Goal: Task Accomplishment & Management: Manage account settings

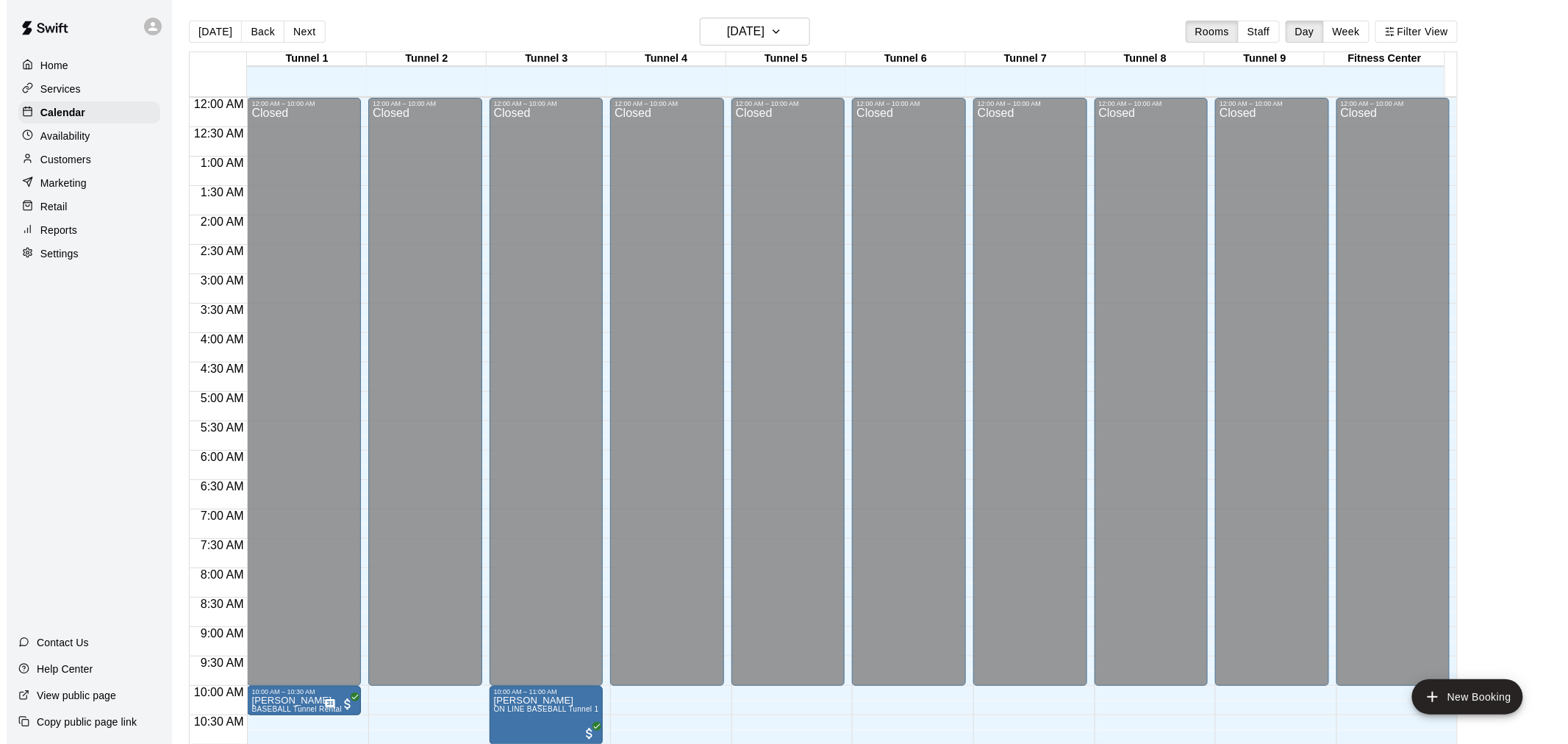
scroll to position [703, 0]
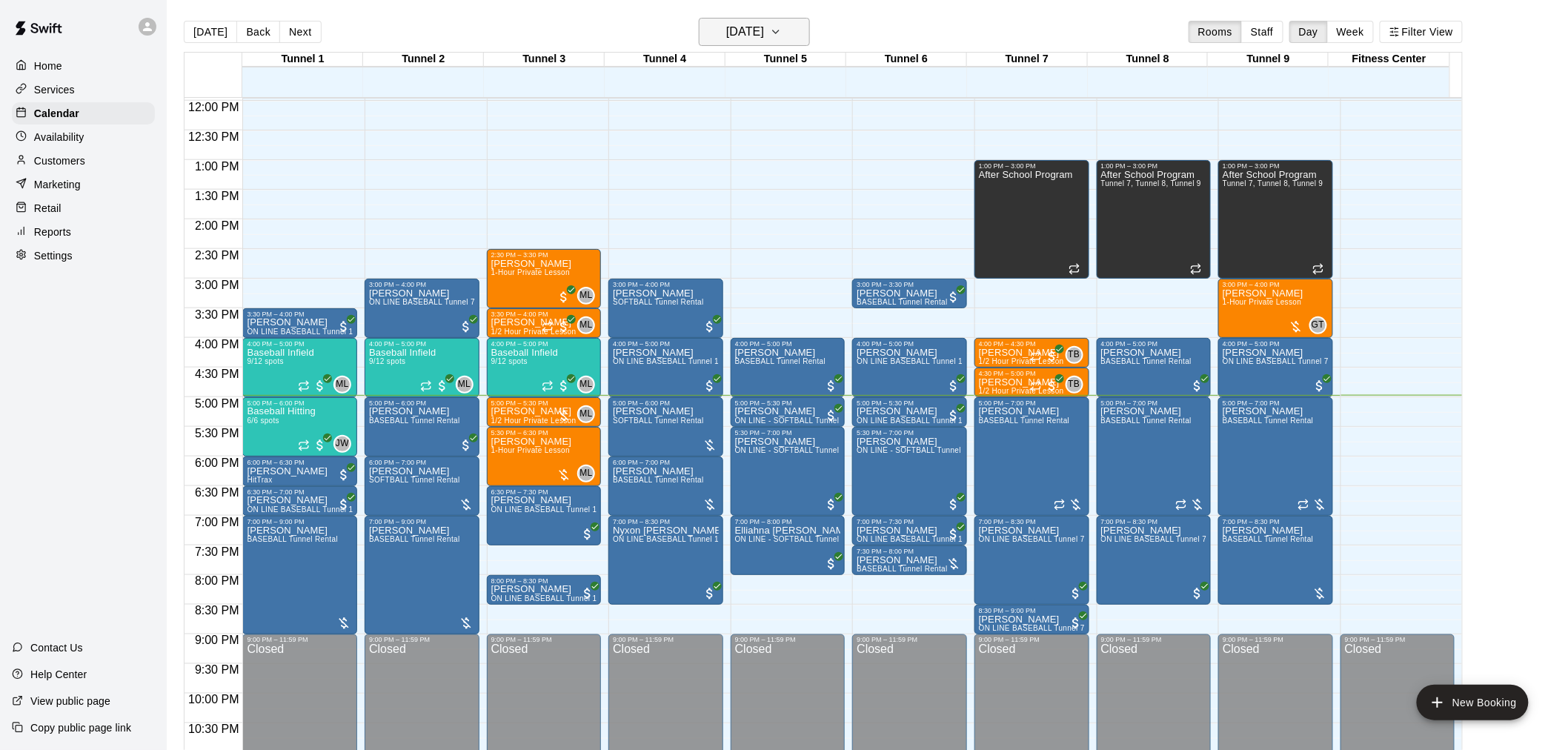
click at [753, 28] on h6 "[DATE]" at bounding box center [745, 32] width 38 height 21
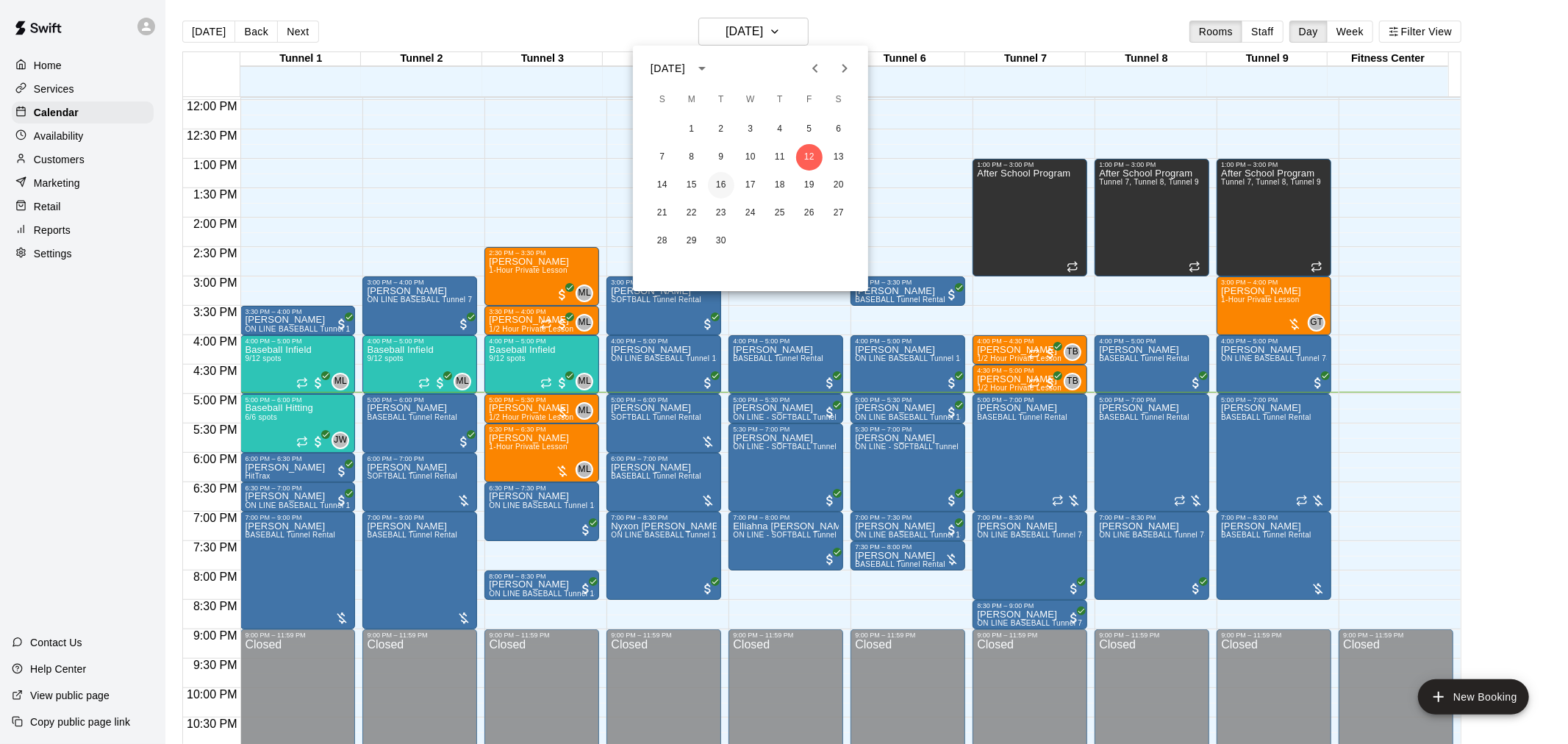
click at [724, 182] on button "16" at bounding box center [721, 185] width 26 height 26
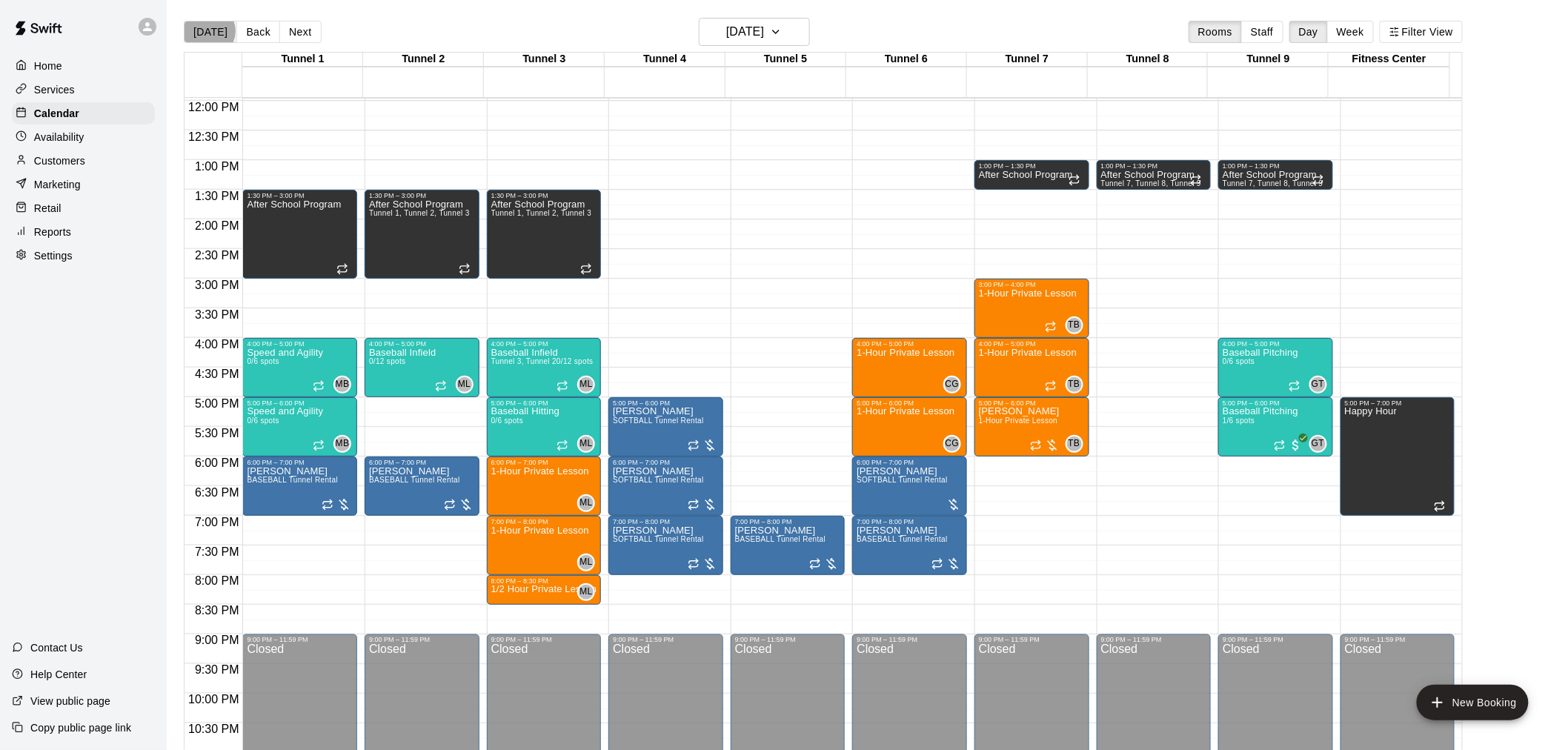
click at [208, 31] on button "[DATE]" at bounding box center [210, 32] width 53 height 22
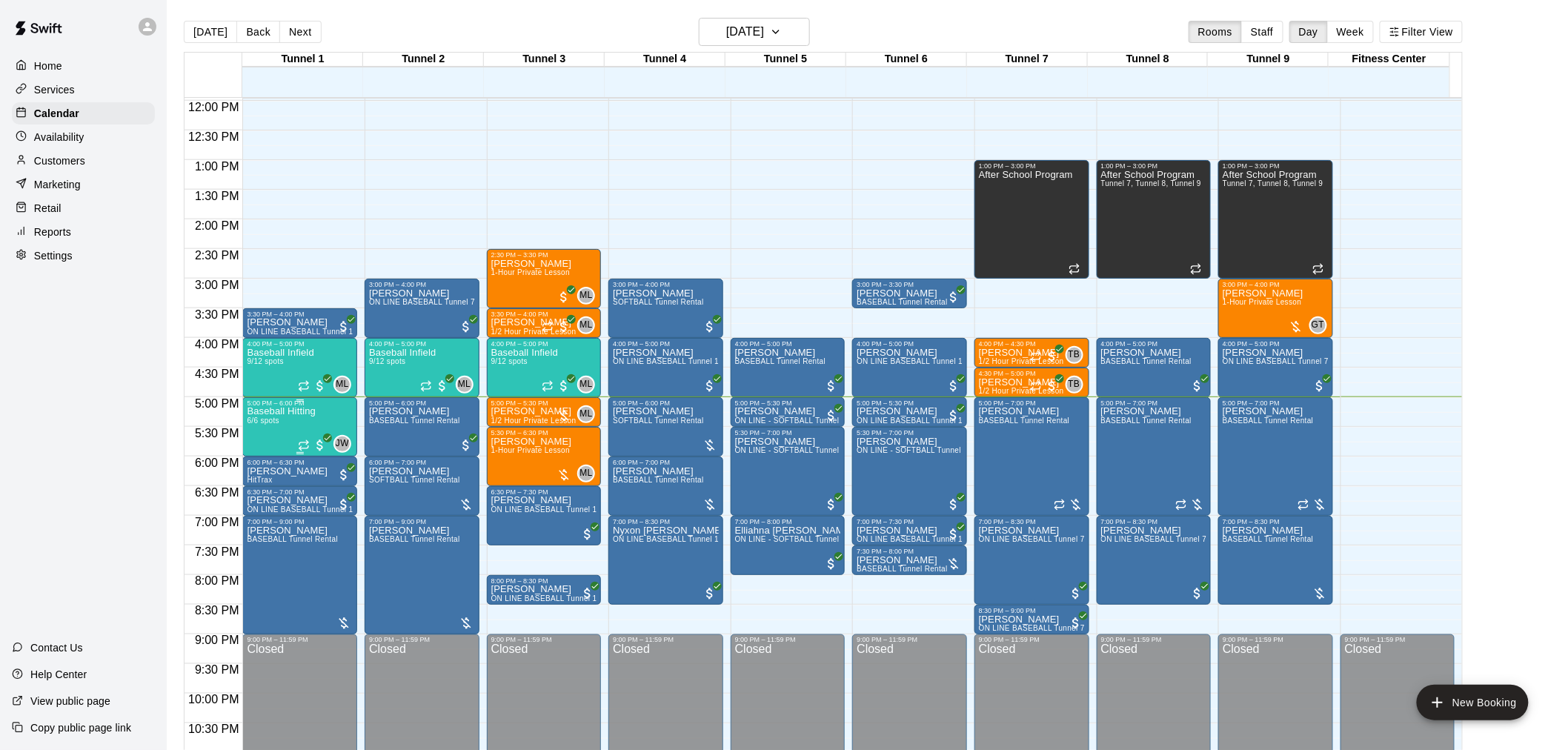
click at [280, 411] on p "Baseball Hitting" at bounding box center [281, 411] width 69 height 0
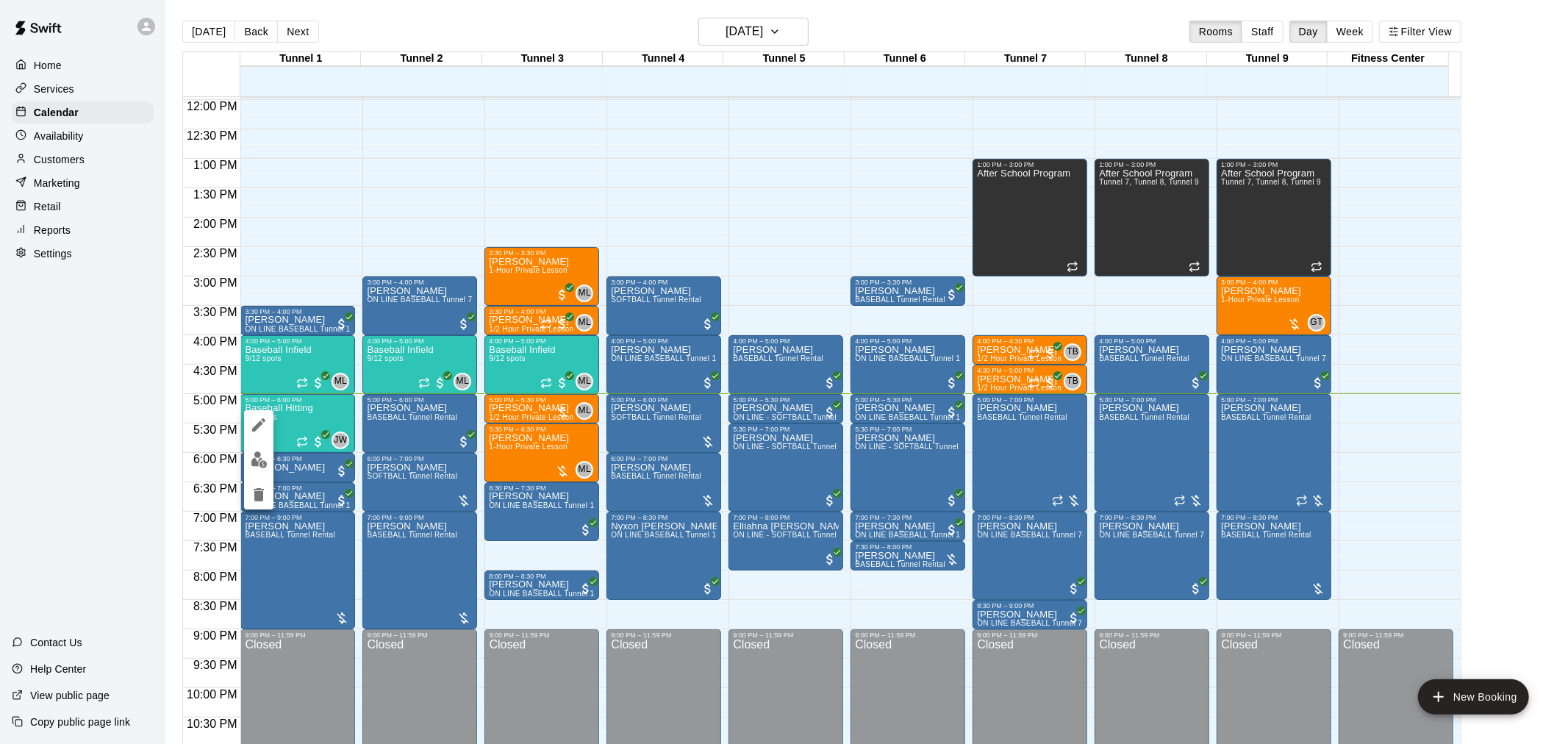
click at [258, 451] on img "edit" at bounding box center [259, 460] width 17 height 17
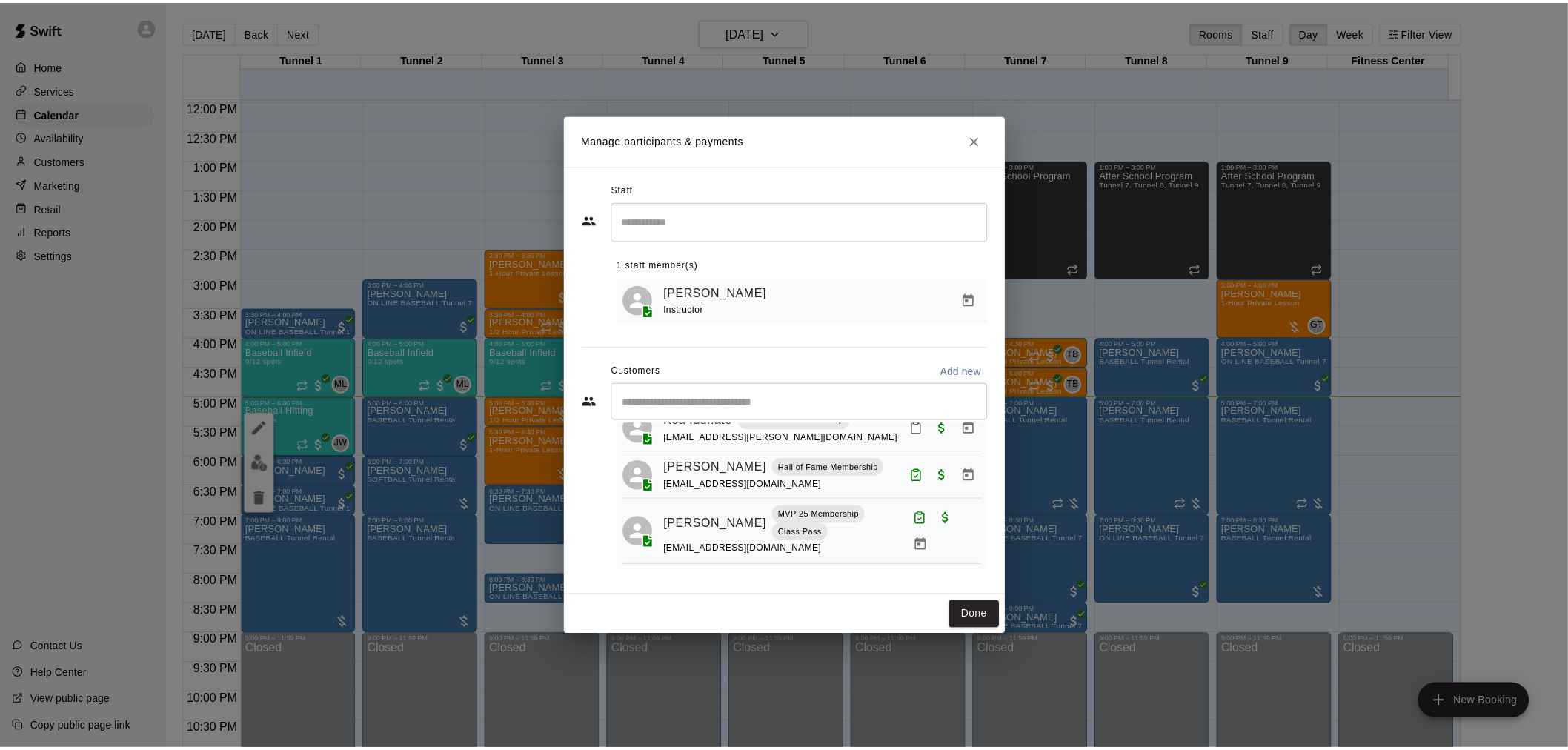
scroll to position [211, 0]
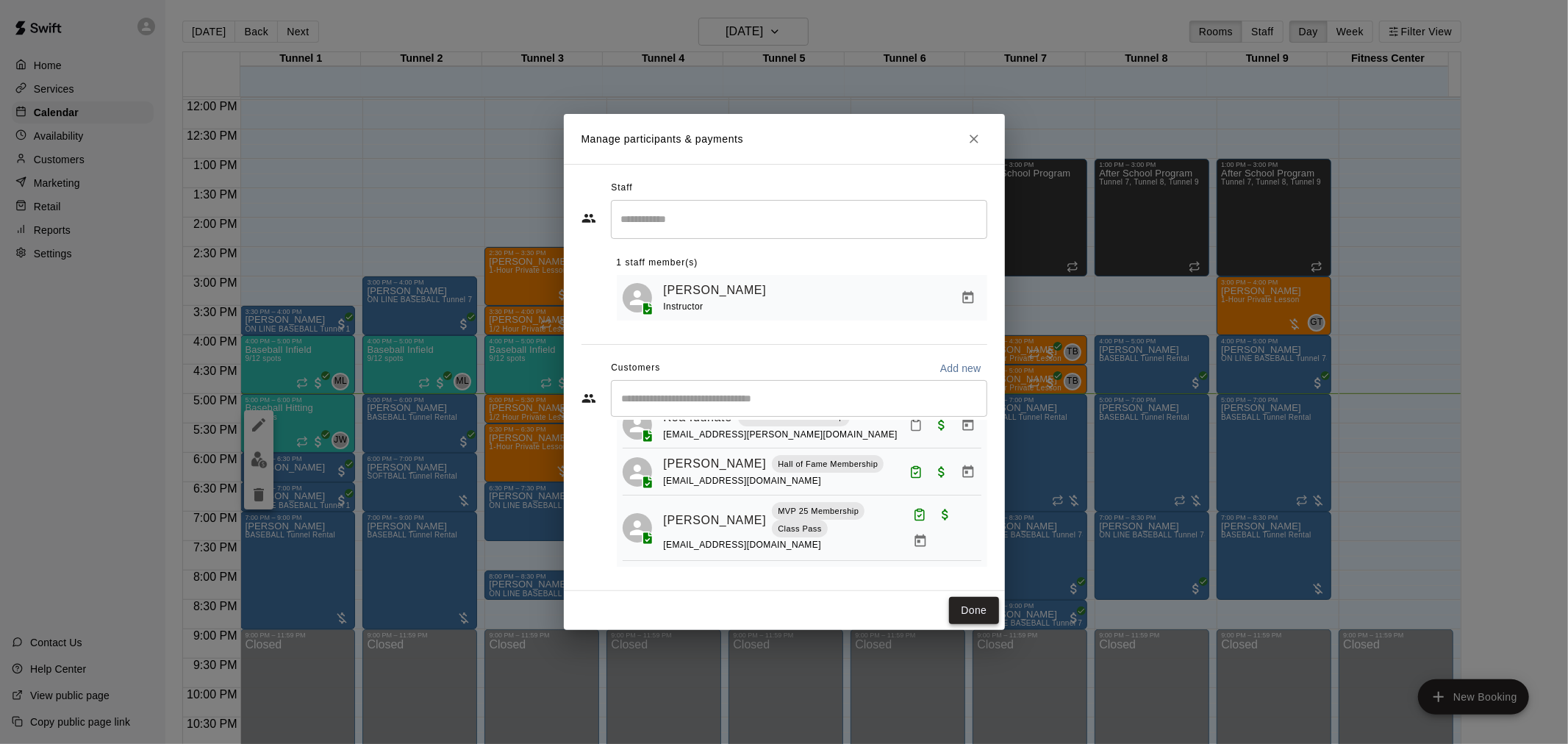
click at [967, 616] on button "Done" at bounding box center [974, 609] width 49 height 27
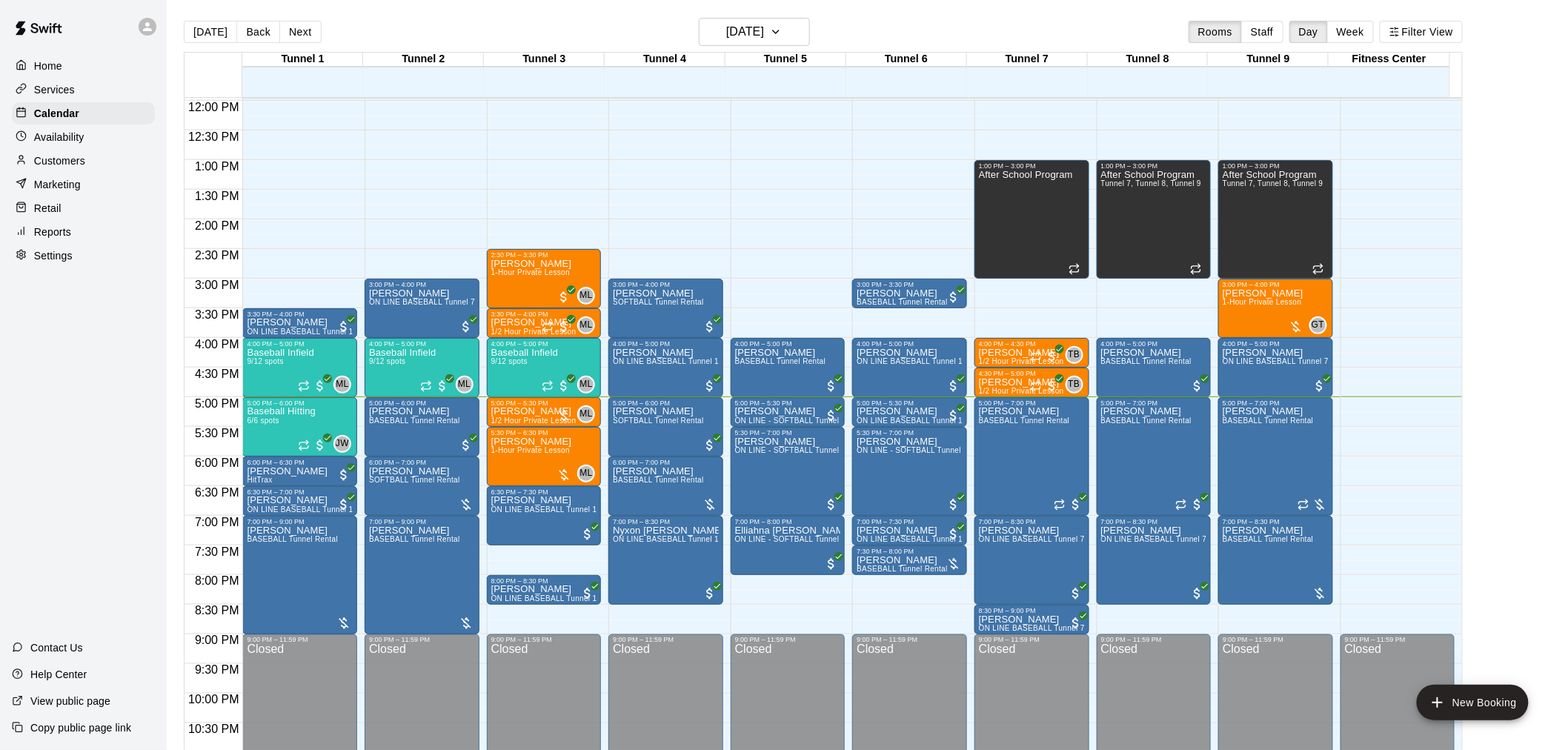
drag, startPoint x: 975, startPoint y: 621, endPoint x: 1516, endPoint y: 146, distance: 719.9
click at [1516, 146] on main "Today Back Next Friday Sep 12 Rooms Staff Day Week Filter View Tunnel 1 12 Fri …" at bounding box center [867, 393] width 1390 height 750
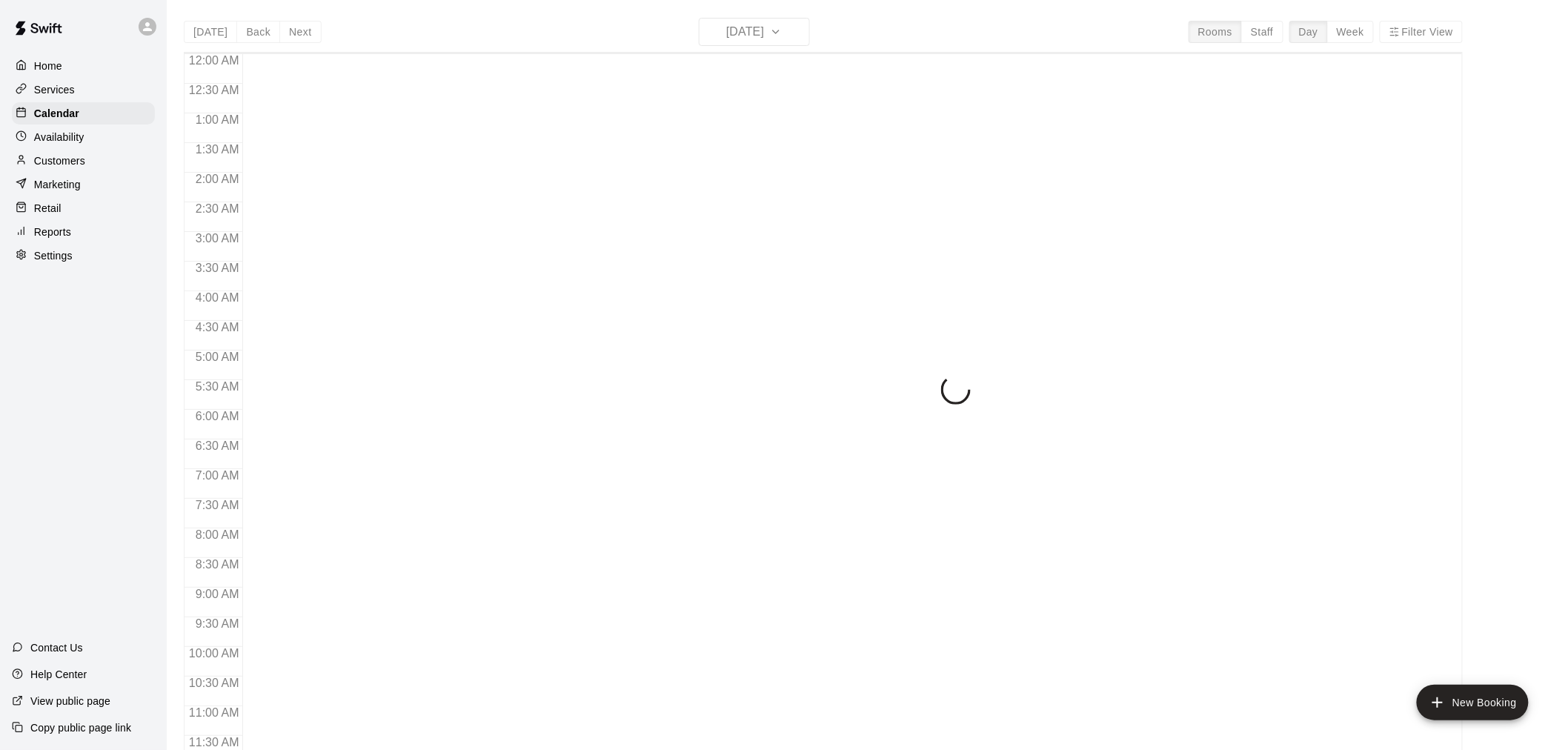
scroll to position [709, 0]
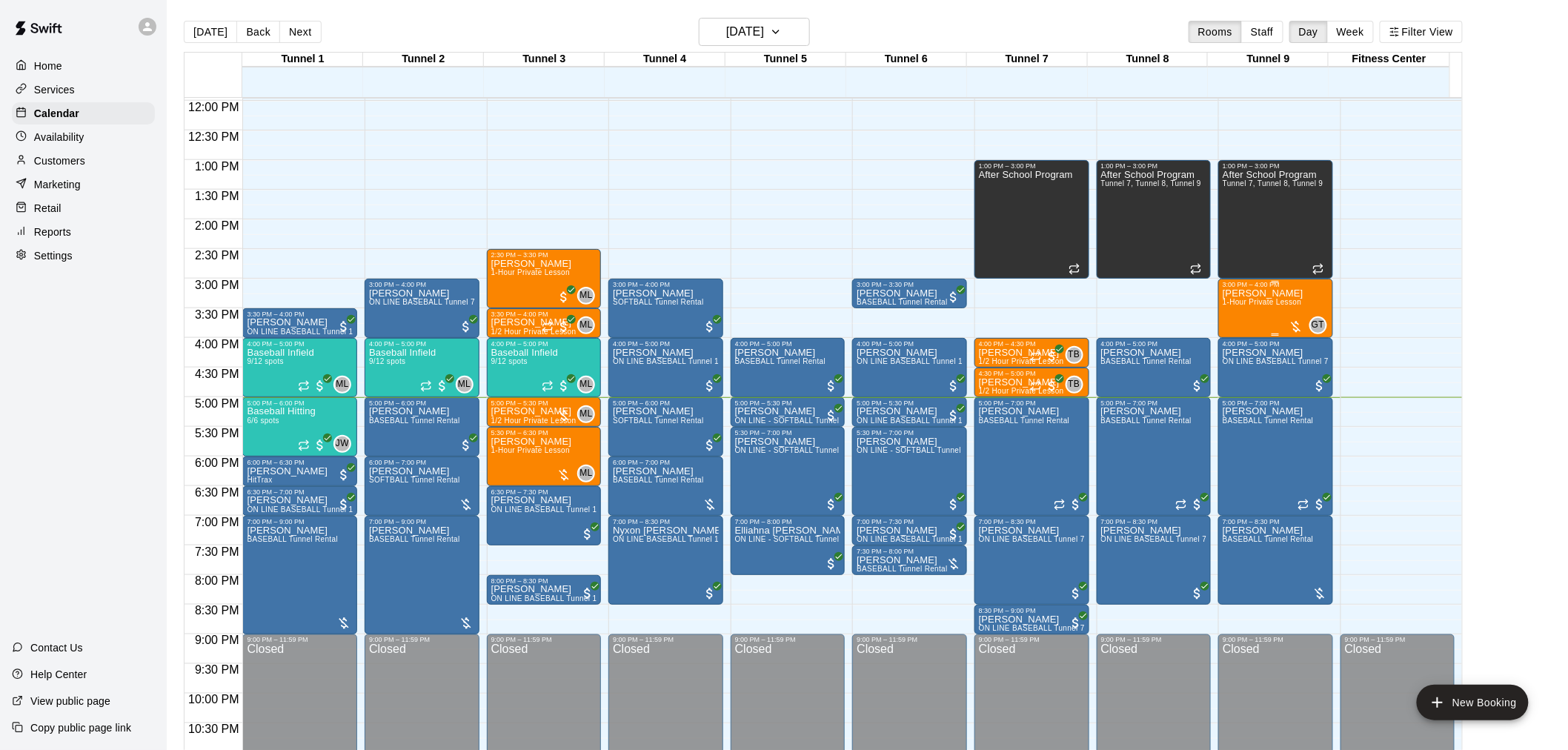
click at [1238, 306] on span "1-Hour Private Lesson" at bounding box center [1263, 301] width 79 height 9
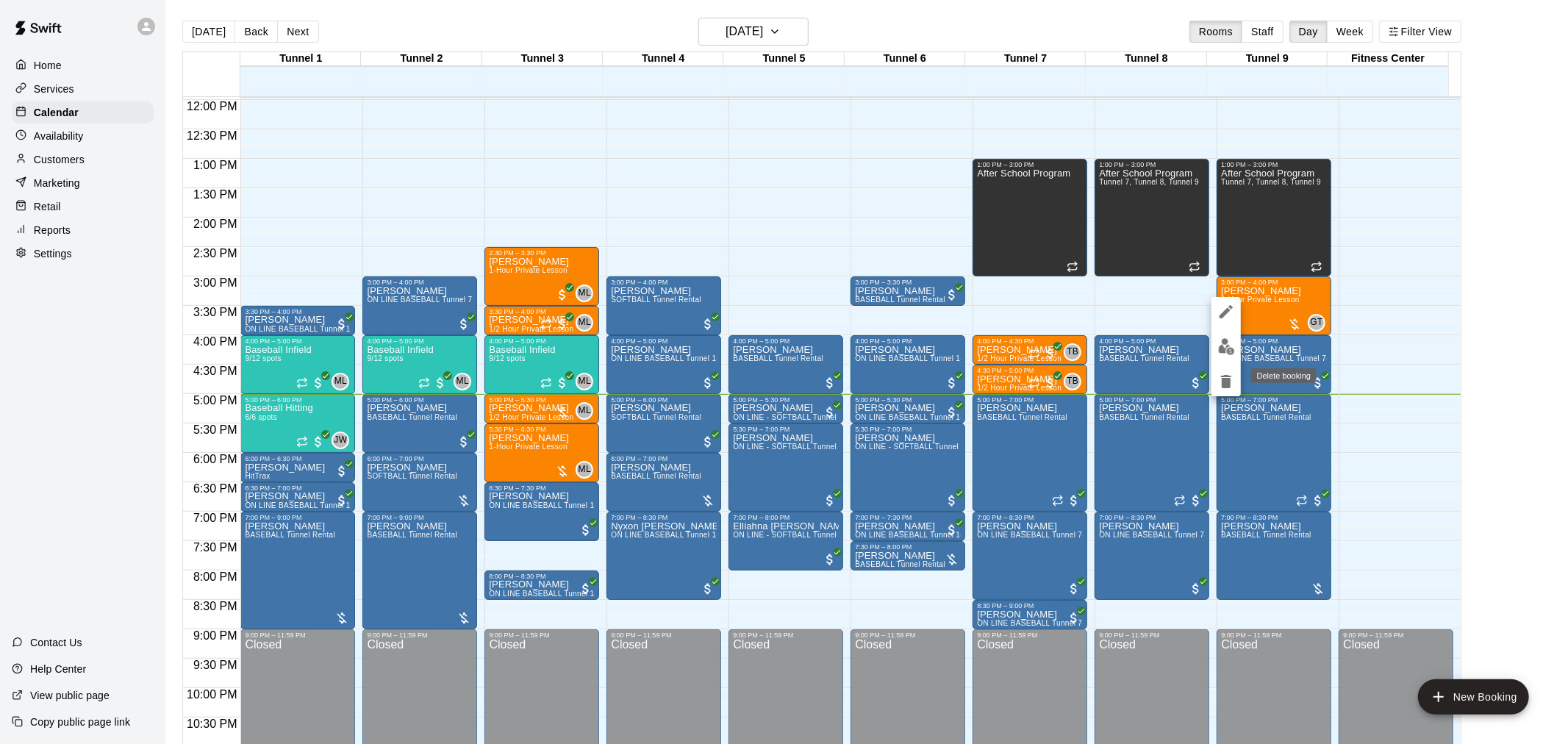
click at [1225, 380] on icon "delete" at bounding box center [1226, 381] width 10 height 13
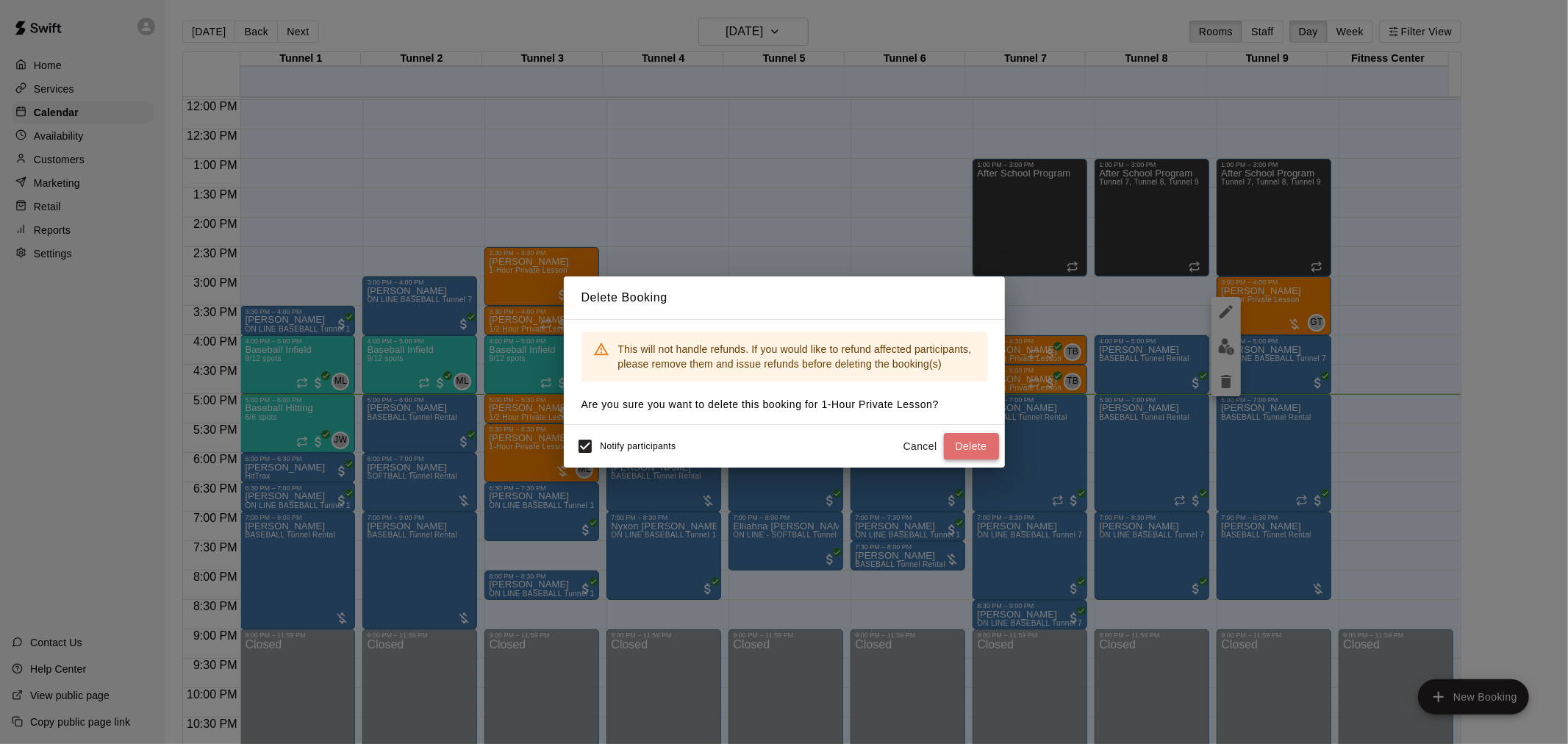
click at [957, 441] on button "Delete" at bounding box center [972, 446] width 55 height 27
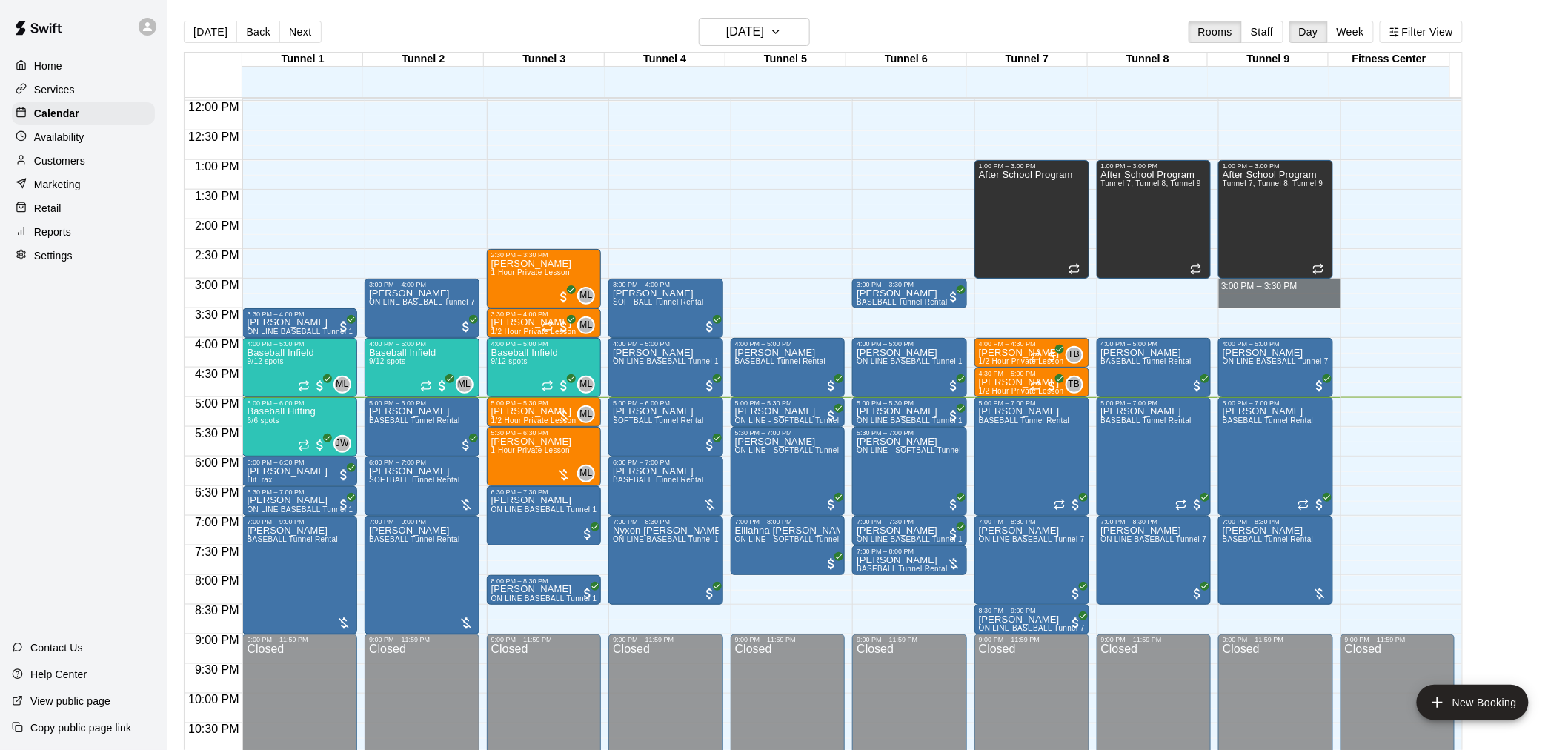
drag, startPoint x: 1256, startPoint y: 285, endPoint x: 1256, endPoint y: 305, distance: 20.0
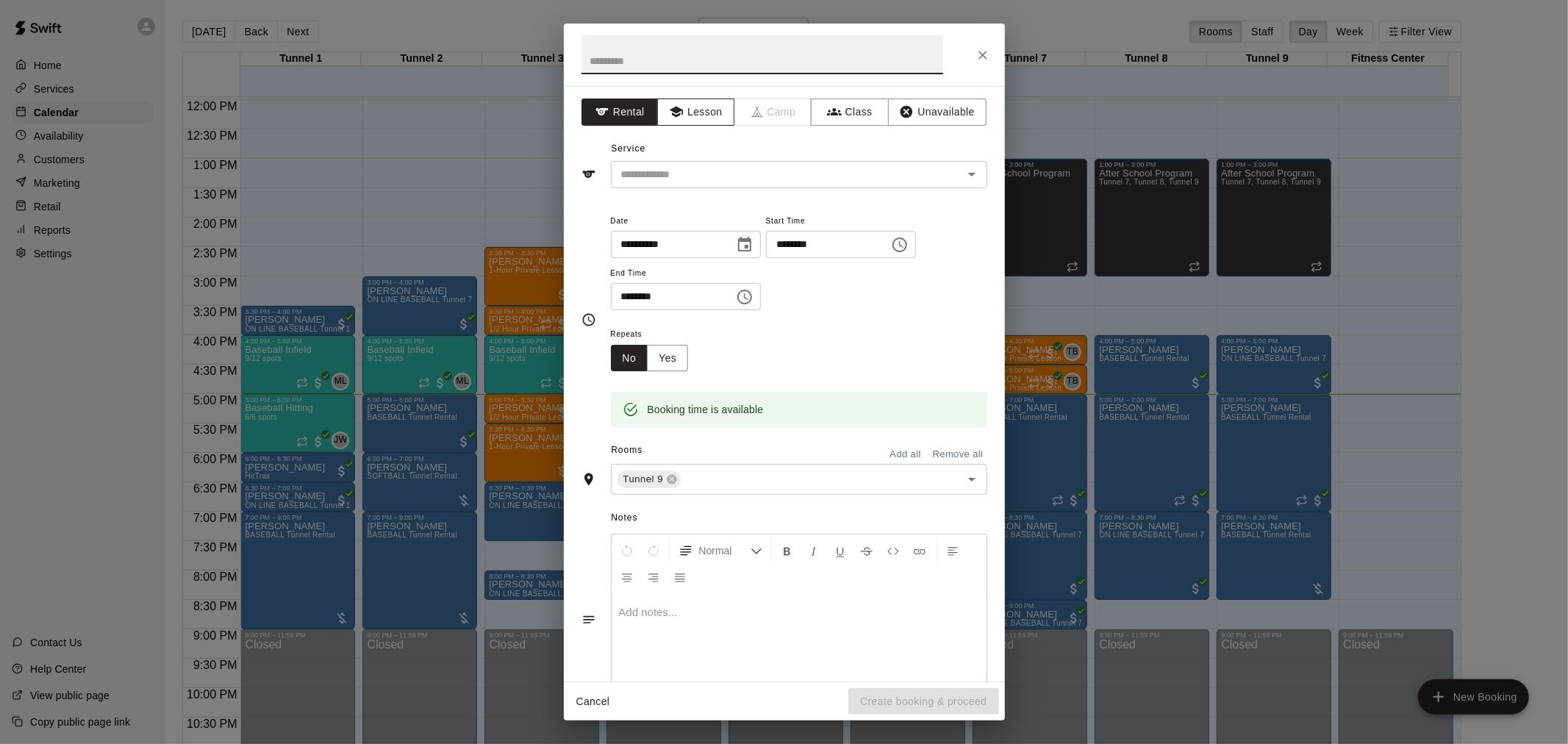
click at [707, 118] on button "Lesson" at bounding box center [696, 111] width 77 height 27
click at [694, 165] on input "text" at bounding box center [777, 174] width 325 height 18
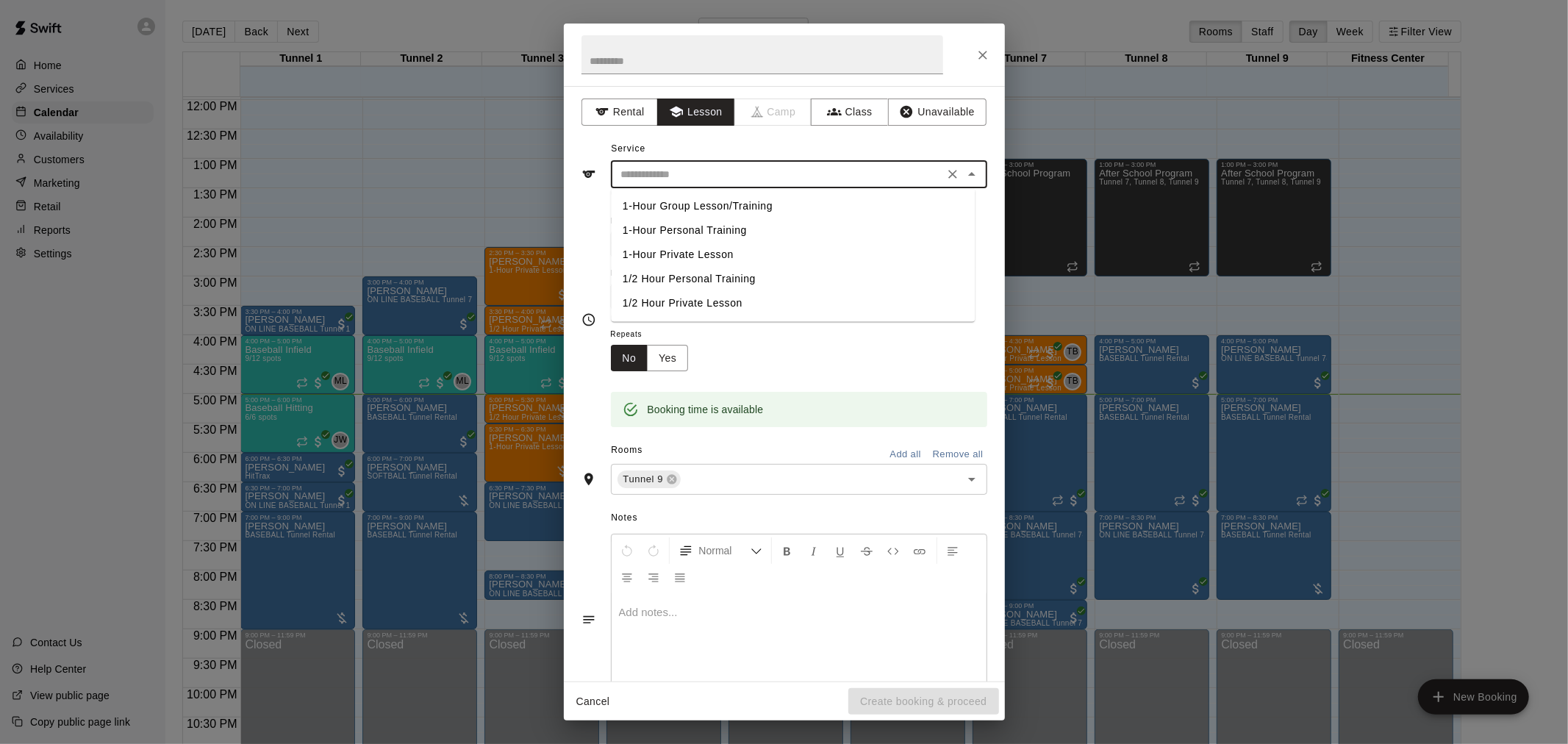
click at [706, 299] on li "1/2 Hour Private Lesson" at bounding box center [793, 304] width 364 height 25
type input "**********"
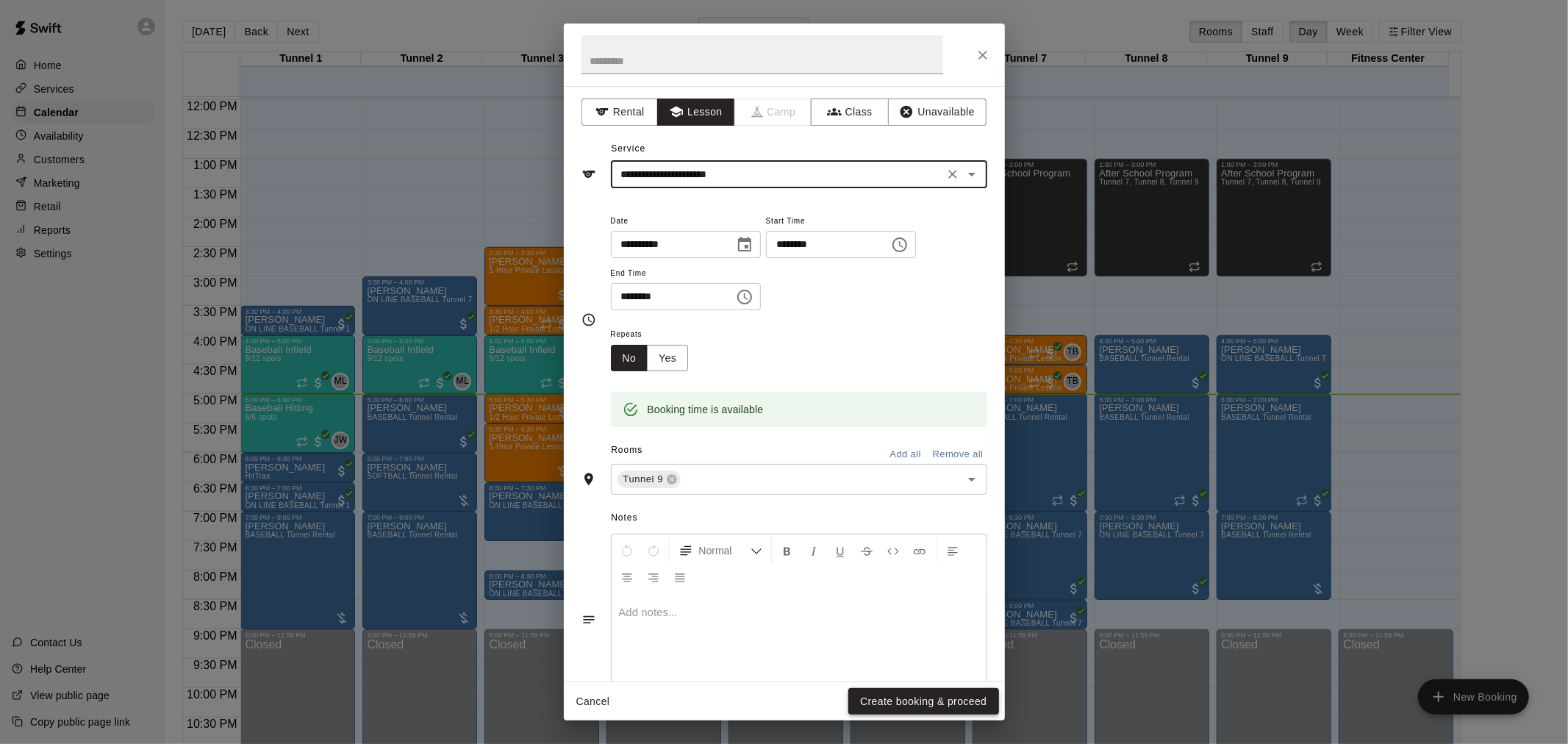
click at [922, 699] on button "Create booking & proceed" at bounding box center [923, 701] width 150 height 27
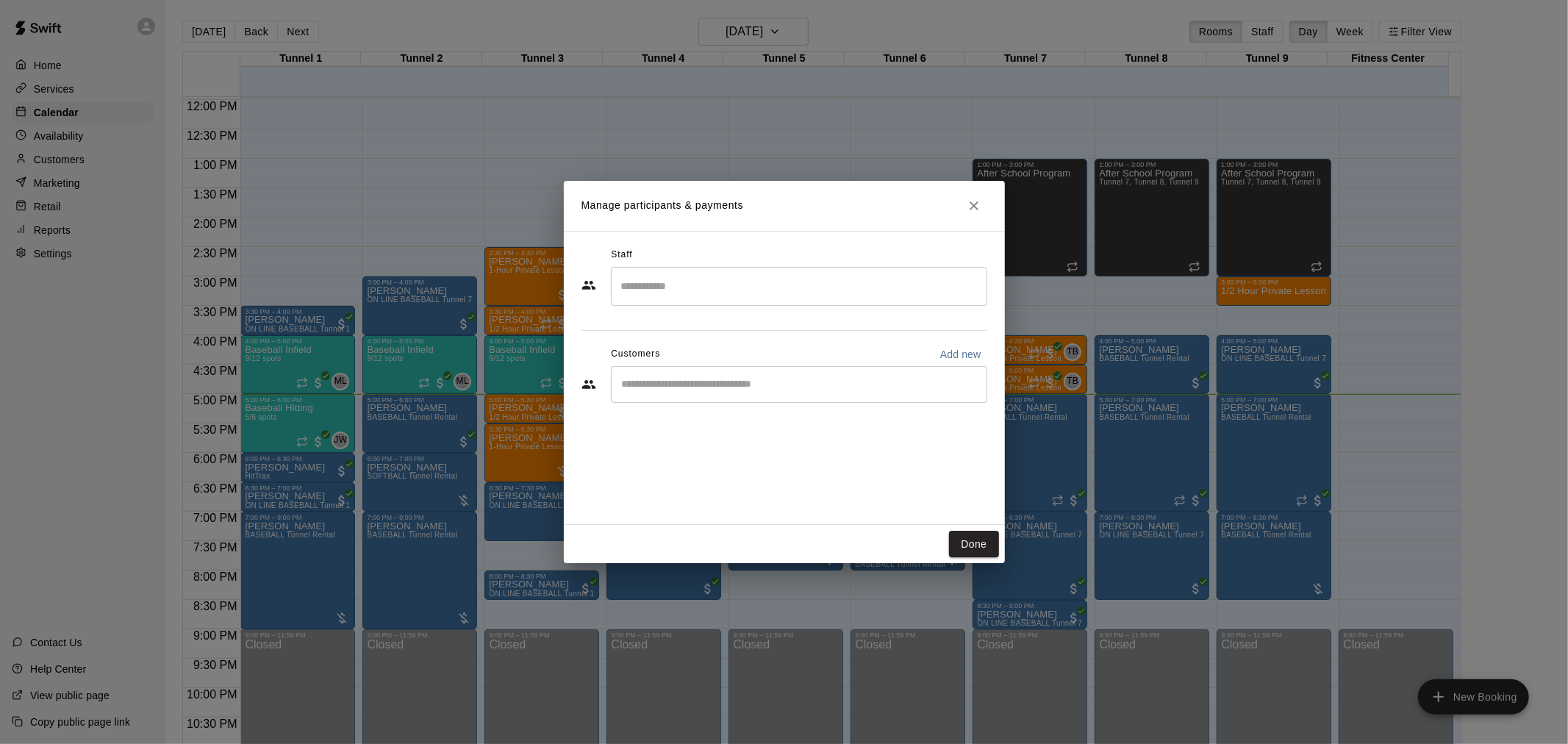
click at [707, 386] on input "Start typing to search customers..." at bounding box center [799, 384] width 363 height 15
type input "*****"
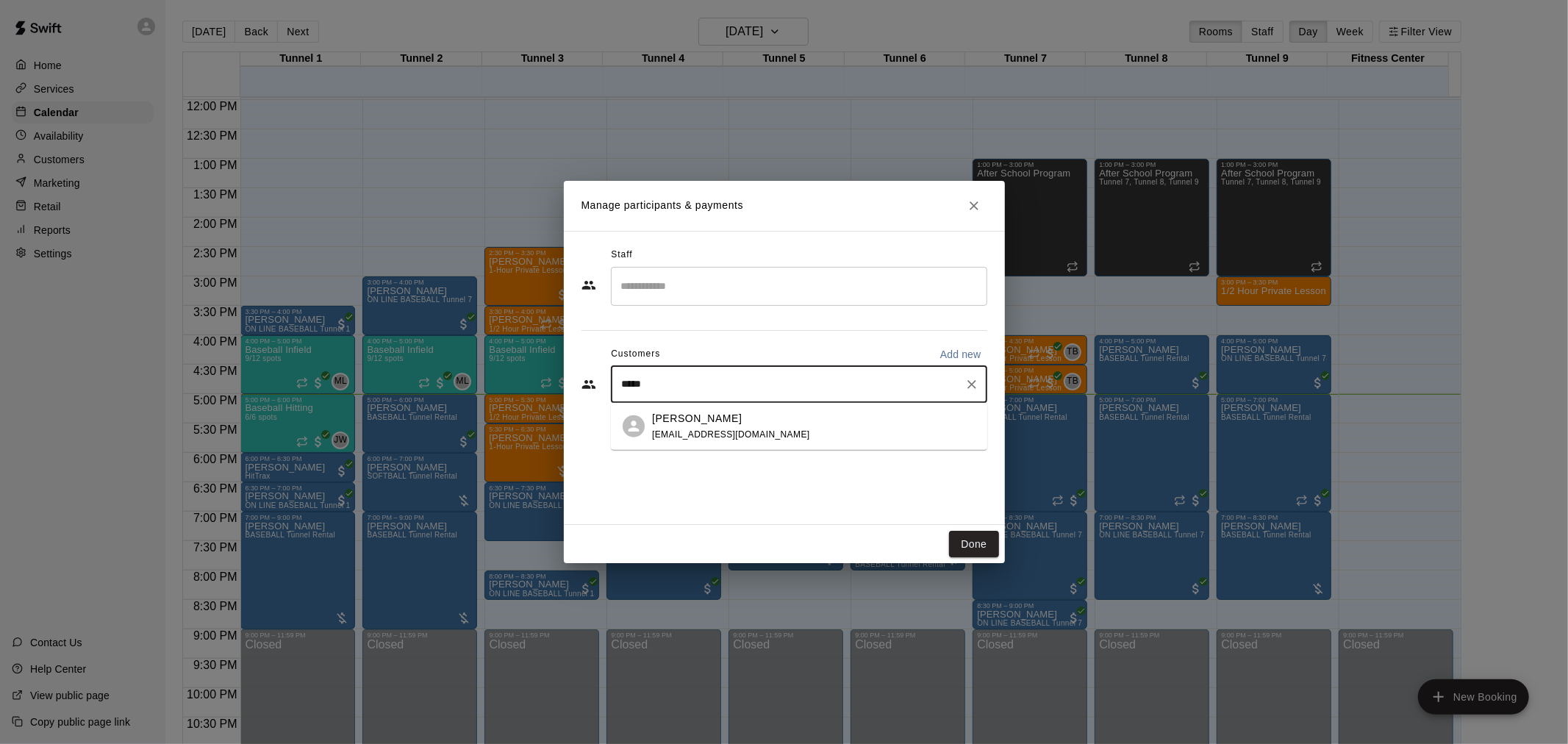
click at [701, 428] on span "[EMAIL_ADDRESS][DOMAIN_NAME]" at bounding box center [731, 433] width 158 height 10
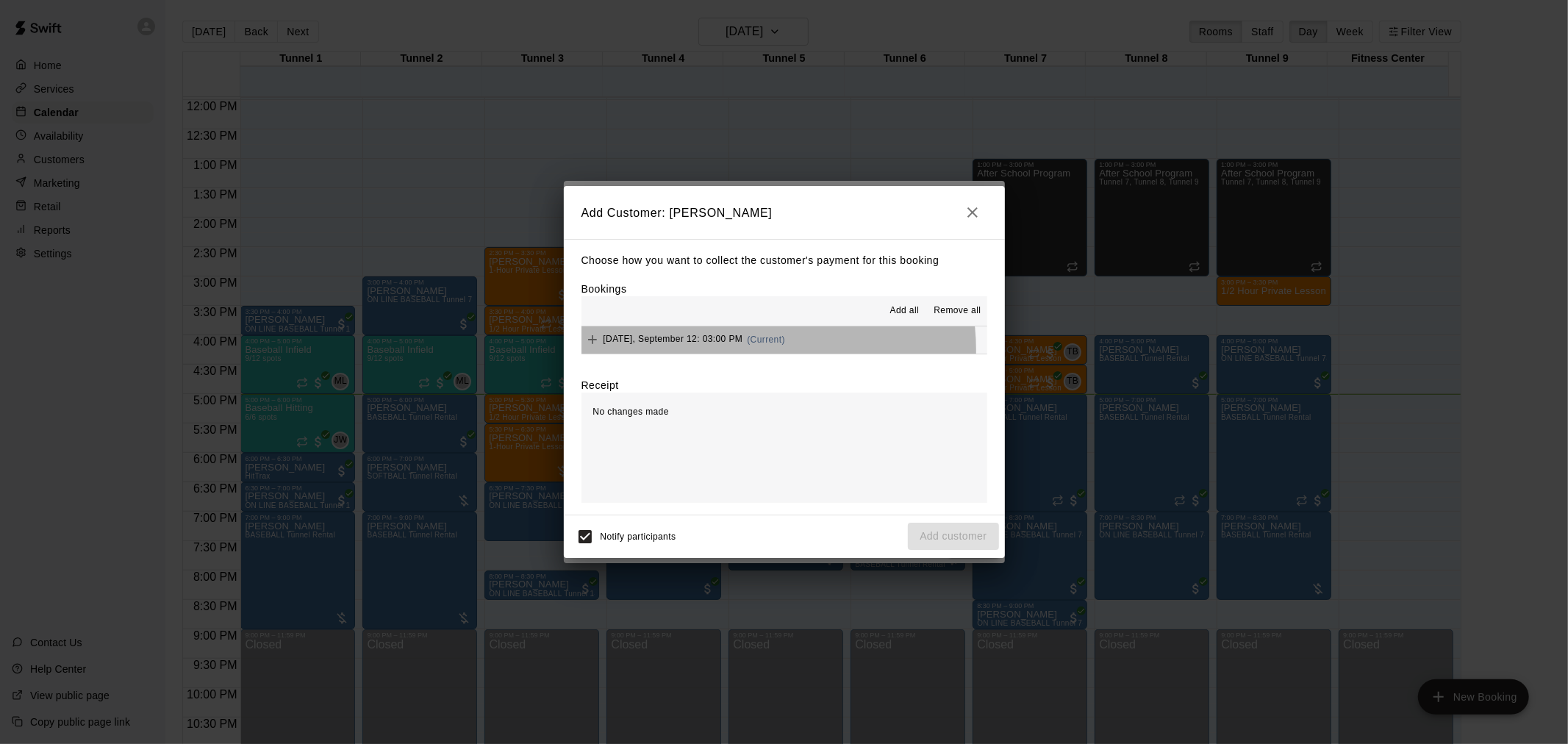
click at [756, 350] on div "[DATE], September 12: 03:00 PM (Current)" at bounding box center [683, 339] width 204 height 22
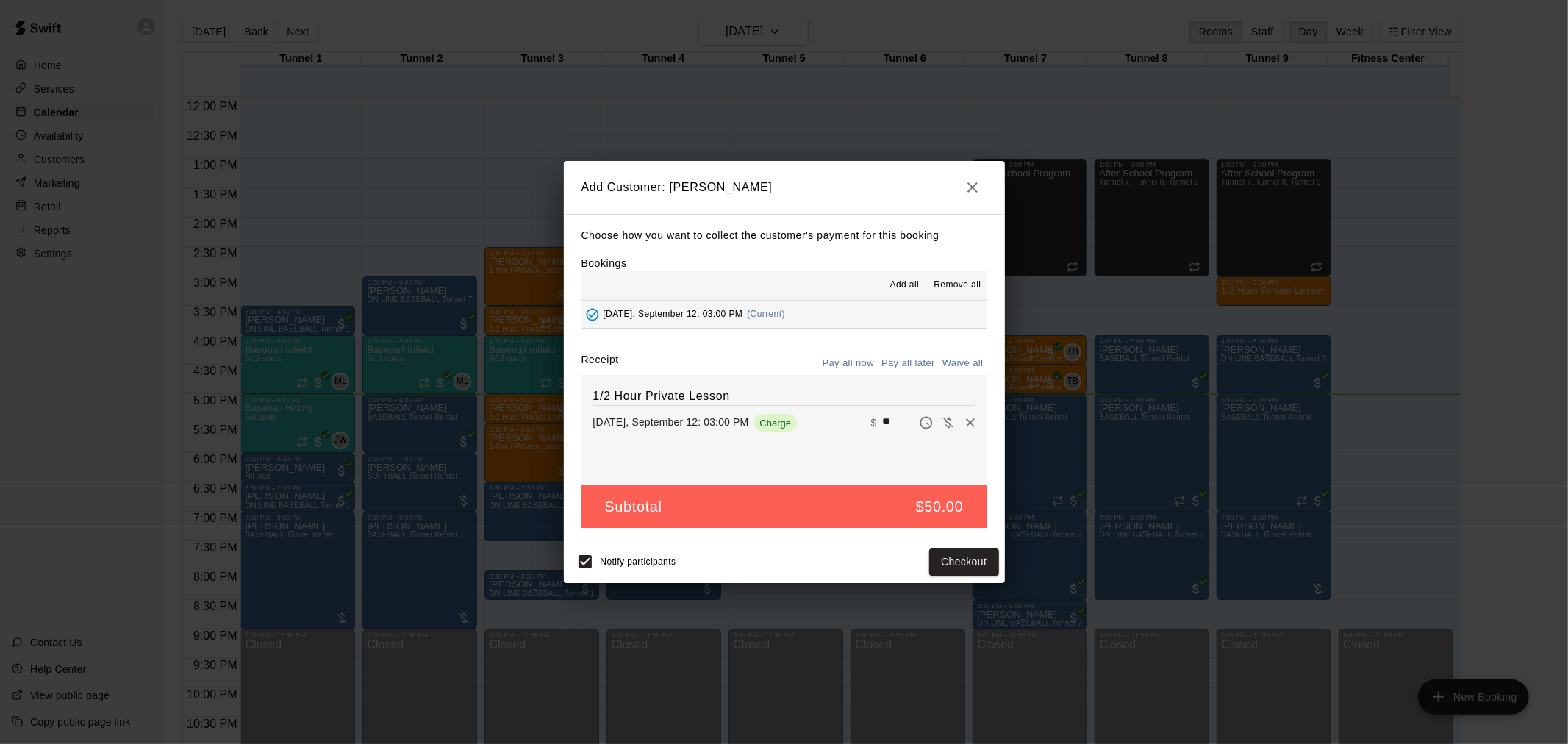
click at [914, 370] on button "Pay all later" at bounding box center [908, 364] width 61 height 23
click at [847, 356] on button "Pay all now" at bounding box center [848, 364] width 59 height 23
click at [962, 563] on button "Checkout" at bounding box center [964, 561] width 69 height 27
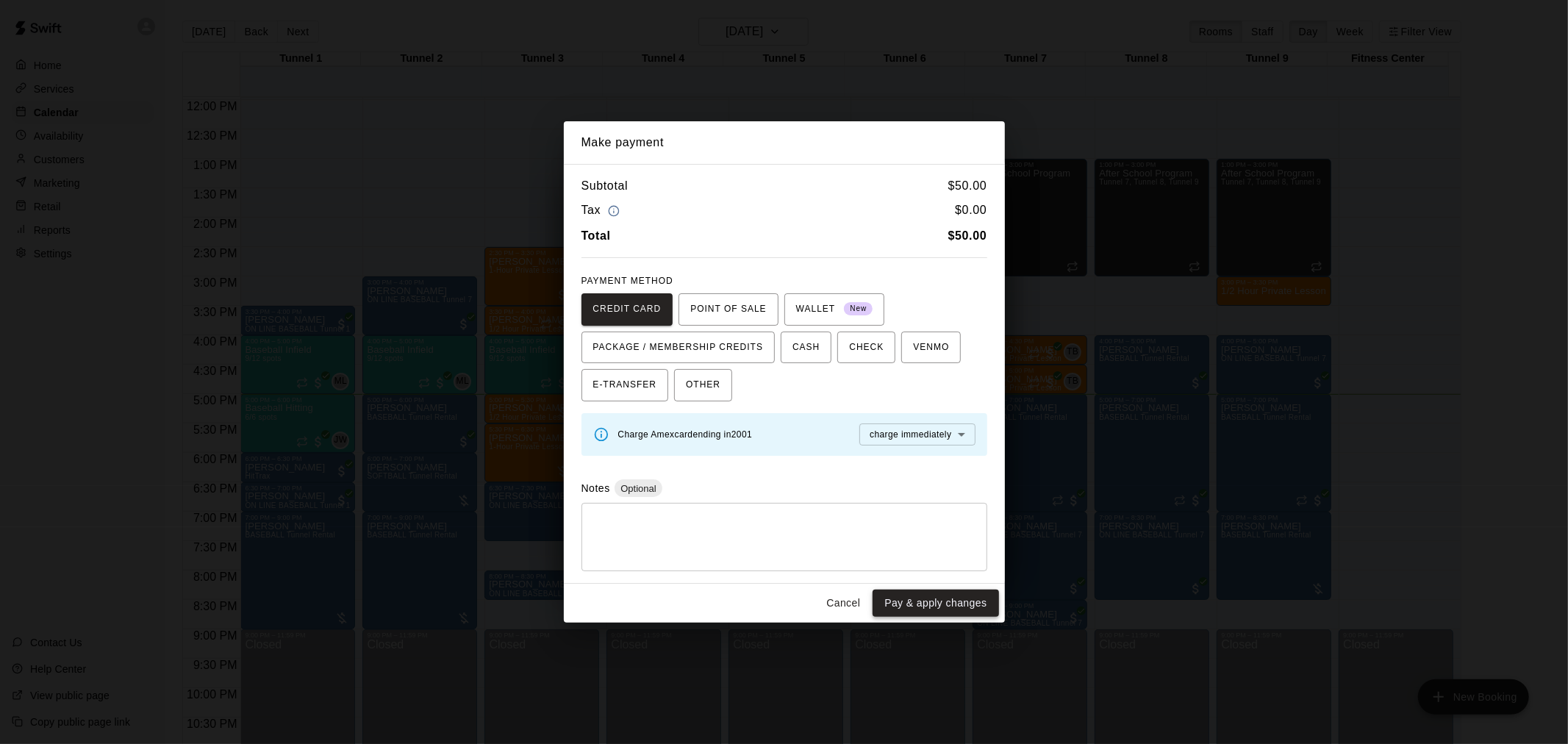
click at [934, 603] on button "Pay & apply changes" at bounding box center [935, 603] width 125 height 27
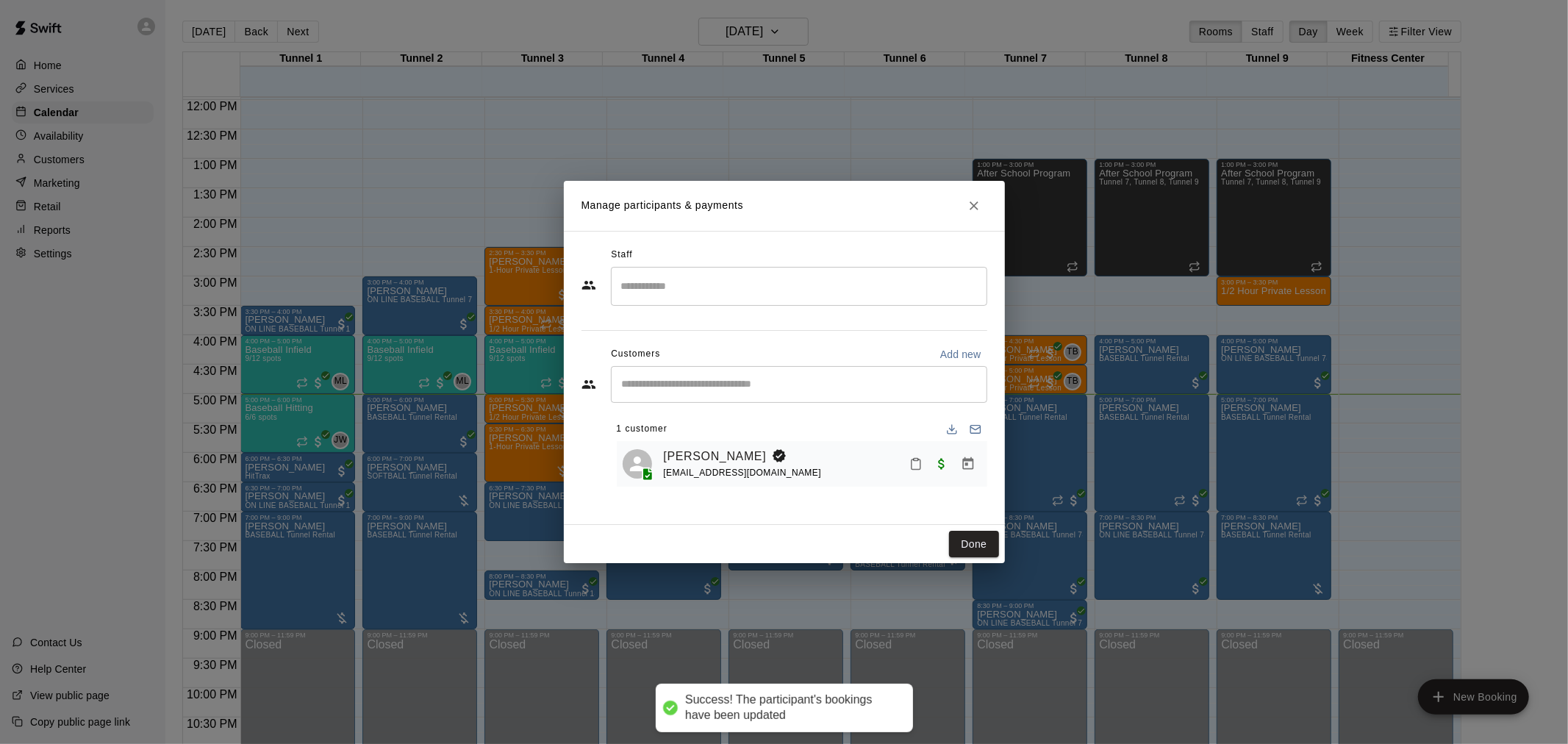
click at [714, 282] on input "Search staff" at bounding box center [799, 286] width 363 height 25
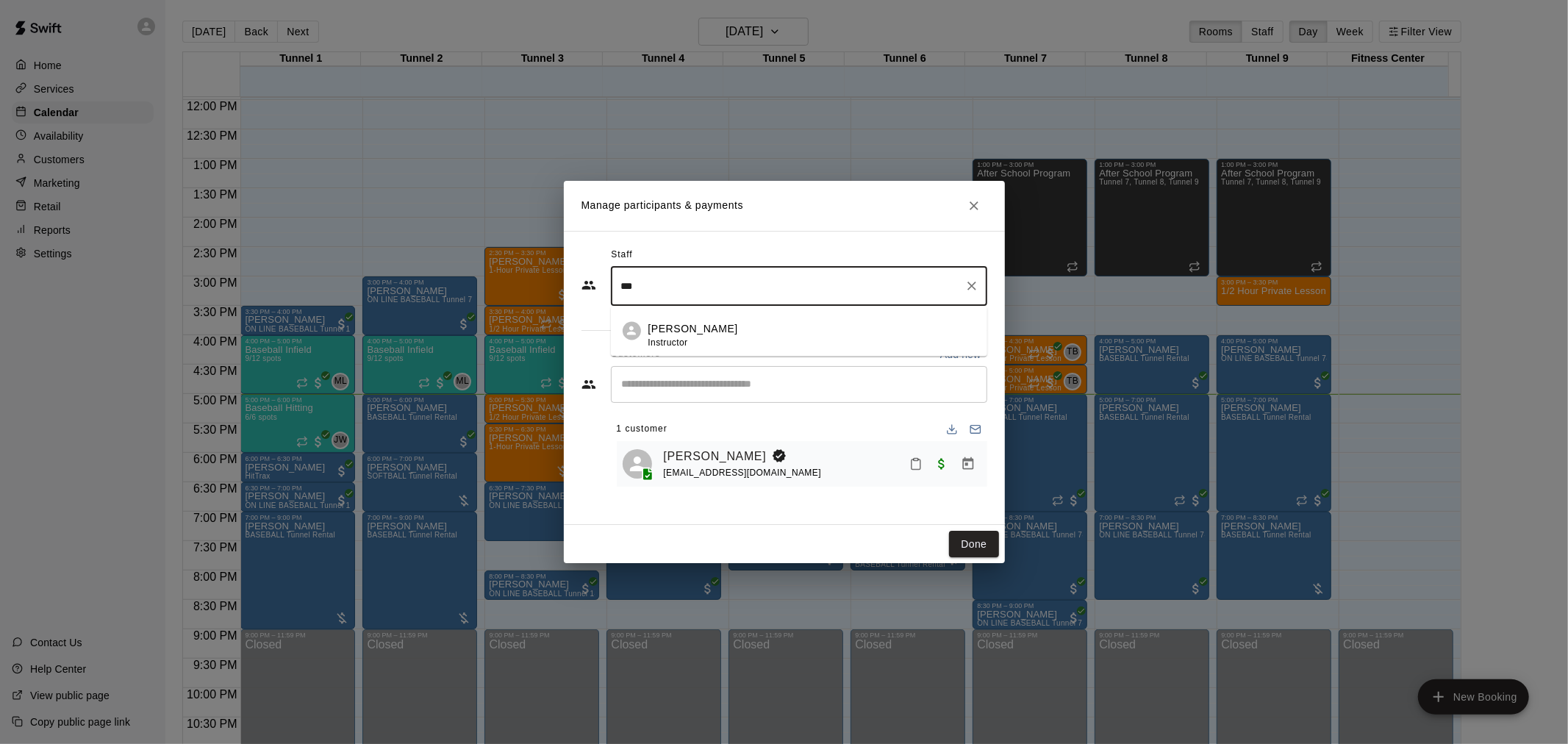
click at [721, 325] on div "[PERSON_NAME] Instructor" at bounding box center [811, 336] width 327 height 28
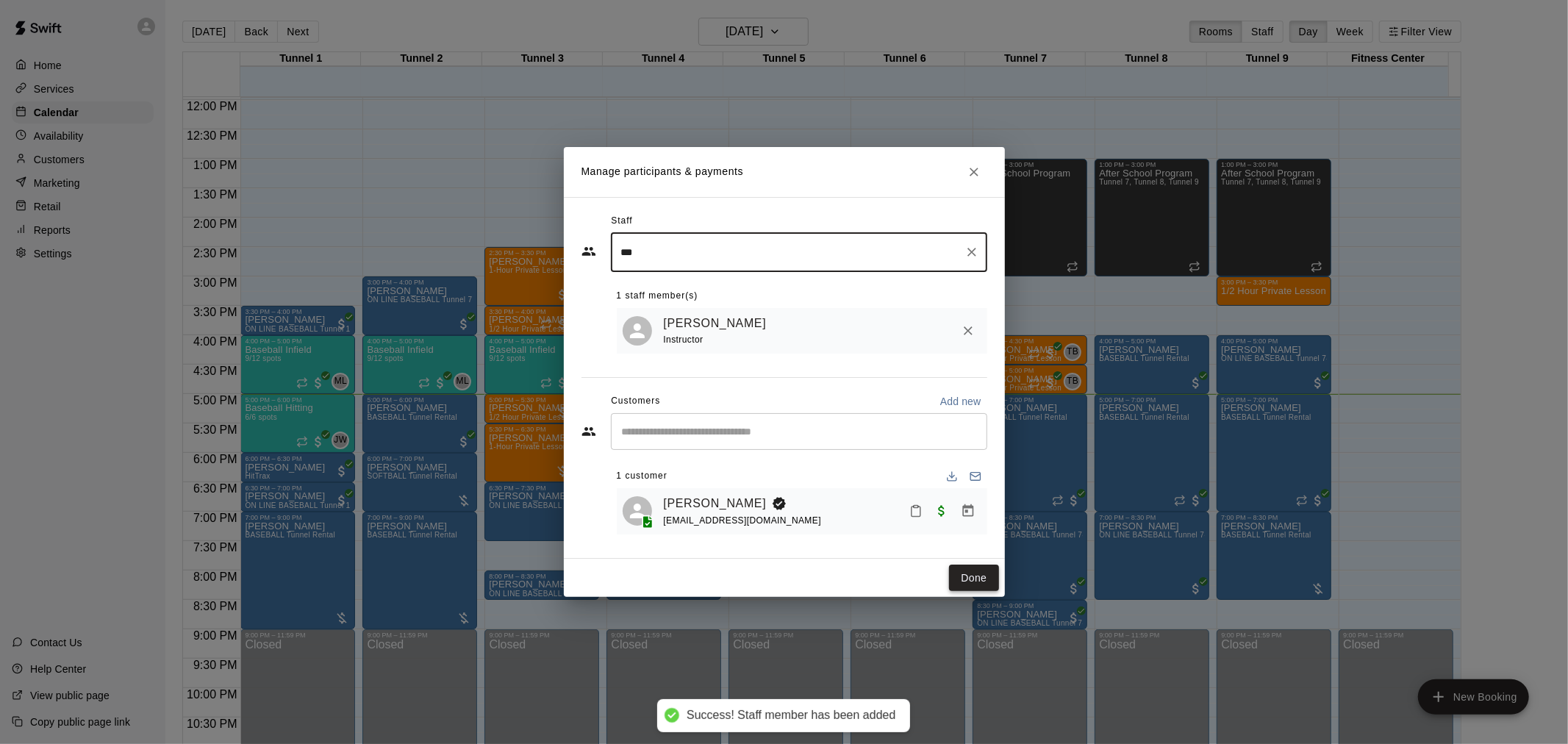
type input "***"
click at [971, 578] on button "Done" at bounding box center [974, 577] width 49 height 27
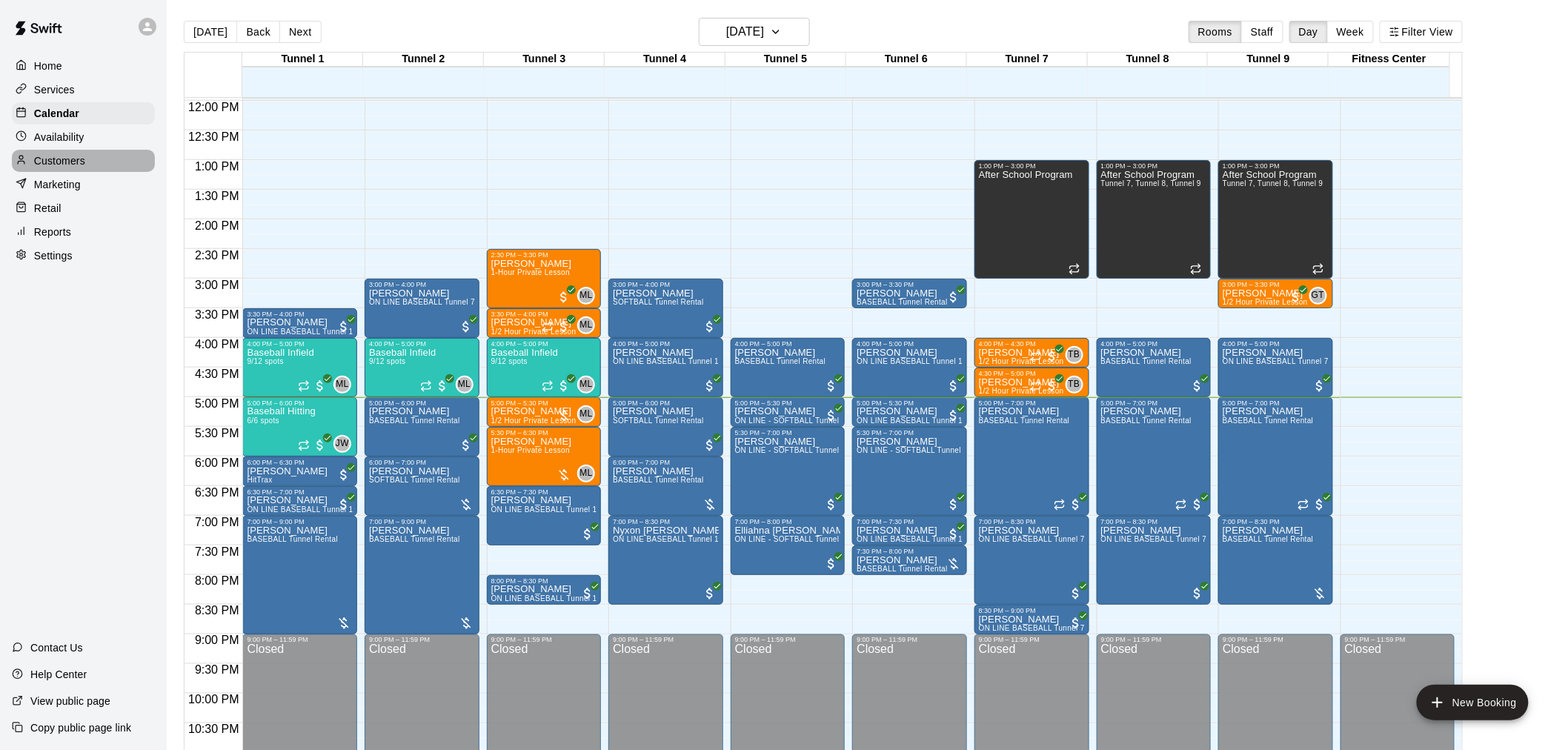
click at [78, 168] on p "Customers" at bounding box center [60, 160] width 51 height 15
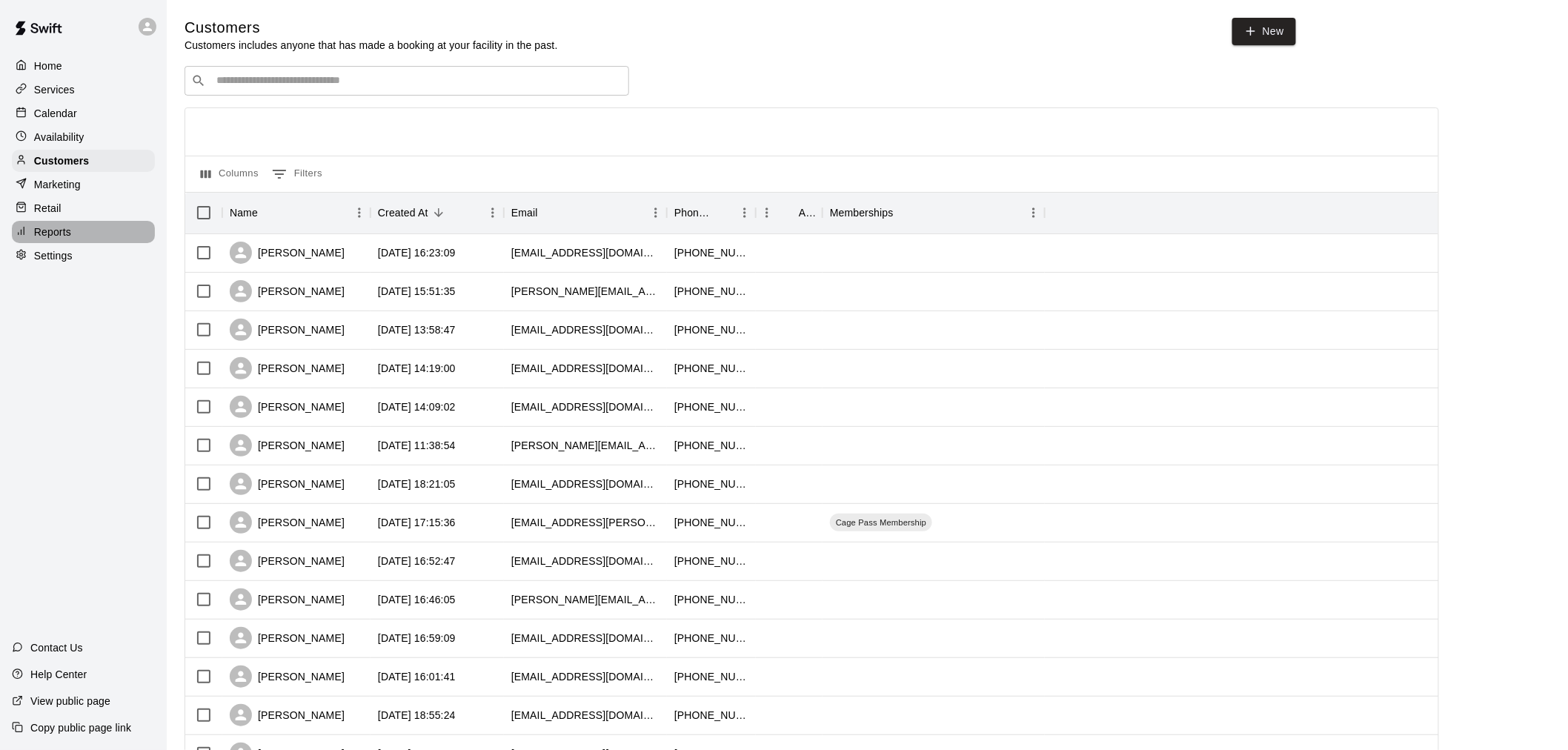
click at [94, 243] on div "Reports" at bounding box center [83, 232] width 143 height 22
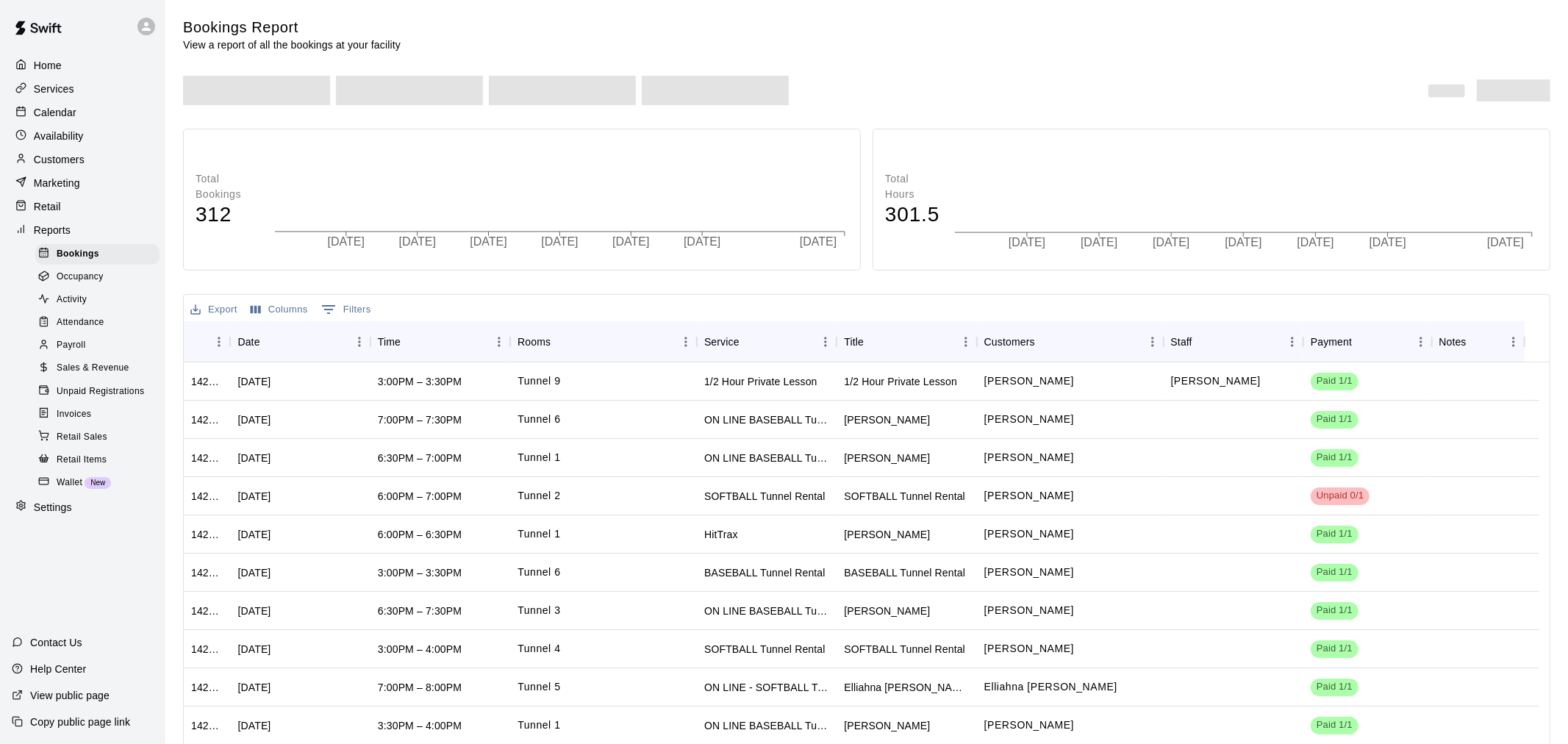
click at [118, 356] on div "Payroll" at bounding box center [98, 345] width 125 height 21
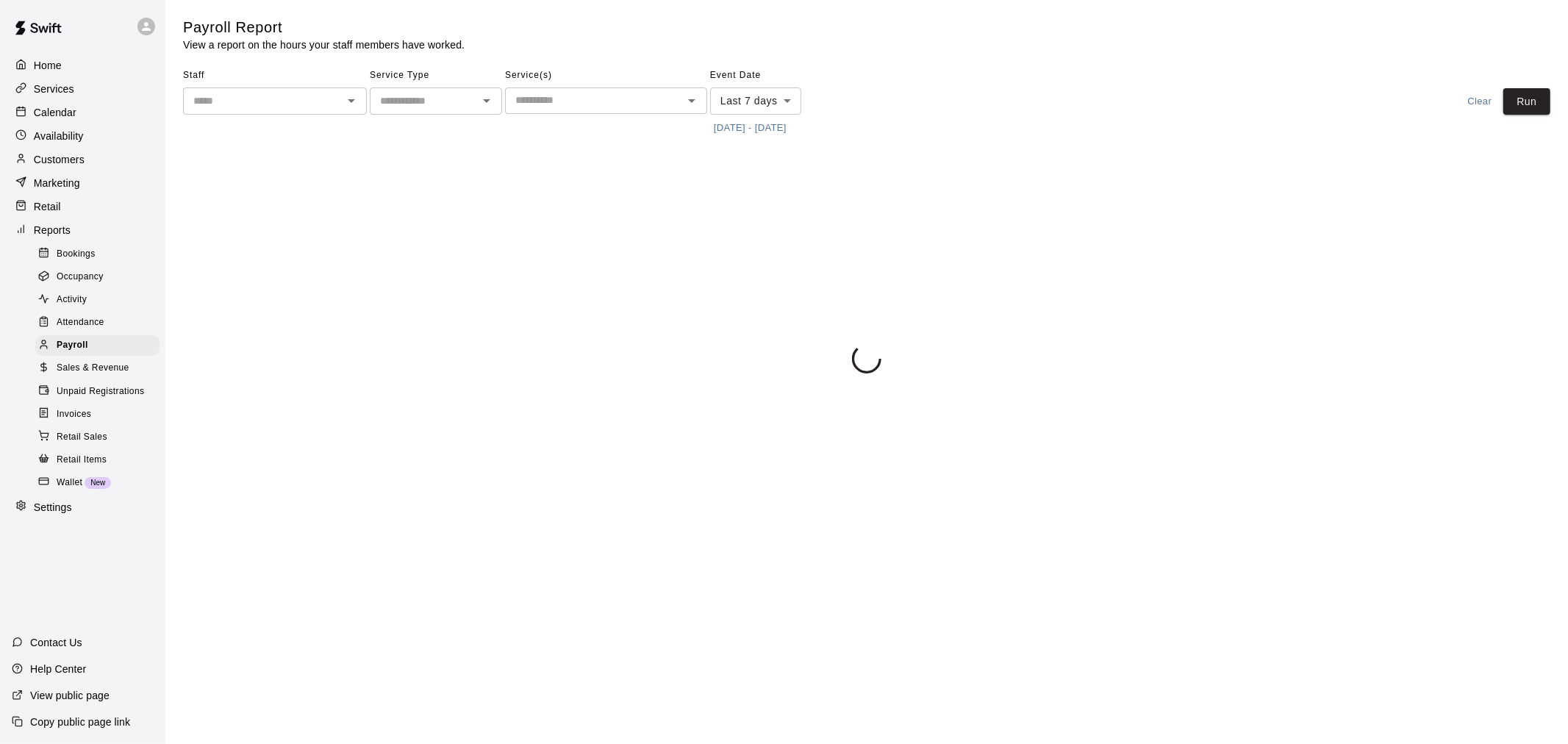
click at [575, 105] on input "text" at bounding box center [594, 101] width 169 height 18
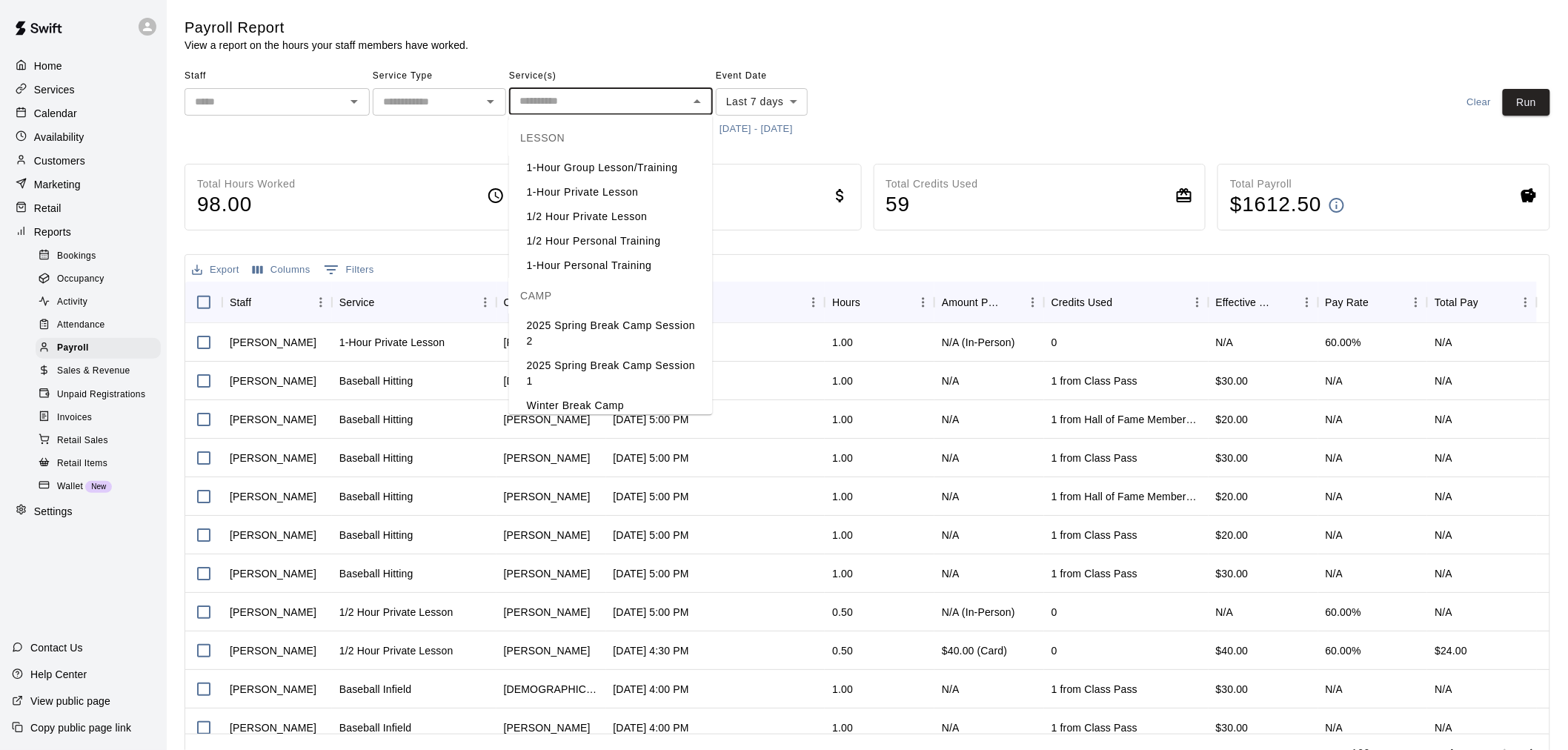
click at [591, 242] on li "1/2 Hour Personal Training" at bounding box center [611, 241] width 204 height 25
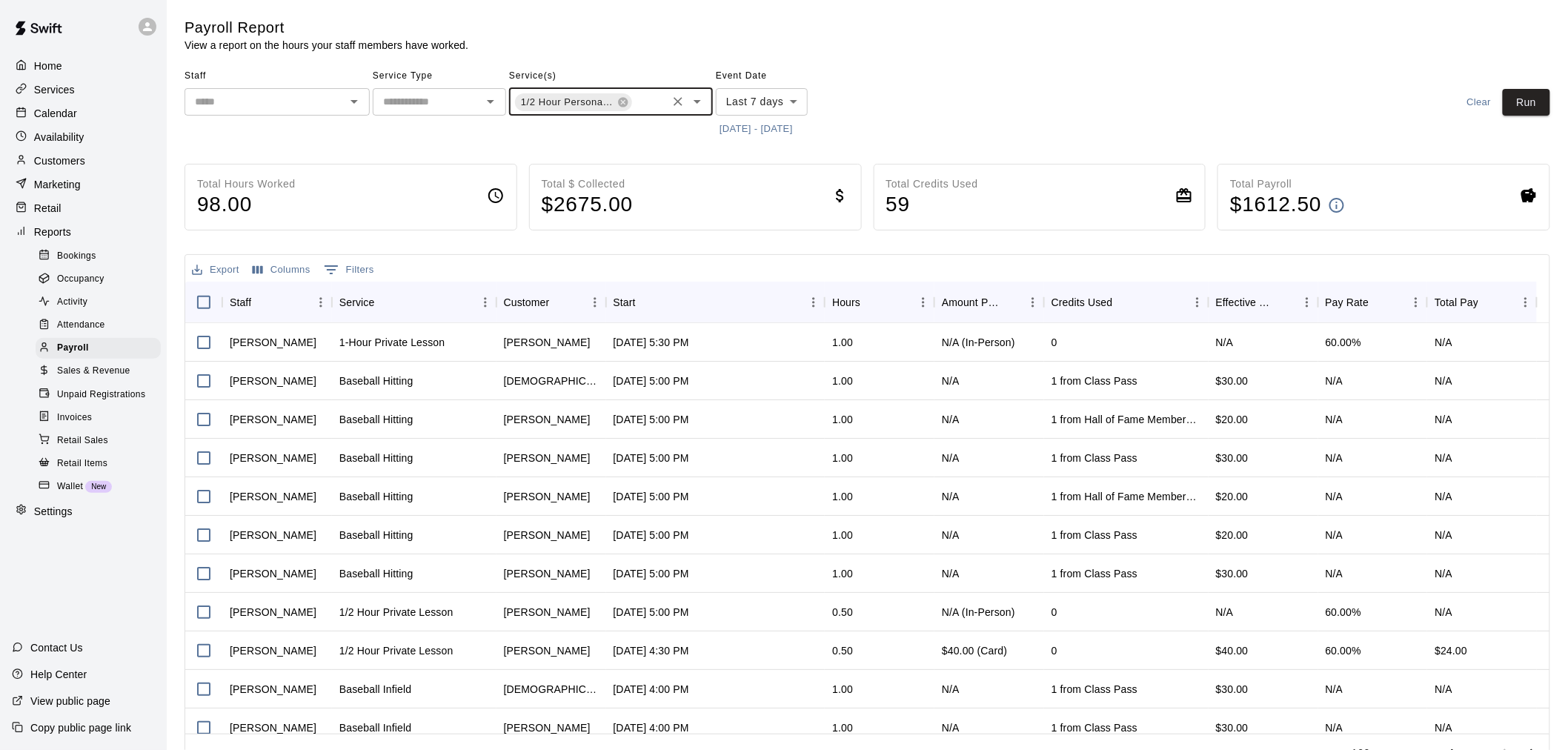
click at [610, 105] on span "1/2 Hour Personal Training" at bounding box center [567, 101] width 105 height 15
click at [618, 99] on icon at bounding box center [622, 101] width 12 height 12
click at [618, 99] on input "text" at bounding box center [599, 101] width 171 height 19
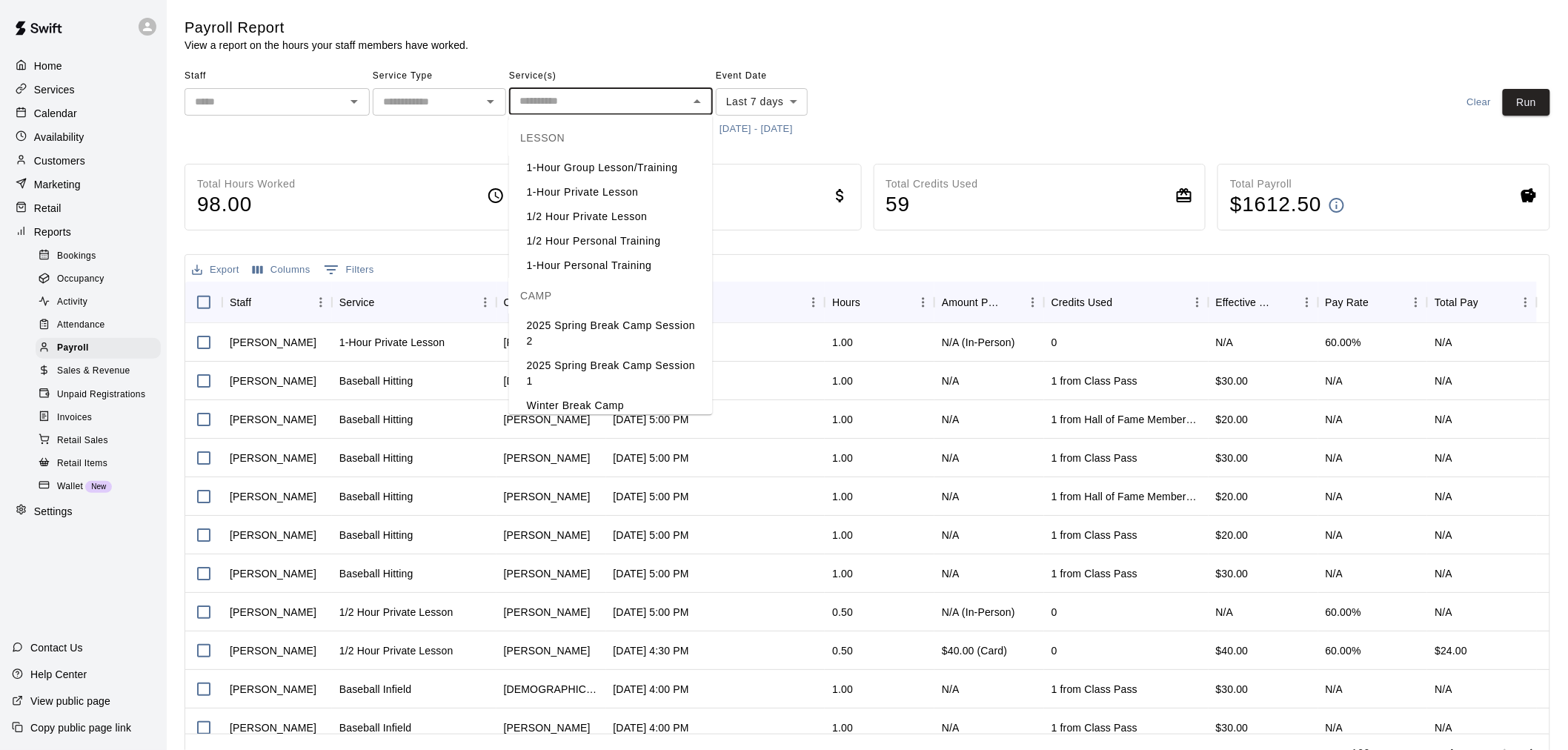
click at [605, 217] on li "1/2 Hour Private Lesson" at bounding box center [611, 217] width 204 height 25
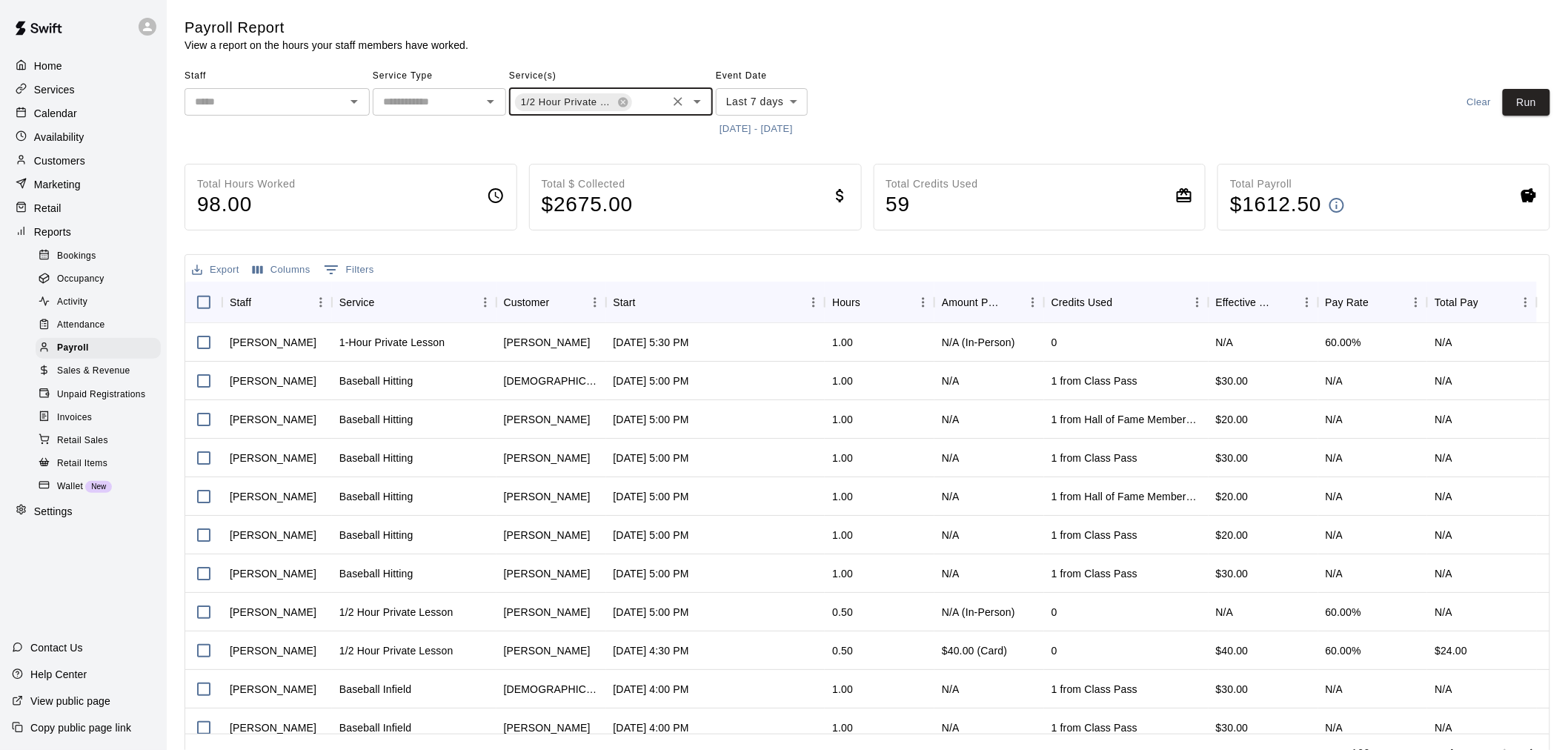
click at [290, 94] on input "text" at bounding box center [265, 102] width 152 height 19
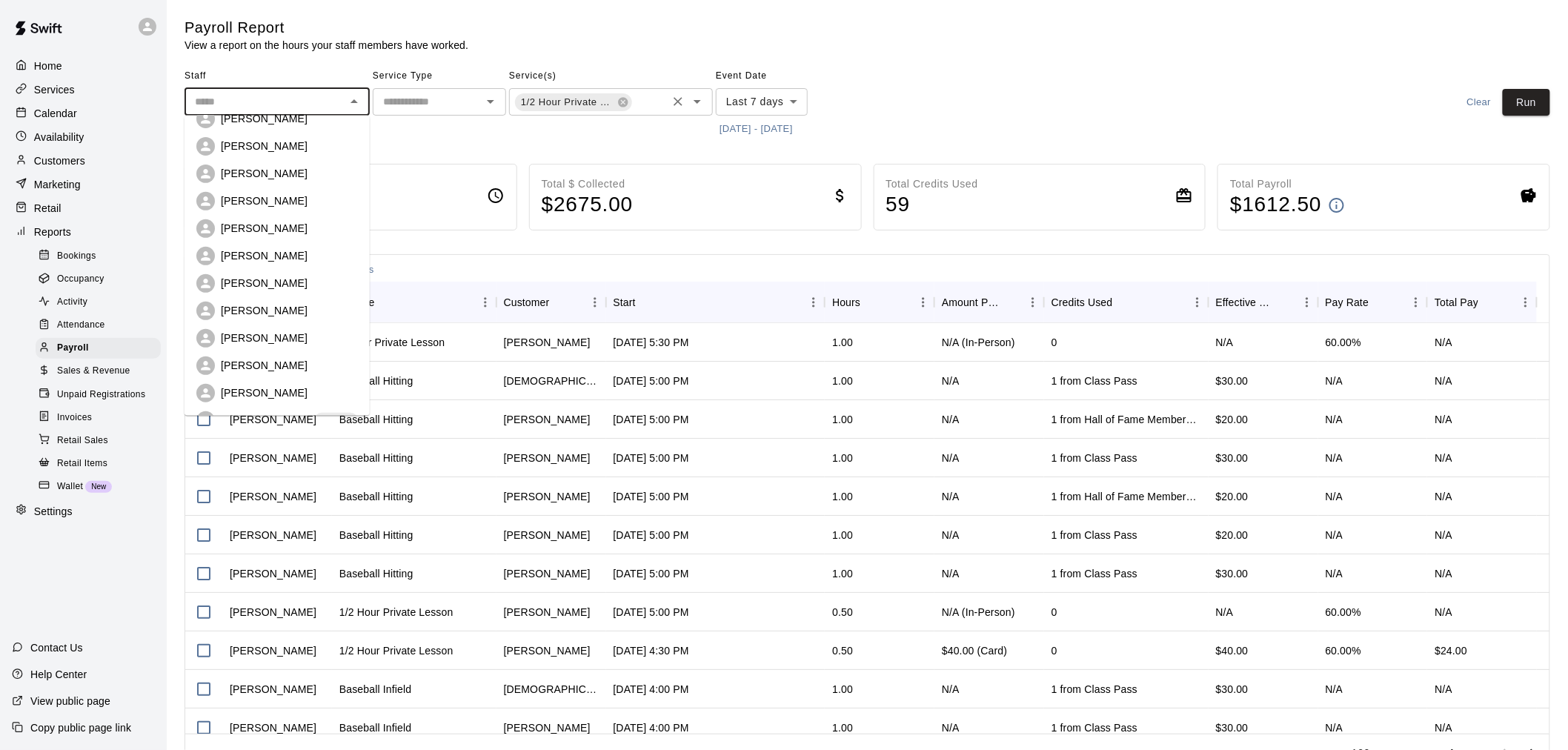
scroll to position [287, 0]
click at [278, 233] on p "[PERSON_NAME]" at bounding box center [264, 232] width 87 height 15
type input "**********"
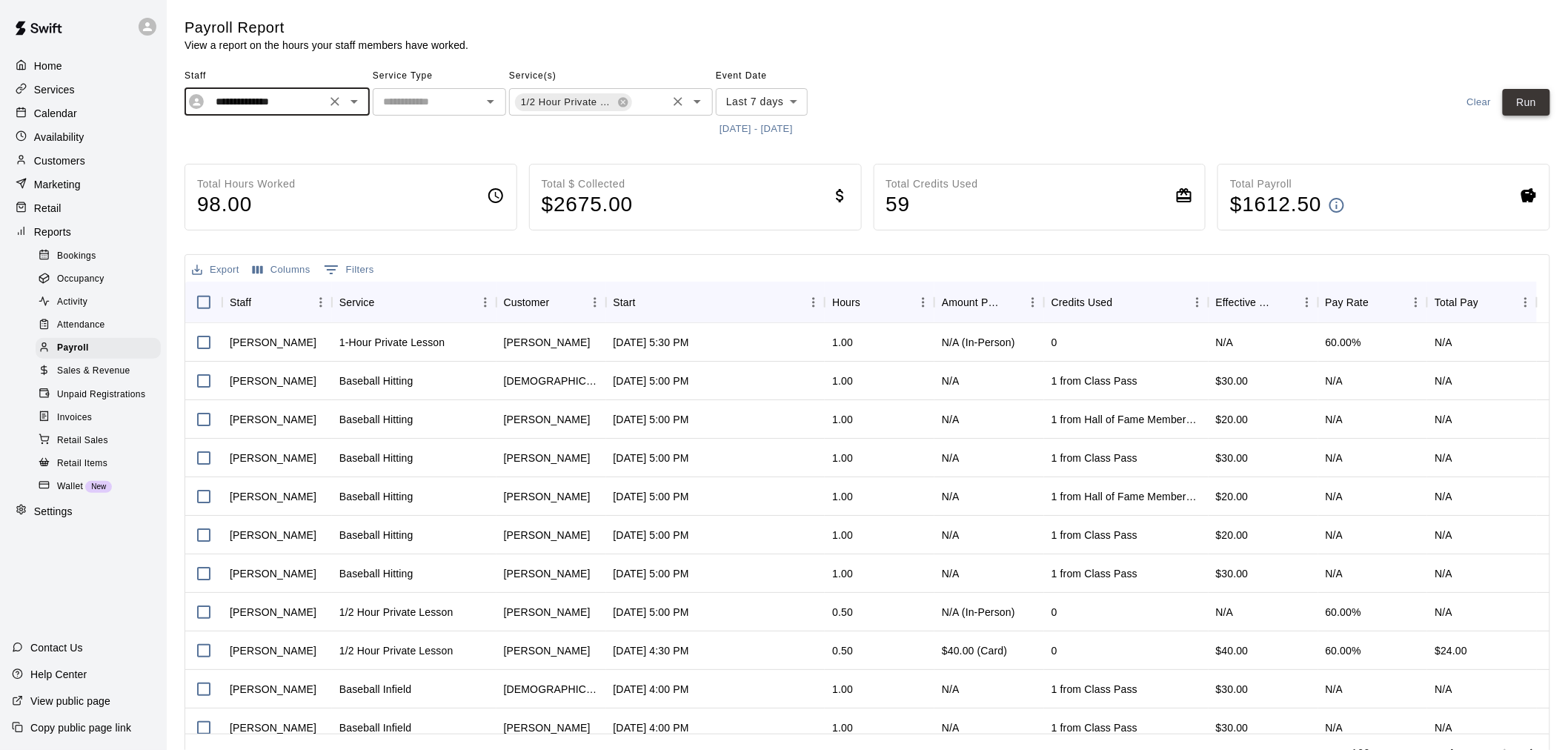
click at [1549, 92] on button "Run" at bounding box center [1526, 102] width 47 height 27
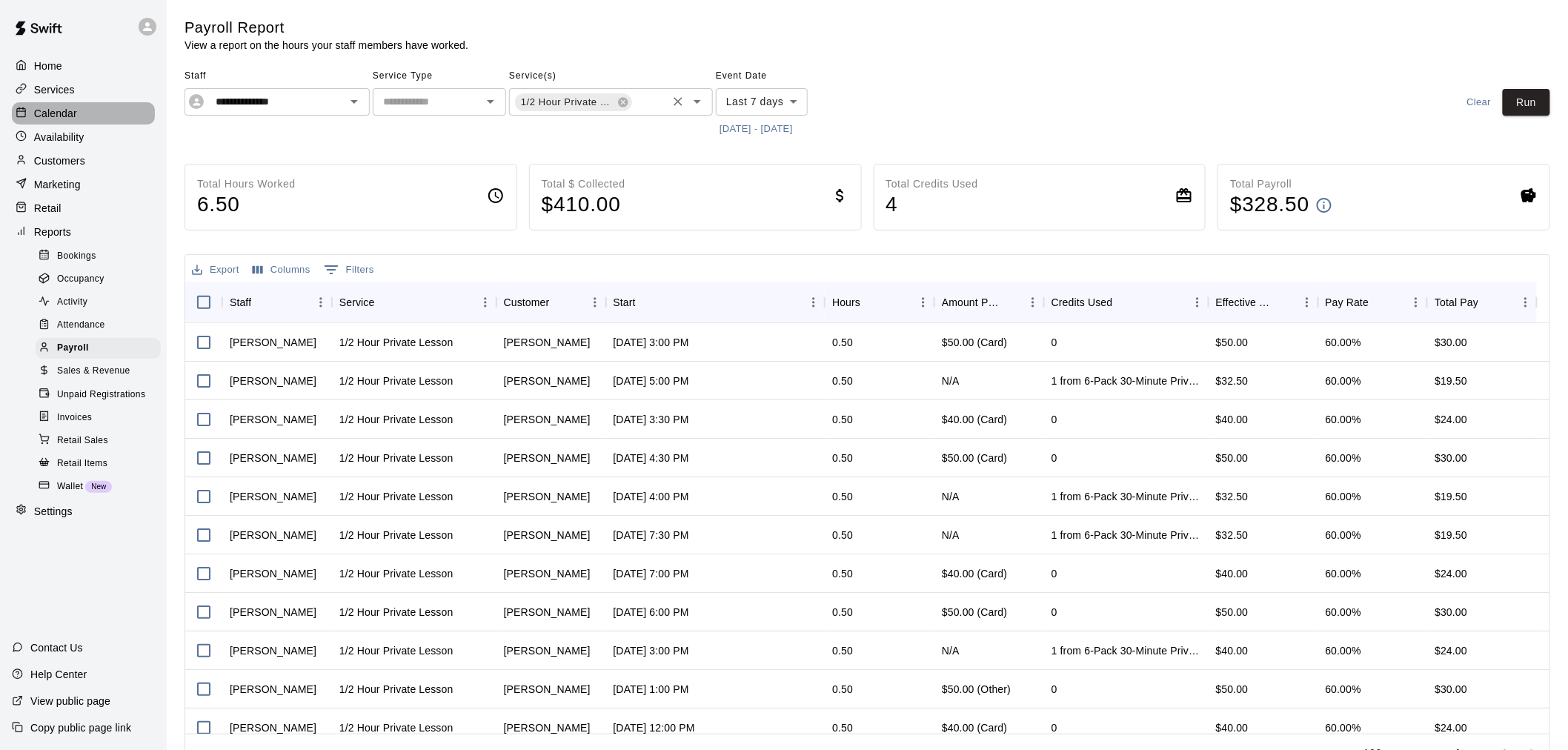
click at [98, 120] on div "Calendar" at bounding box center [83, 113] width 143 height 22
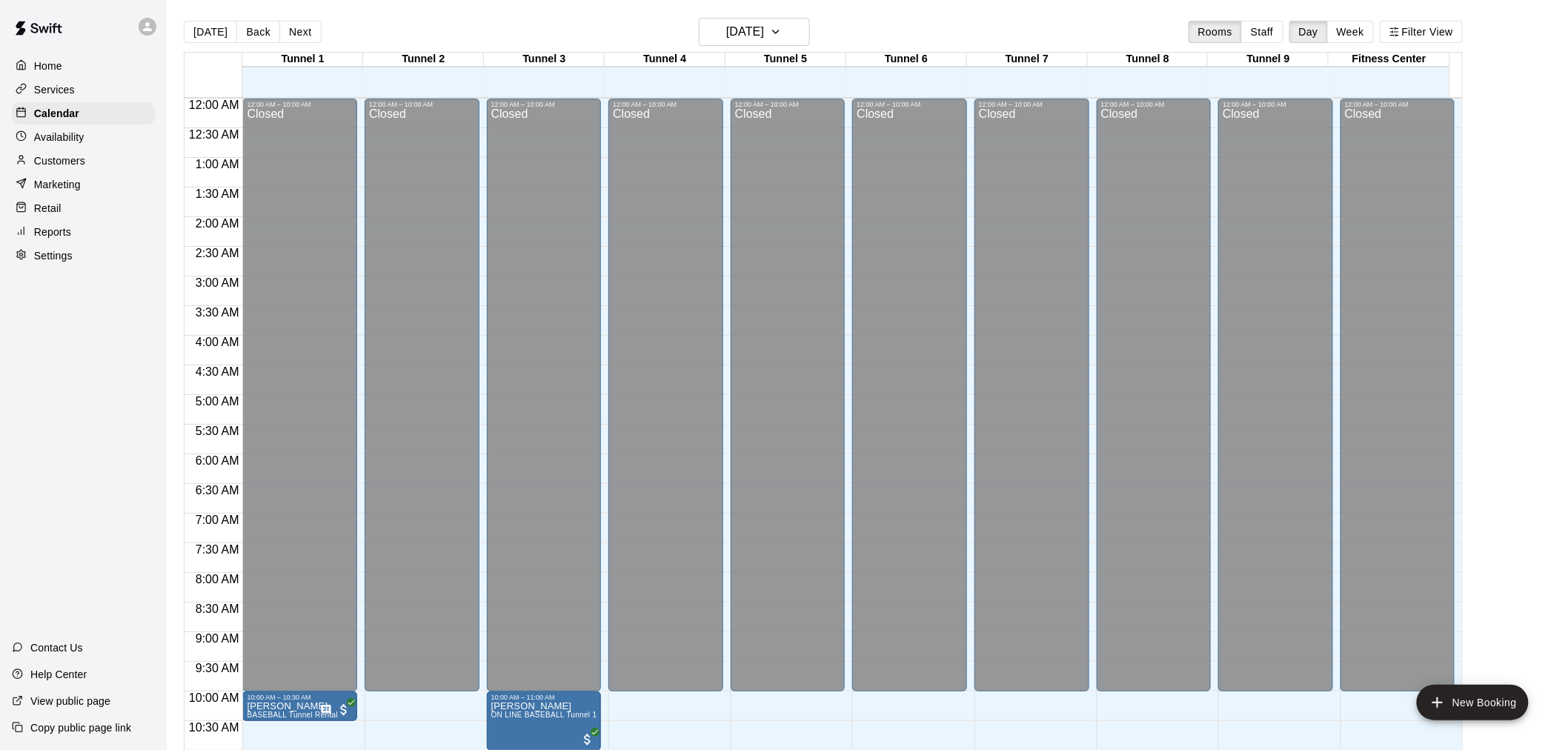
scroll to position [709, 0]
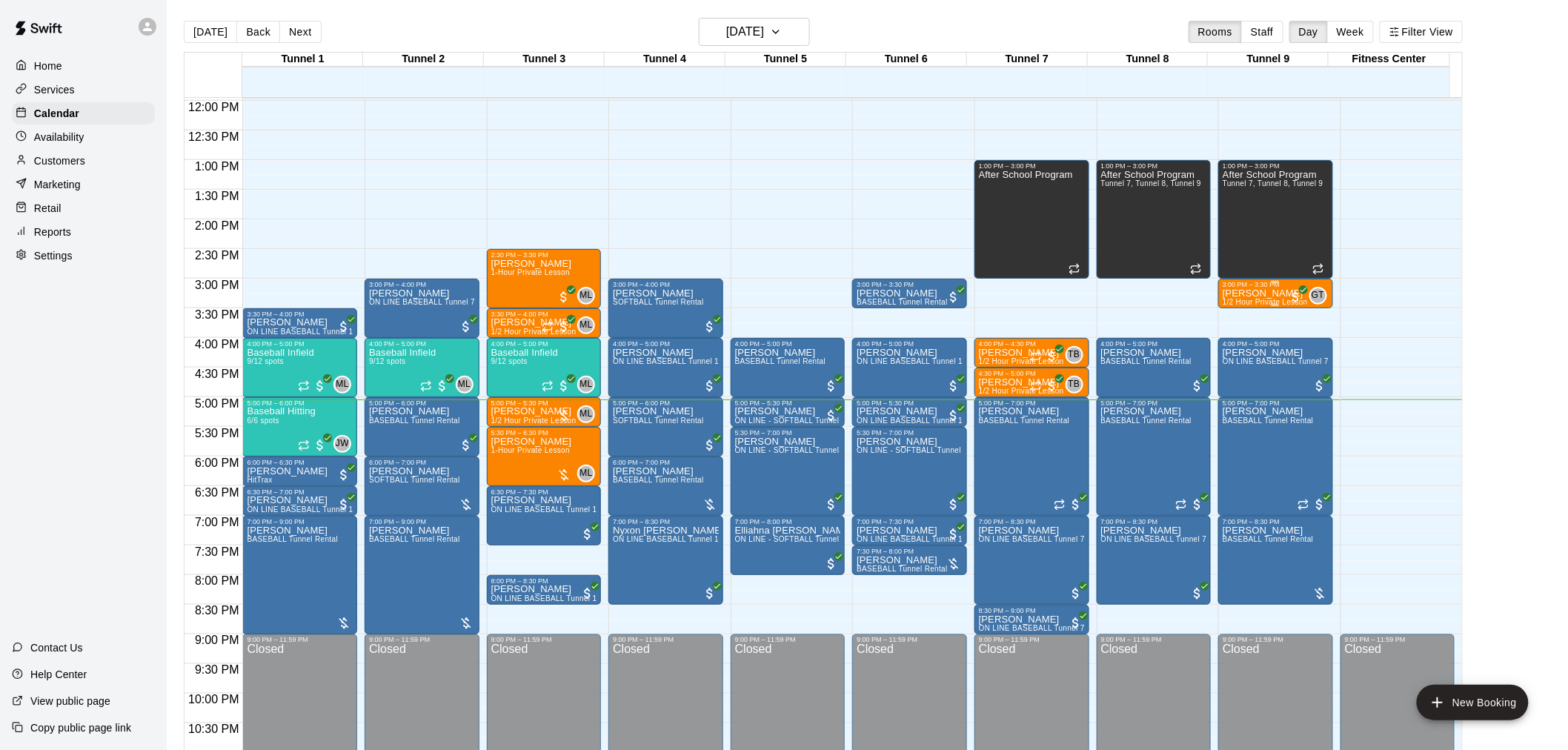
click at [1257, 294] on p "[PERSON_NAME]" at bounding box center [1266, 294] width 85 height 0
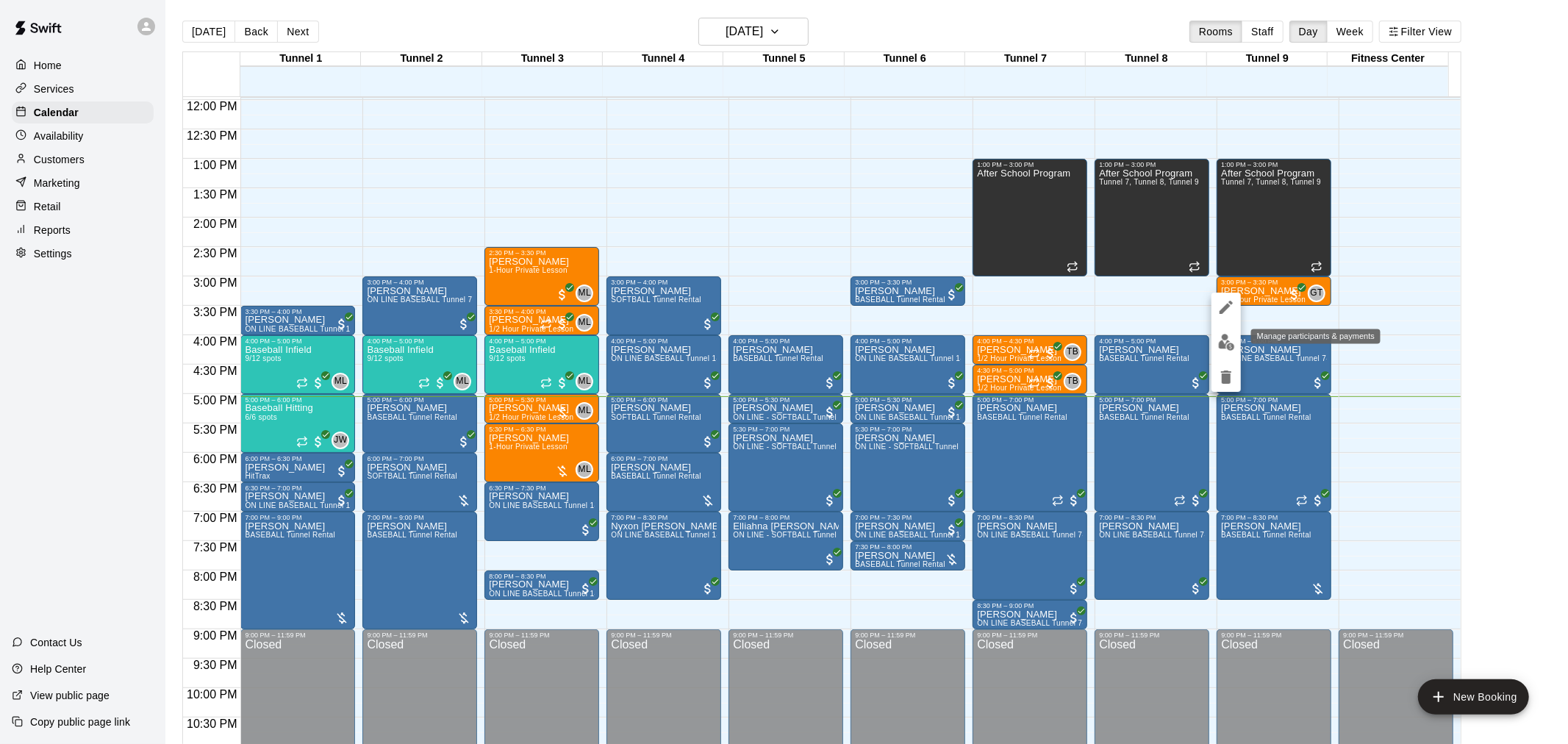
click at [1230, 335] on img "edit" at bounding box center [1227, 342] width 17 height 17
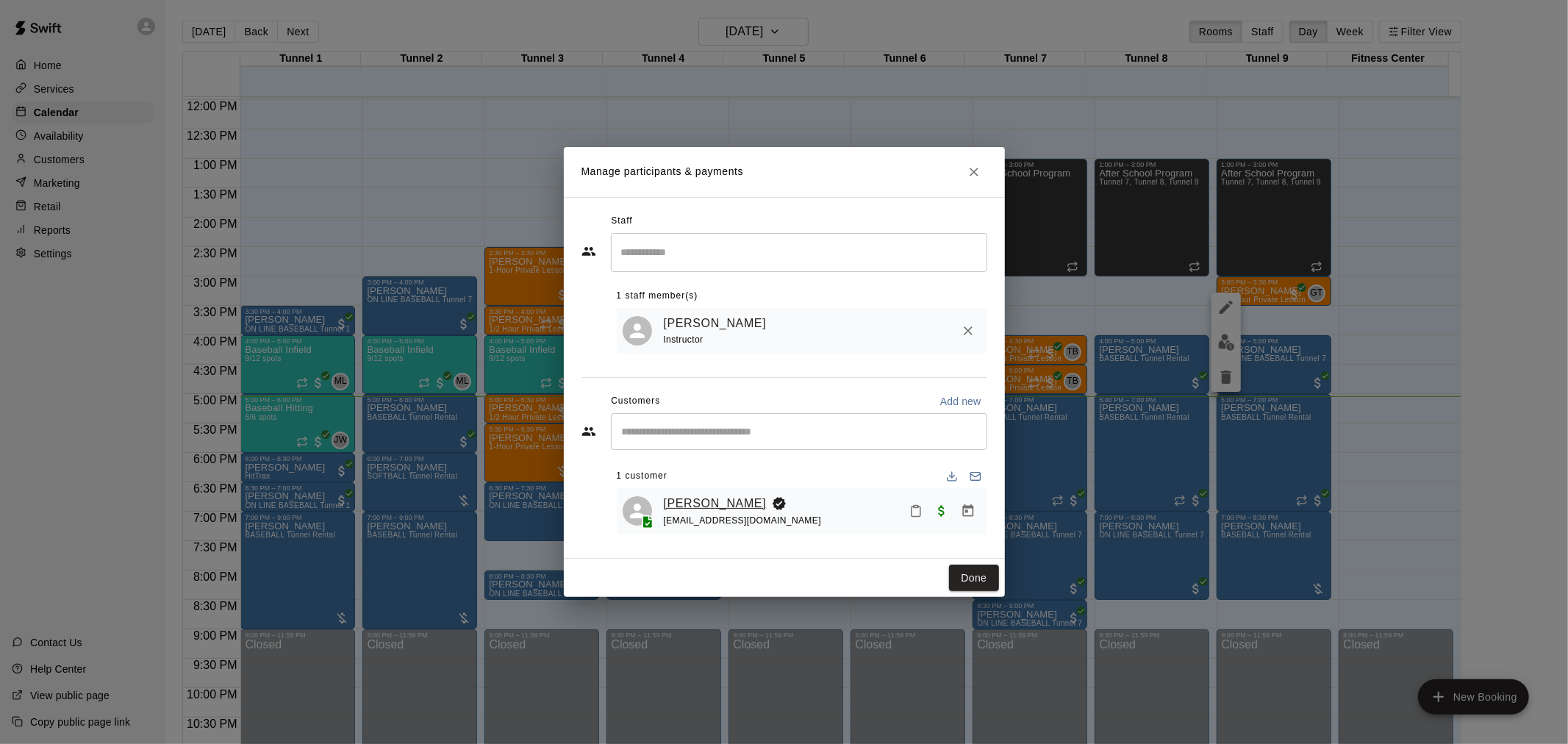
click at [717, 494] on link "[PERSON_NAME]" at bounding box center [715, 503] width 103 height 19
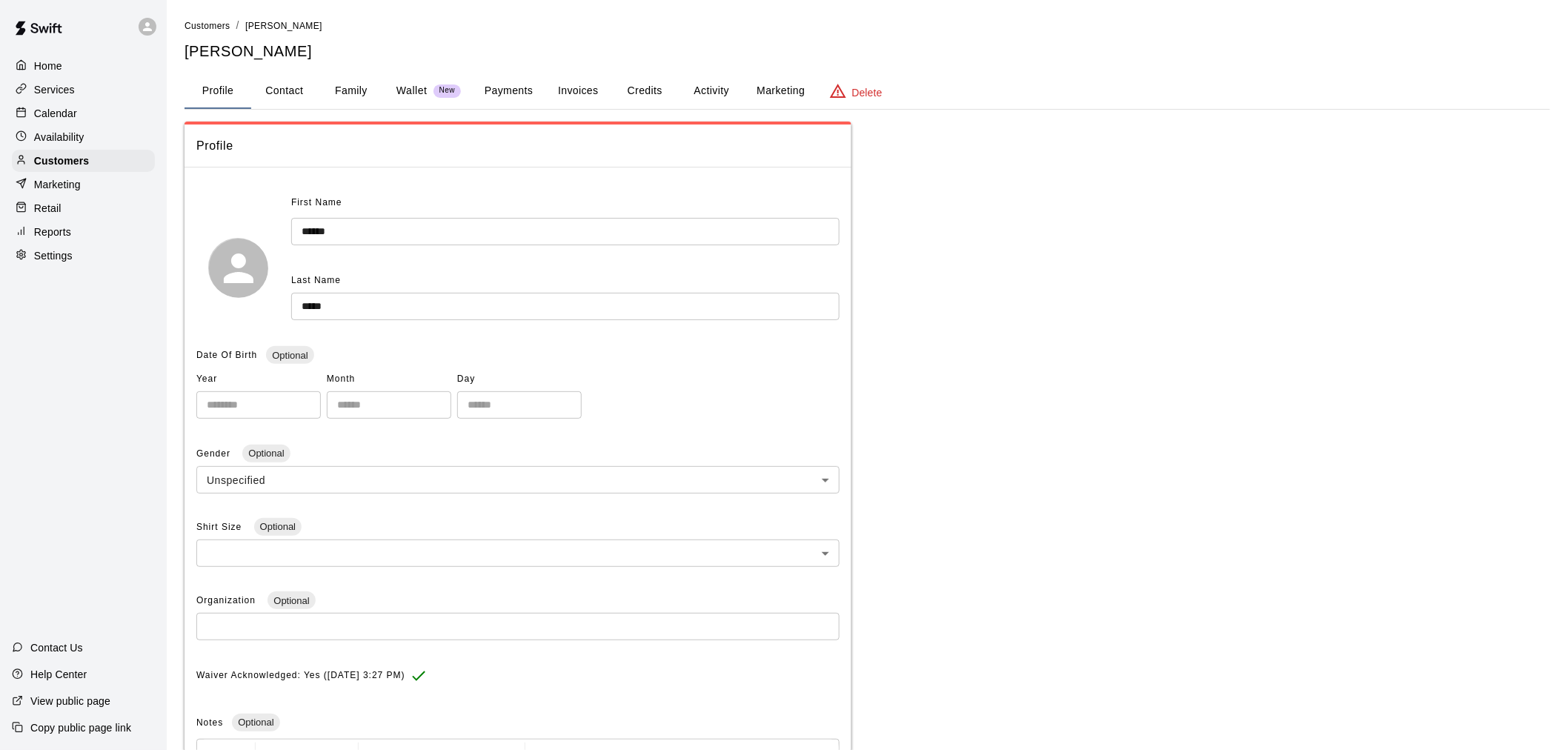
click at [508, 100] on button "Payments" at bounding box center [508, 91] width 72 height 36
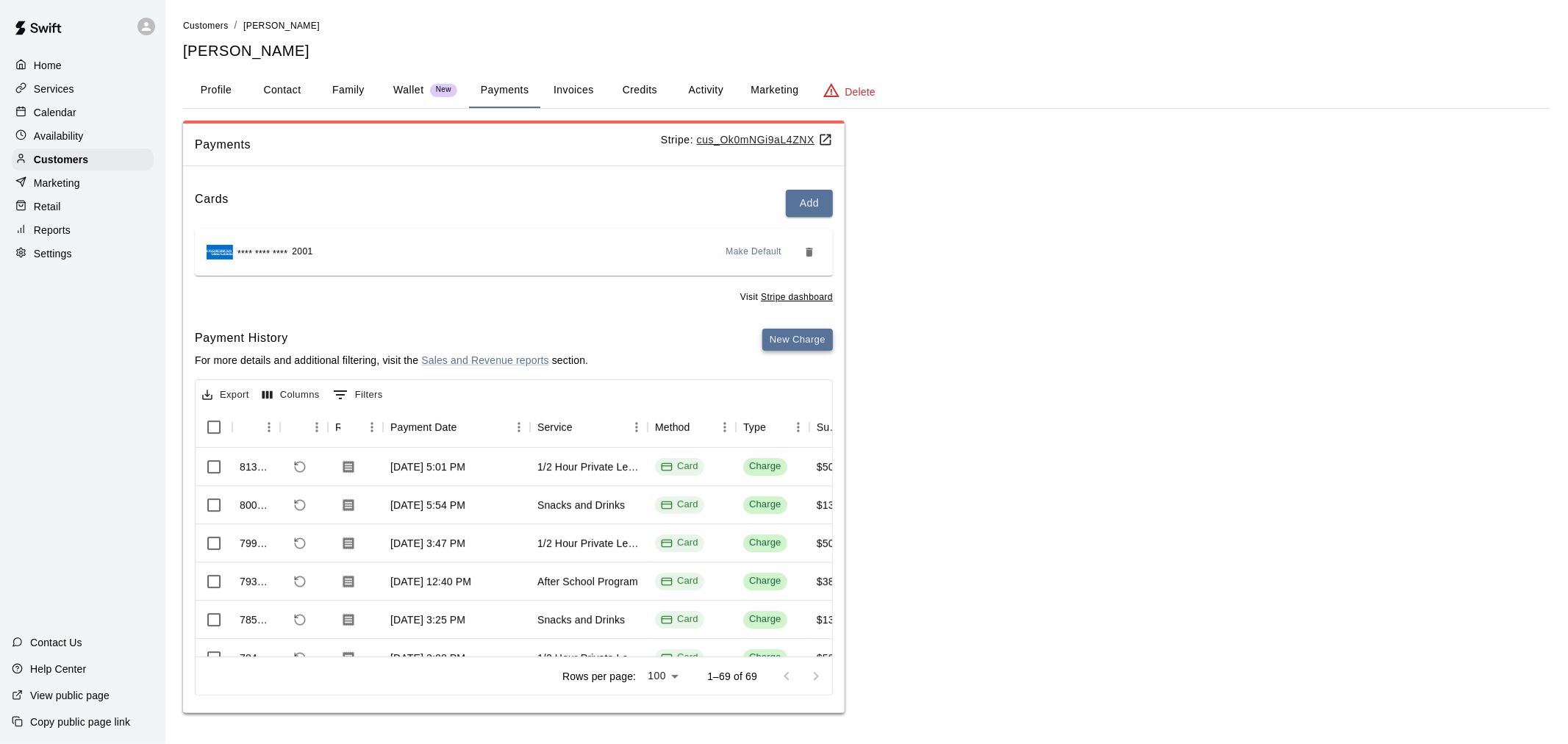
click at [812, 339] on button "New Charge" at bounding box center [797, 340] width 71 height 23
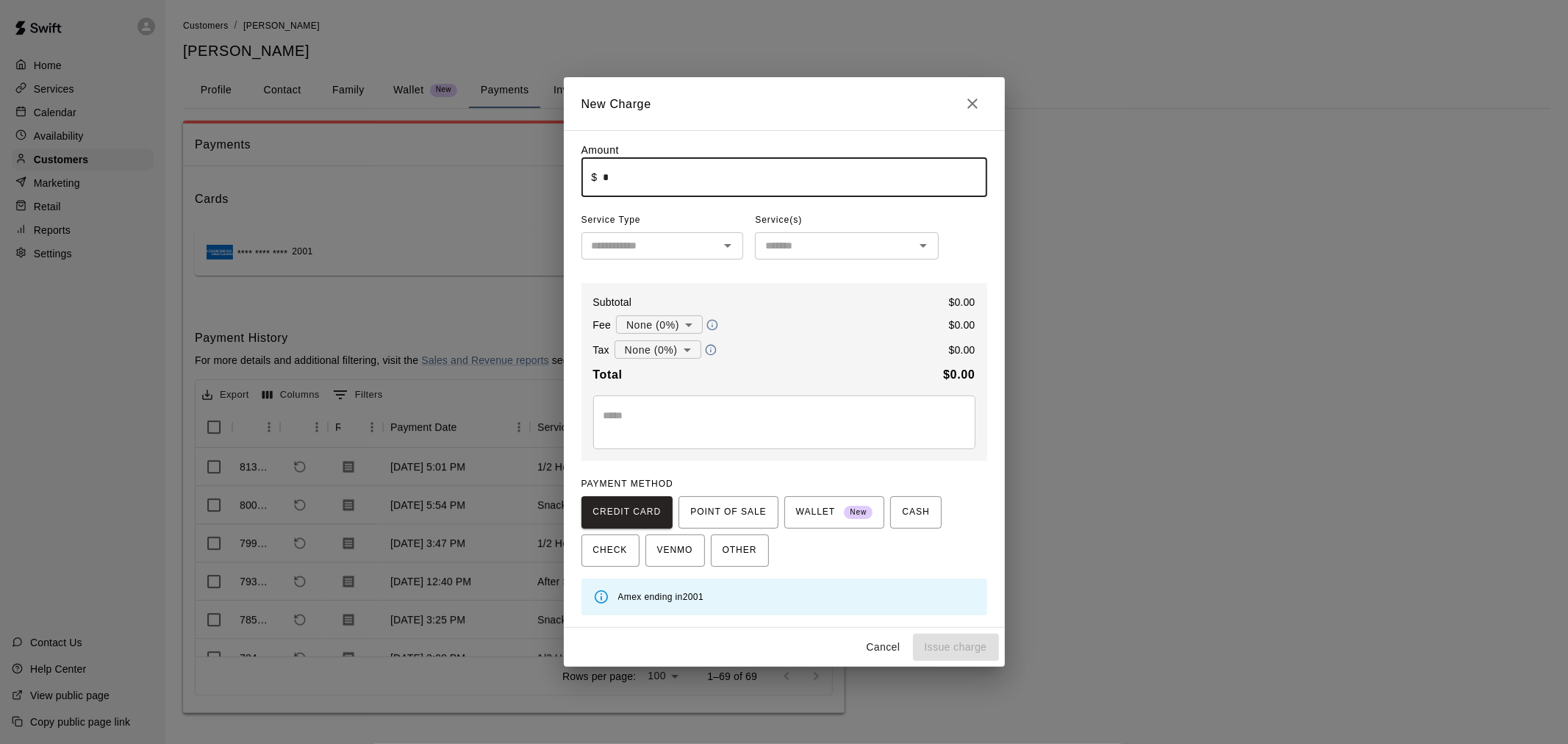
click at [698, 188] on input "*" at bounding box center [794, 178] width 384 height 39
click at [687, 166] on input "*" at bounding box center [794, 178] width 384 height 39
type input "*****"
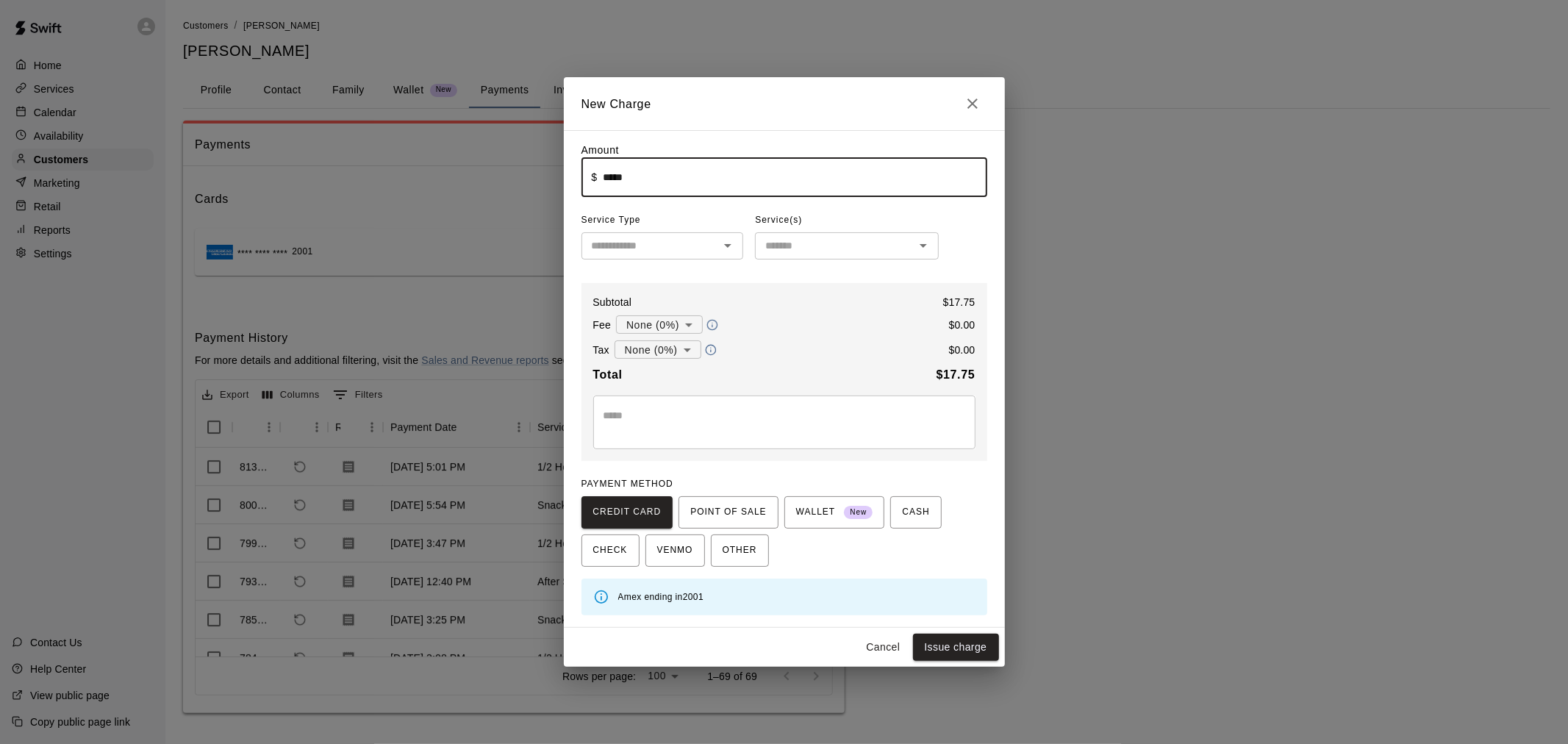
click at [689, 247] on input "text" at bounding box center [651, 246] width 129 height 18
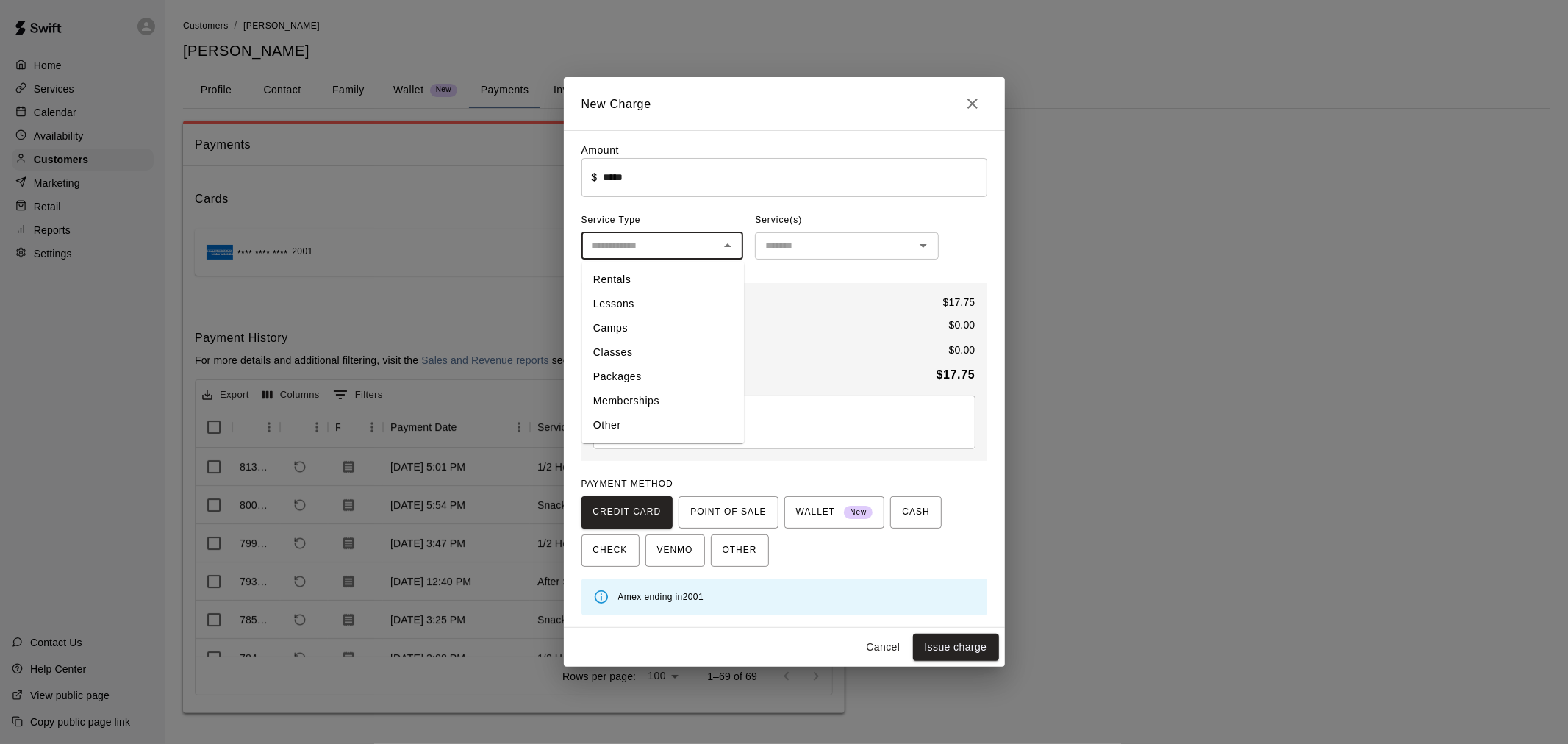
click at [663, 427] on li "Other" at bounding box center [662, 426] width 162 height 25
type input "*****"
click at [851, 245] on input "text" at bounding box center [835, 246] width 151 height 18
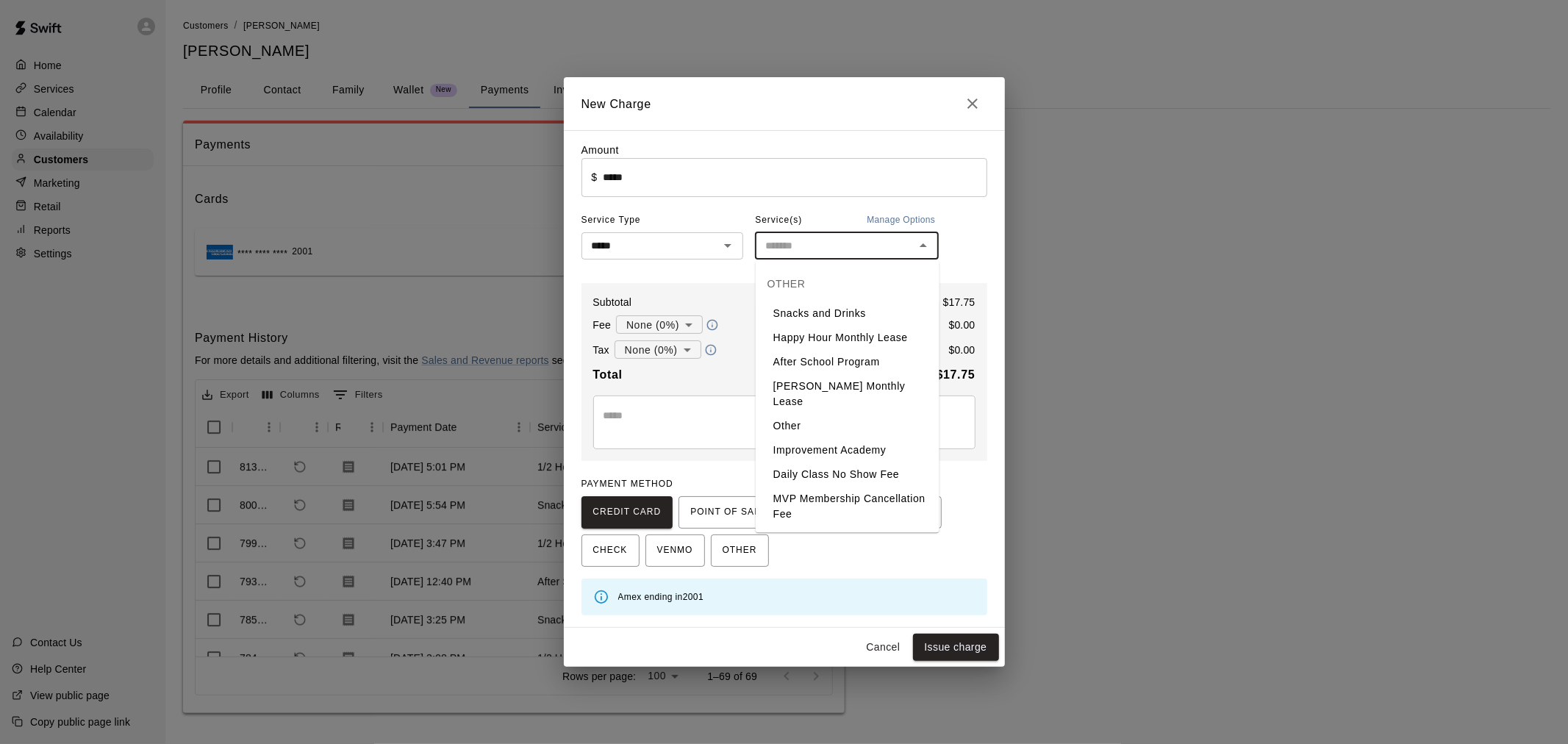
click at [847, 309] on li "Snacks and Drinks" at bounding box center [847, 314] width 184 height 25
type input "**********"
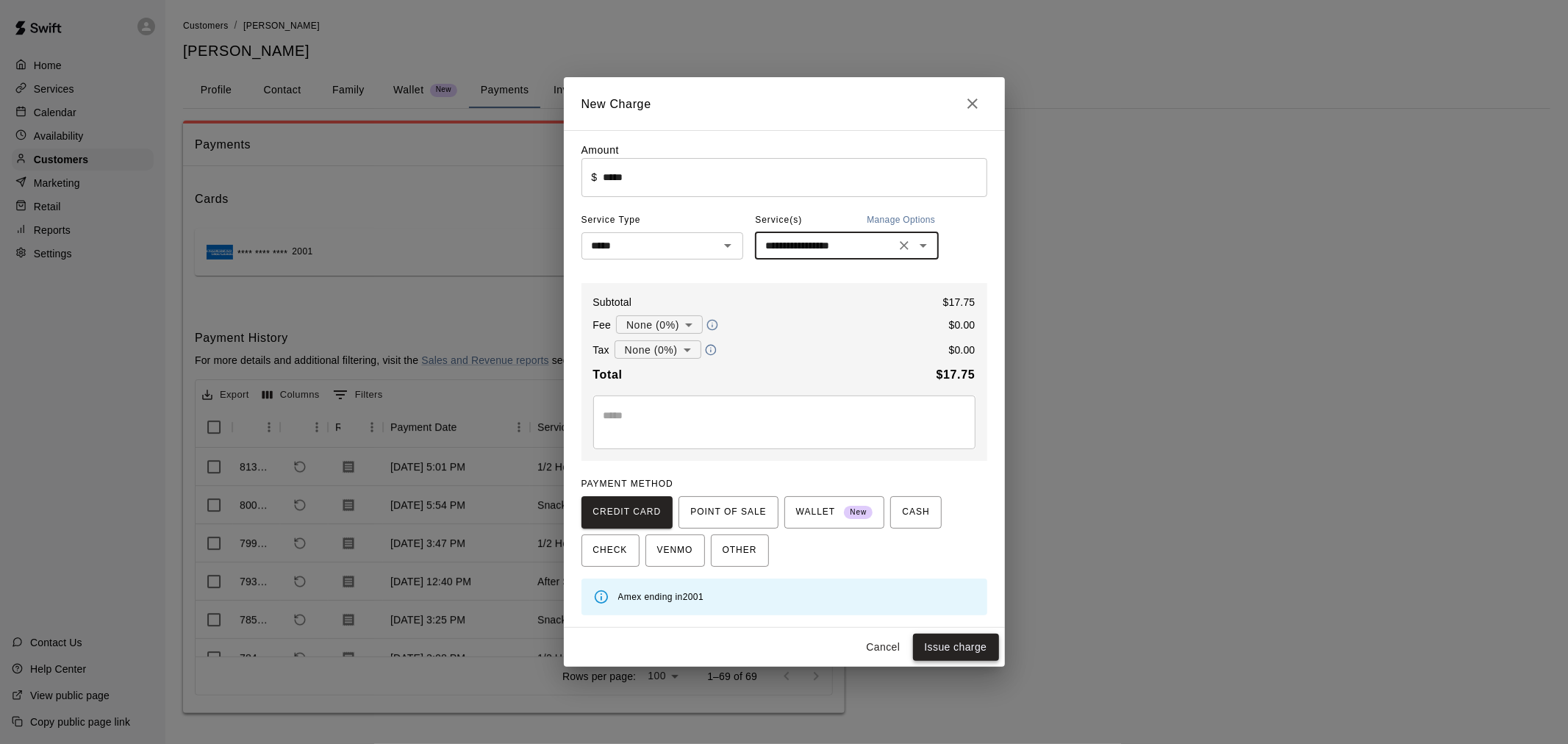
click at [943, 648] on button "Issue charge" at bounding box center [956, 646] width 86 height 27
type input "*"
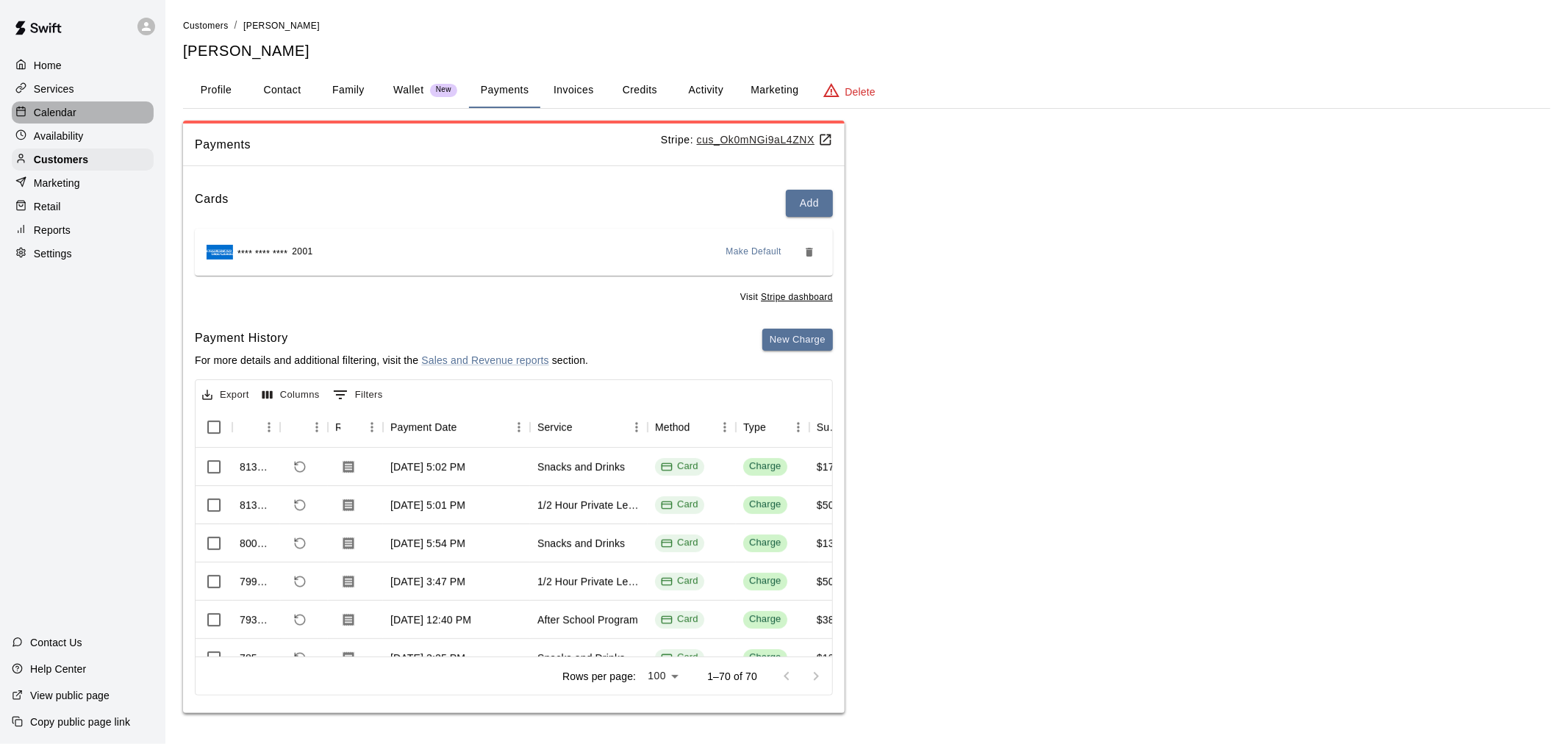
click at [84, 114] on div "Calendar" at bounding box center [82, 112] width 142 height 22
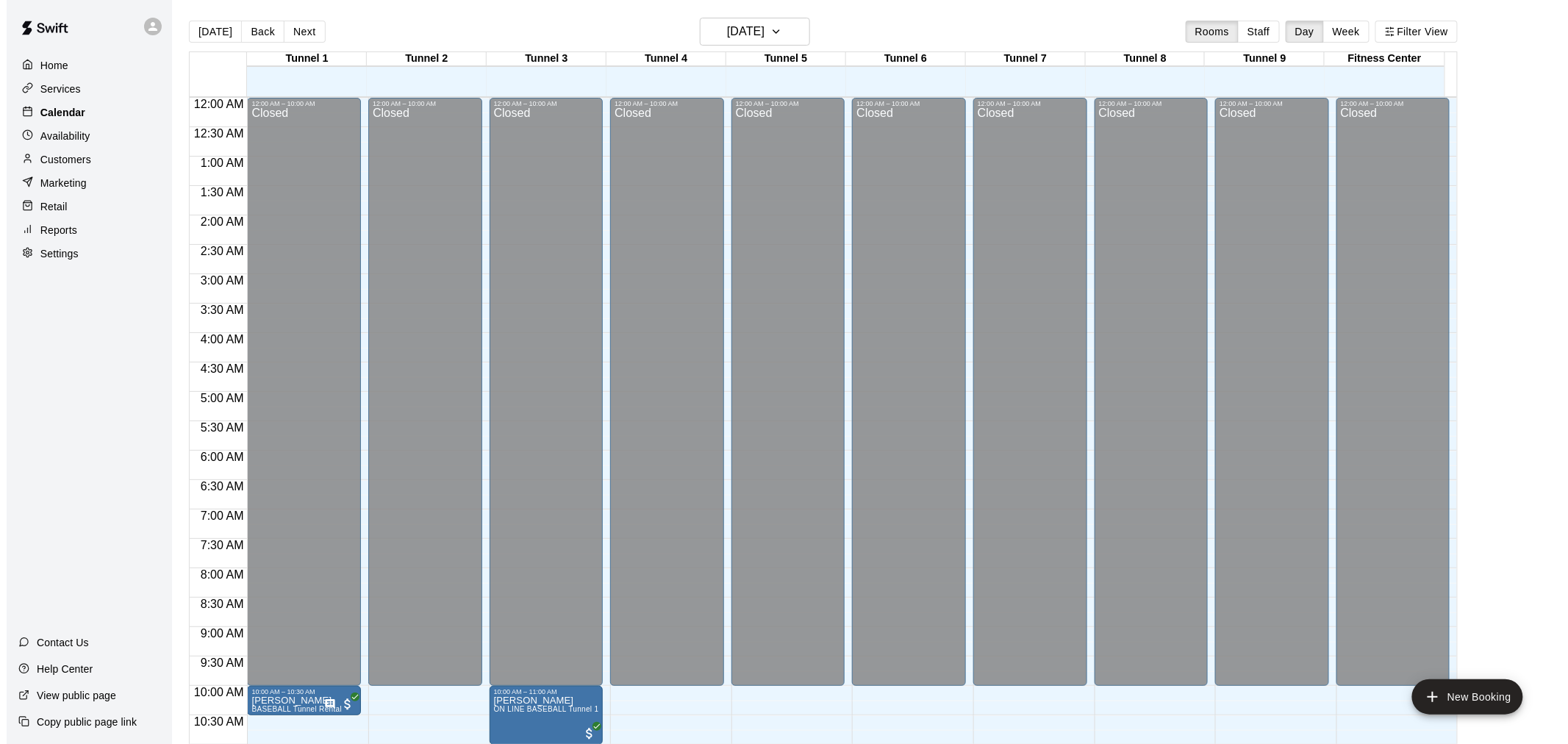
scroll to position [703, 0]
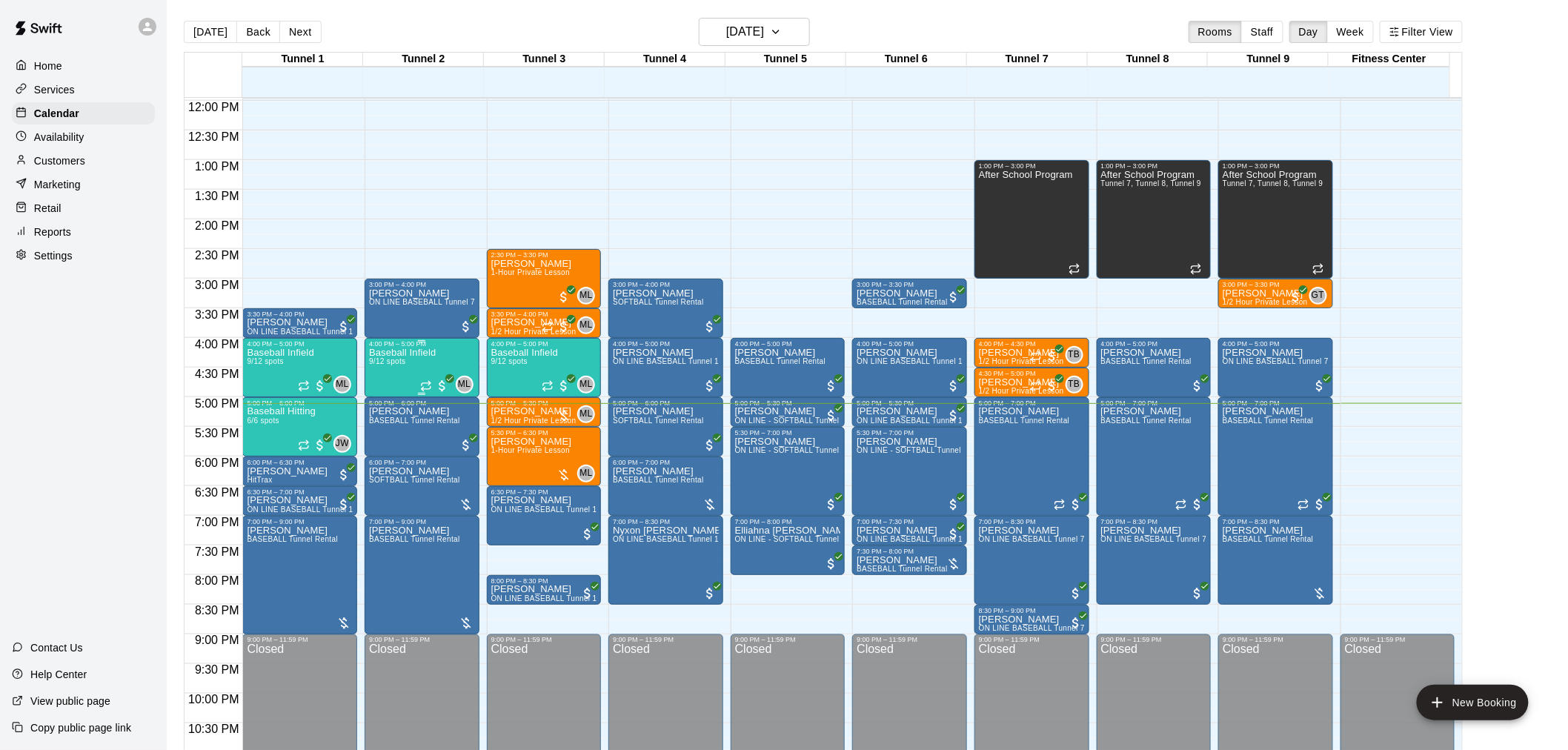
click at [391, 379] on div "Baseball Infield 9/12 spots" at bounding box center [402, 722] width 67 height 750
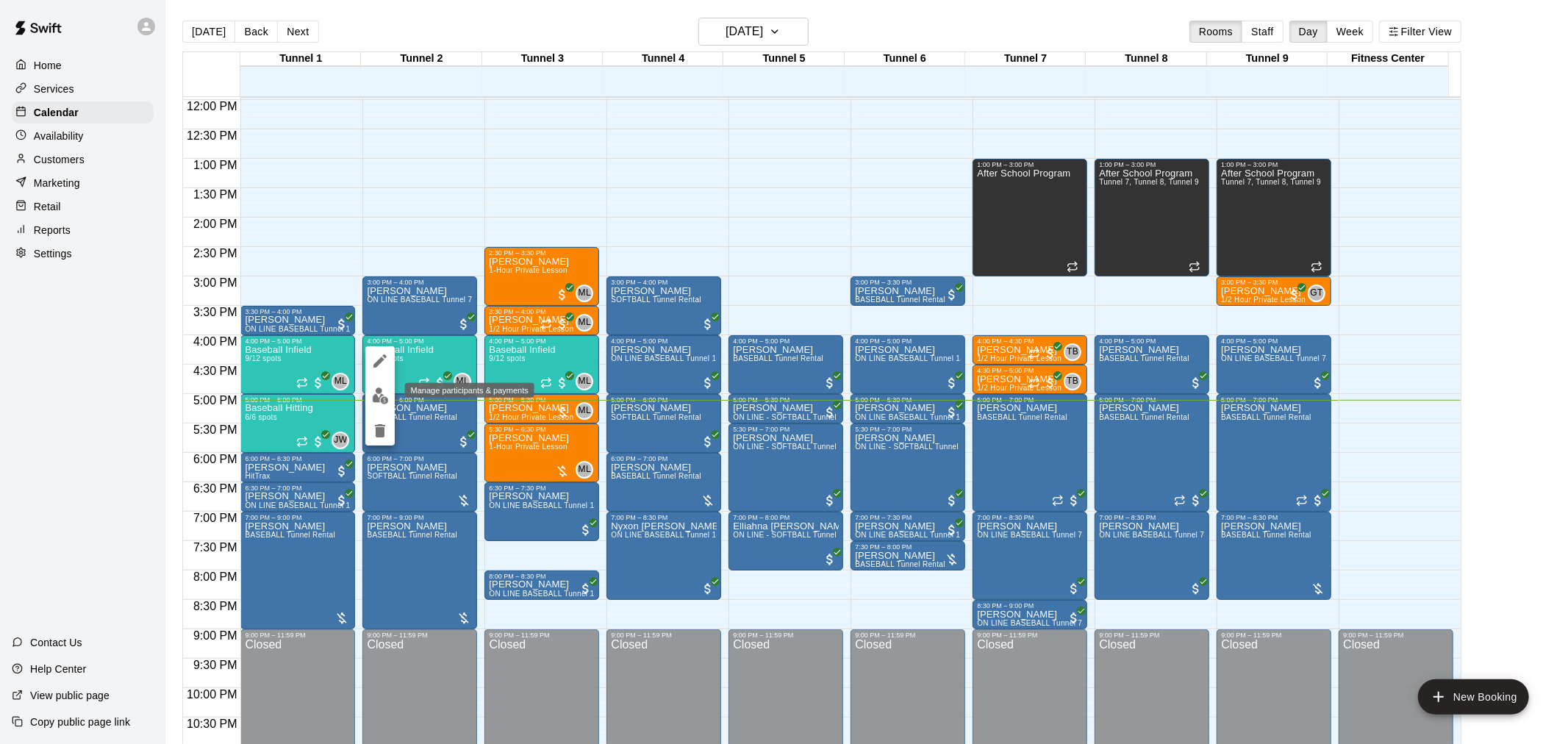
click at [385, 410] on div at bounding box center [380, 395] width 29 height 99
click at [385, 402] on img "edit" at bounding box center [381, 396] width 17 height 17
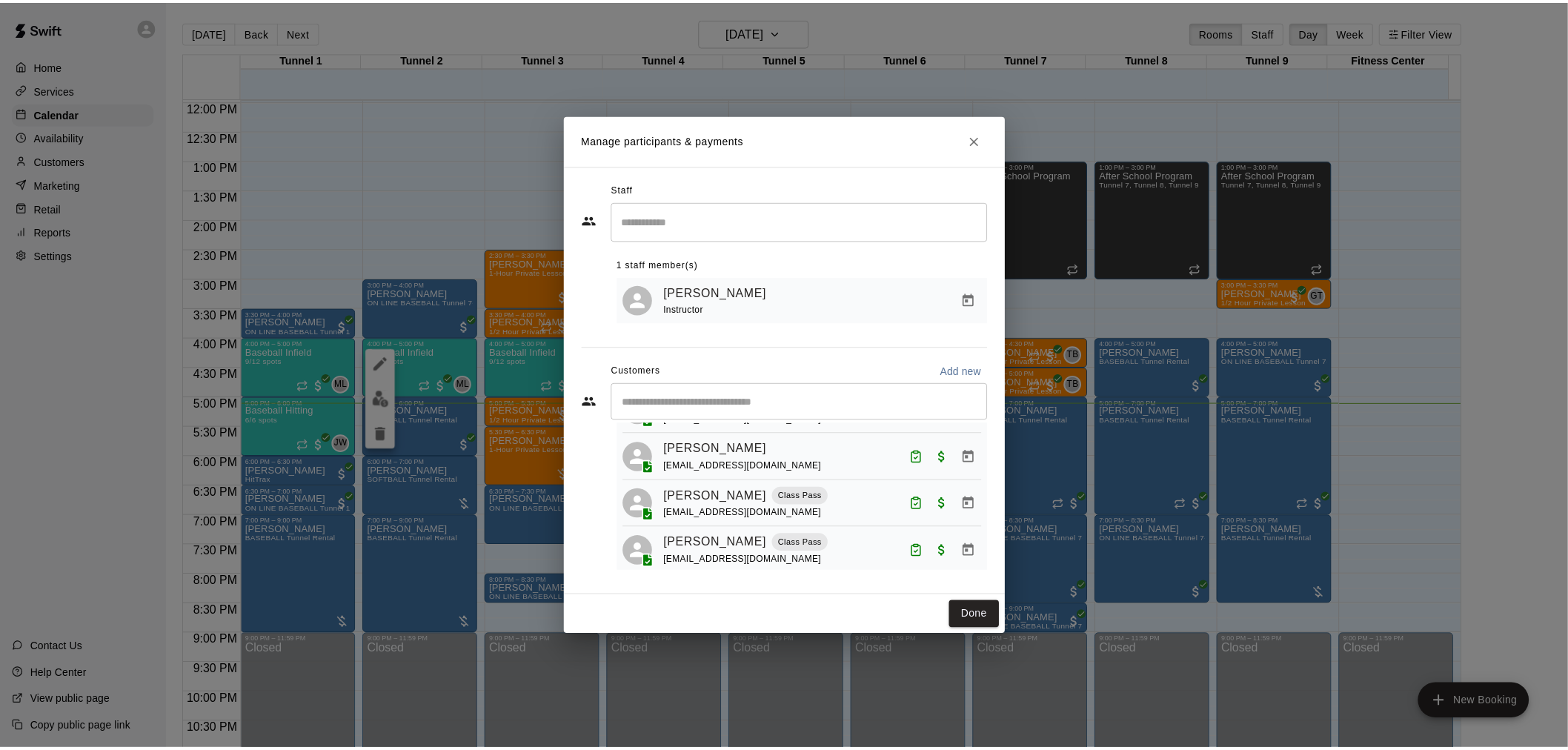
scroll to position [82, 0]
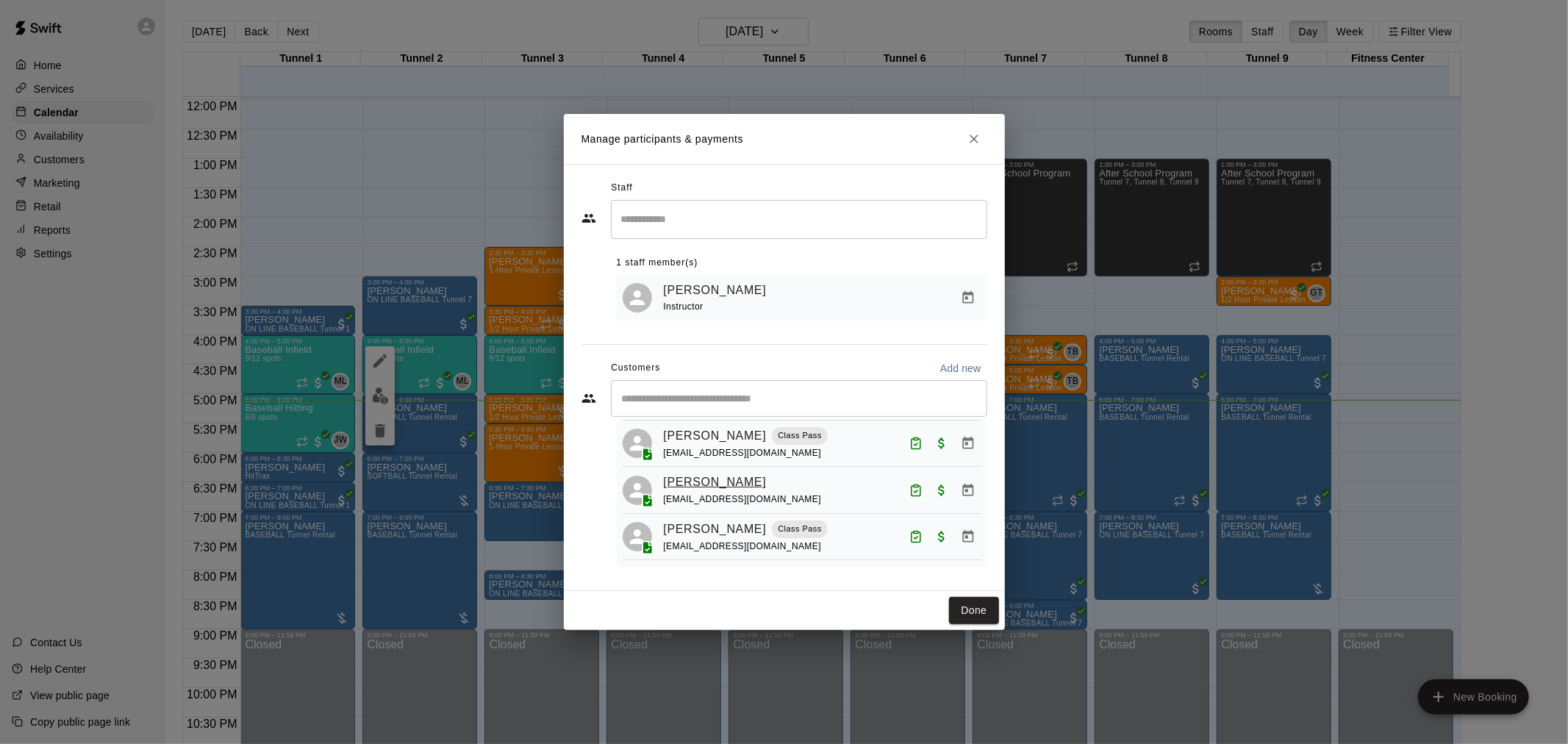
click at [694, 486] on link "[PERSON_NAME]" at bounding box center [715, 482] width 103 height 19
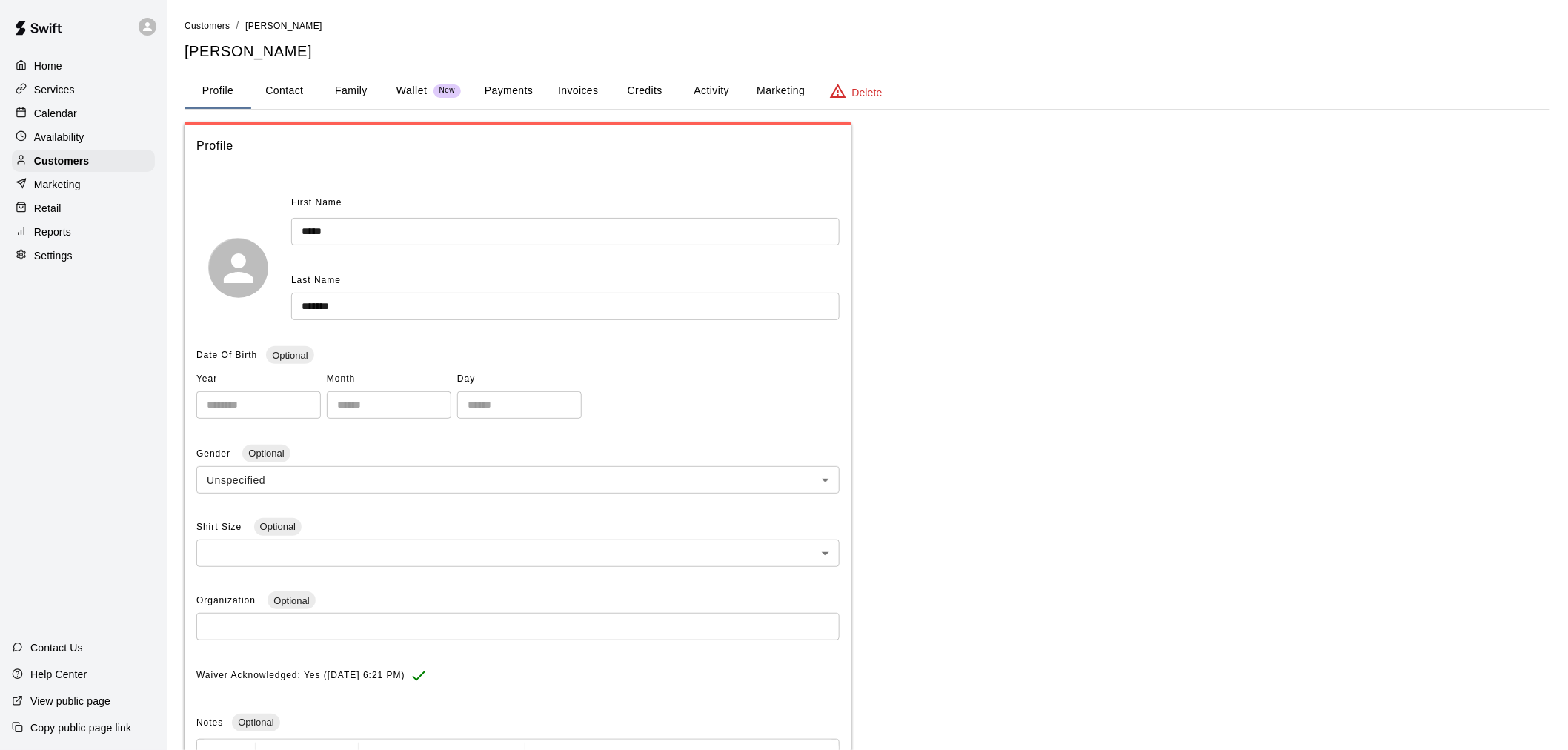
click at [305, 114] on div "**********" at bounding box center [867, 487] width 1366 height 939
click at [296, 98] on button "Contact" at bounding box center [284, 91] width 67 height 36
select select "**"
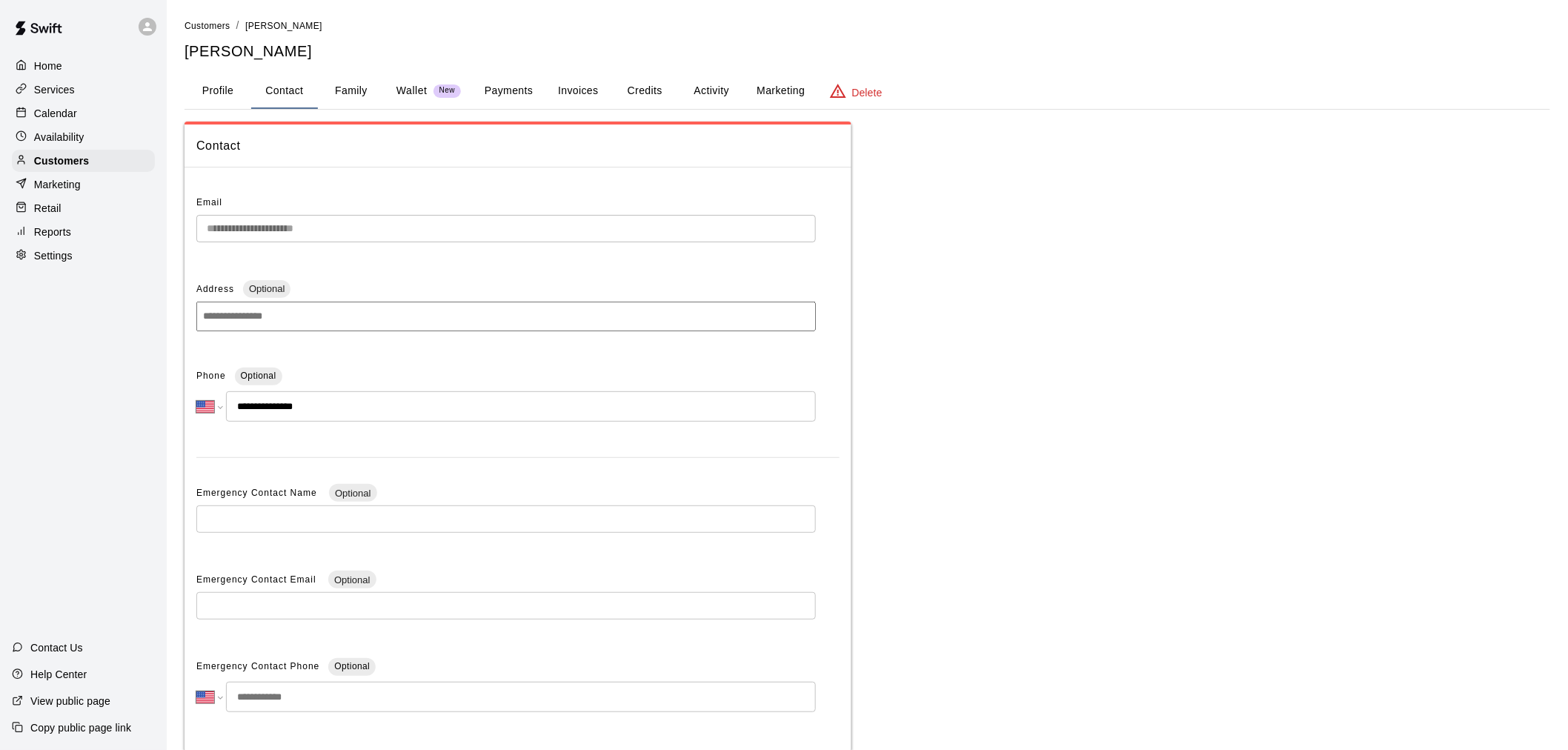
click at [75, 112] on p "Calendar" at bounding box center [55, 113] width 43 height 15
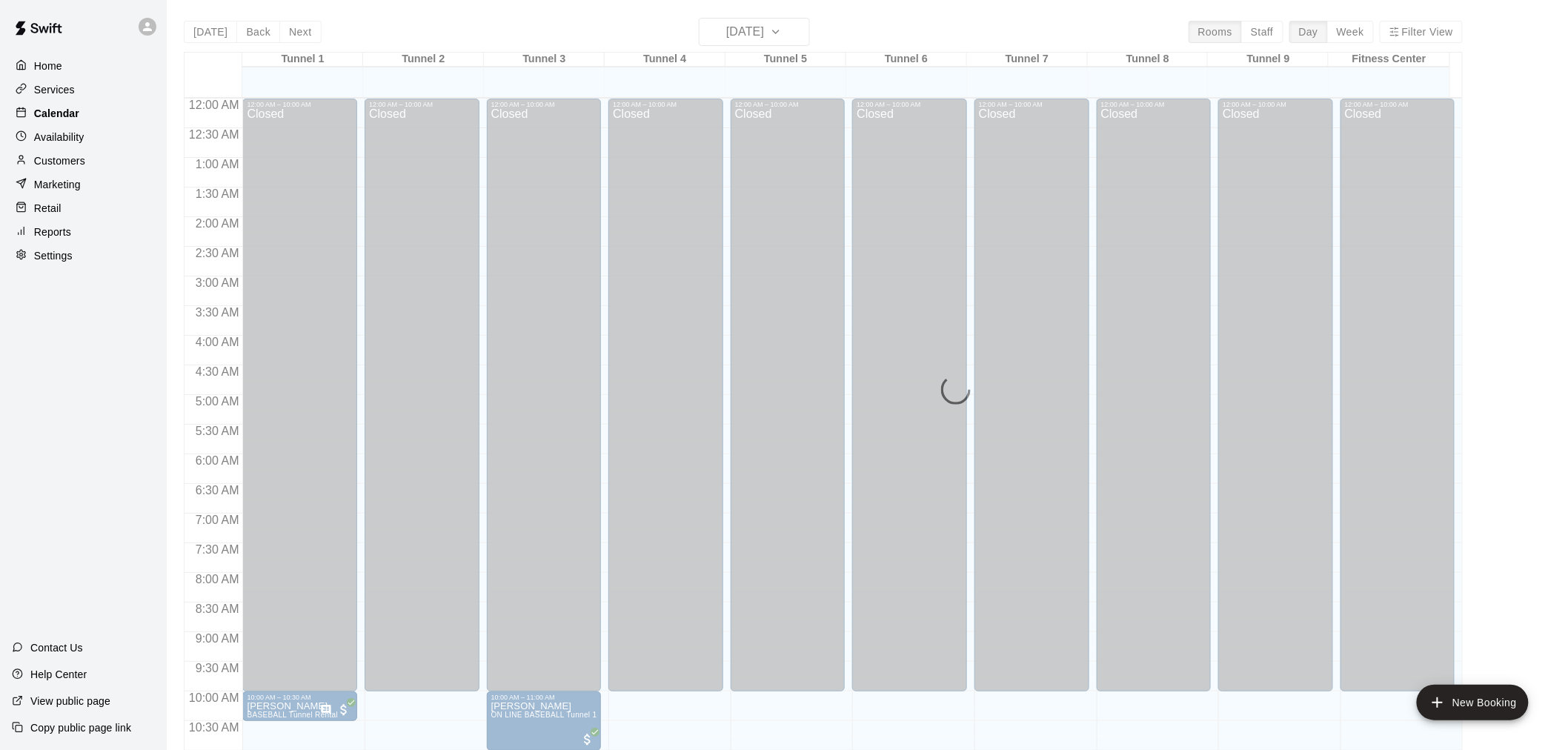
scroll to position [709, 0]
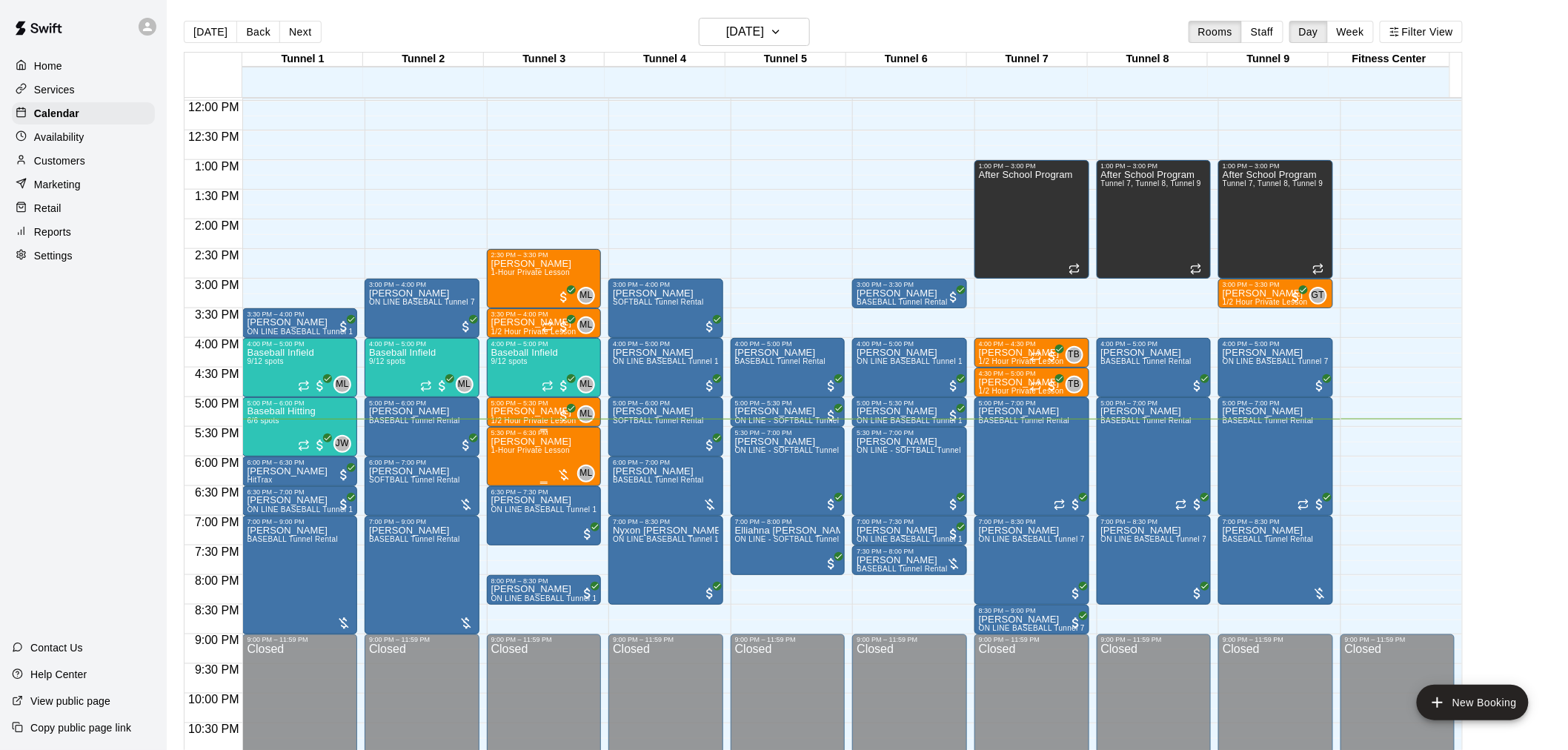
click at [510, 448] on span "1-Hour Private Lesson" at bounding box center [531, 450] width 79 height 9
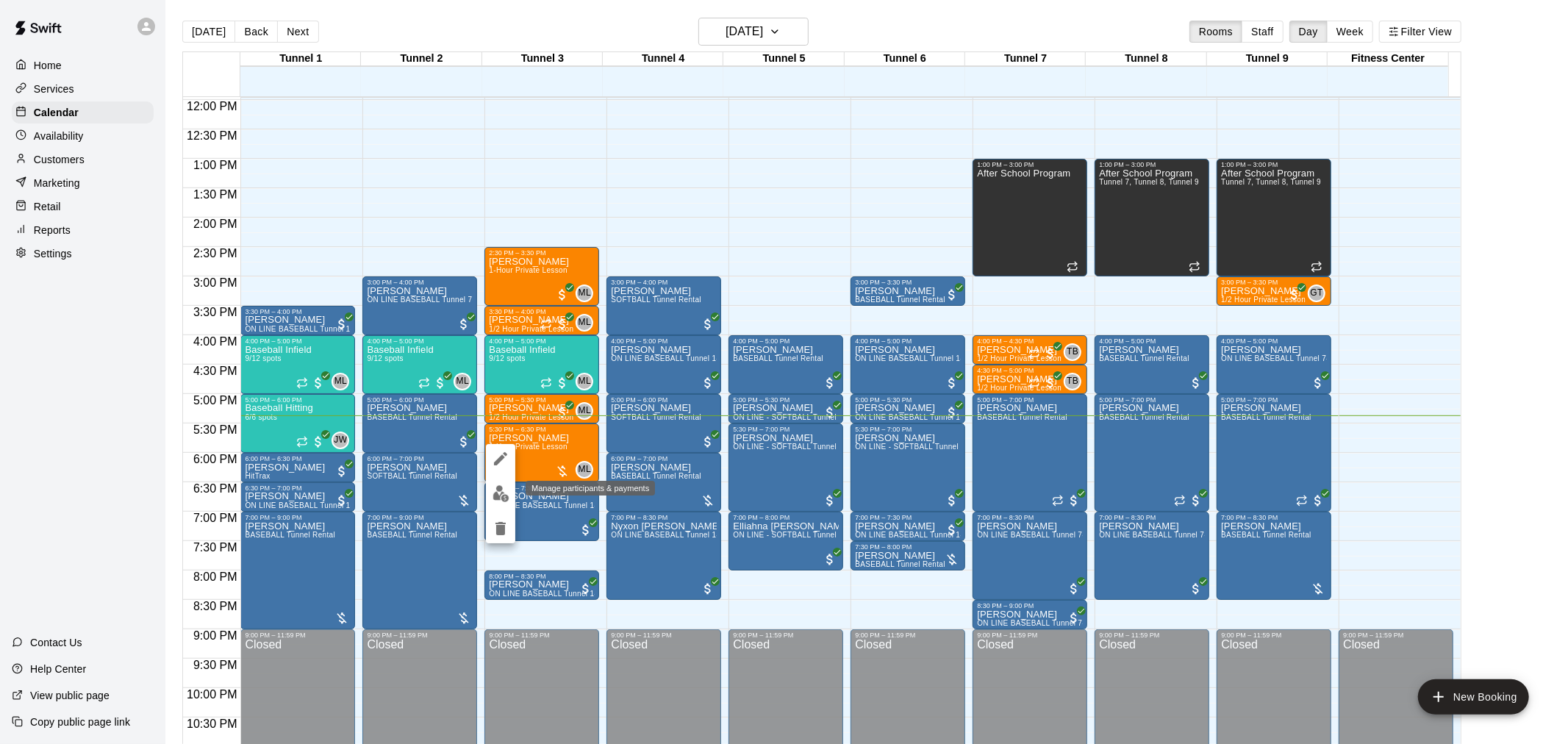
click at [496, 502] on button "edit" at bounding box center [501, 493] width 29 height 28
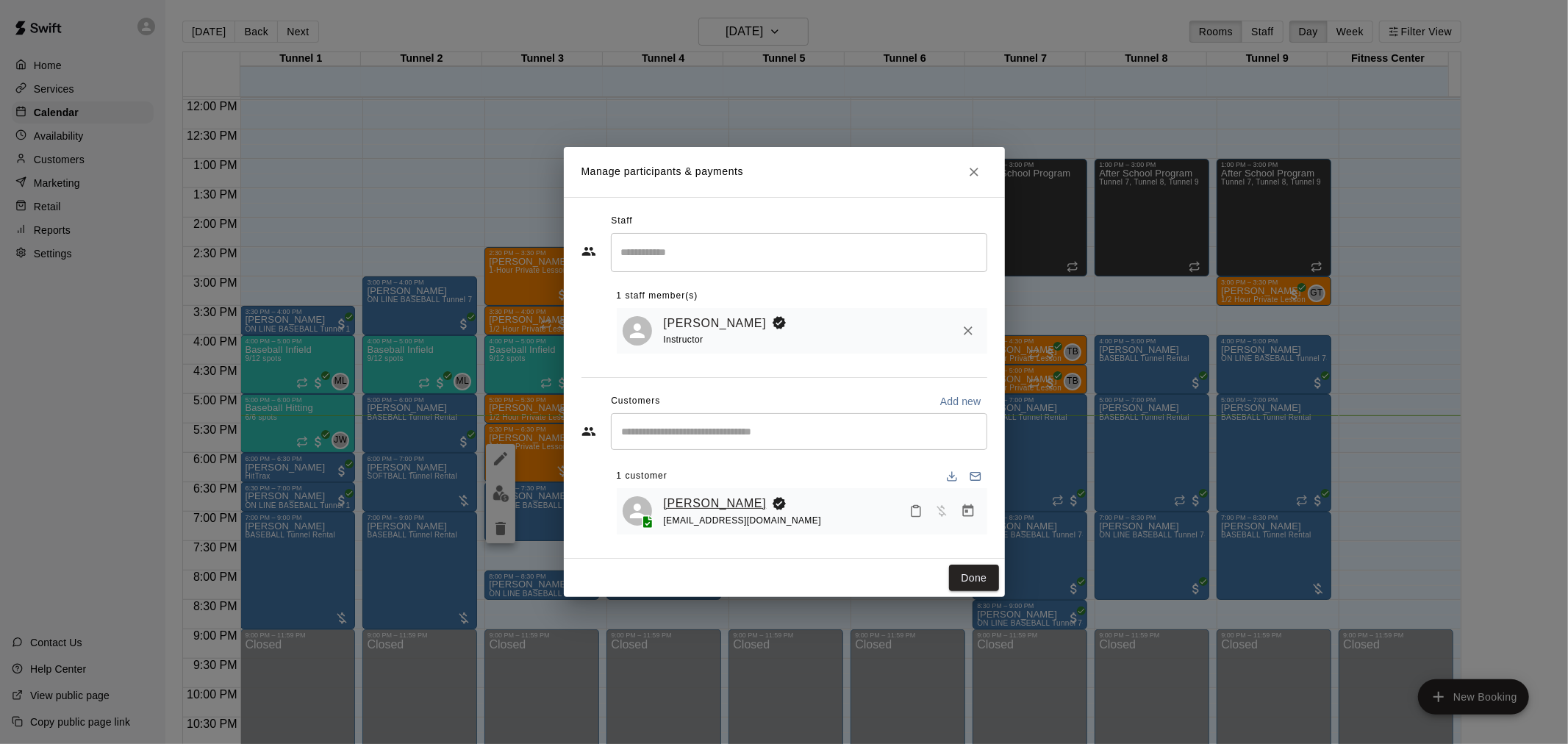
click at [714, 503] on link "[PERSON_NAME]" at bounding box center [715, 503] width 103 height 19
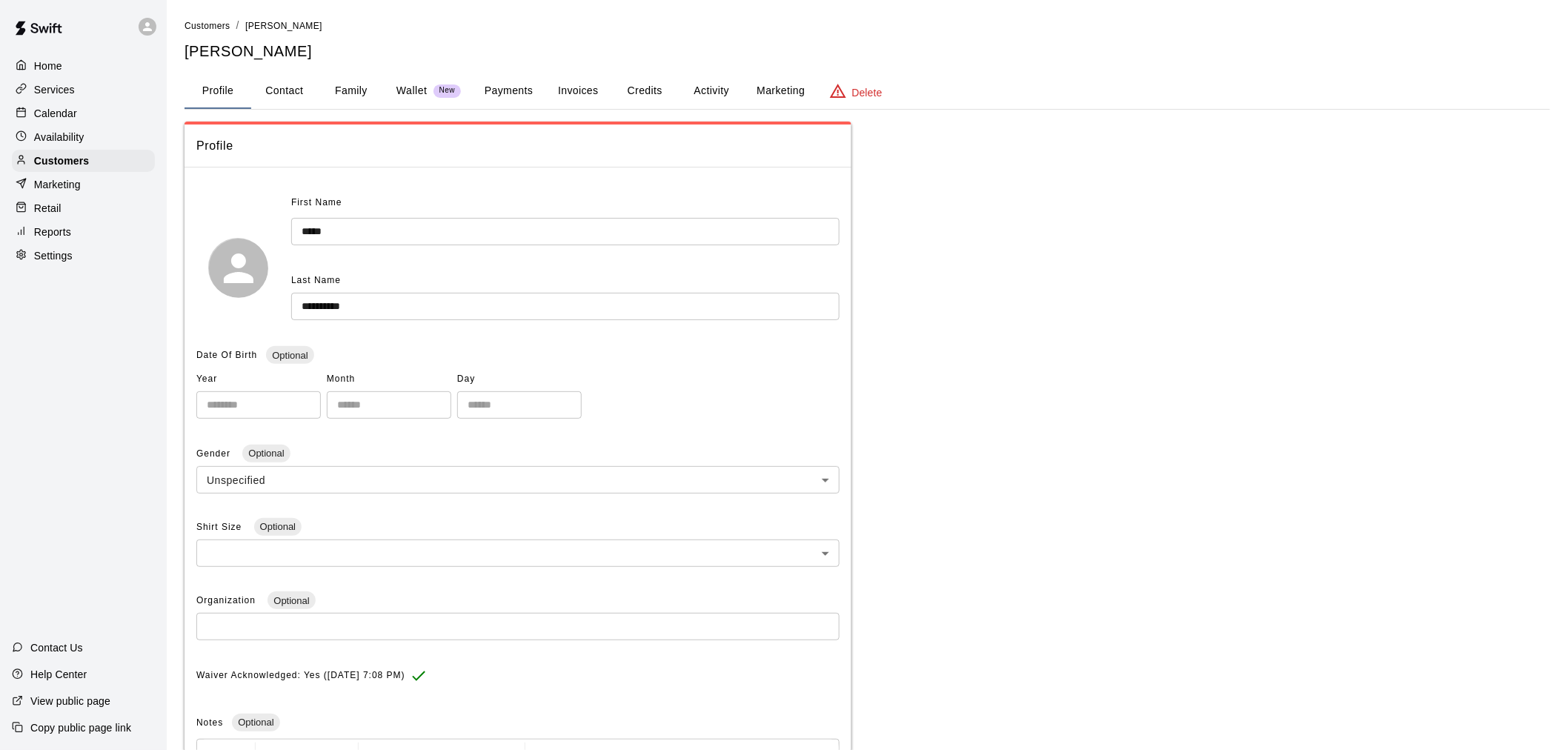
click at [497, 85] on button "Payments" at bounding box center [508, 91] width 72 height 36
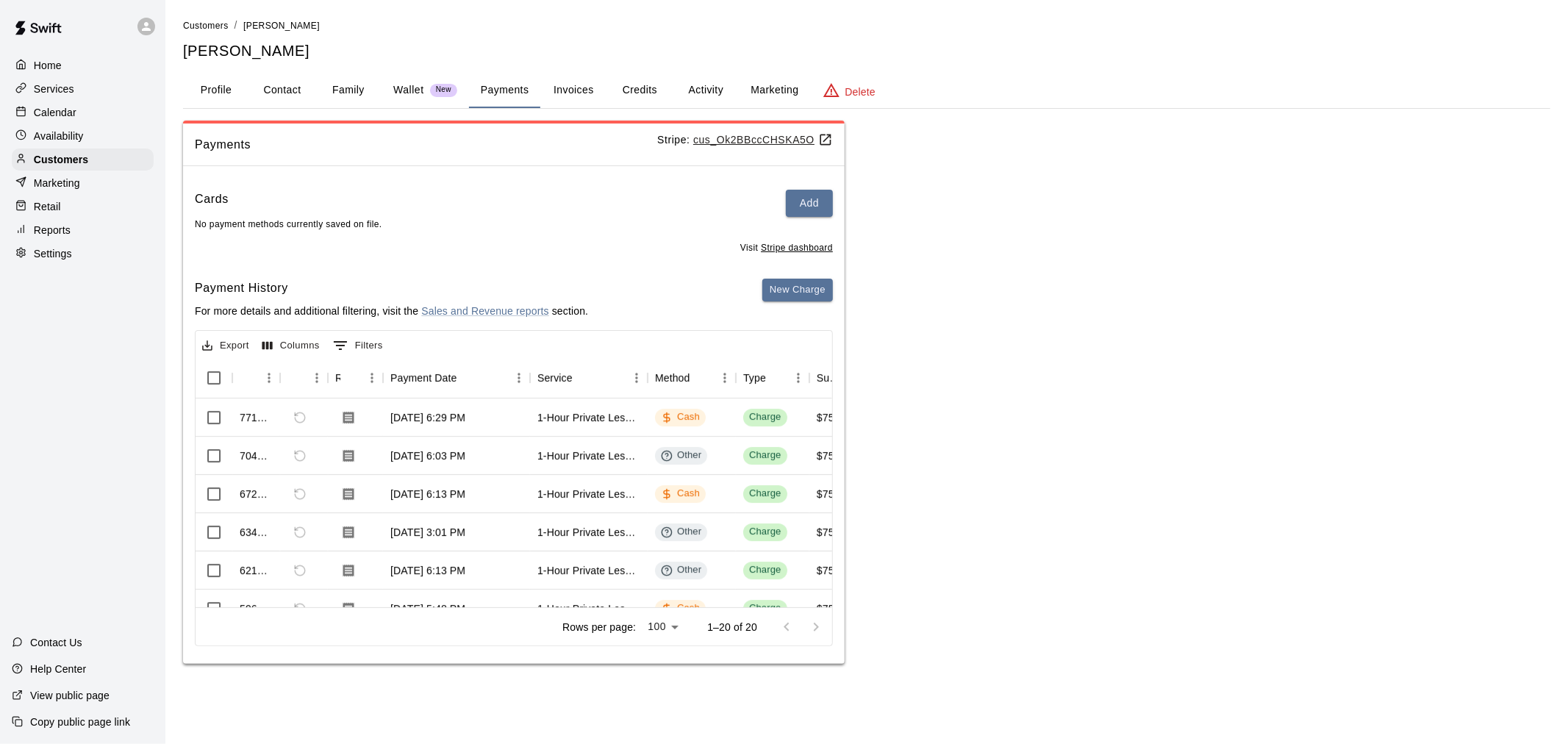
click at [544, 90] on button "Invoices" at bounding box center [574, 91] width 66 height 35
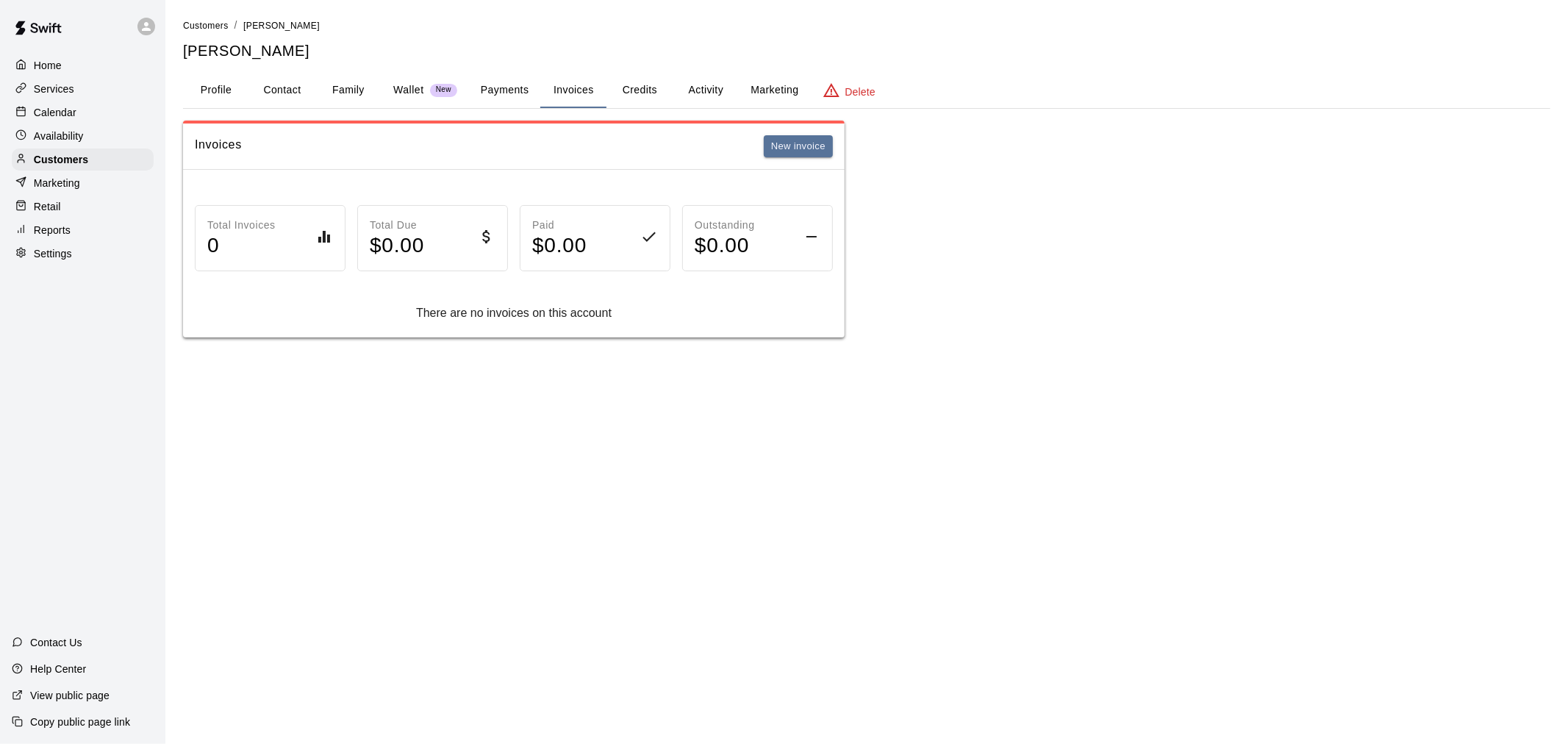
click at [338, 82] on button "Family" at bounding box center [348, 91] width 66 height 35
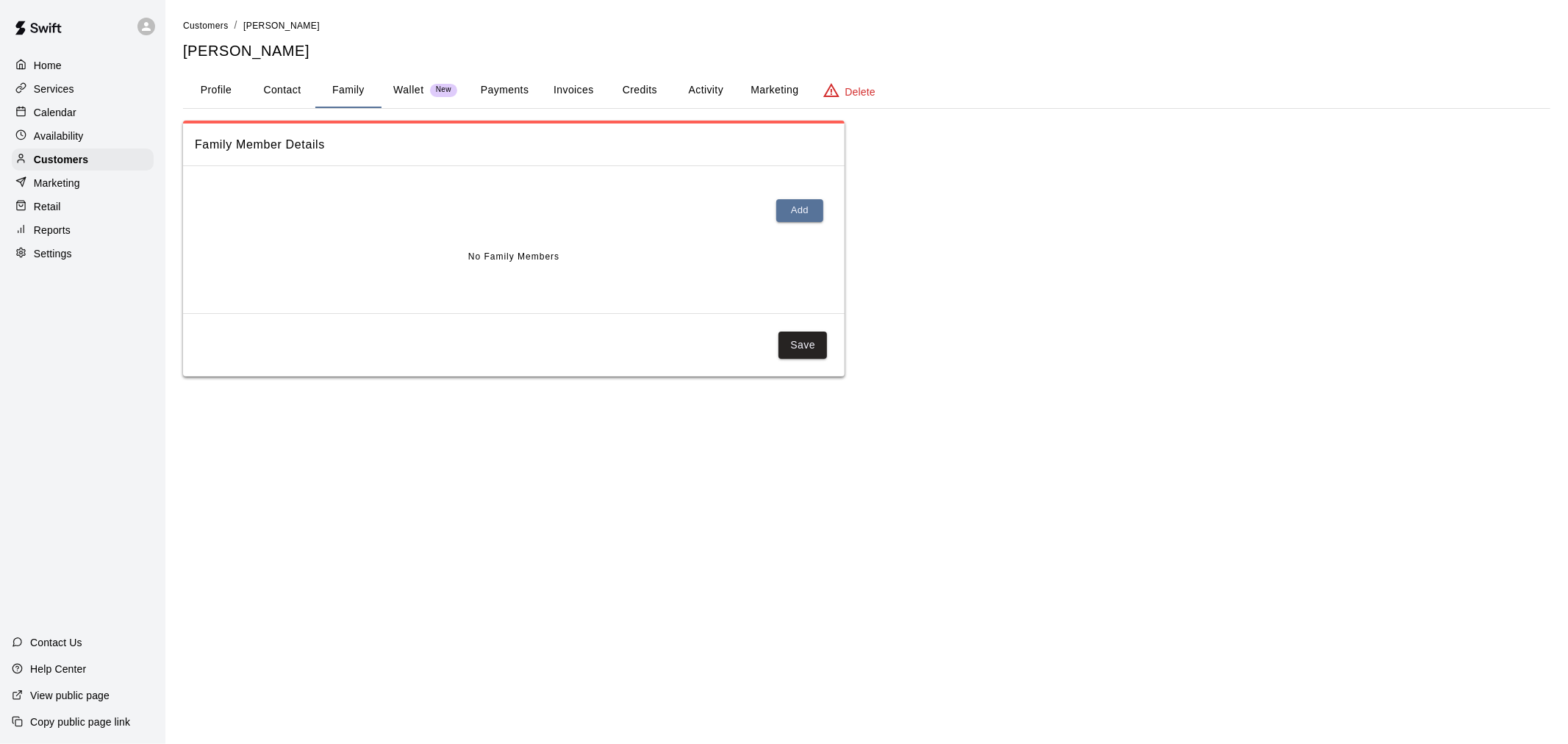
click at [268, 81] on button "Contact" at bounding box center [282, 91] width 66 height 35
select select "**"
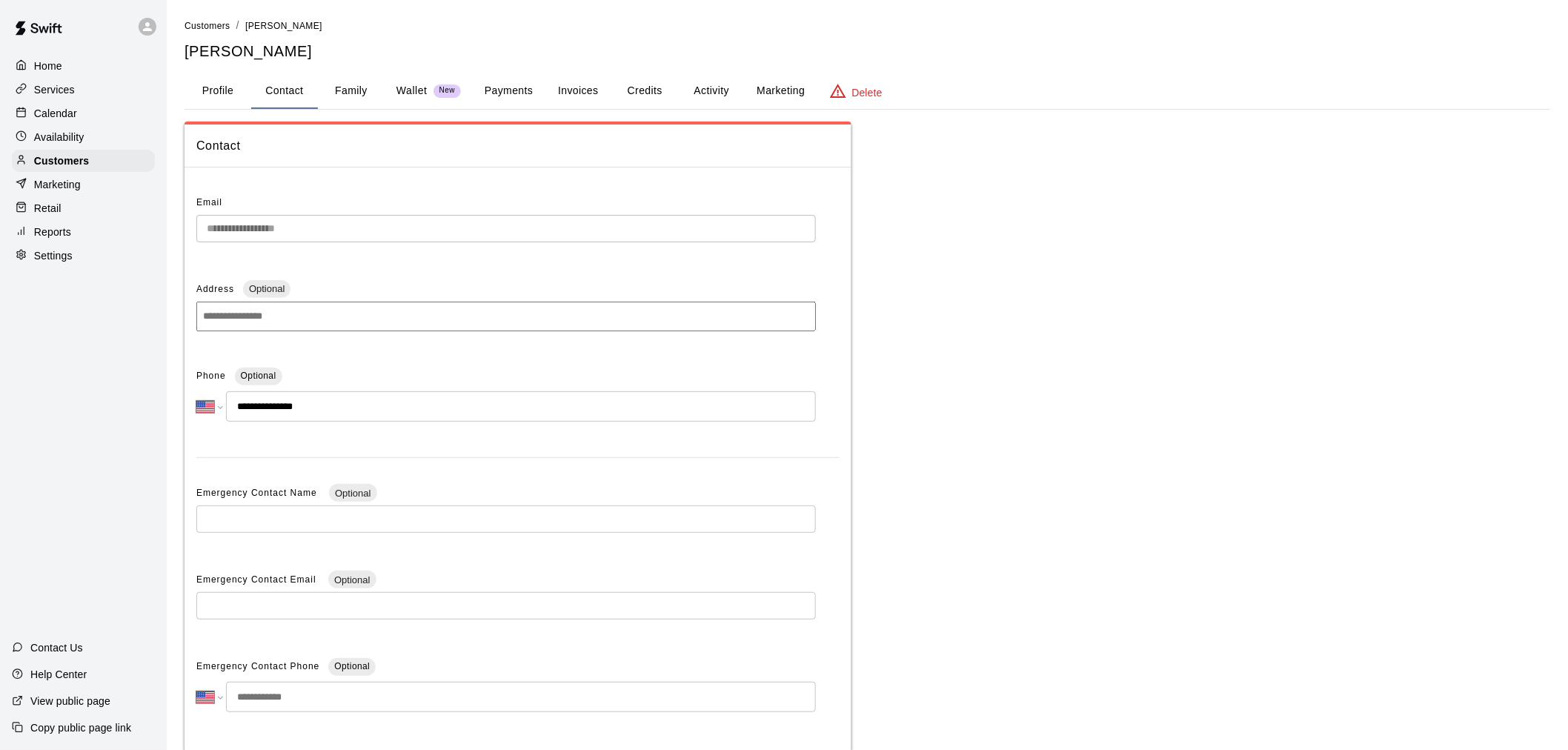
click at [494, 98] on button "Payments" at bounding box center [508, 91] width 72 height 36
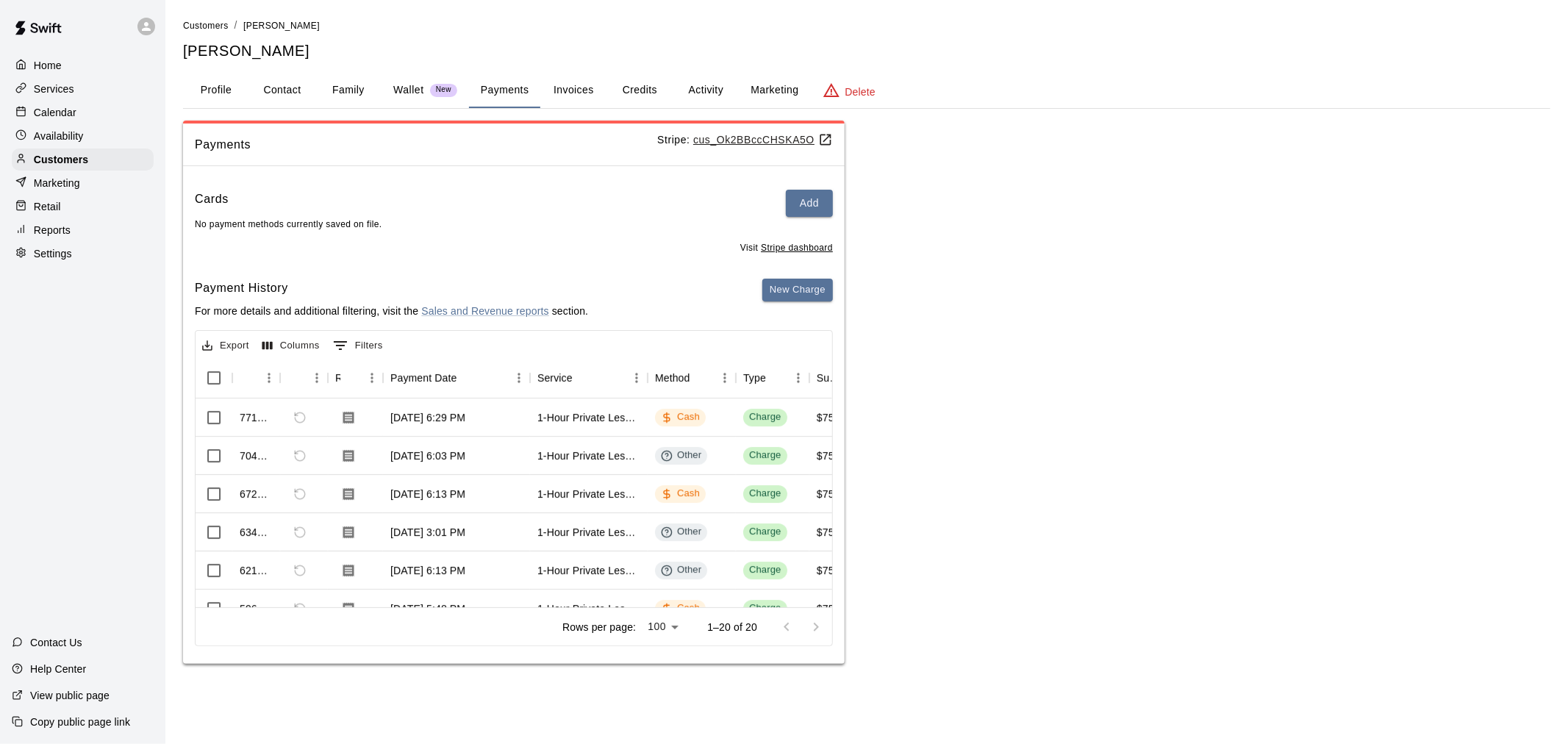
click at [66, 108] on div "Calendar" at bounding box center [82, 112] width 142 height 22
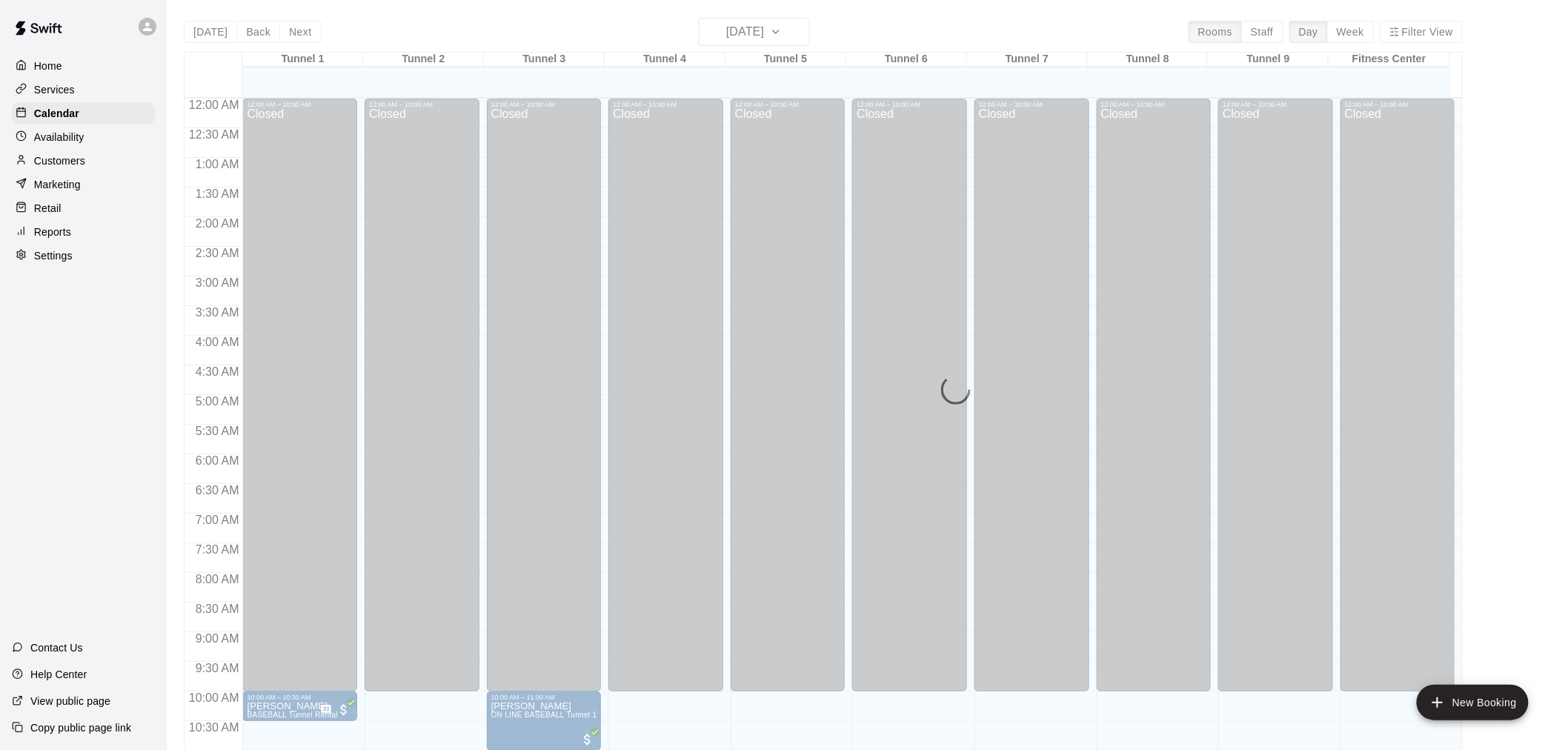
scroll to position [709, 0]
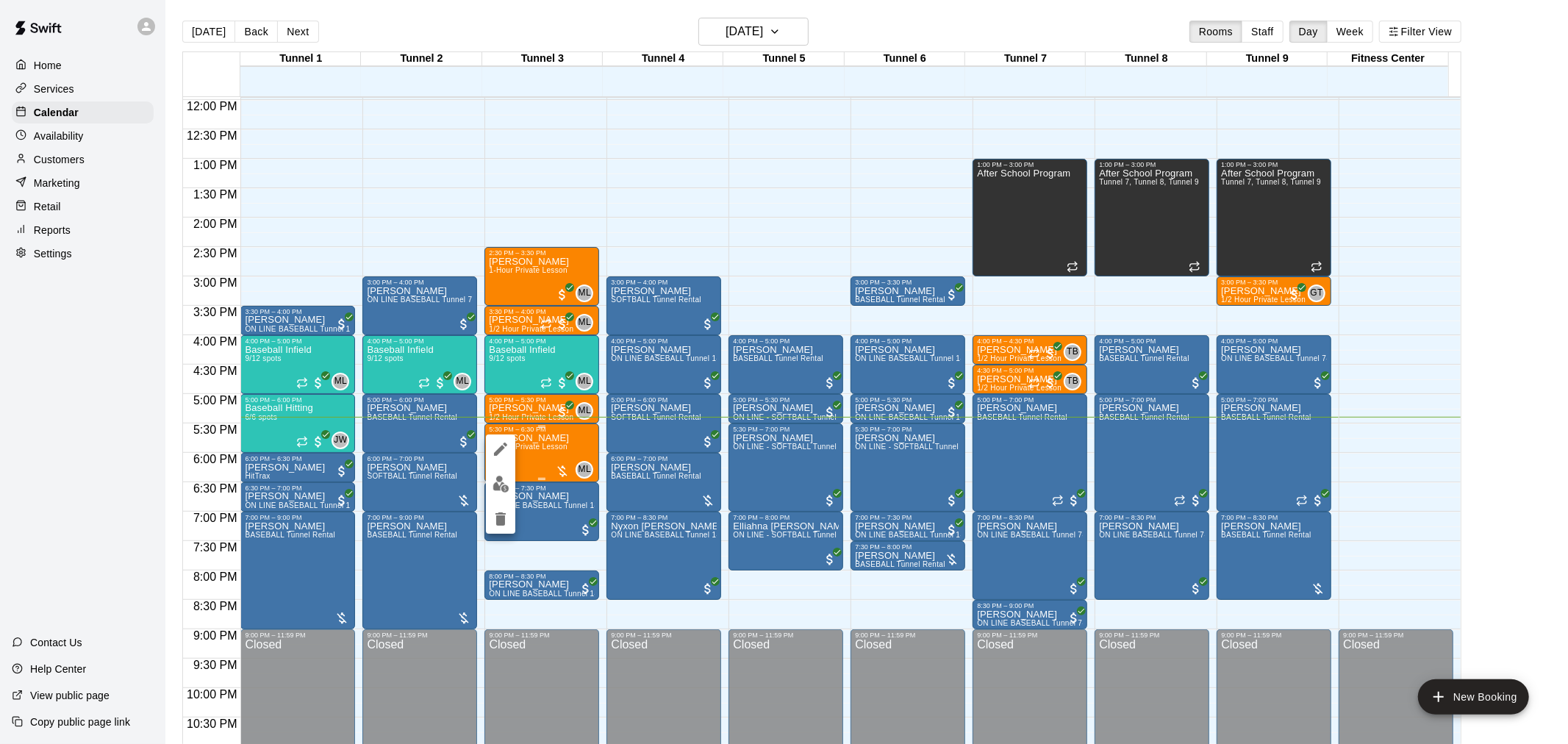
click at [504, 486] on img "edit" at bounding box center [501, 484] width 17 height 17
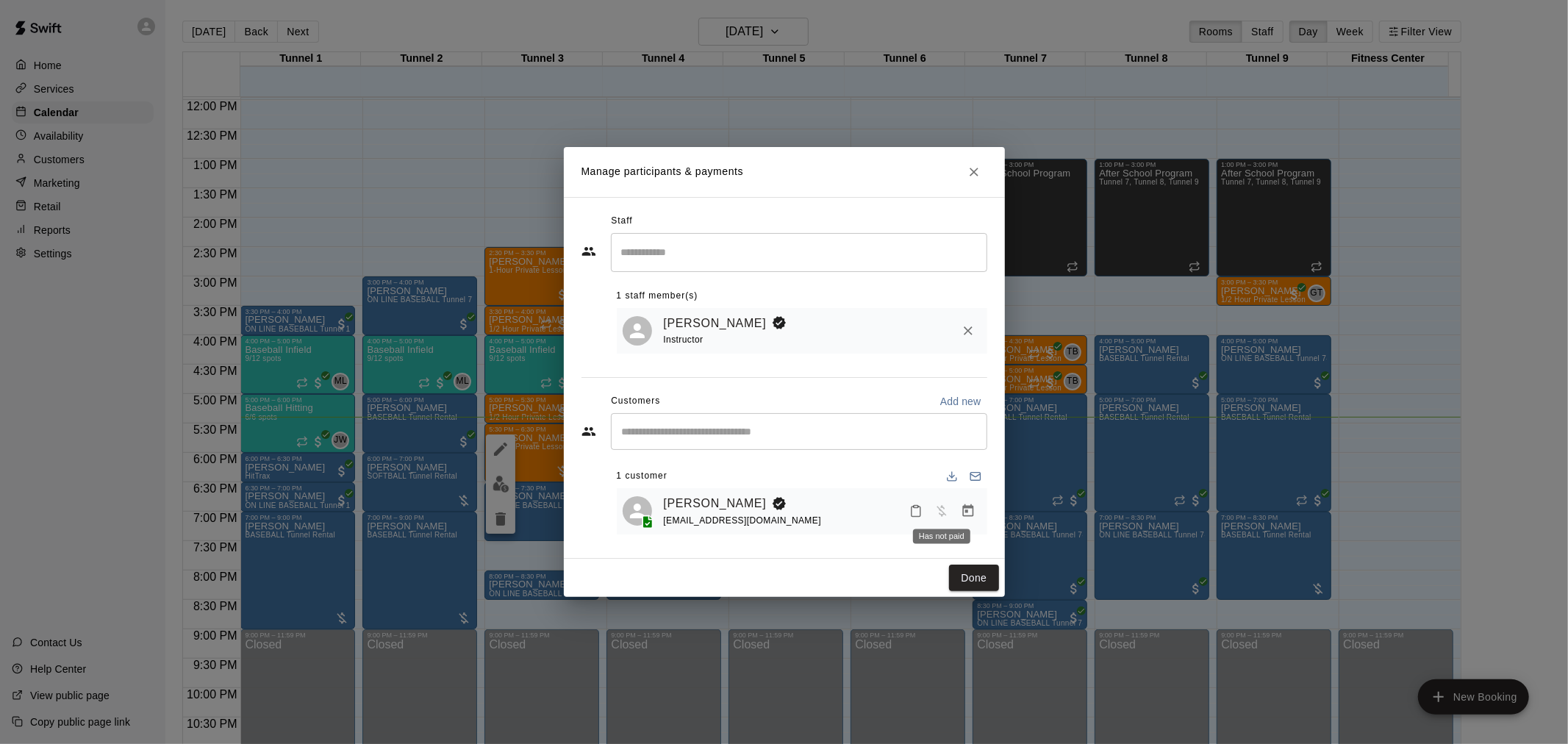
click at [971, 504] on icon "Manage bookings & payment" at bounding box center [968, 510] width 15 height 15
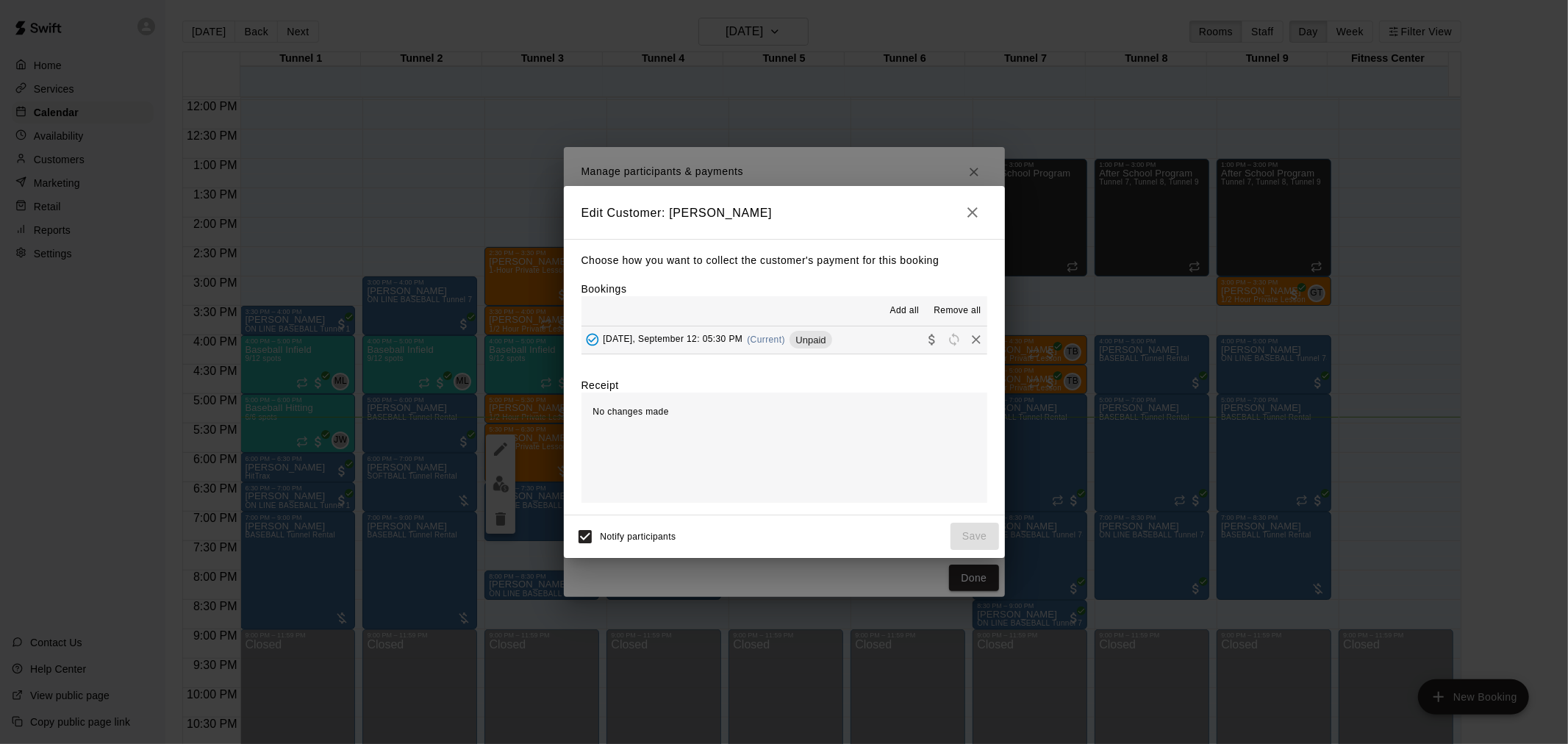
click at [784, 348] on div "[DATE], September 12: 05:30 PM (Current) Unpaid" at bounding box center [707, 339] width 251 height 22
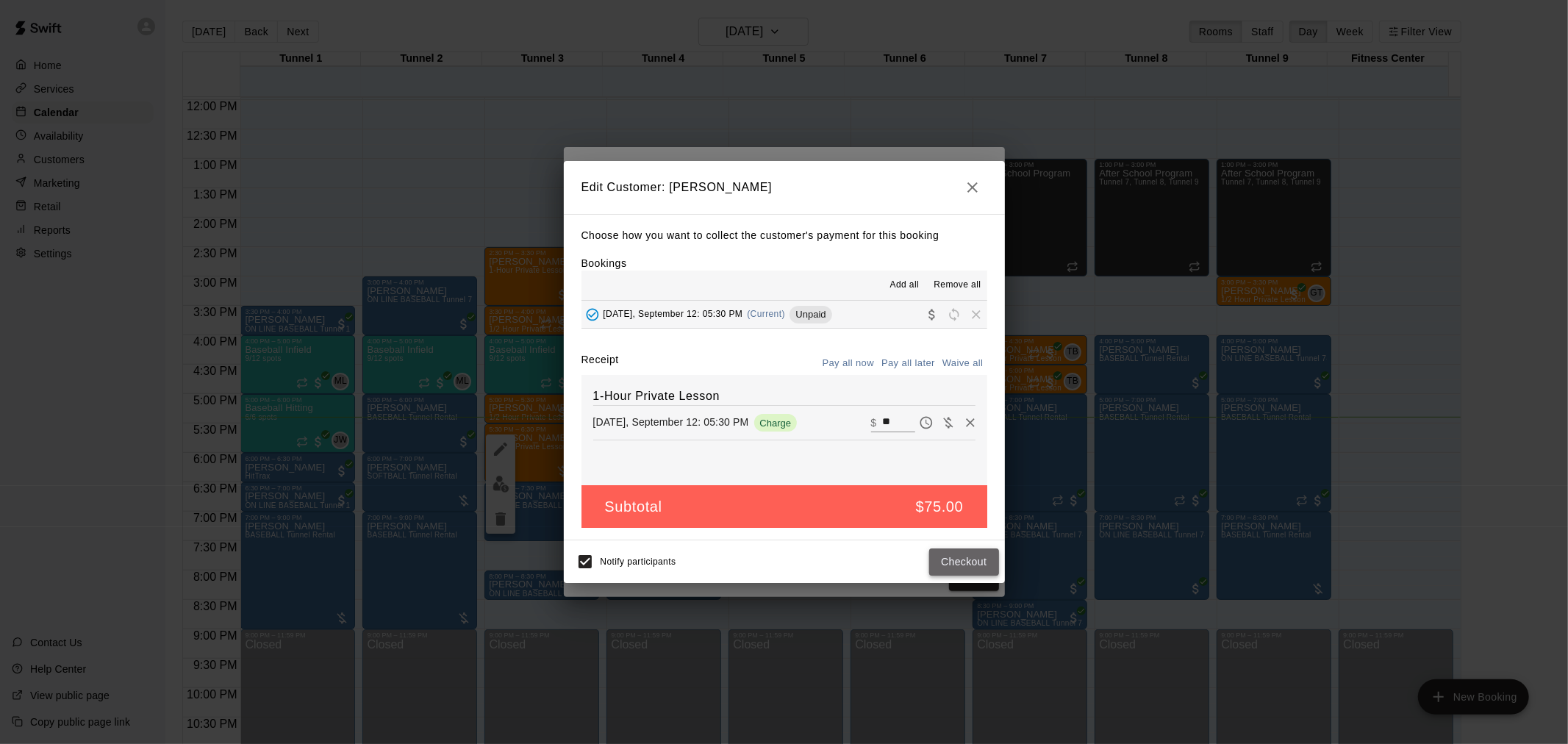
click at [954, 557] on button "Checkout" at bounding box center [964, 561] width 69 height 27
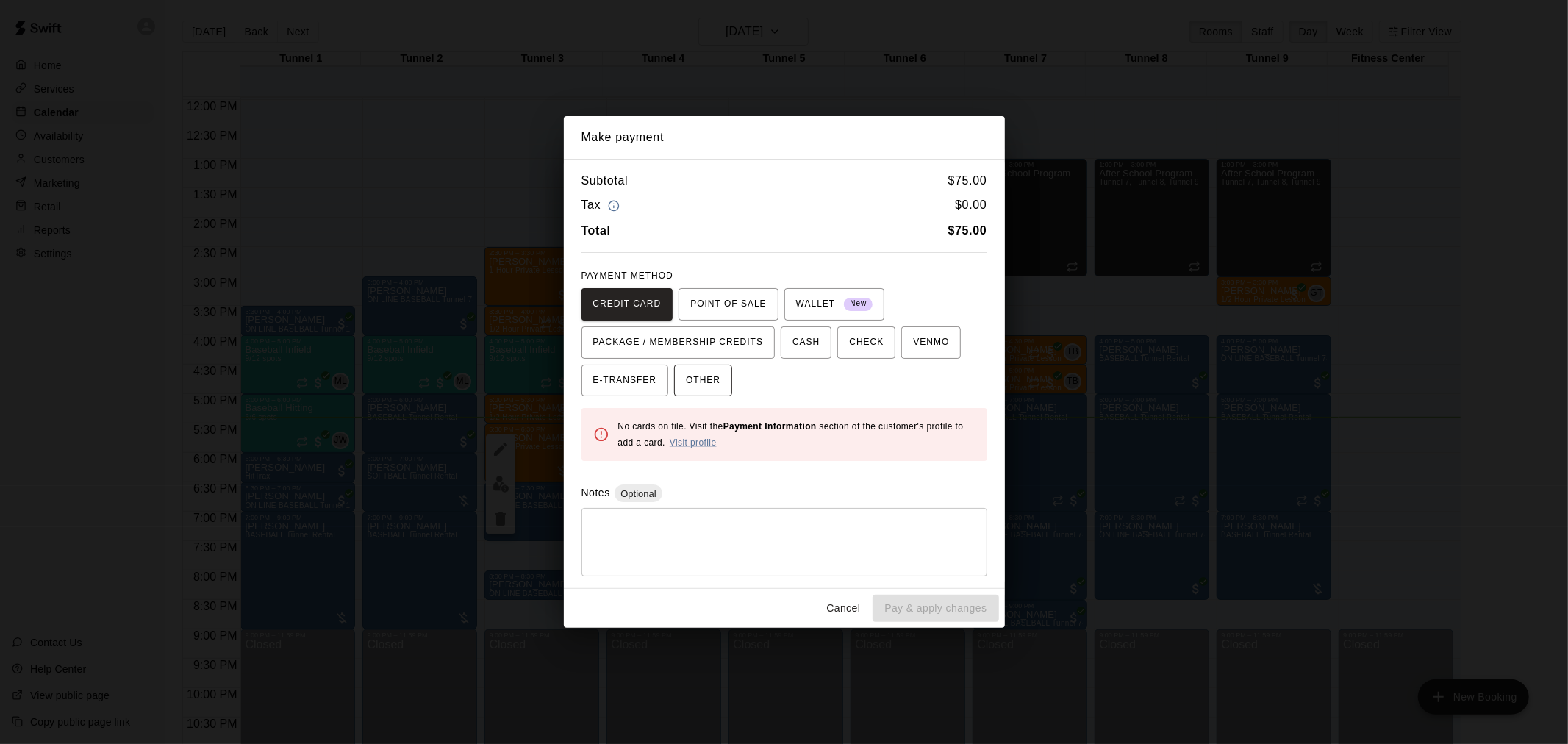
click at [706, 377] on span "OTHER" at bounding box center [703, 380] width 35 height 24
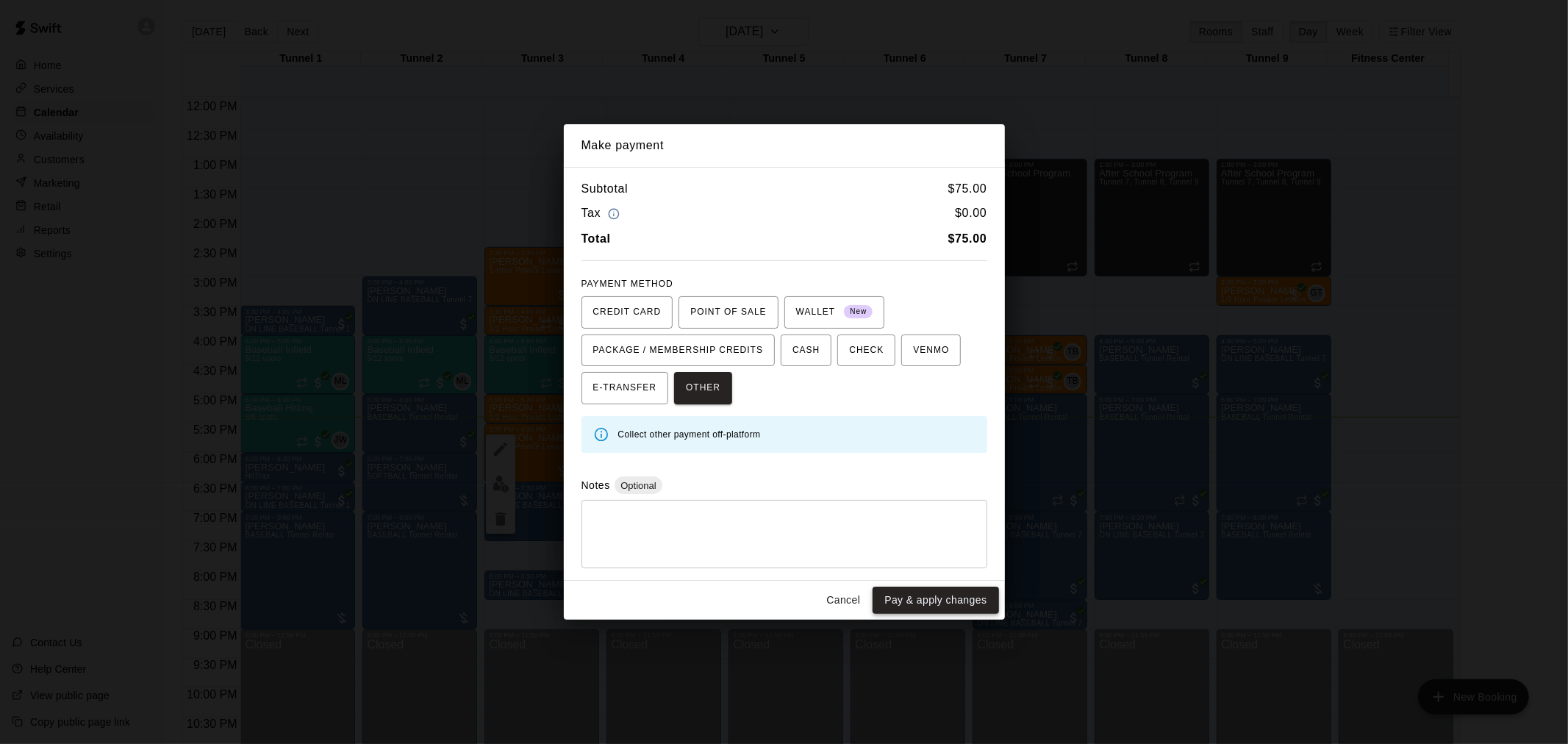
click at [924, 596] on button "Pay & apply changes" at bounding box center [935, 600] width 125 height 27
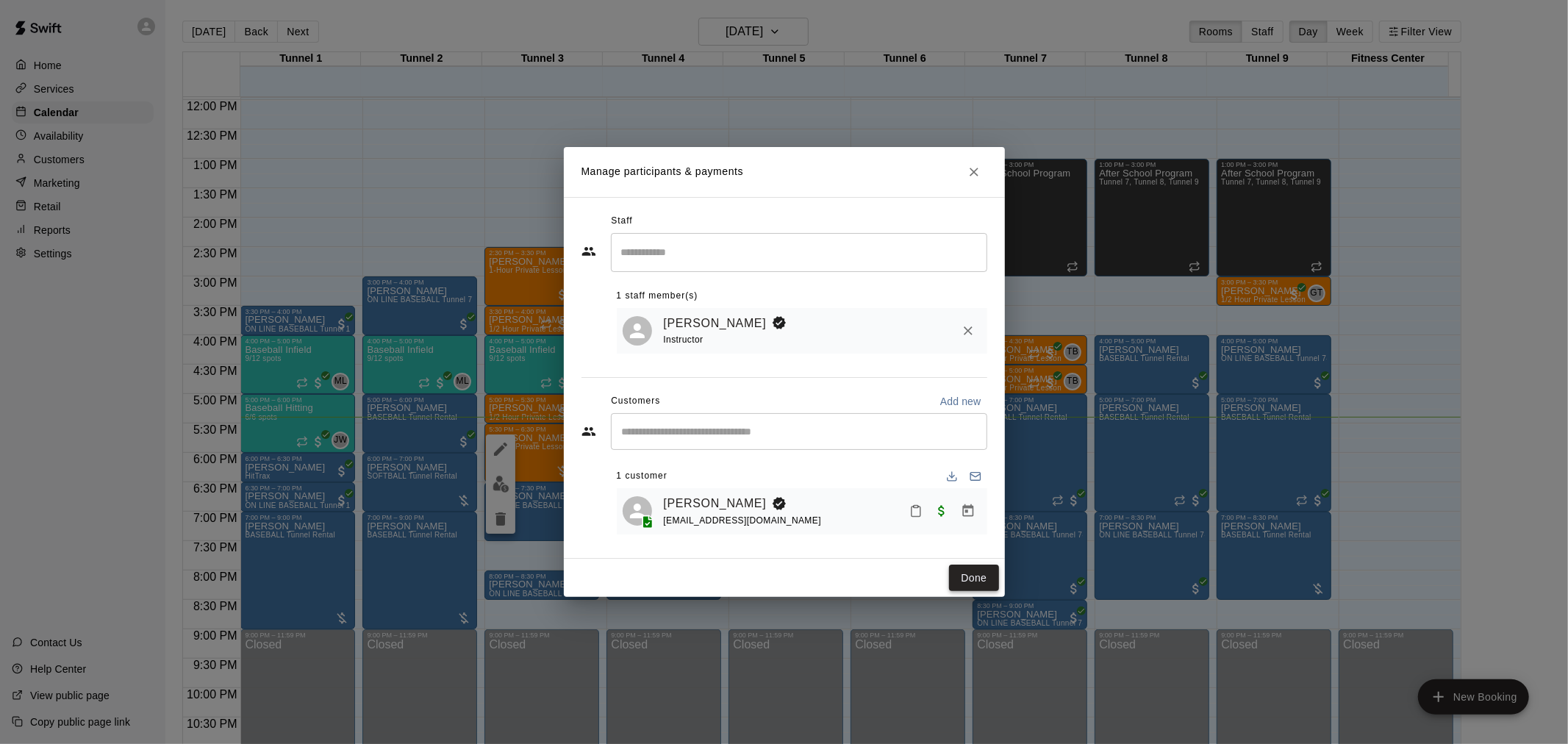
click at [974, 583] on button "Done" at bounding box center [974, 577] width 49 height 27
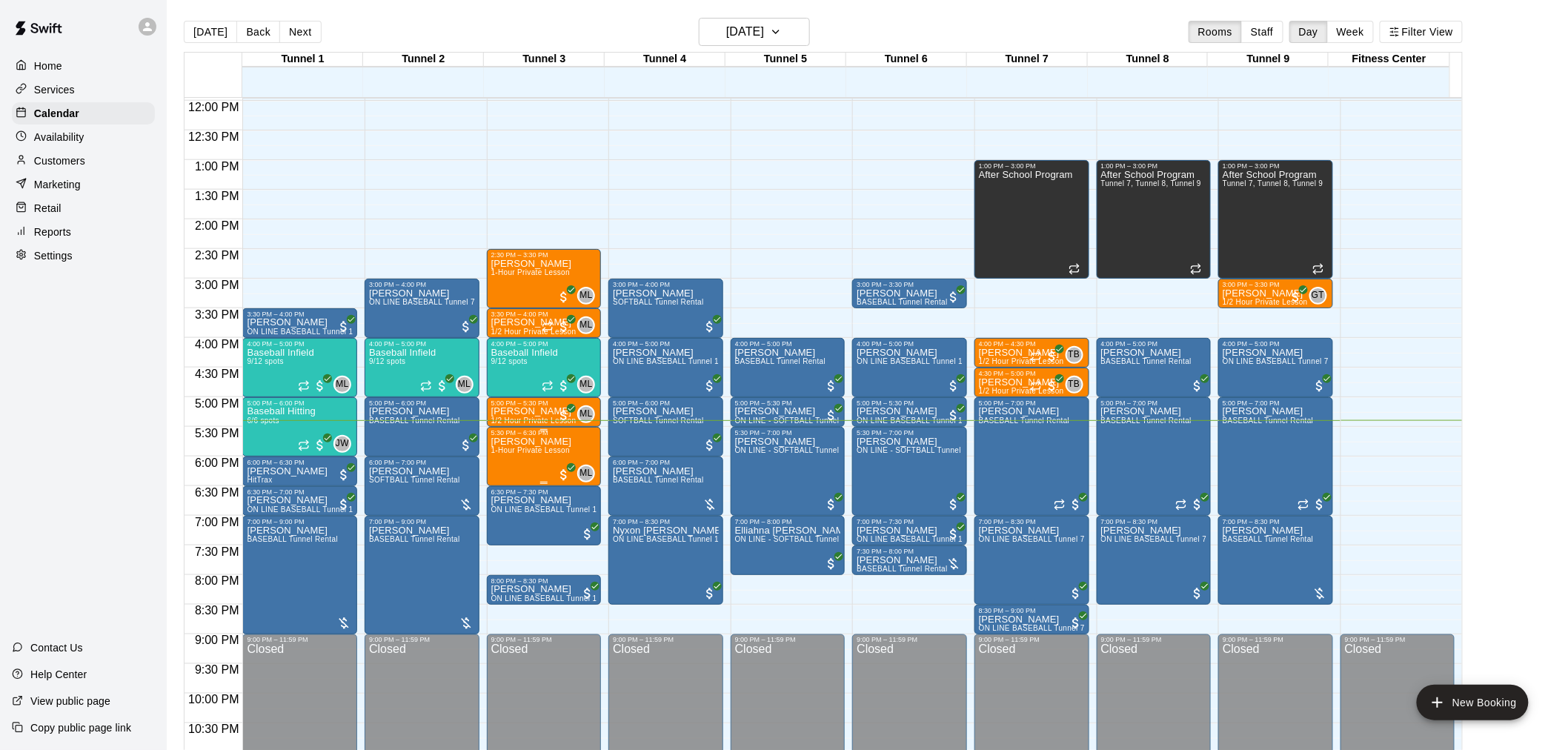
click at [549, 442] on p "[PERSON_NAME]" at bounding box center [532, 442] width 81 height 0
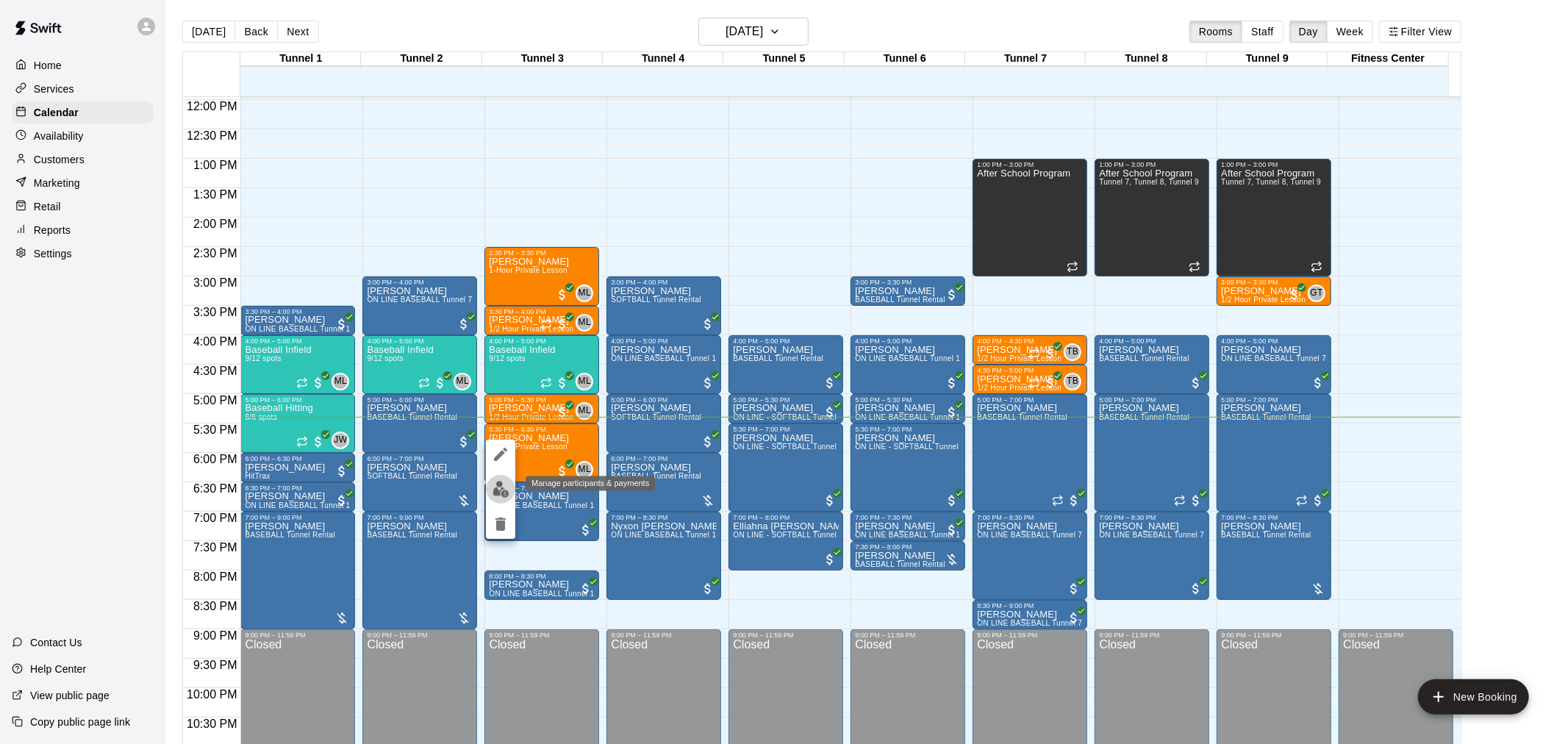
click at [497, 487] on img "edit" at bounding box center [501, 489] width 17 height 17
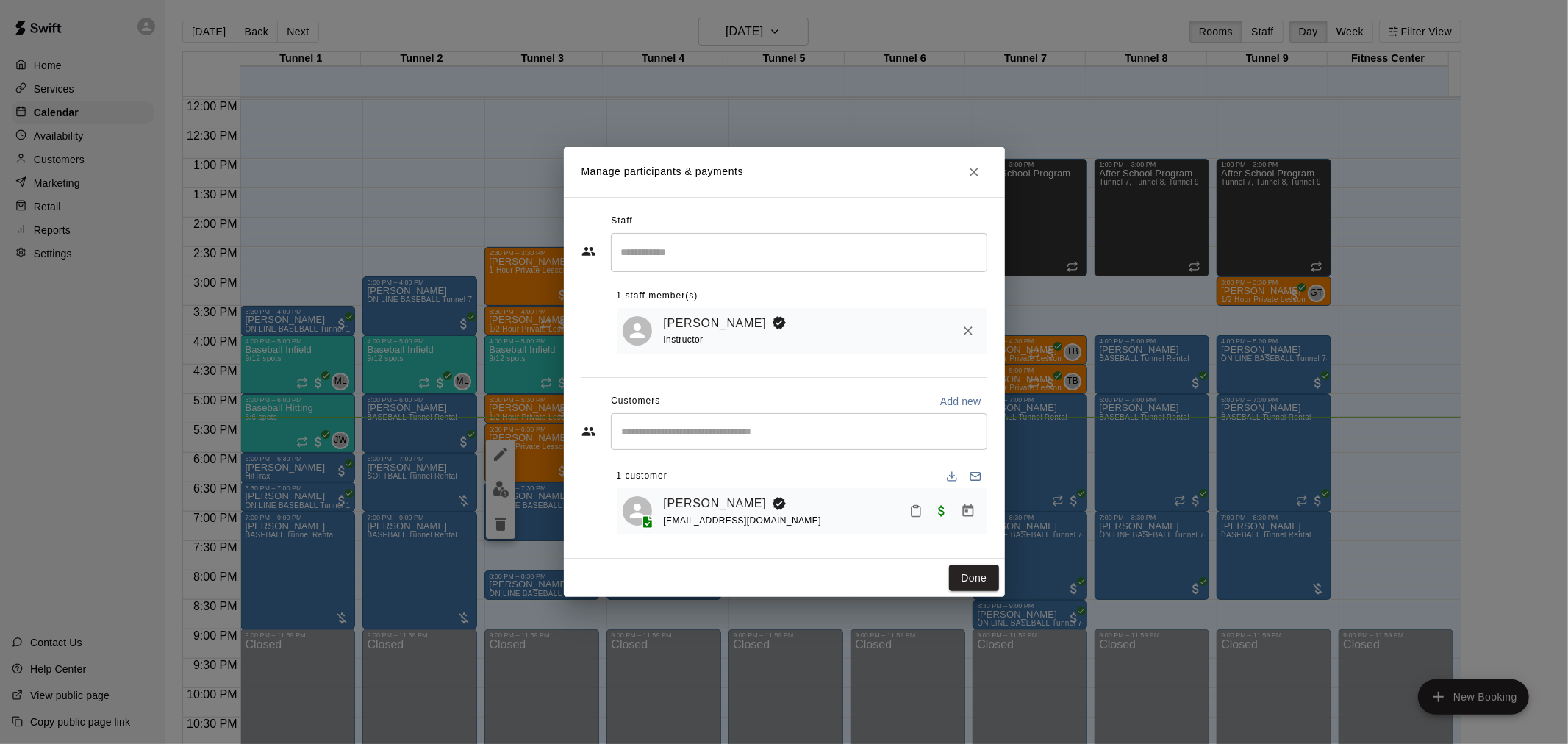
click at [907, 509] on button "Mark attendance" at bounding box center [916, 510] width 25 height 25
click at [934, 509] on rect at bounding box center [934, 507] width 5 height 2
click at [983, 572] on button "Done" at bounding box center [974, 577] width 49 height 27
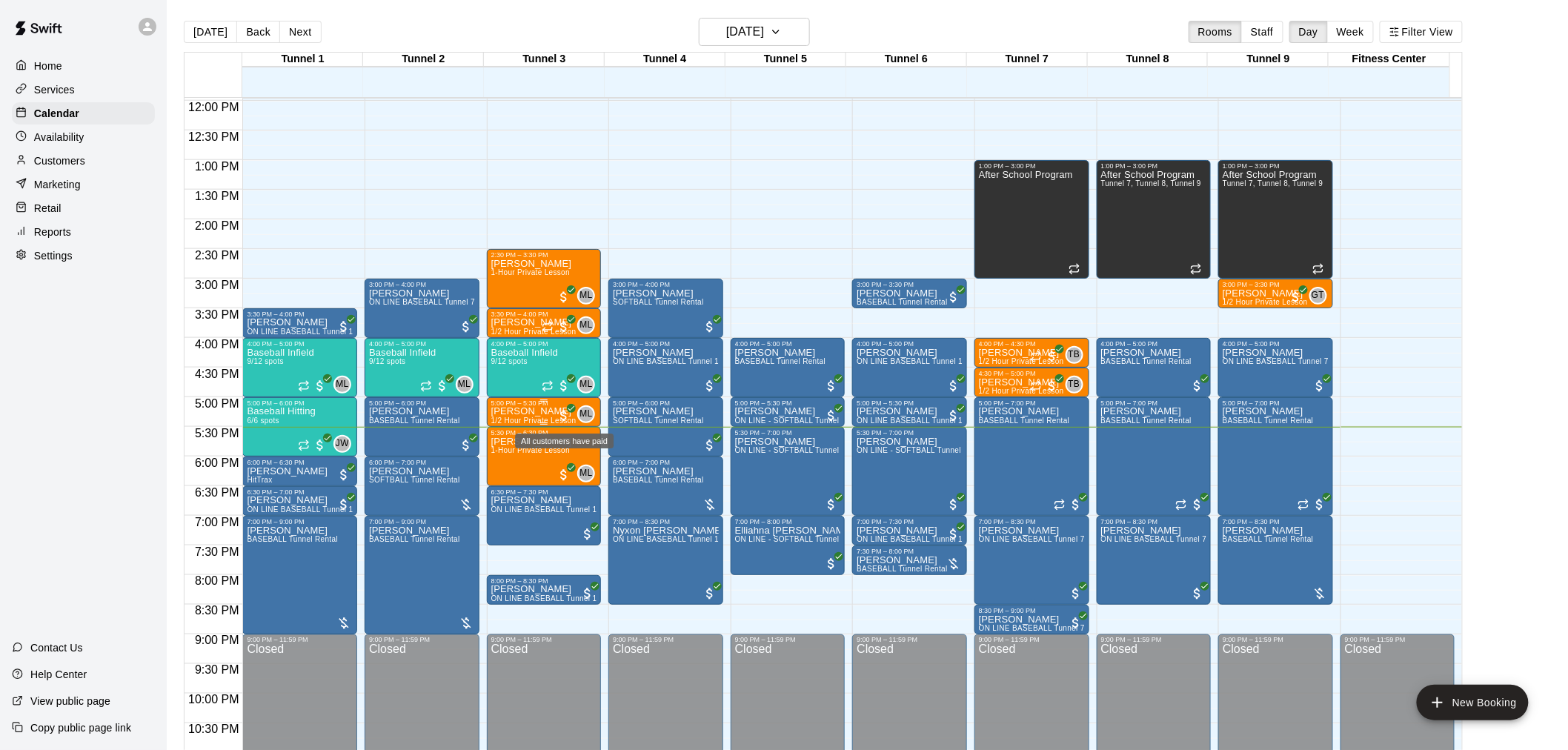
click at [565, 415] on span "All customers have paid" at bounding box center [563, 415] width 15 height 15
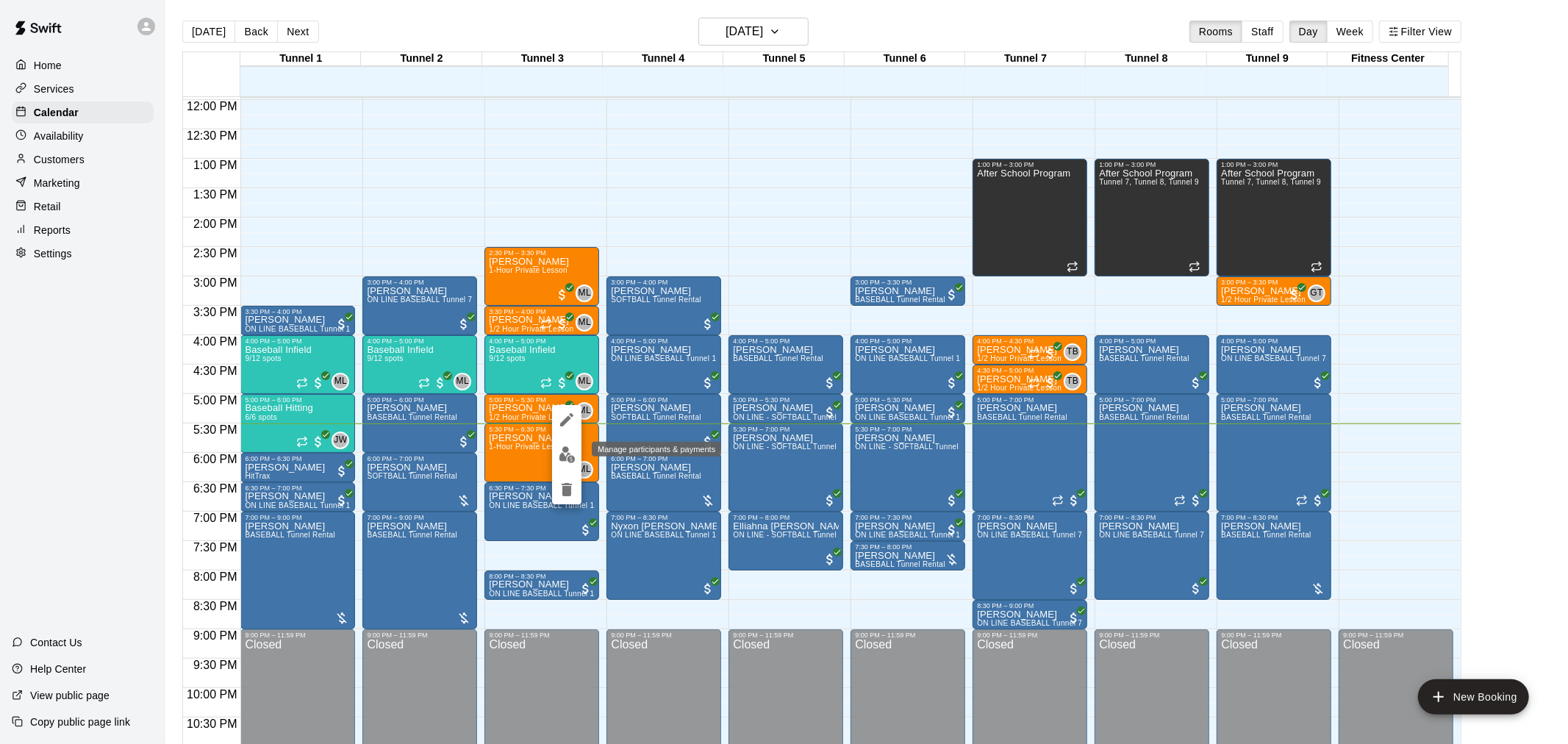
click at [564, 460] on img "edit" at bounding box center [568, 454] width 17 height 17
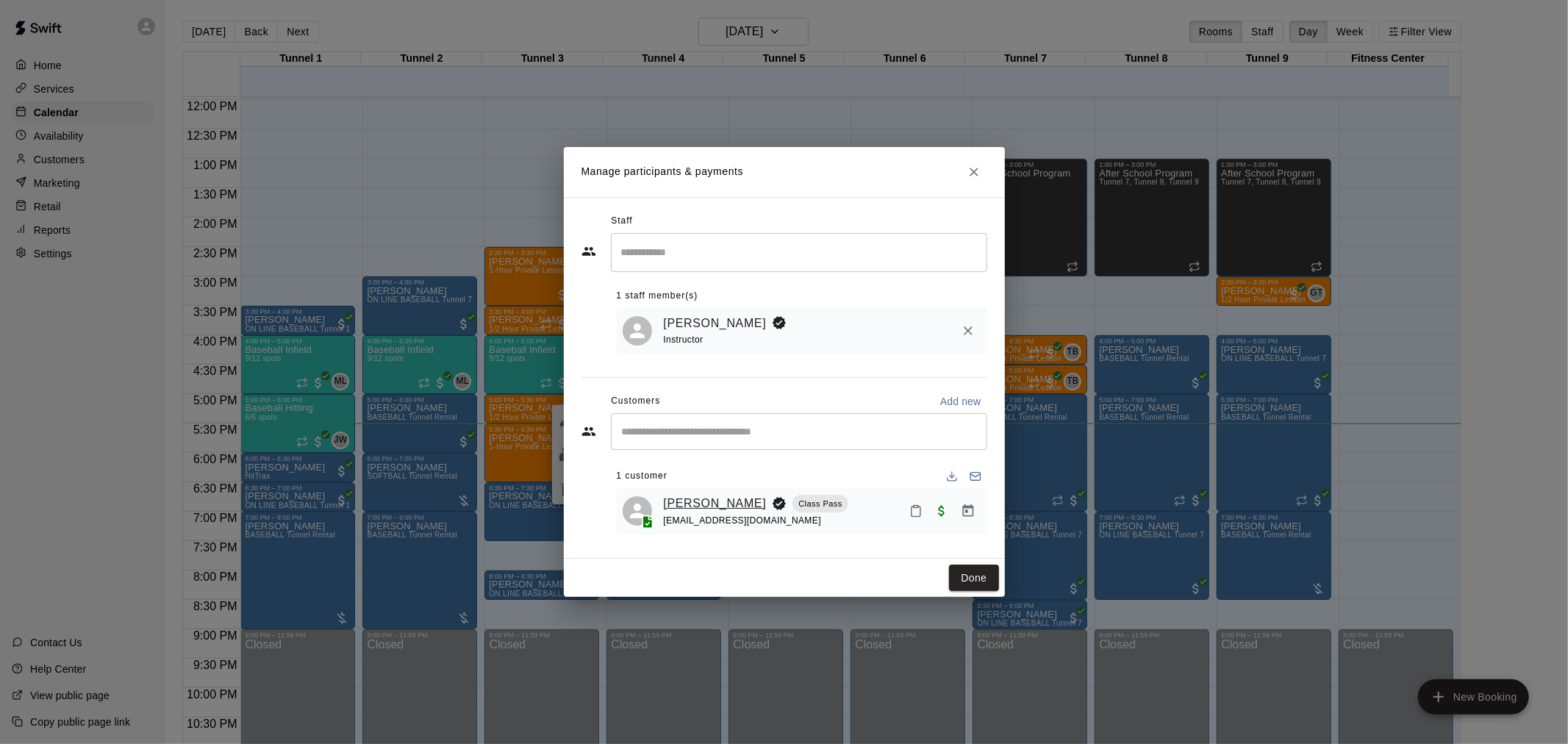
click at [716, 501] on link "[PERSON_NAME]" at bounding box center [715, 503] width 103 height 19
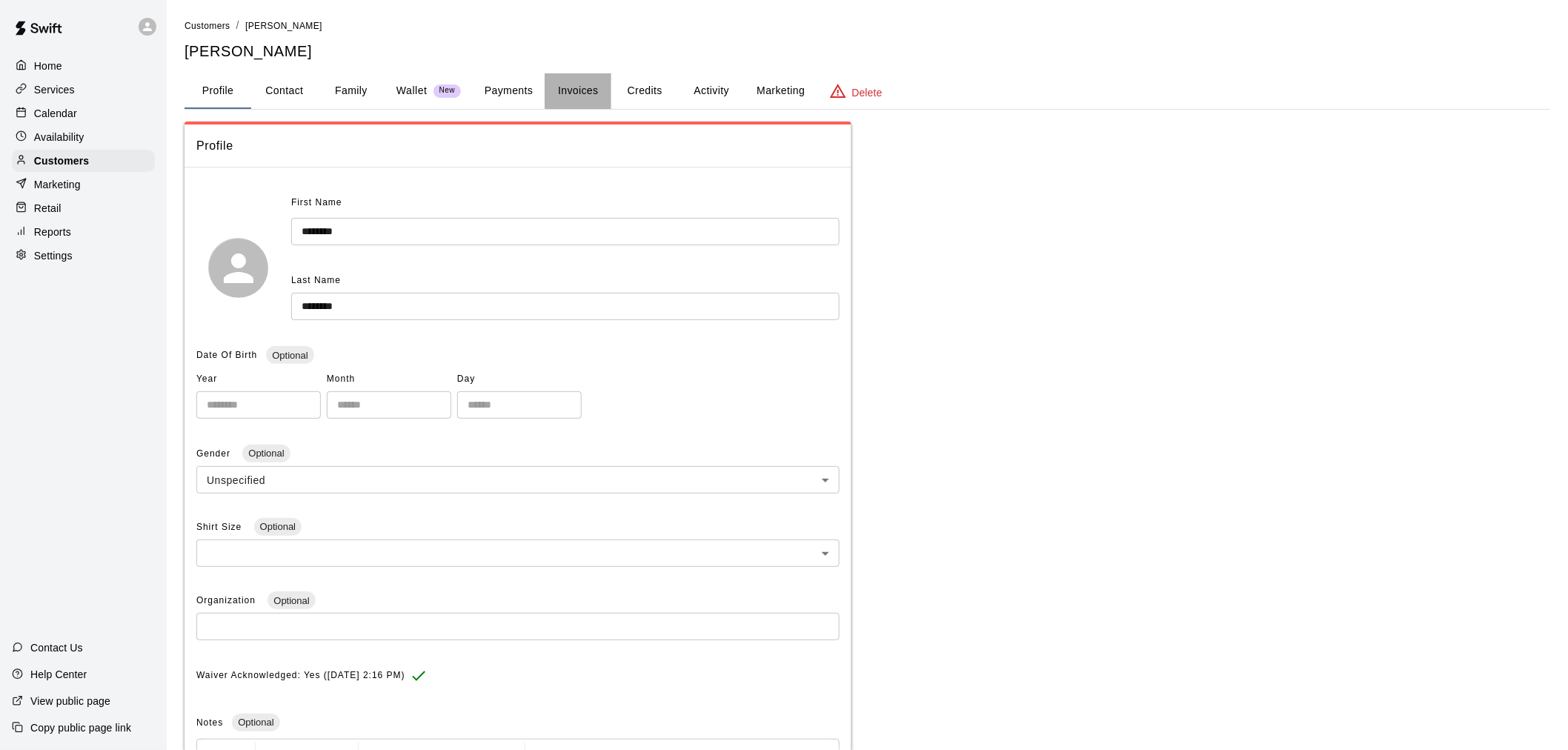
click at [560, 93] on button "Invoices" at bounding box center [578, 91] width 67 height 36
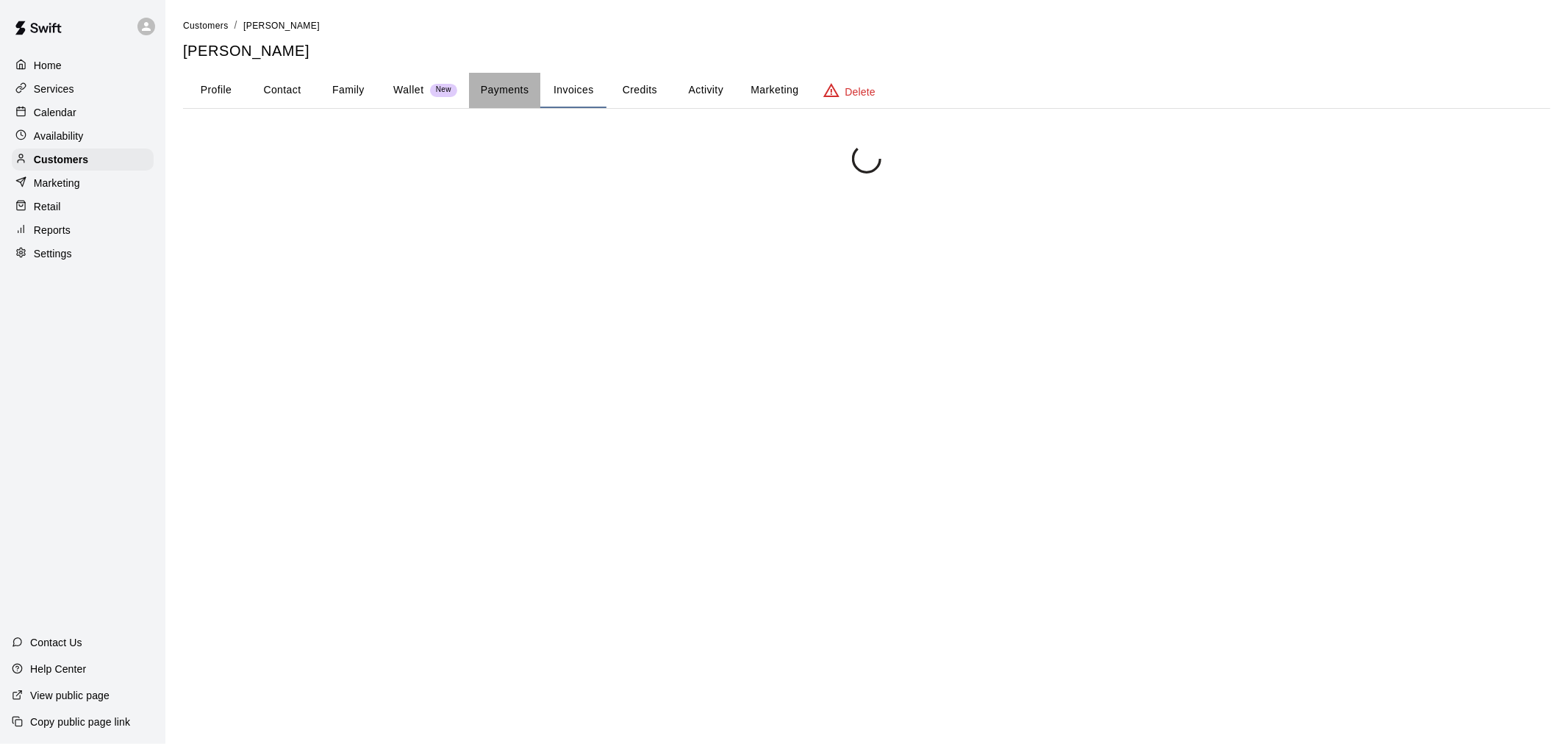
click at [497, 76] on button "Payments" at bounding box center [504, 91] width 72 height 35
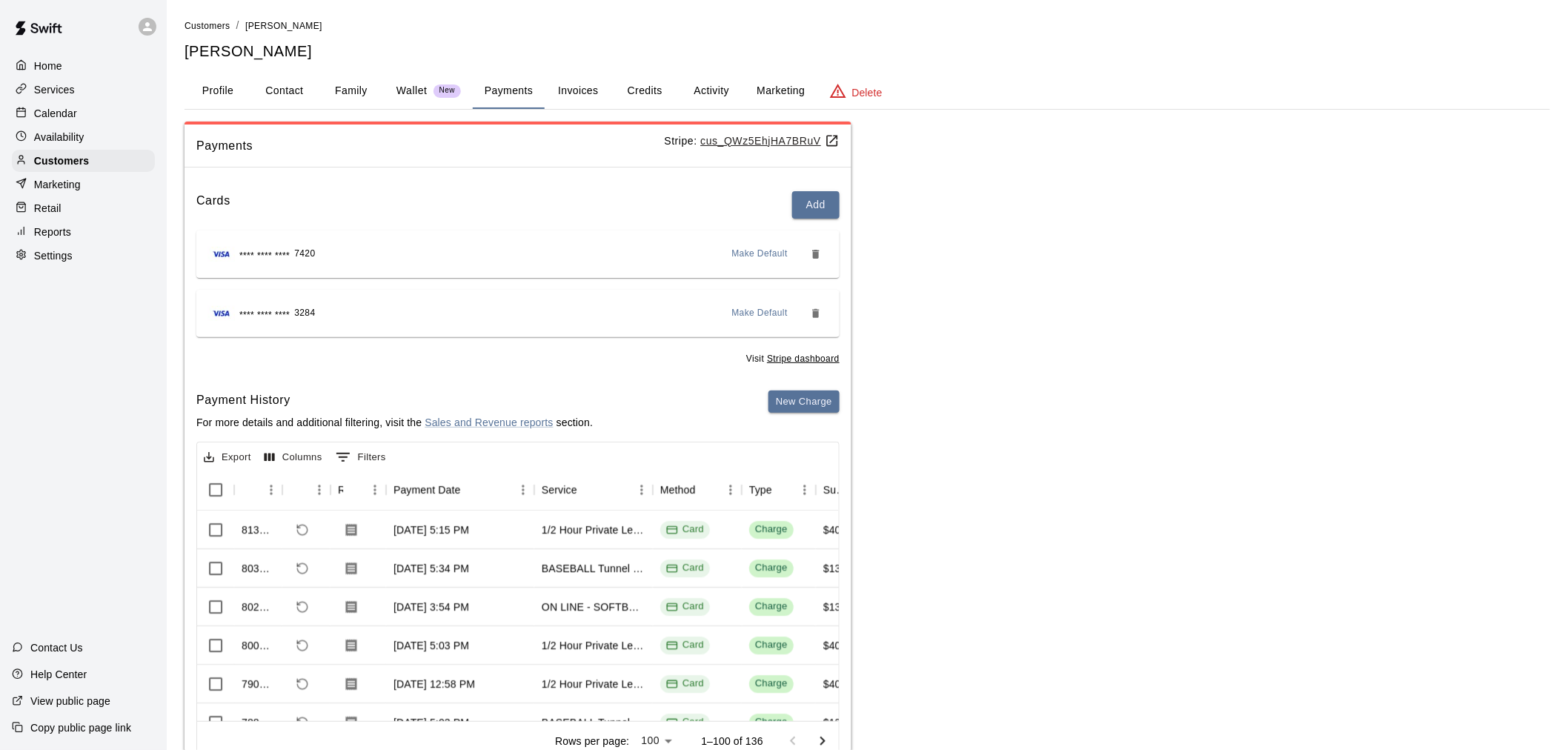
click at [77, 112] on div "Calendar" at bounding box center [83, 113] width 143 height 22
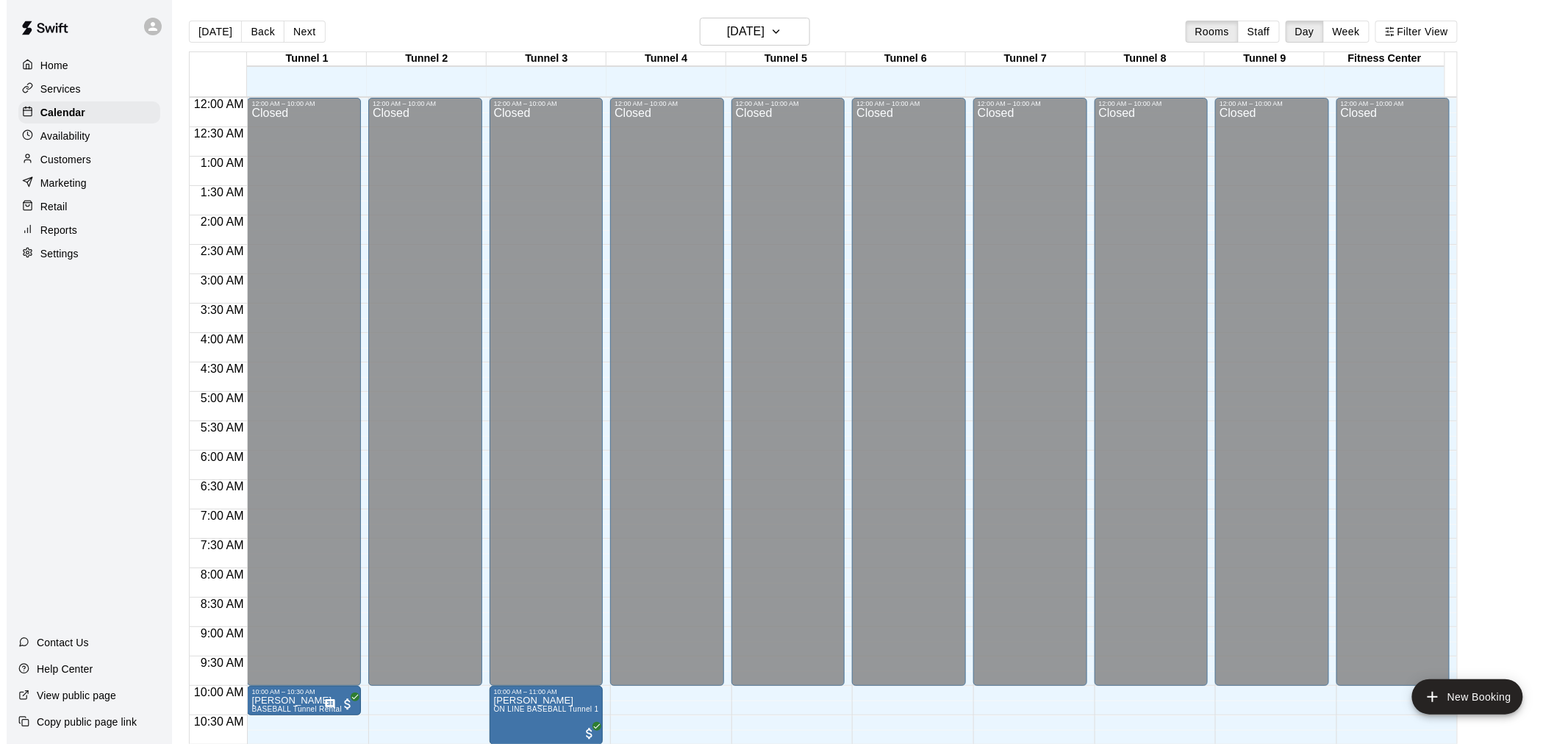
scroll to position [703, 0]
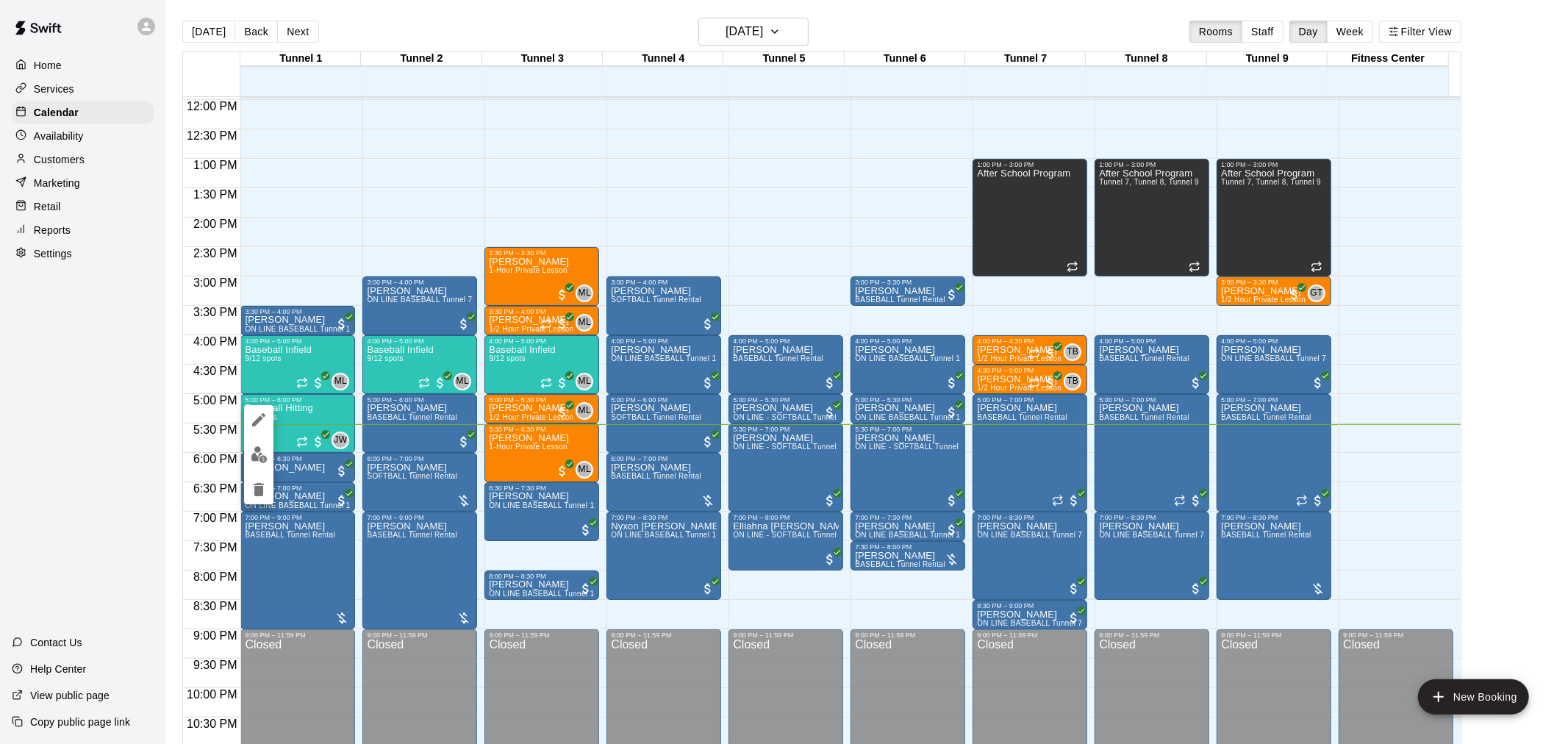
click at [258, 459] on img "edit" at bounding box center [259, 454] width 17 height 17
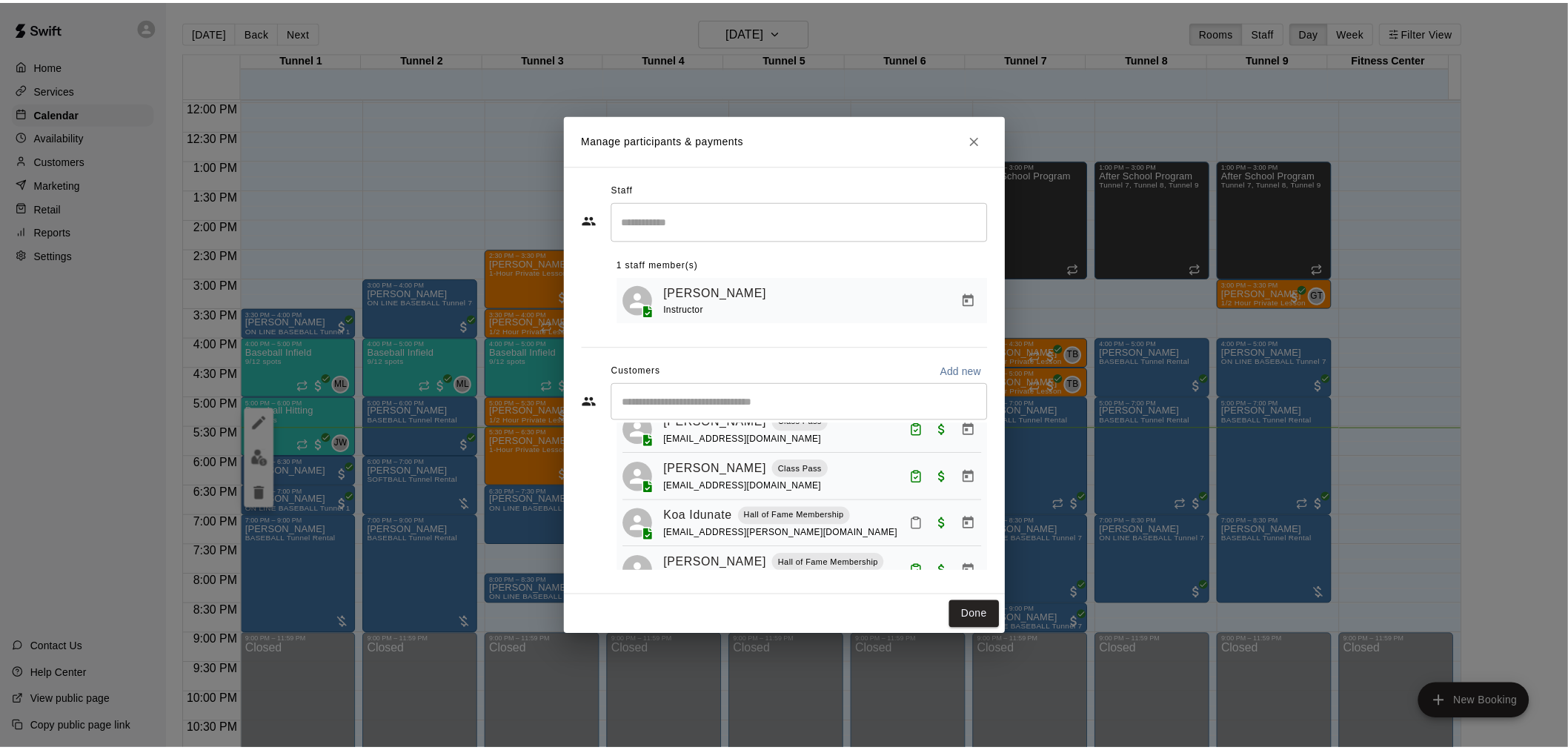
scroll to position [211, 0]
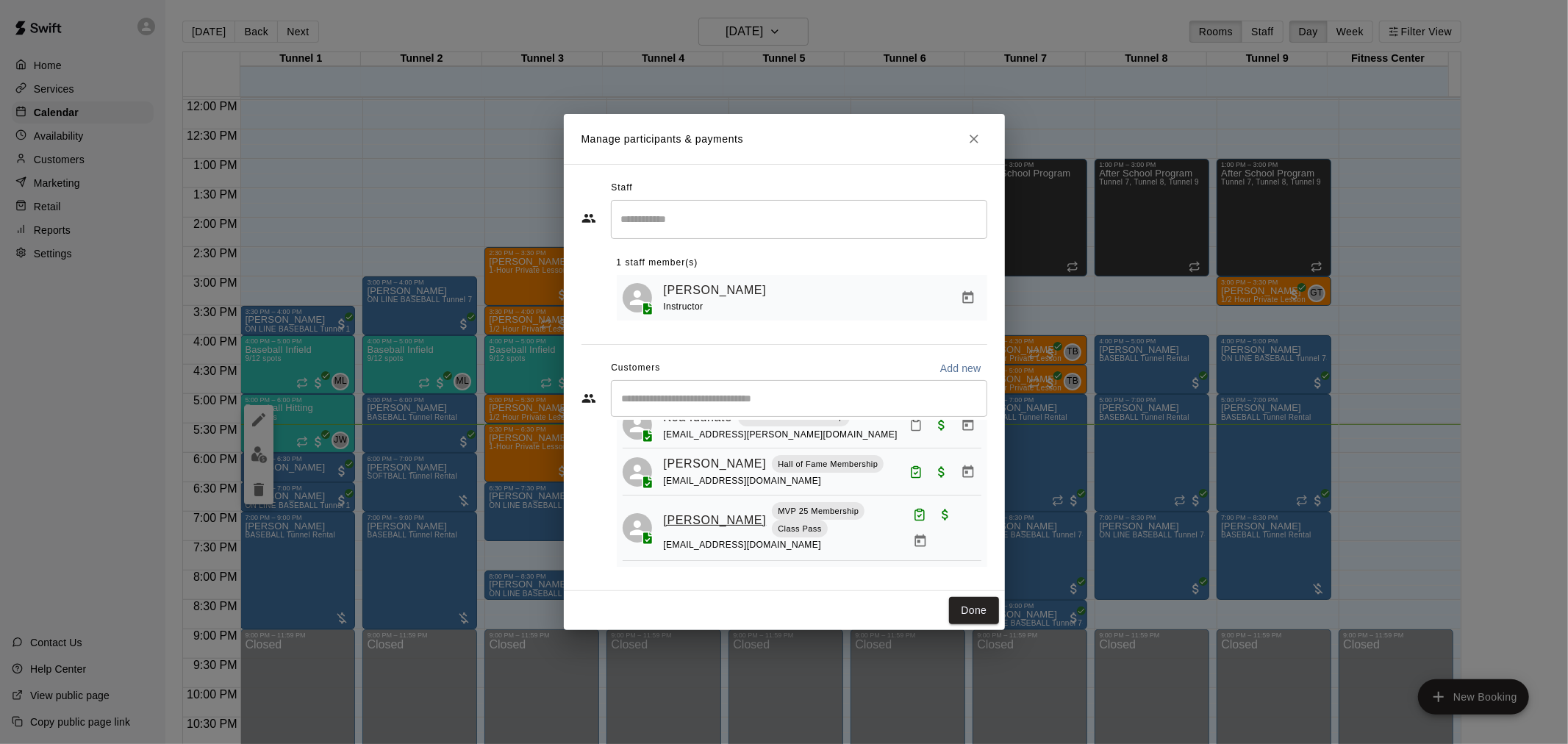
click at [692, 530] on link "[PERSON_NAME]" at bounding box center [715, 520] width 103 height 19
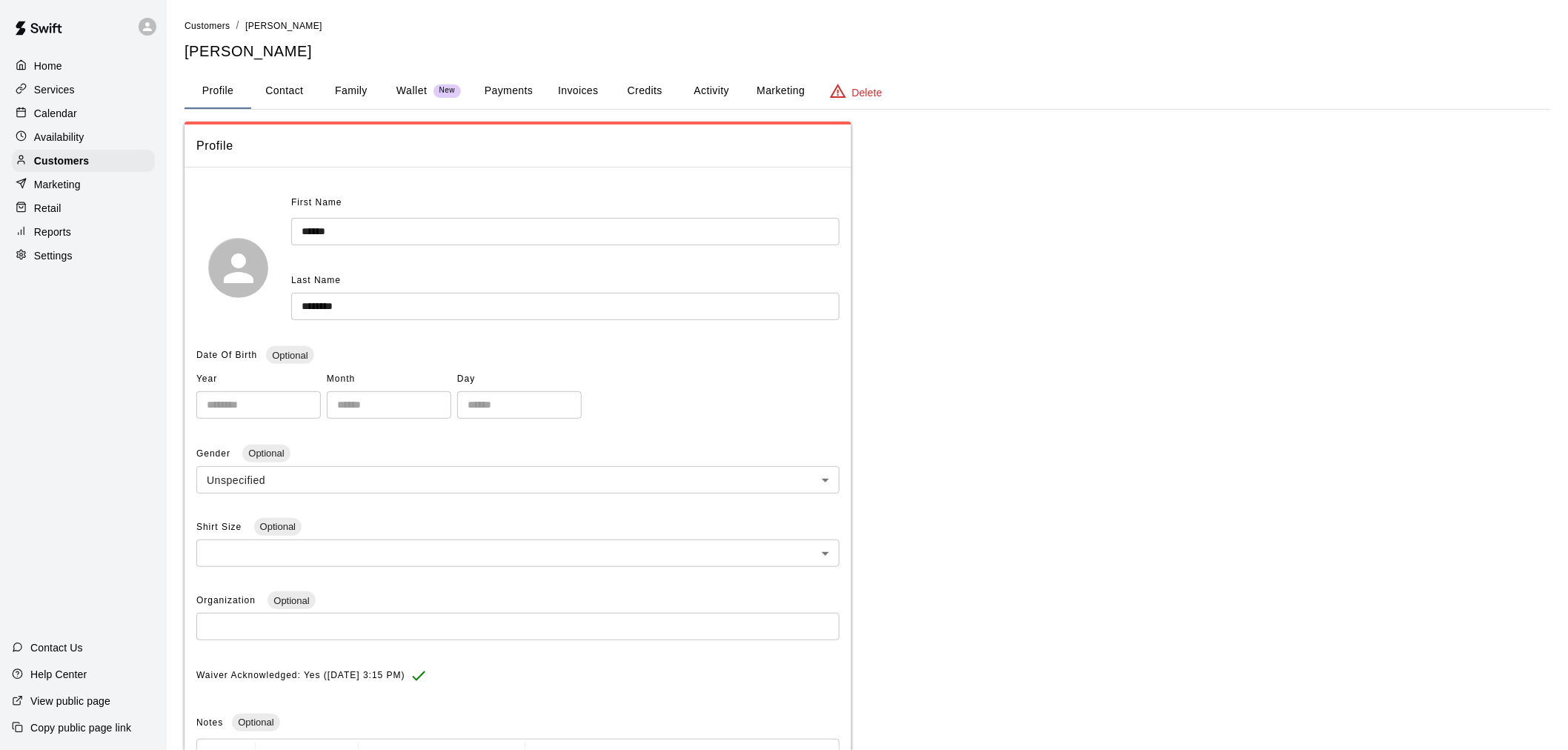
click at [333, 98] on button "Family" at bounding box center [351, 91] width 67 height 36
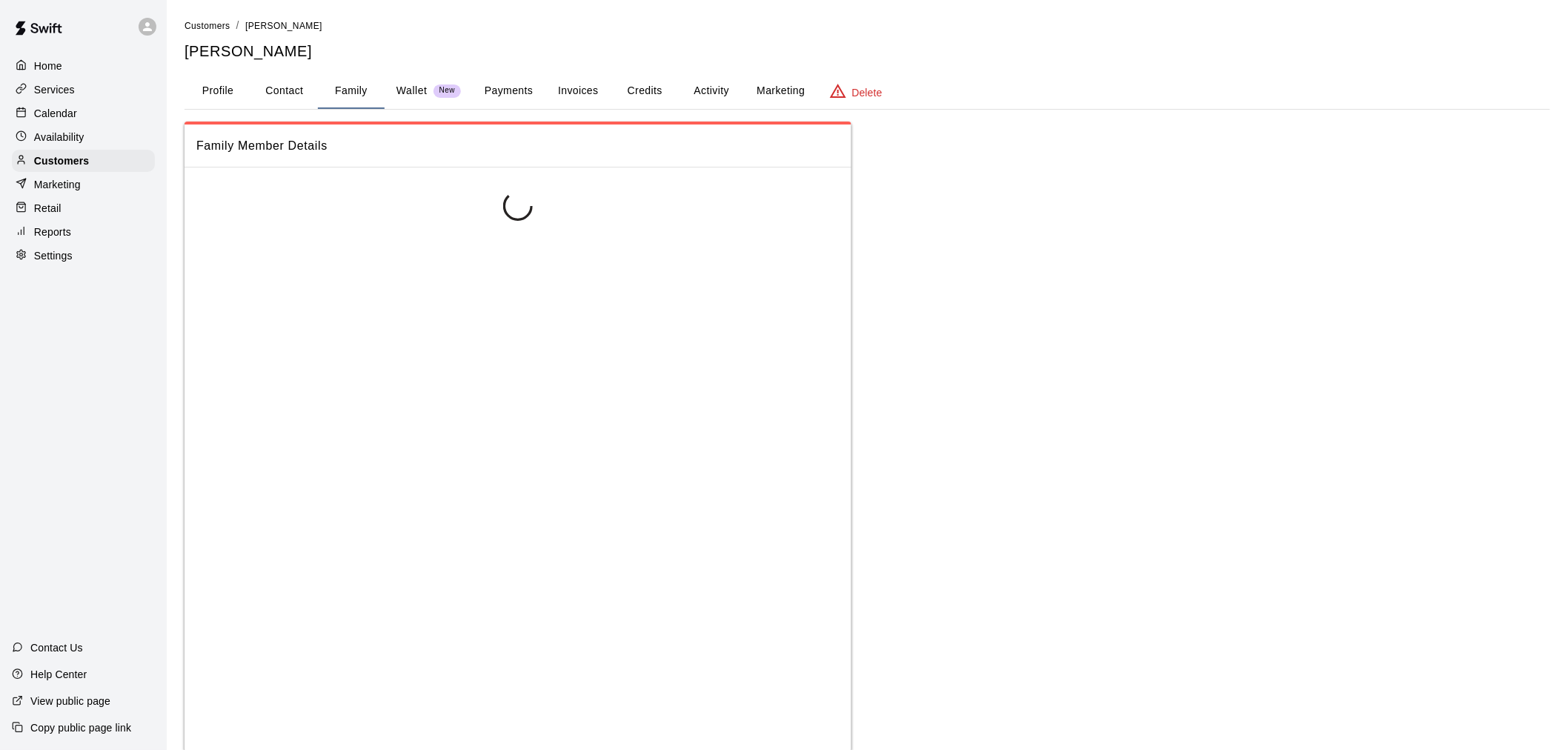
click at [314, 93] on button "Contact" at bounding box center [284, 91] width 67 height 36
select select "**"
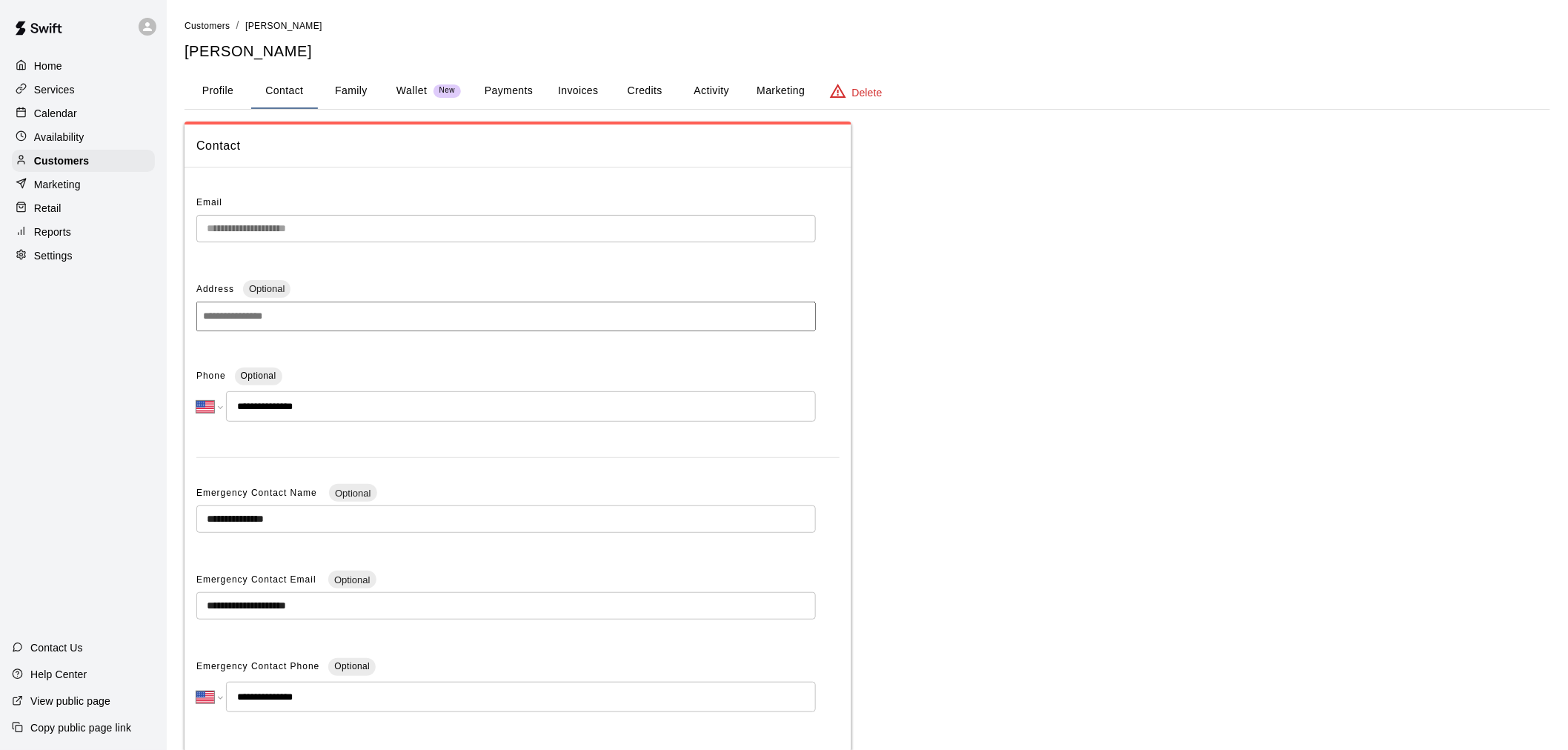
click at [730, 84] on button "Activity" at bounding box center [712, 91] width 67 height 36
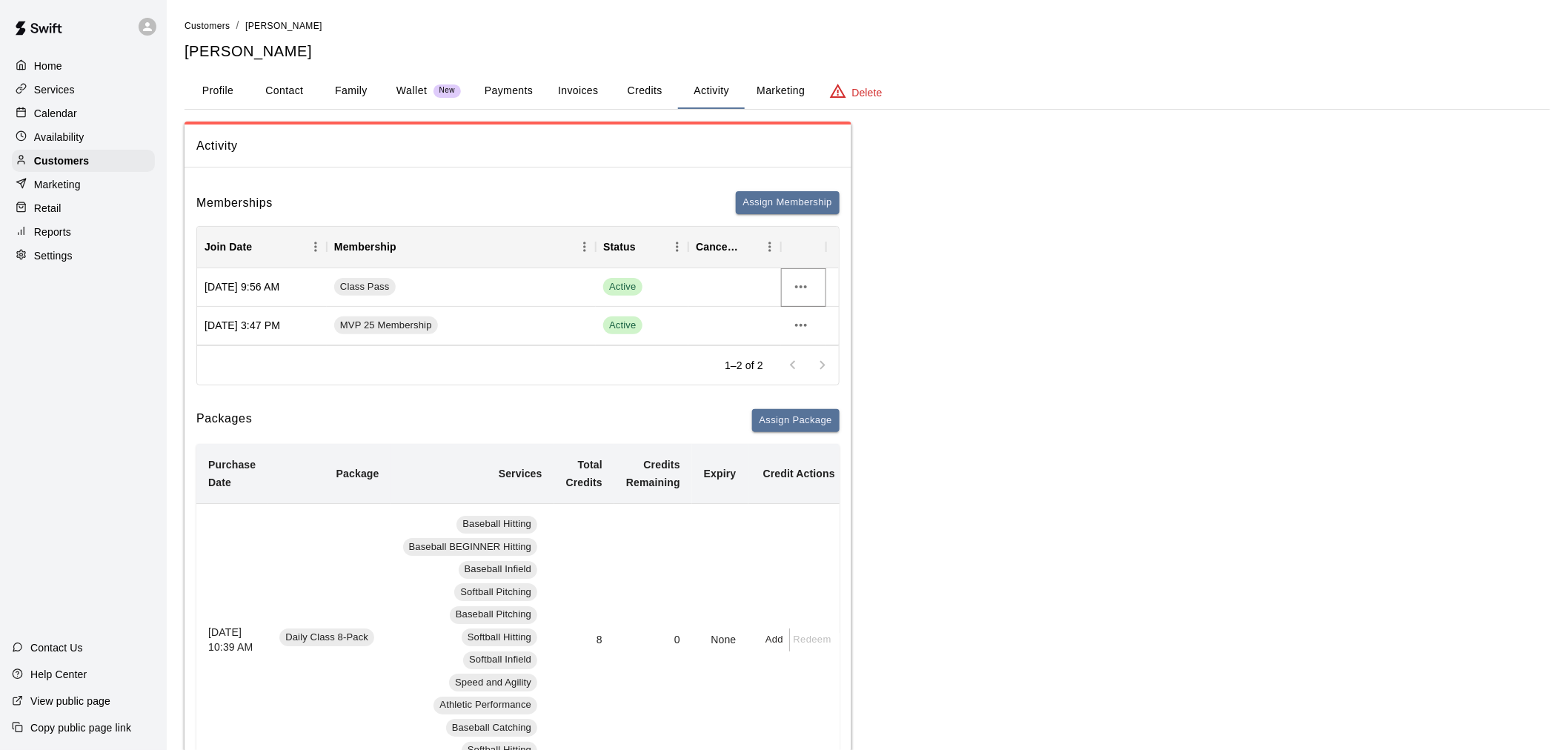
click at [801, 285] on icon "more actions" at bounding box center [801, 287] width 12 height 3
click at [822, 334] on li "Cancel" at bounding box center [830, 341] width 84 height 25
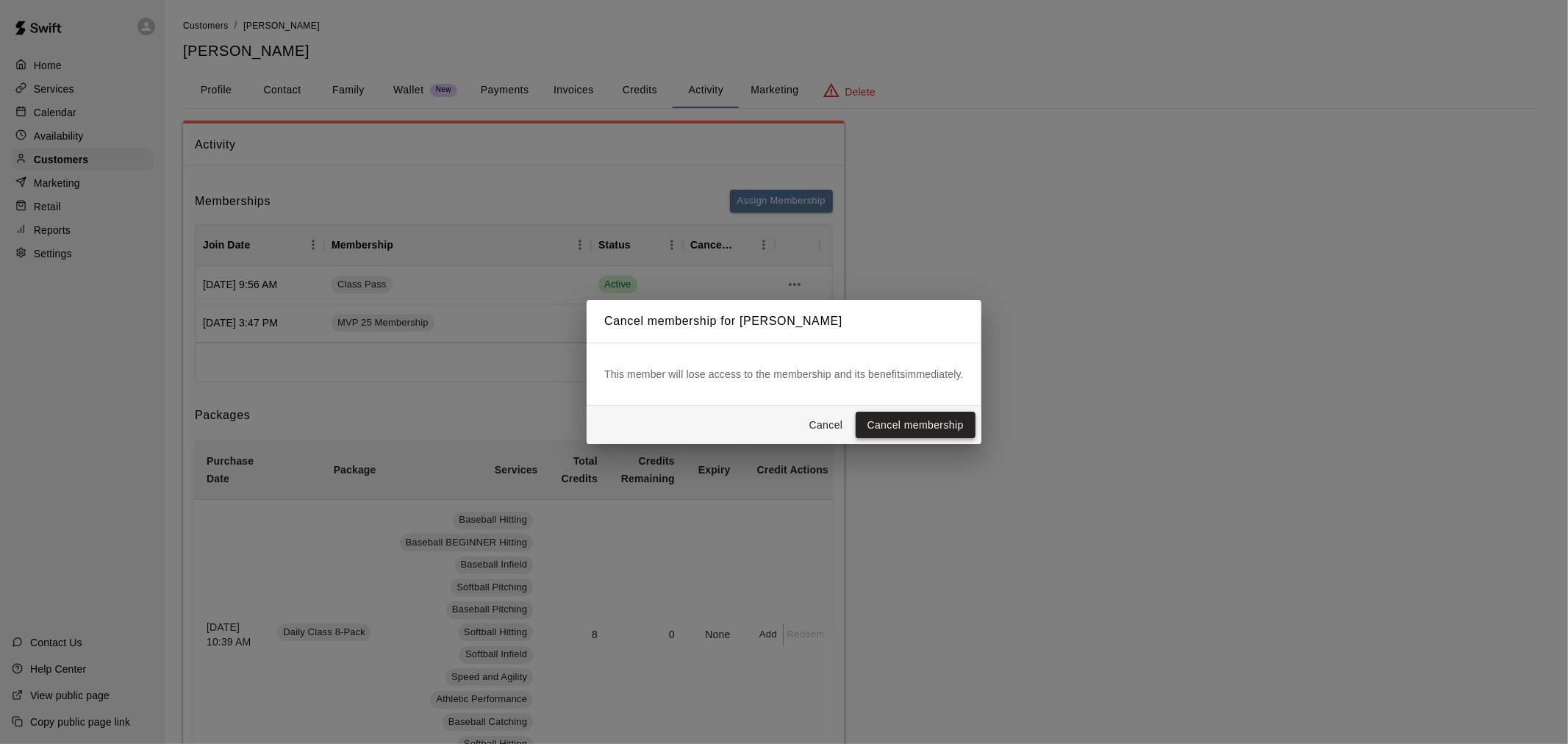
click at [879, 415] on button "Cancel membership" at bounding box center [916, 424] width 120 height 27
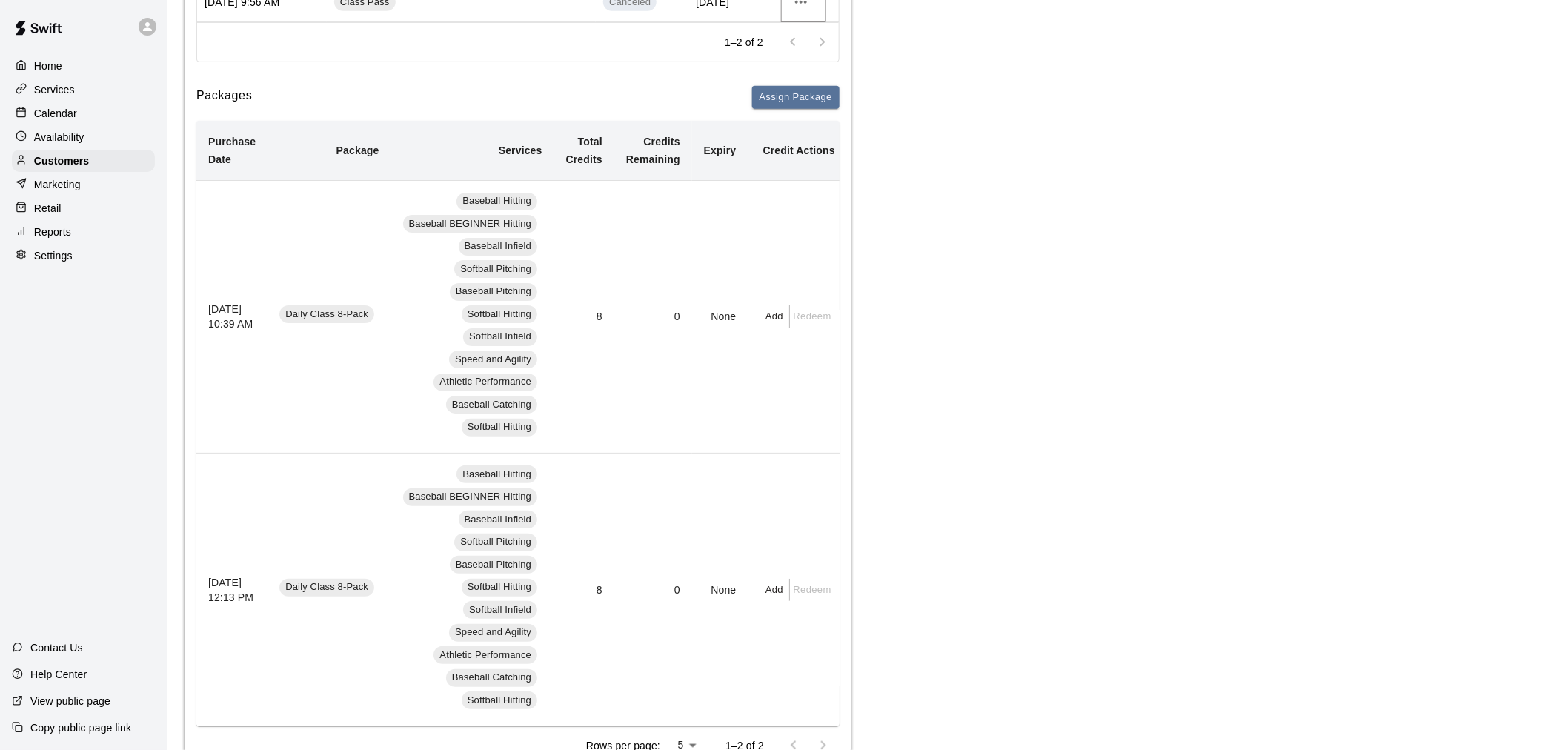
scroll to position [82, 0]
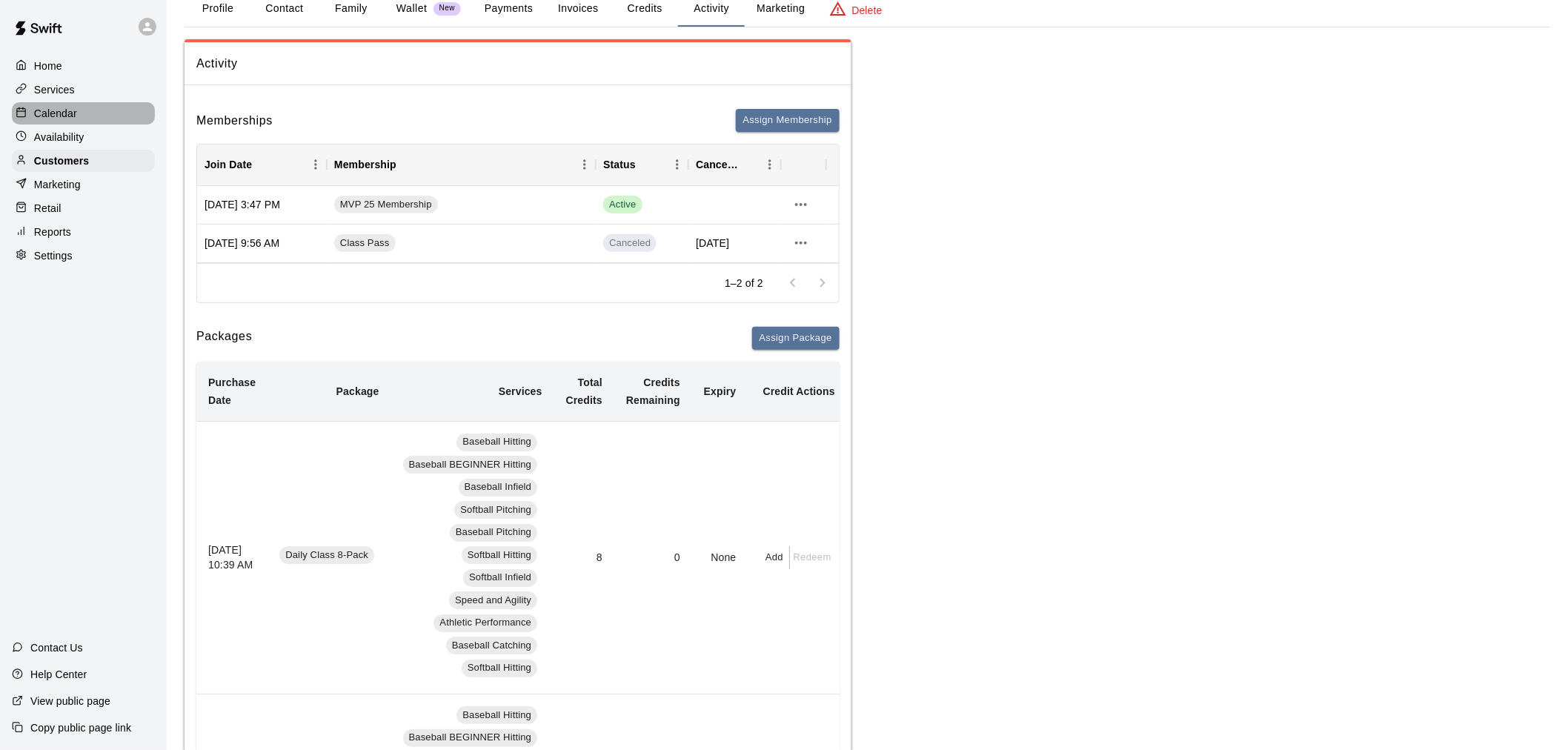
click at [68, 109] on p "Calendar" at bounding box center [55, 113] width 43 height 15
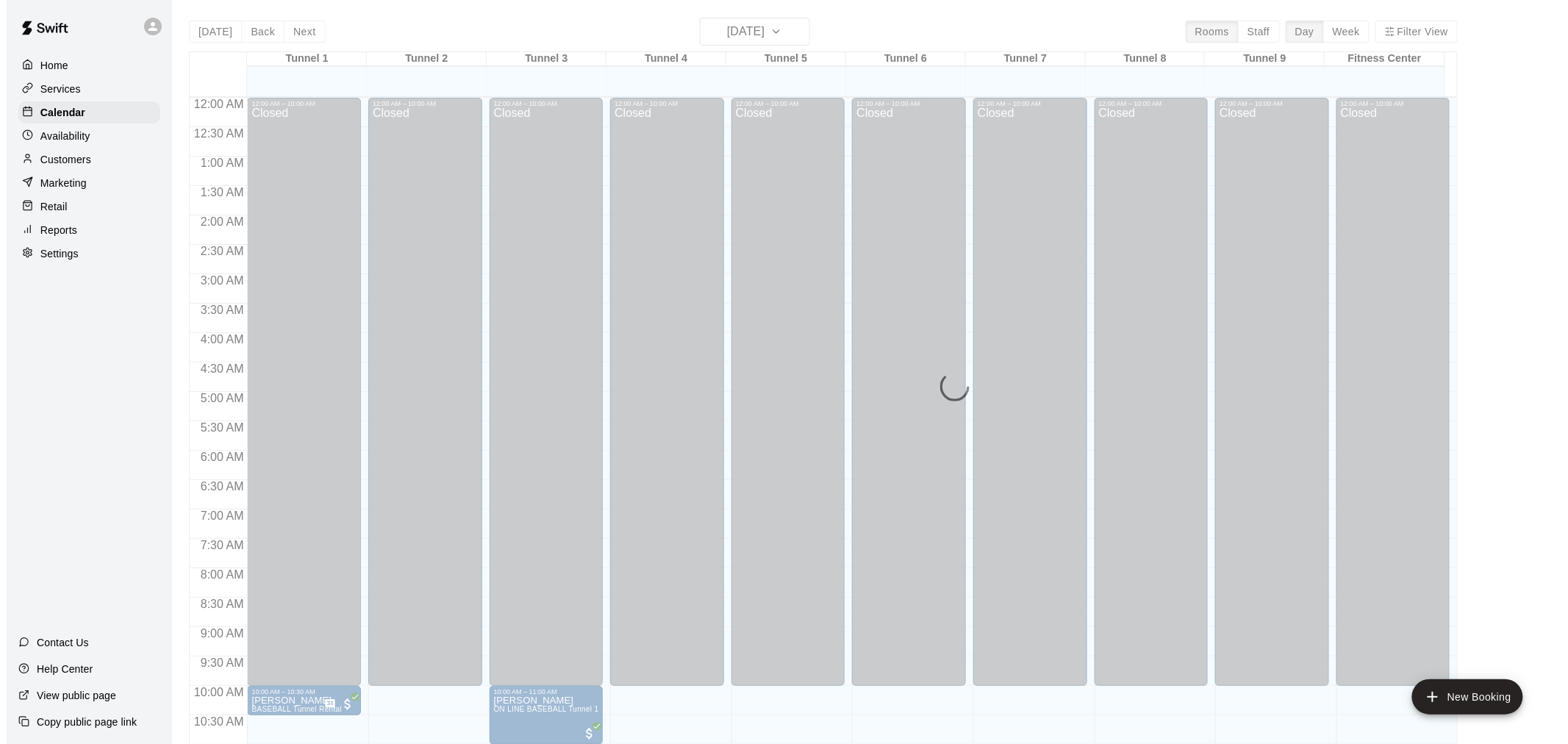
scroll to position [703, 0]
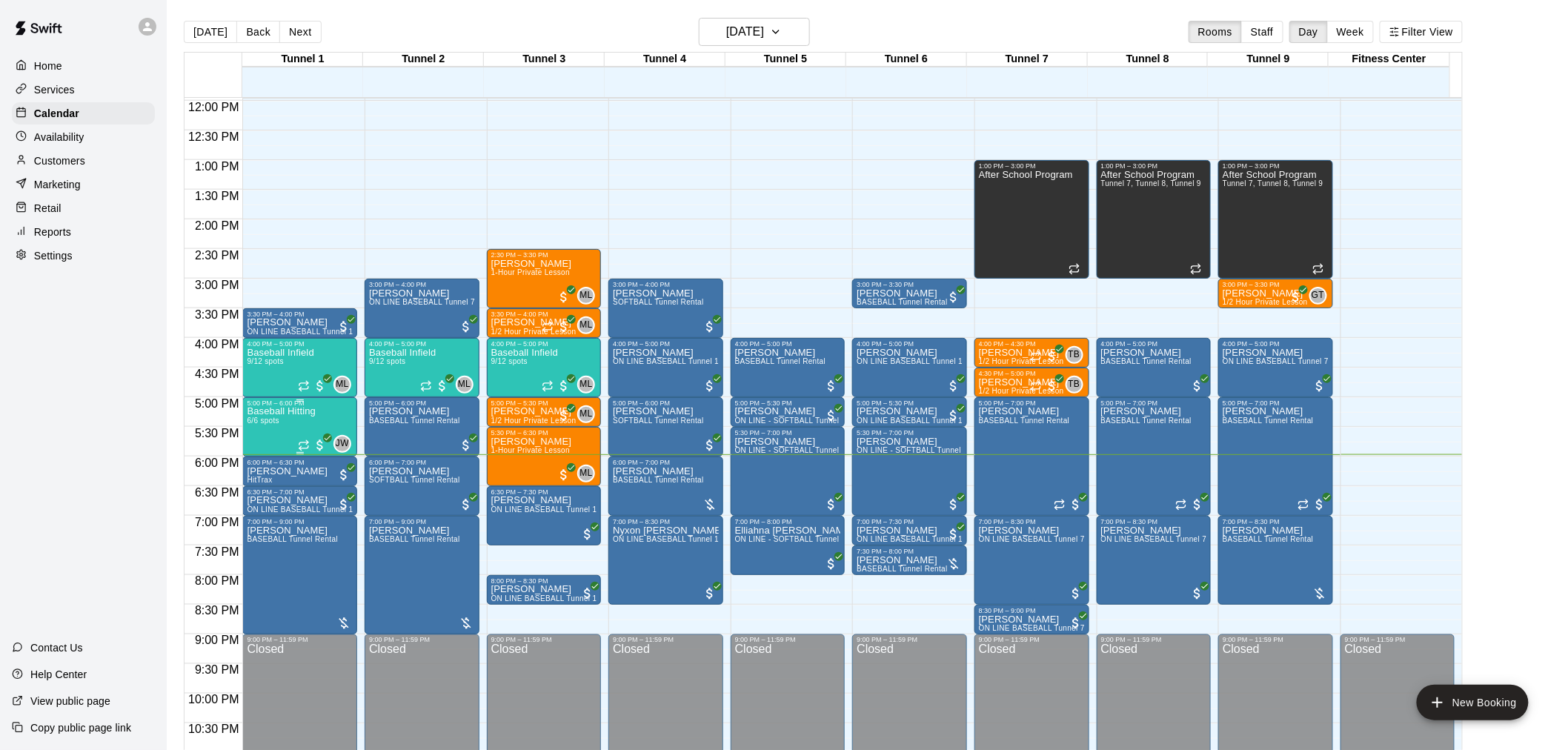
click at [265, 425] on span "6/6 spots" at bounding box center [263, 420] width 33 height 9
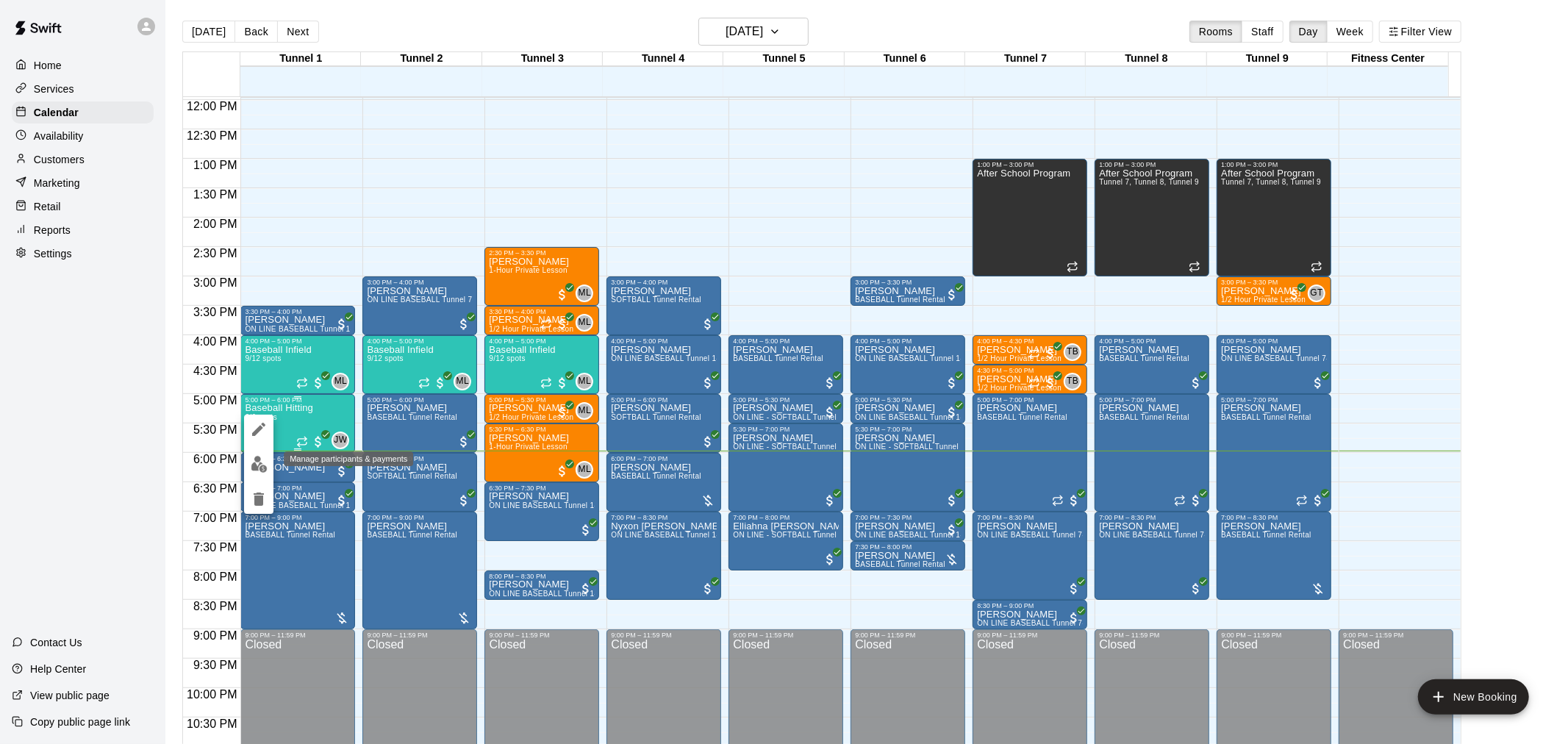
click at [265, 460] on img "edit" at bounding box center [259, 464] width 17 height 17
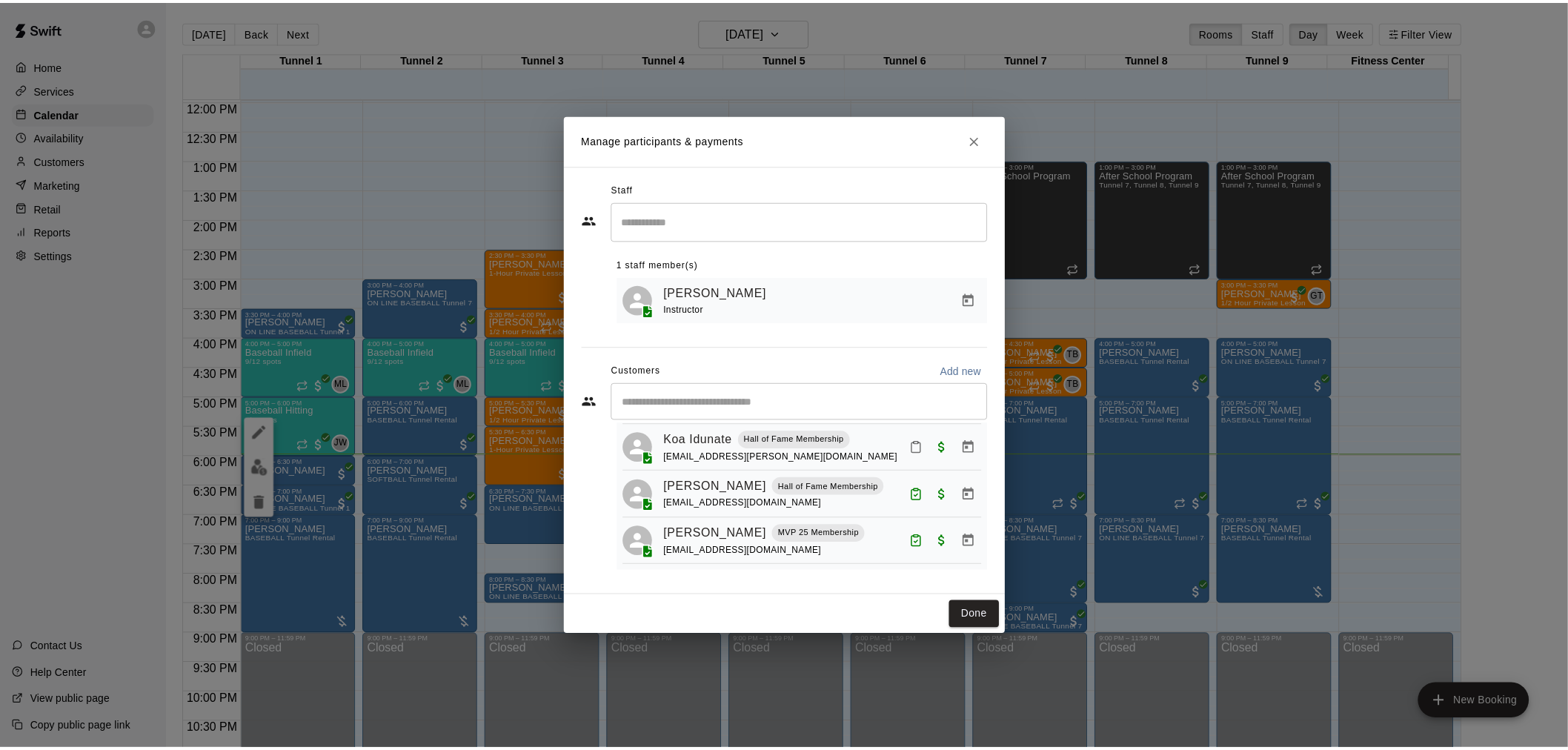
scroll to position [191, 0]
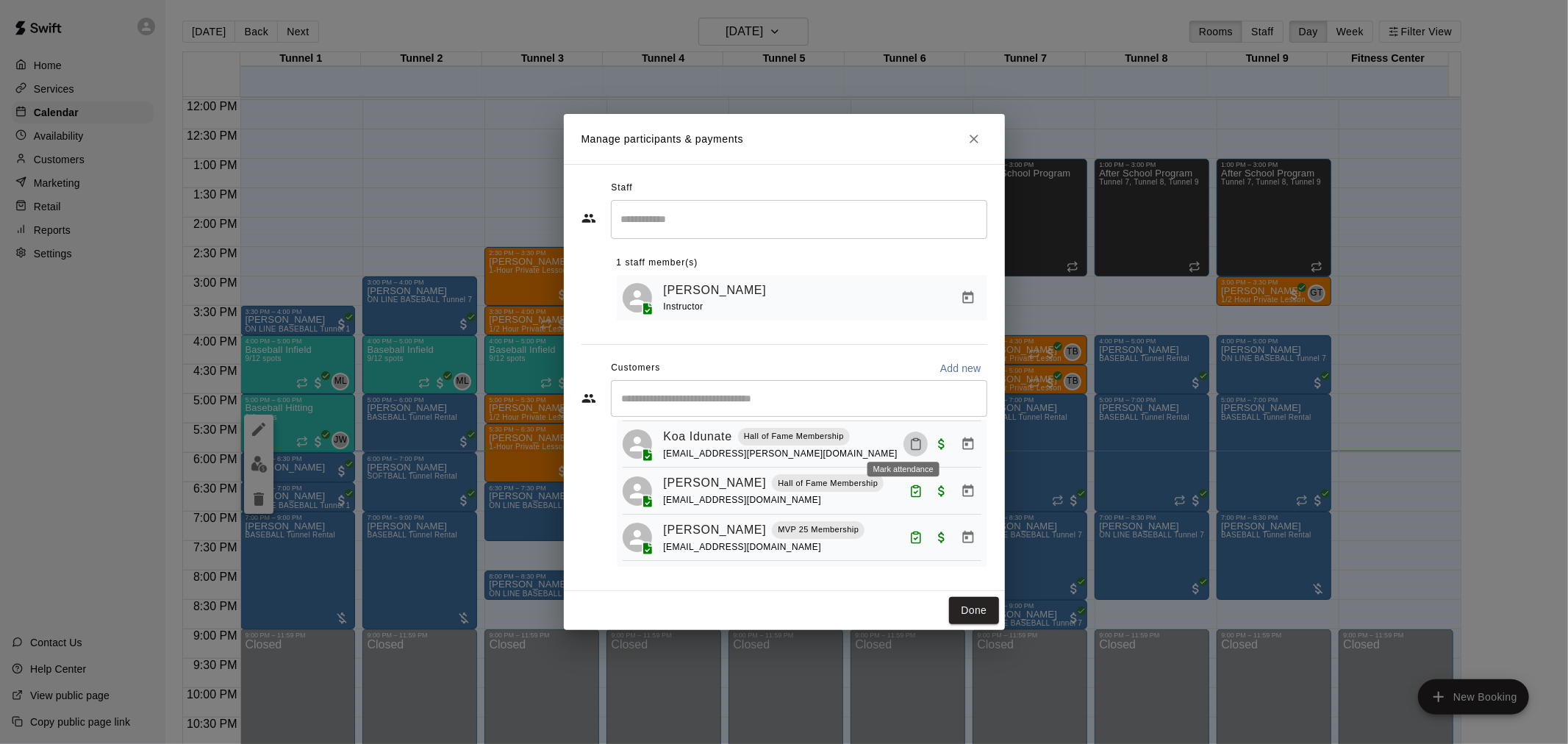
click at [910, 439] on icon "Mark attendance" at bounding box center [916, 443] width 13 height 13
click at [923, 440] on icon at bounding box center [927, 444] width 8 height 10
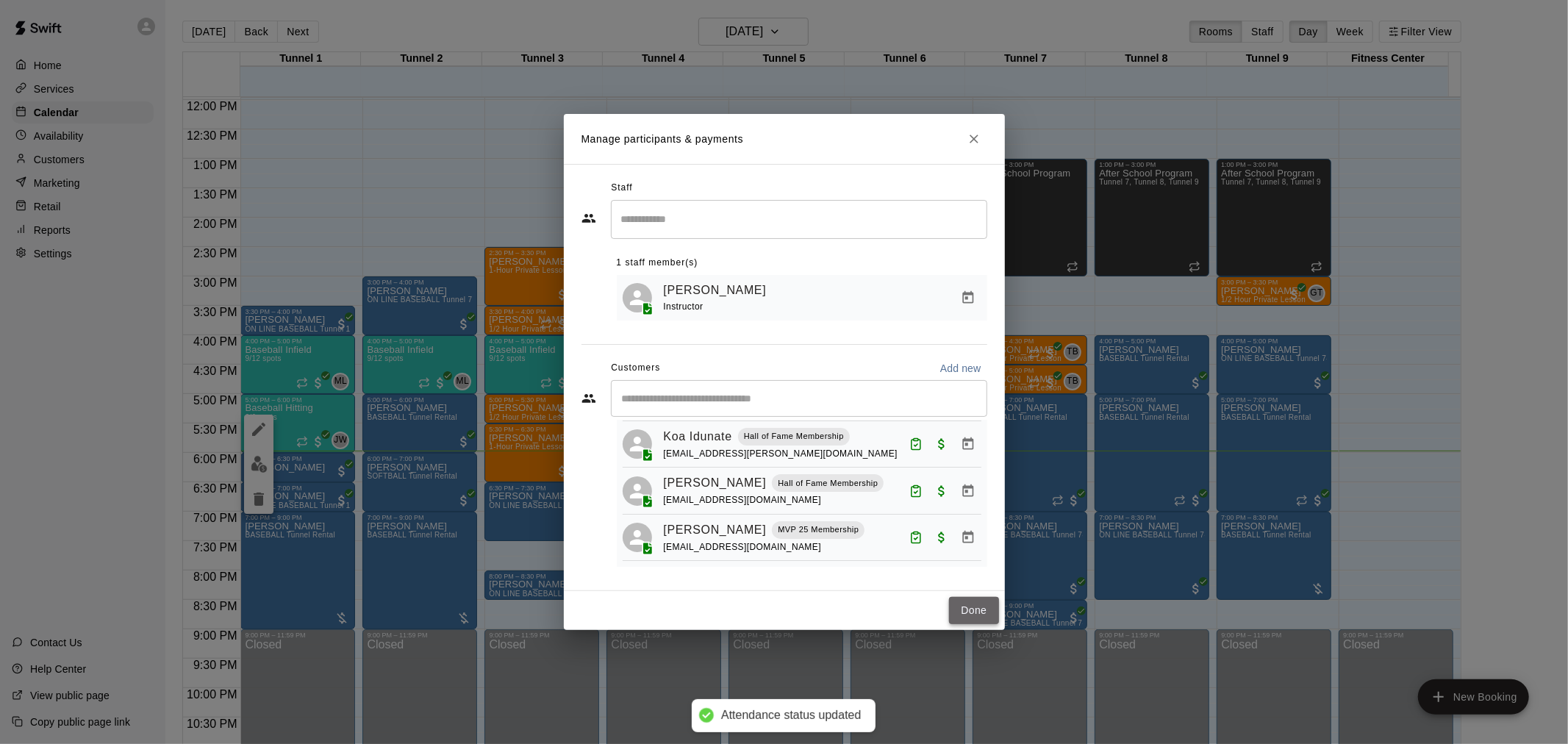
click at [985, 619] on button "Done" at bounding box center [974, 609] width 49 height 27
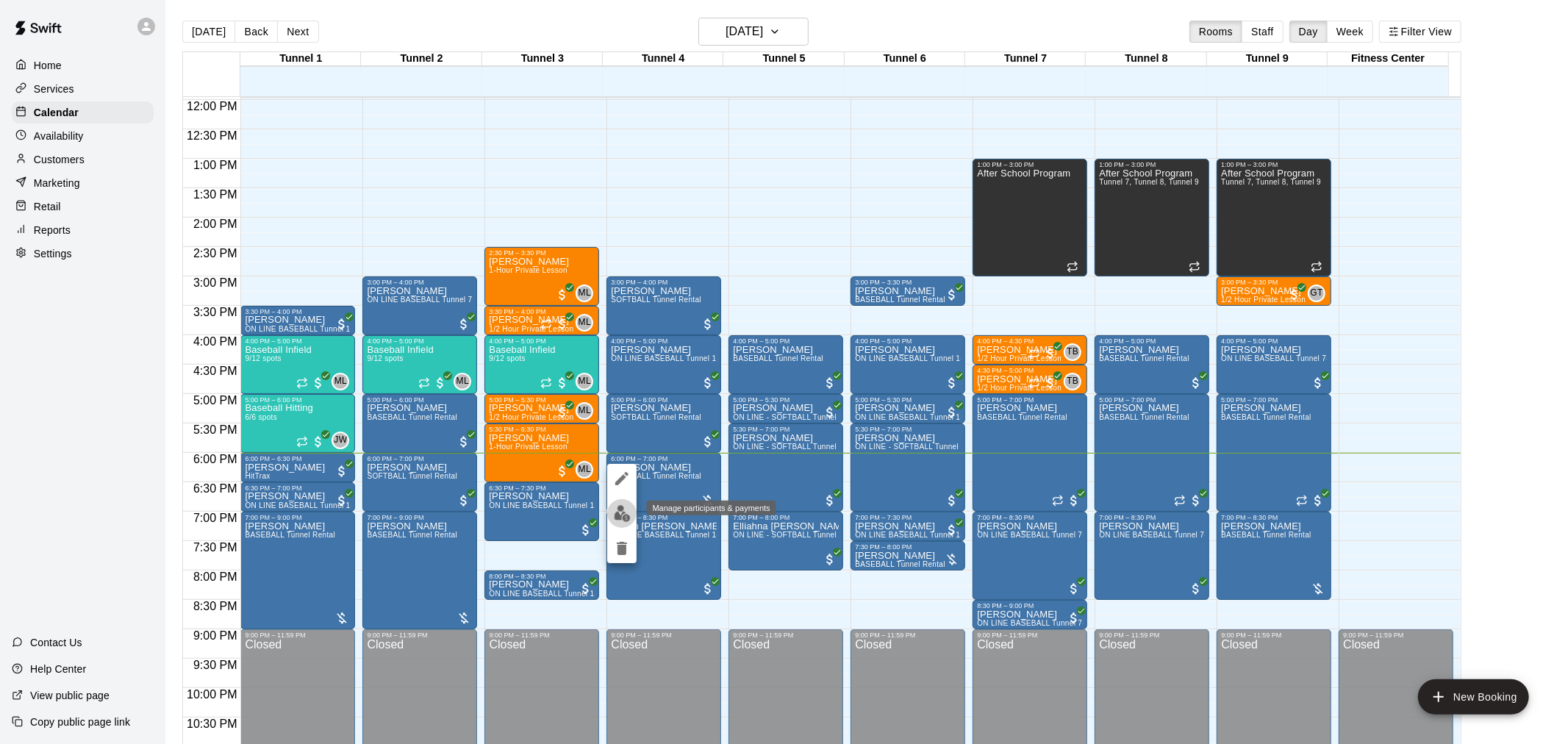
click at [630, 517] on button "edit" at bounding box center [622, 513] width 29 height 28
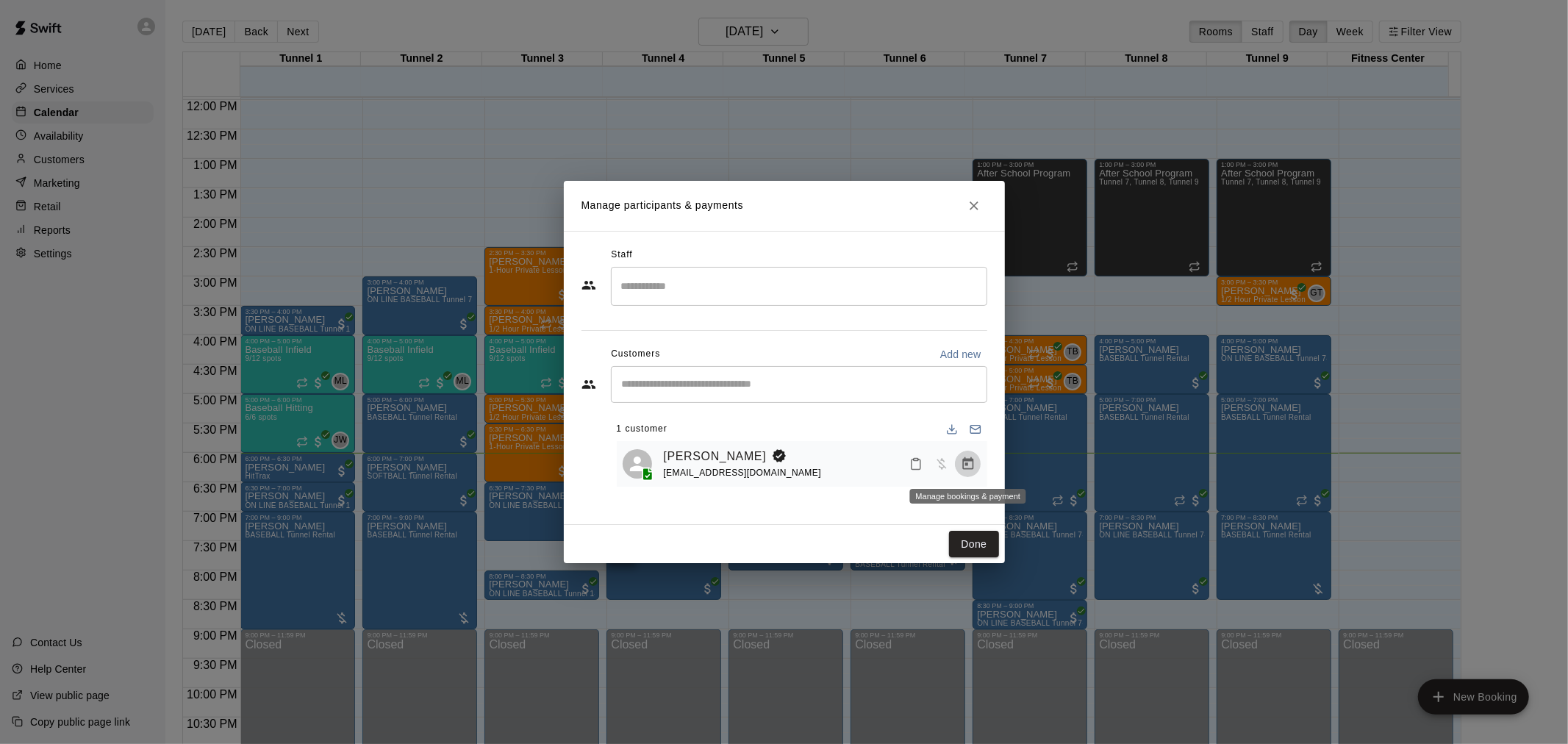
click at [960, 461] on button "Manage bookings & payment" at bounding box center [968, 463] width 26 height 26
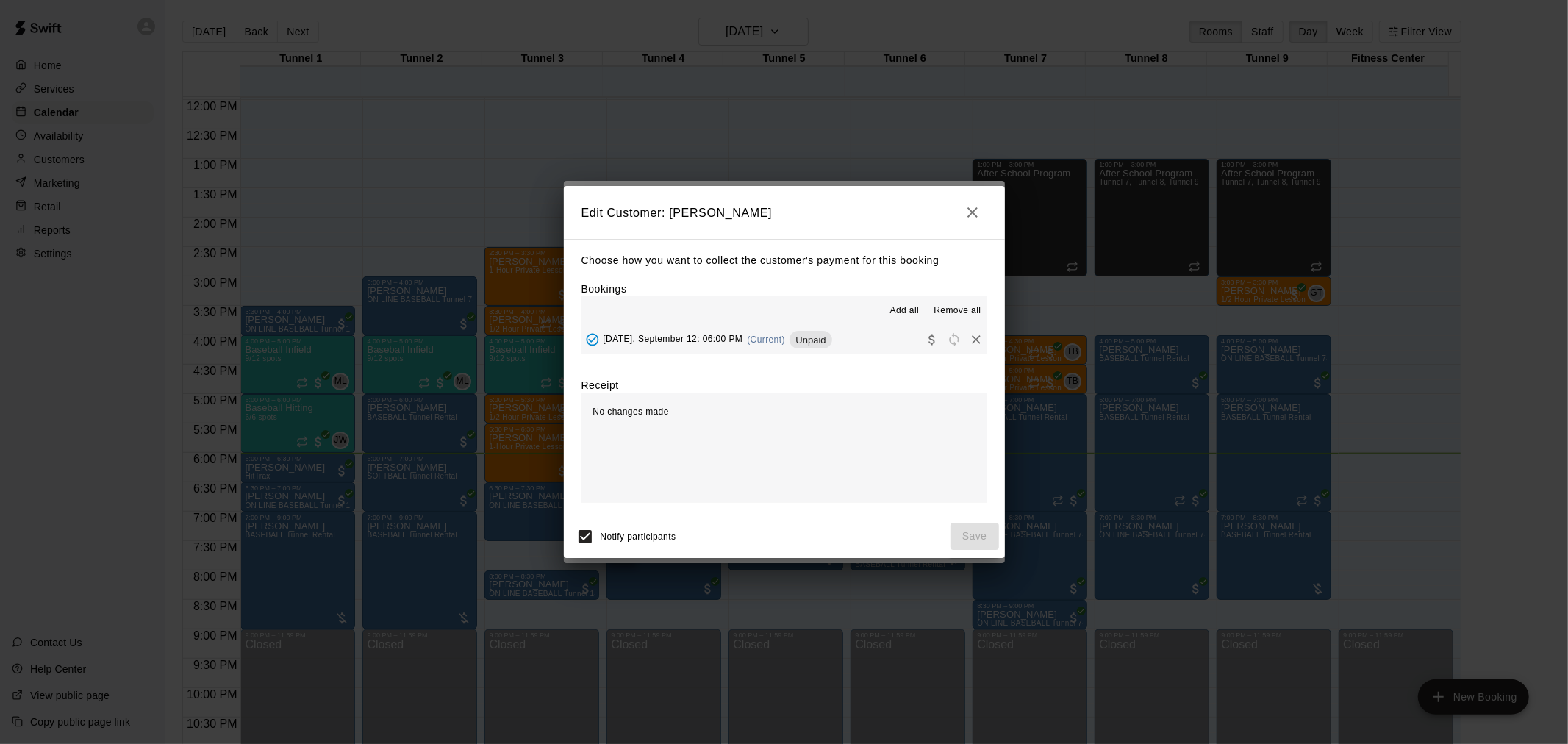
click at [753, 333] on div "[DATE], September 12: 06:00 PM (Current) Unpaid" at bounding box center [707, 339] width 251 height 22
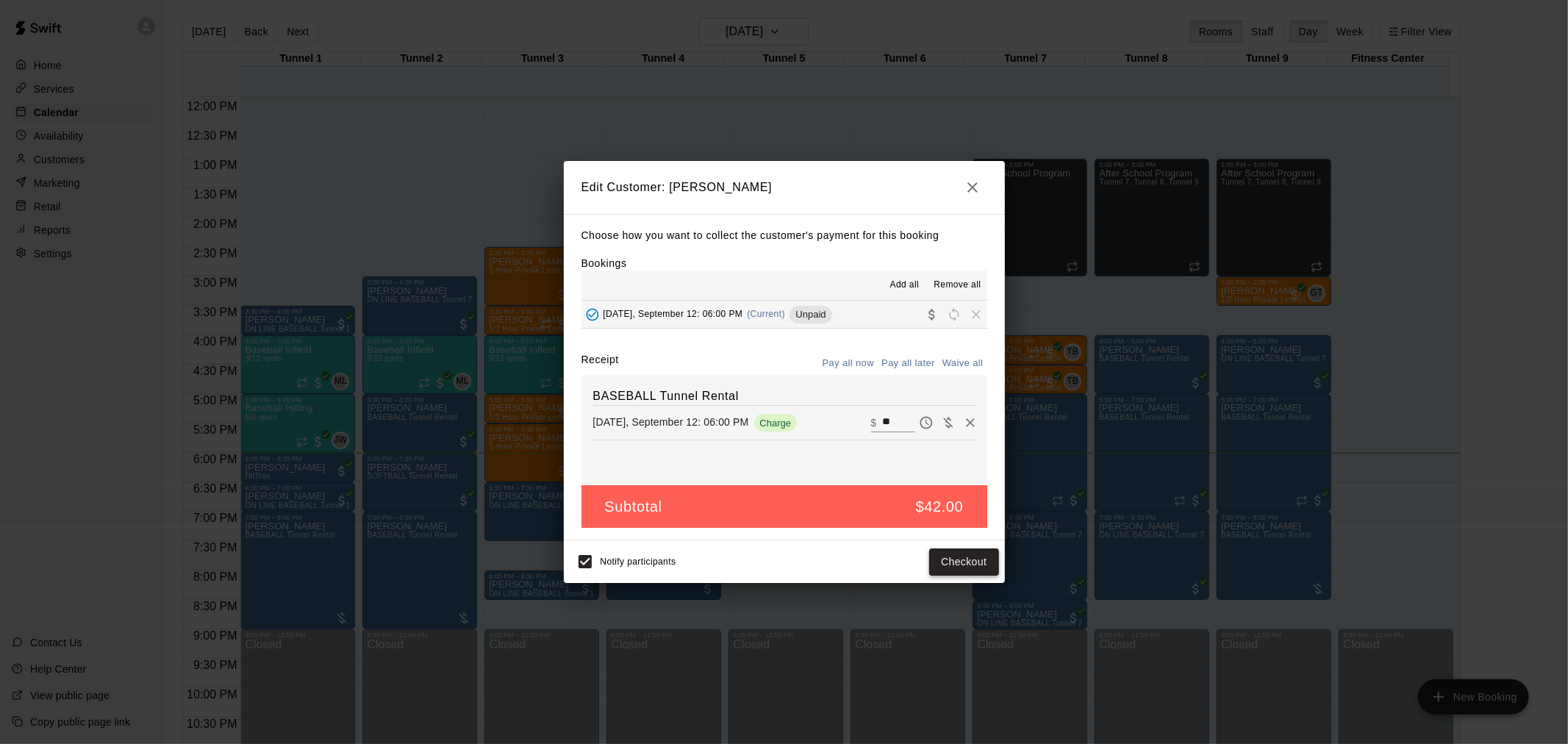
click at [949, 555] on button "Checkout" at bounding box center [964, 561] width 69 height 27
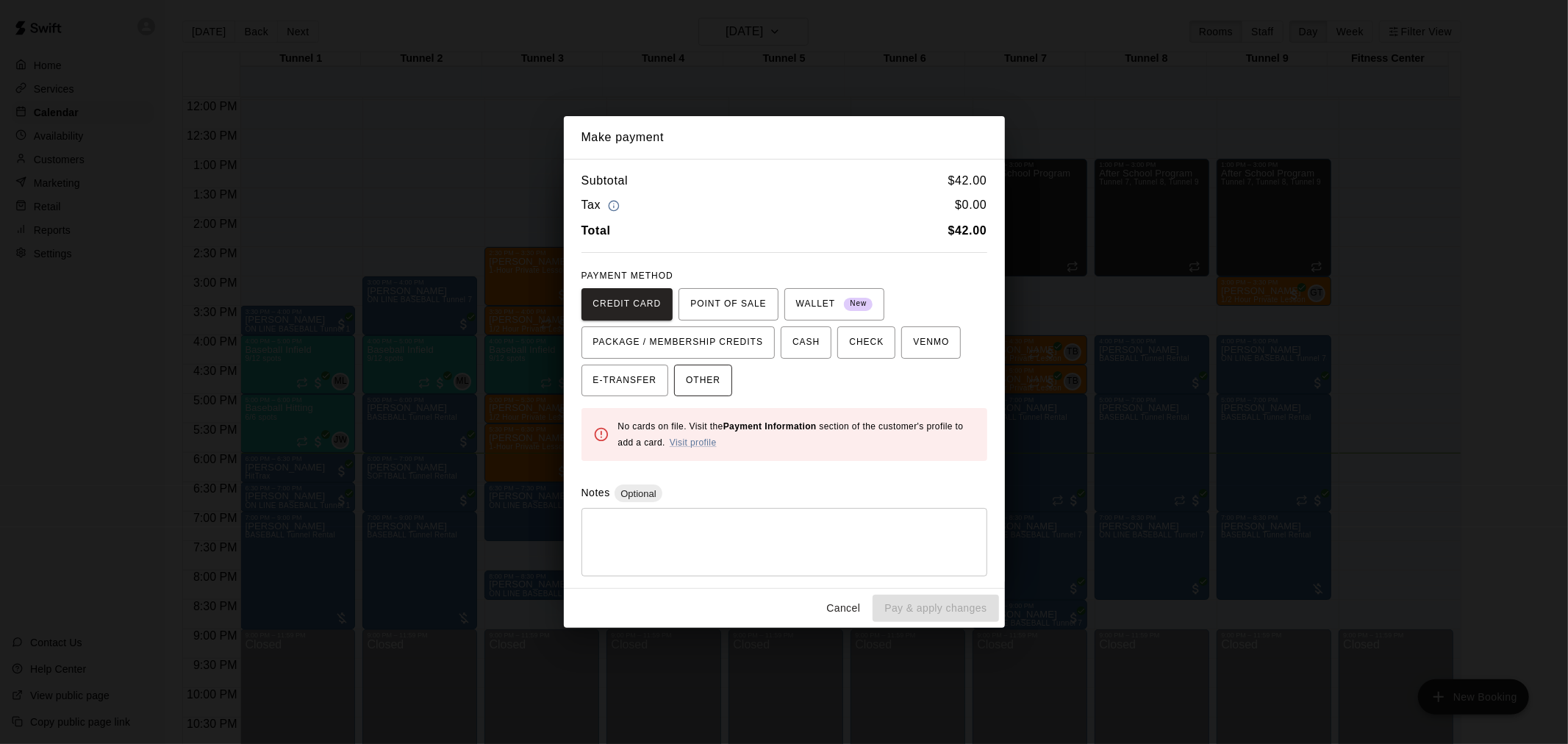
click at [707, 369] on span "OTHER" at bounding box center [703, 380] width 35 height 24
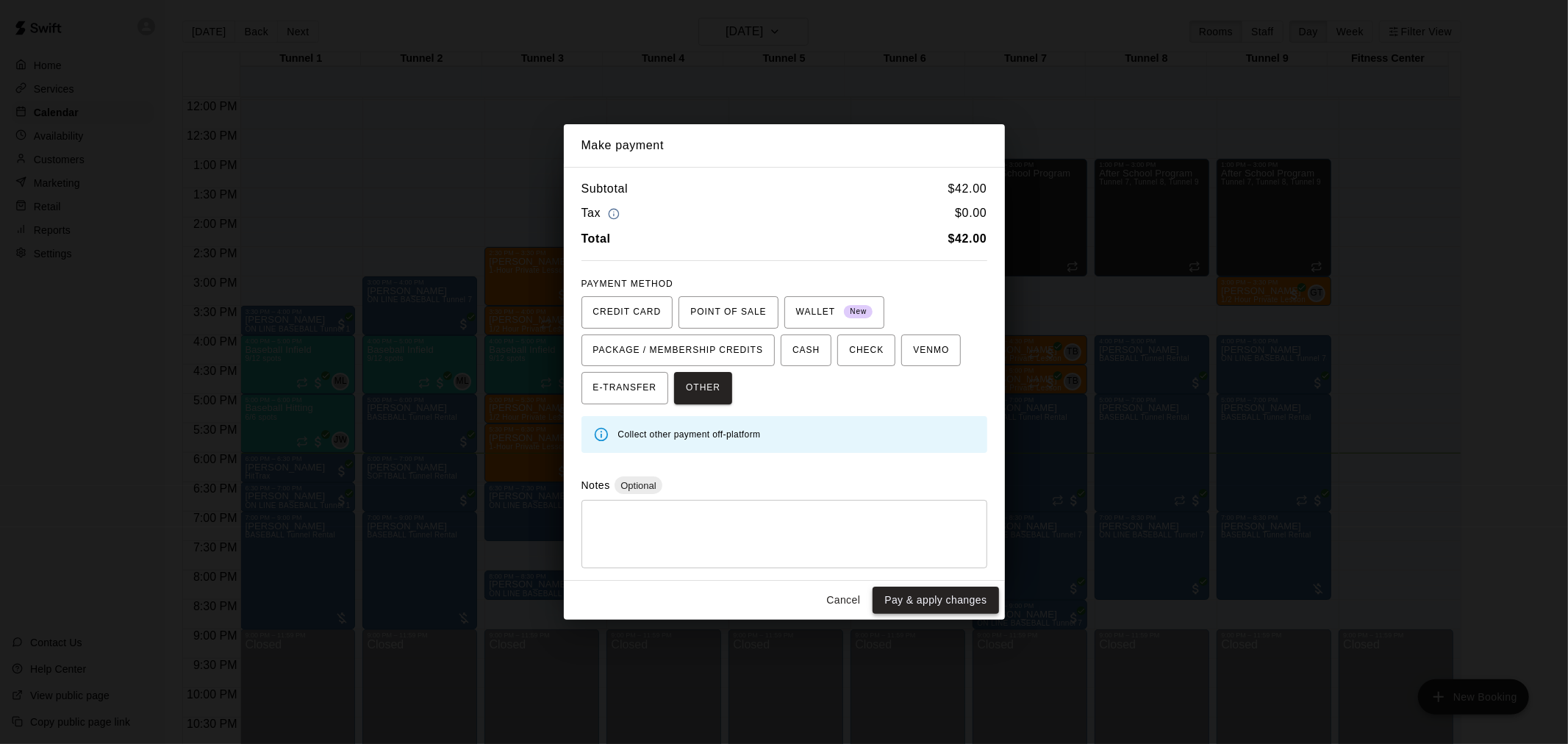
click at [960, 597] on button "Pay & apply changes" at bounding box center [935, 600] width 125 height 27
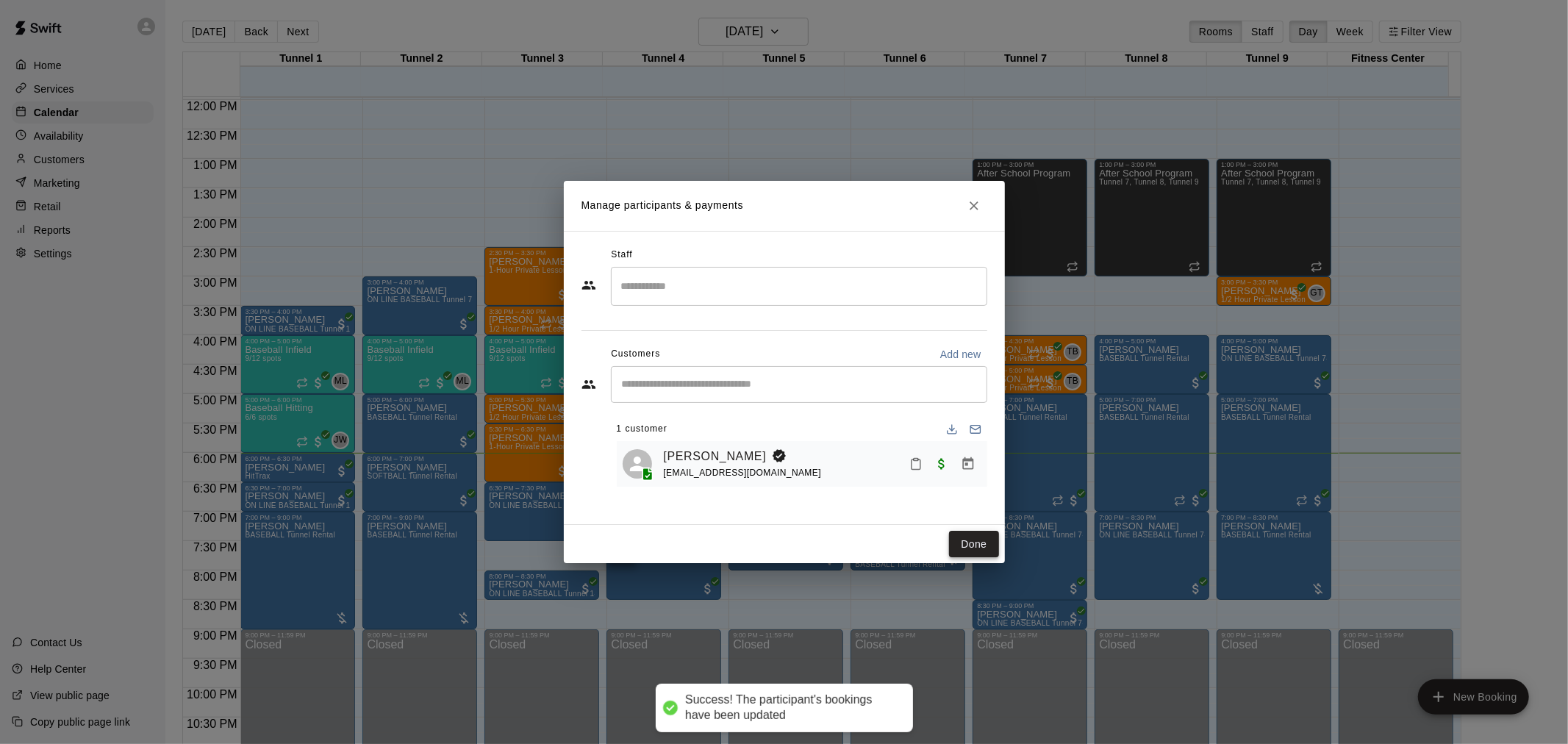
click at [982, 546] on button "Done" at bounding box center [974, 543] width 49 height 27
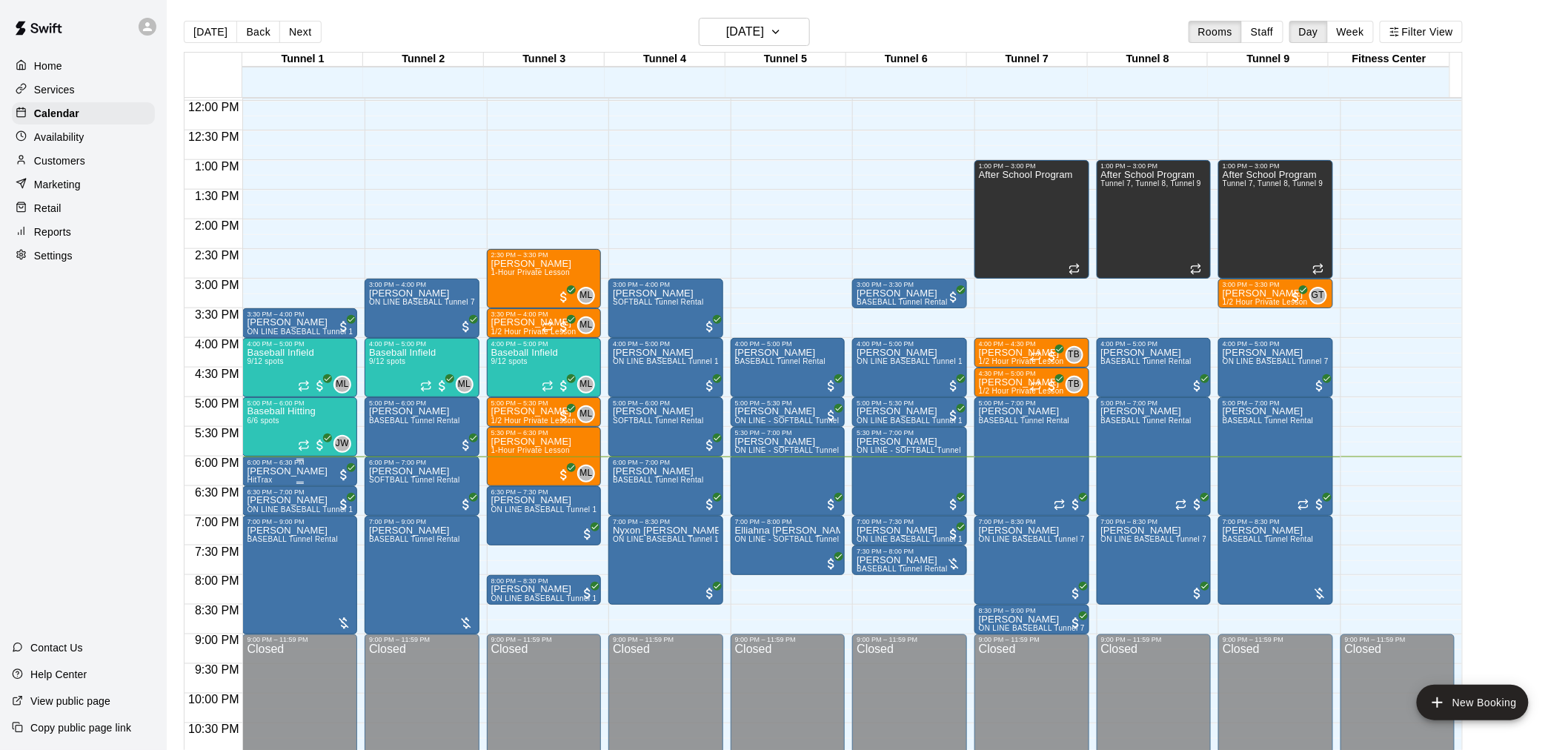
click at [293, 471] on p "[PERSON_NAME]" at bounding box center [287, 471] width 81 height 0
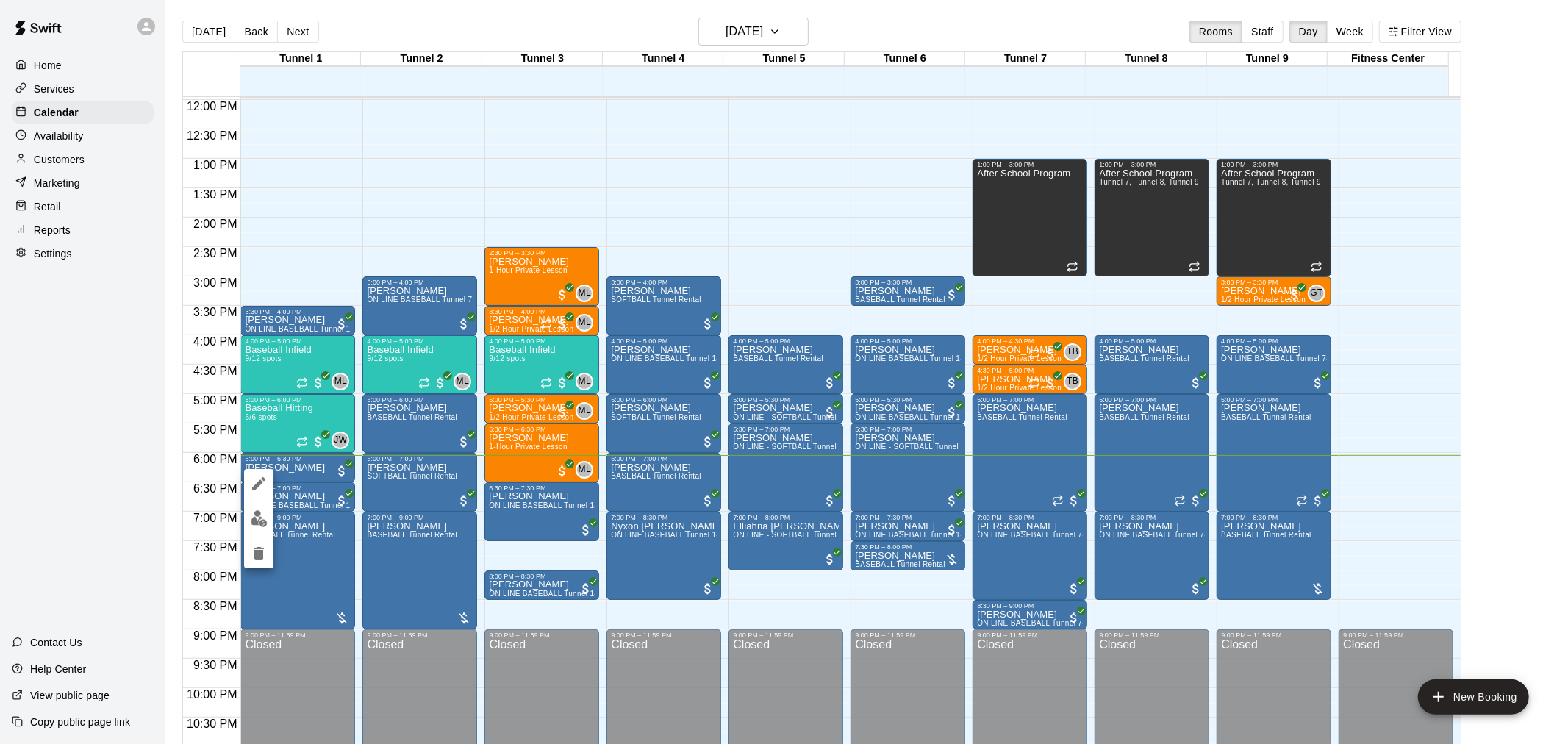
click at [805, 35] on div at bounding box center [784, 372] width 1568 height 744
click at [781, 38] on icon "button" at bounding box center [774, 32] width 12 height 18
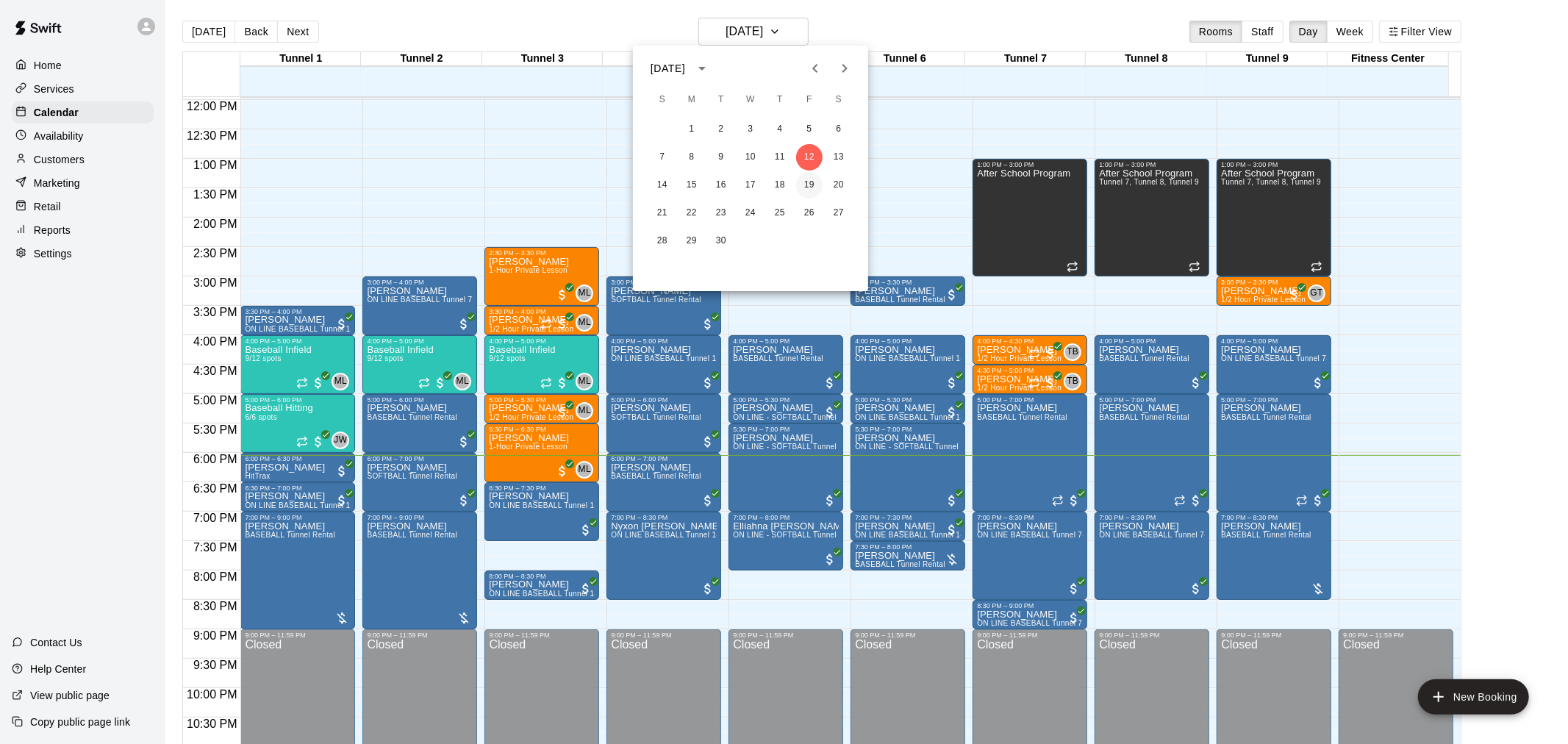
click at [816, 180] on button "19" at bounding box center [809, 185] width 26 height 26
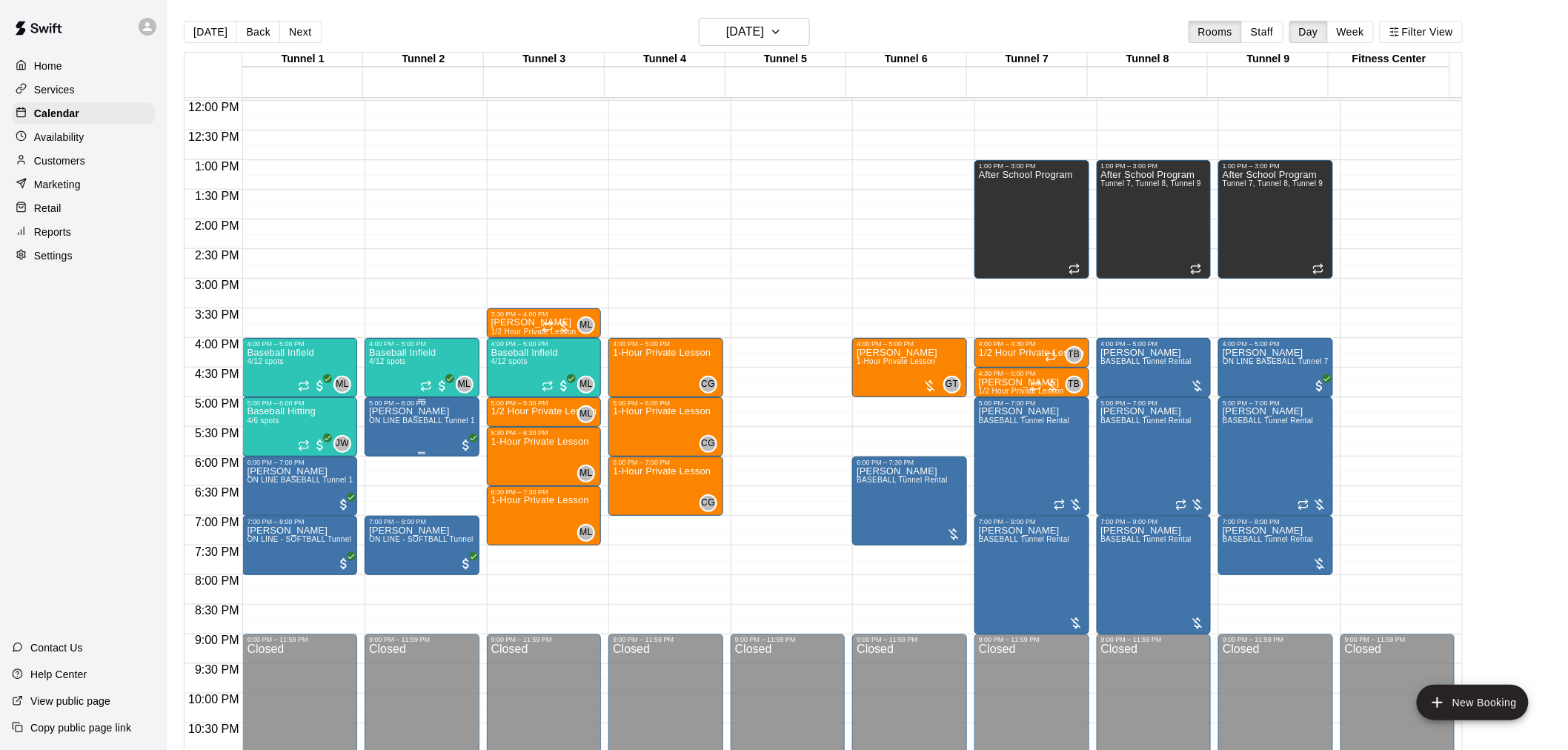
click at [417, 425] on span "ON LINE BASEBALL Tunnel 1-6 Rental" at bounding box center [438, 420] width 139 height 9
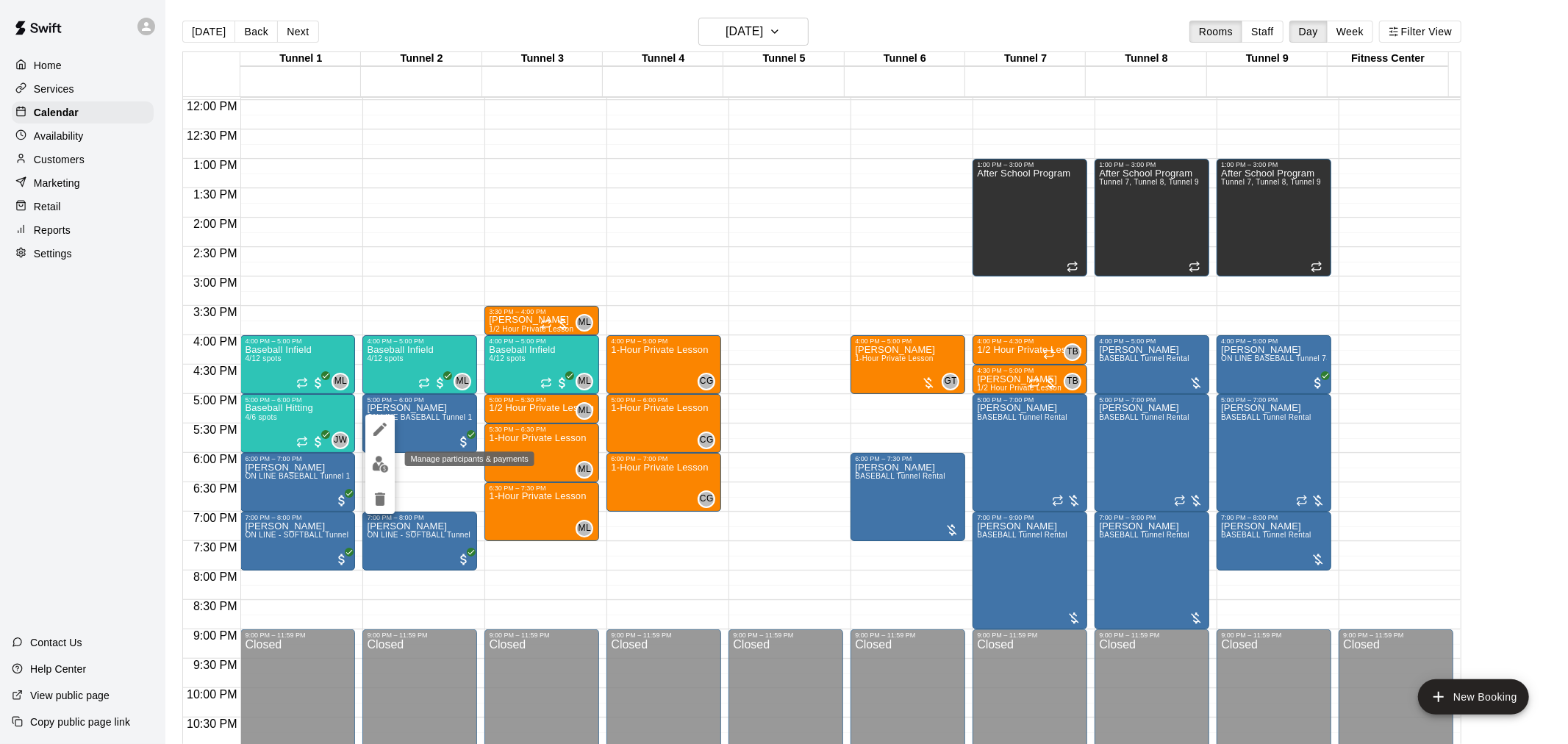
click at [373, 468] on img "edit" at bounding box center [381, 464] width 17 height 17
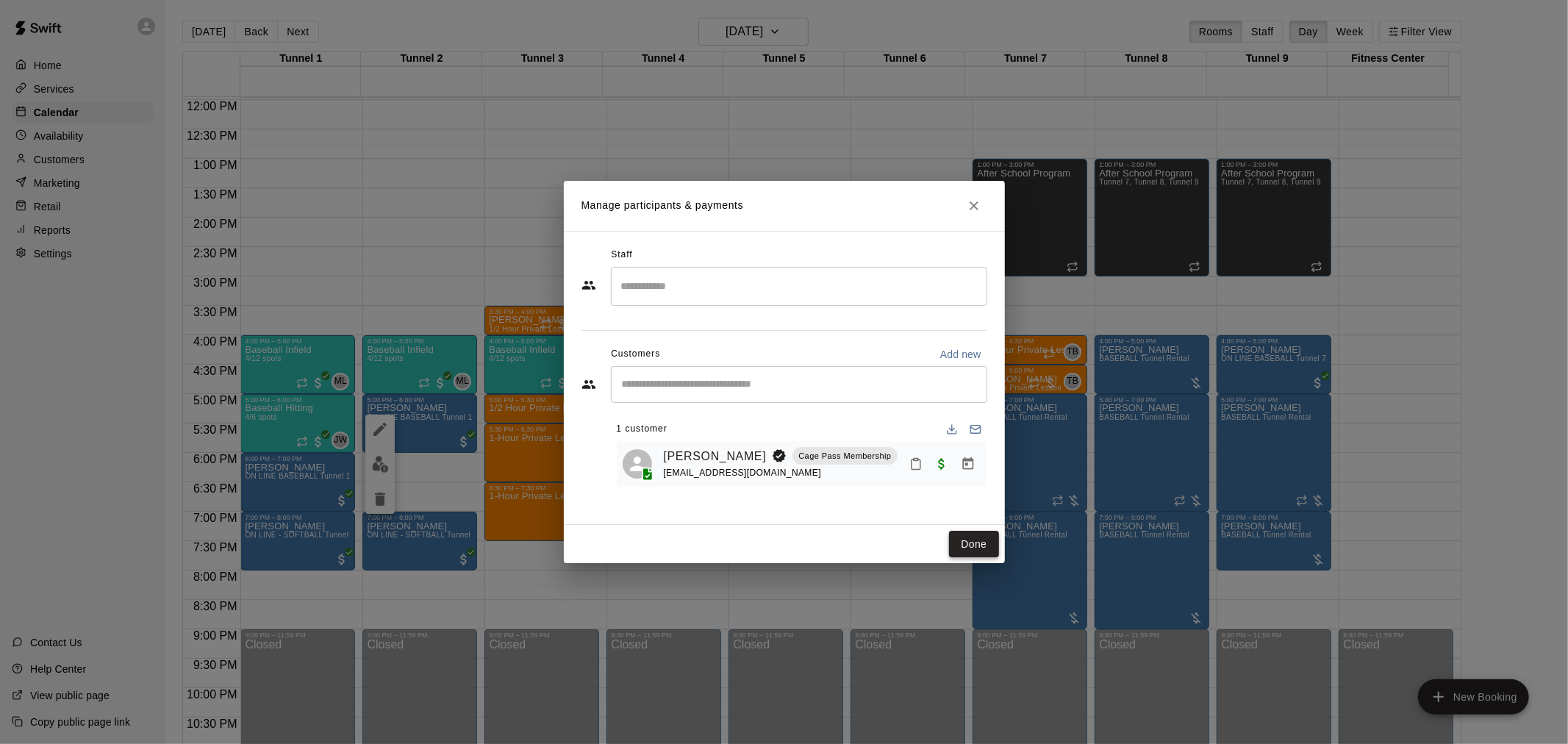
click at [967, 538] on button "Done" at bounding box center [974, 543] width 49 height 27
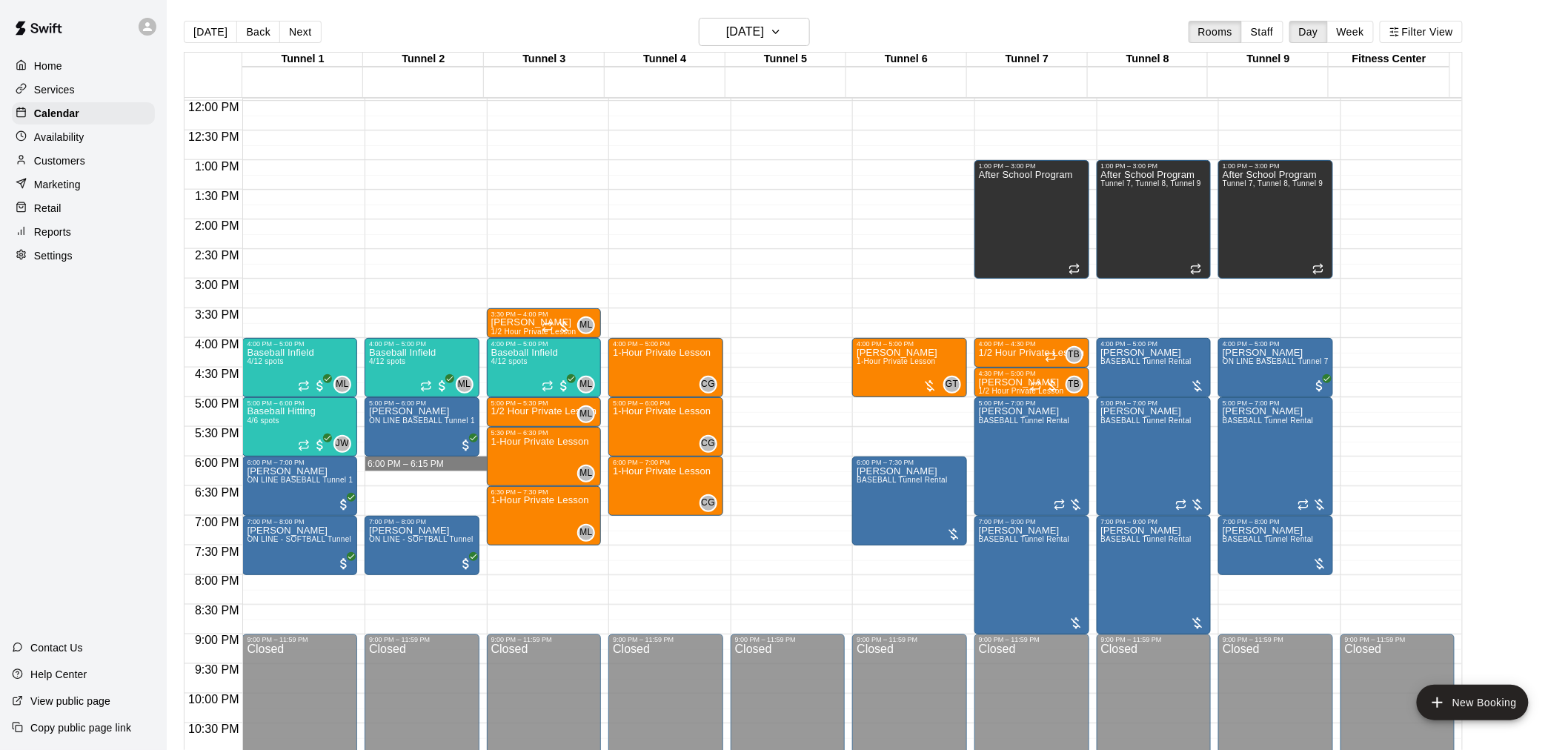
drag, startPoint x: 401, startPoint y: 462, endPoint x: 398, endPoint y: 476, distance: 14.3
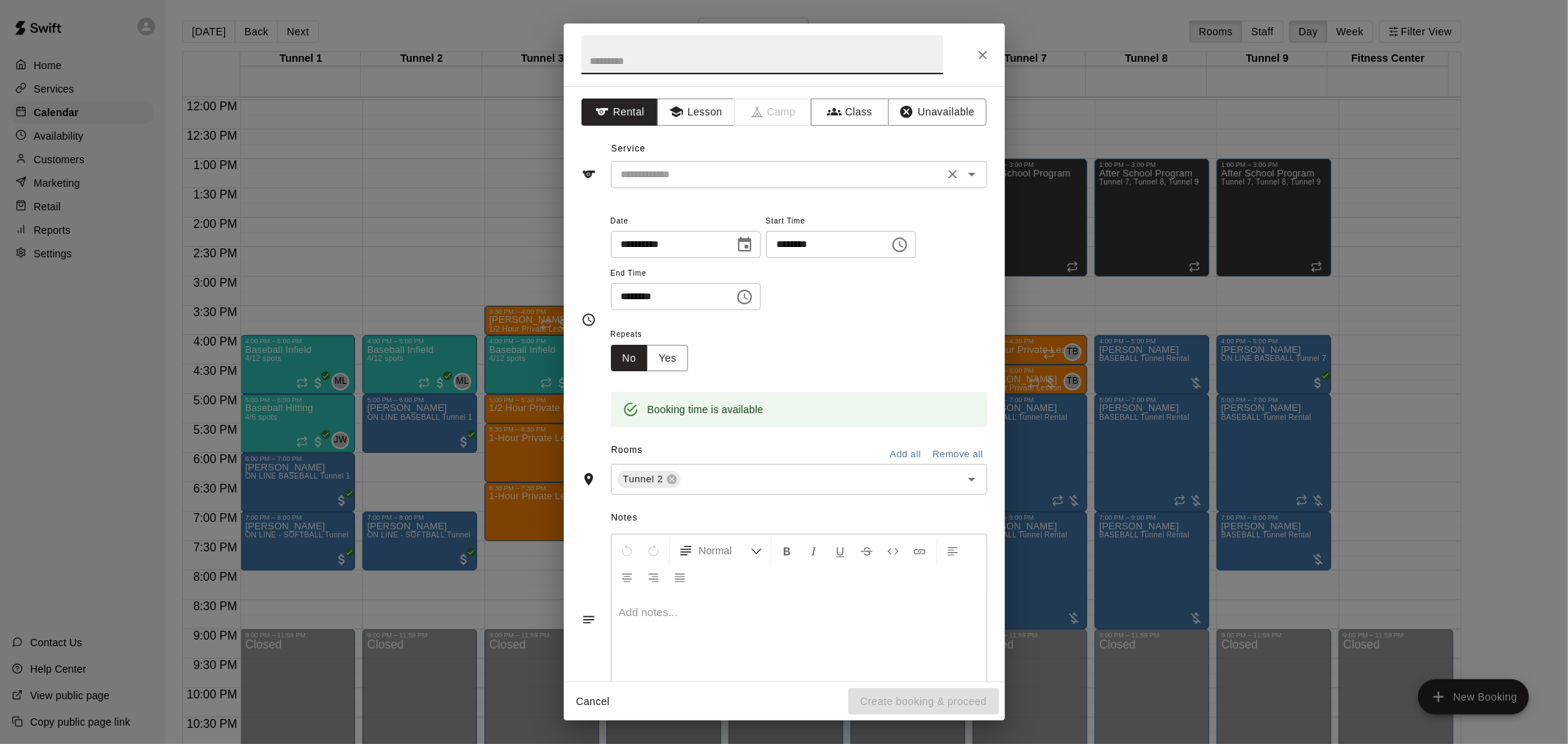
click at [717, 163] on div "​" at bounding box center [800, 174] width 377 height 27
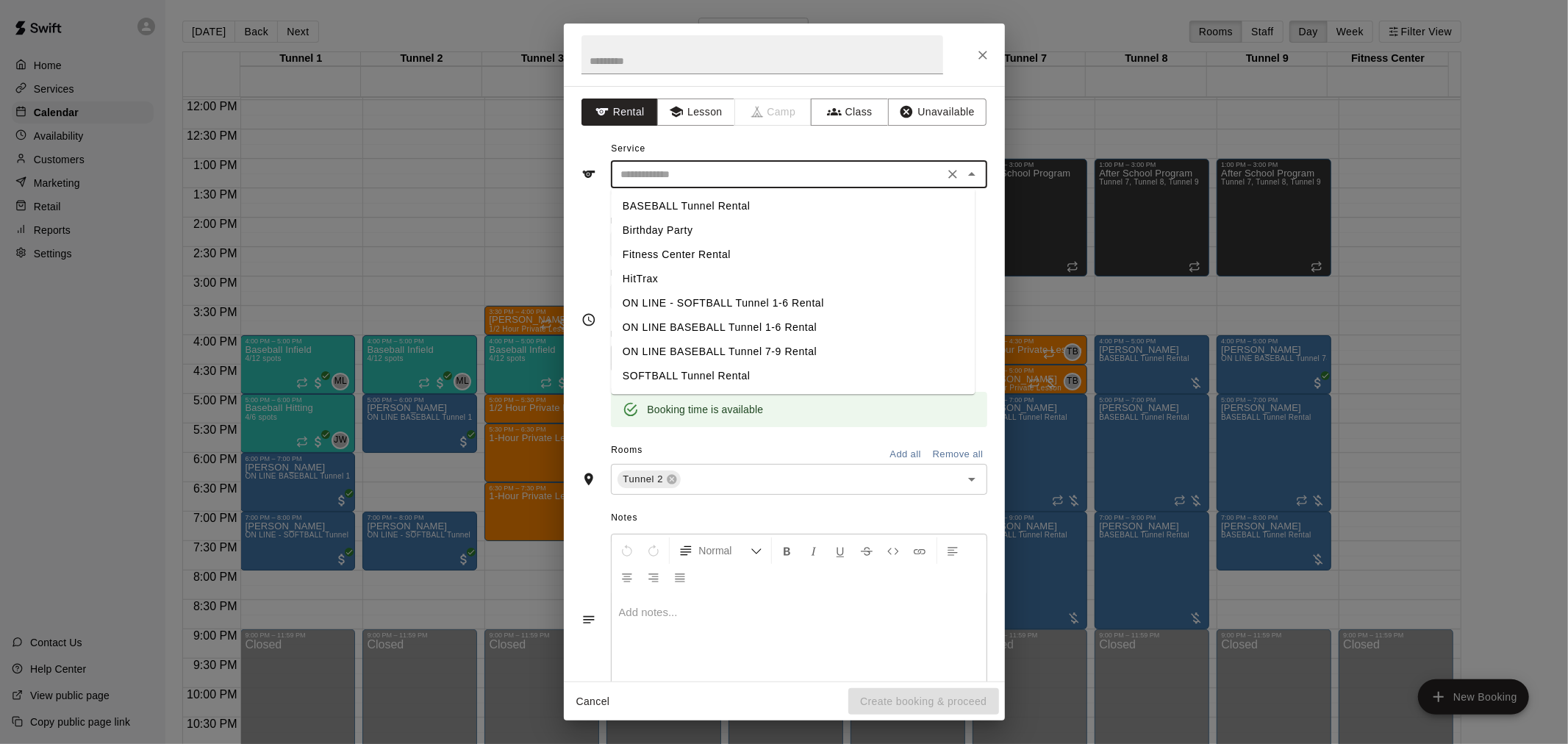
click at [721, 208] on li "BASEBALL Tunnel Rental" at bounding box center [793, 206] width 364 height 25
type input "**********"
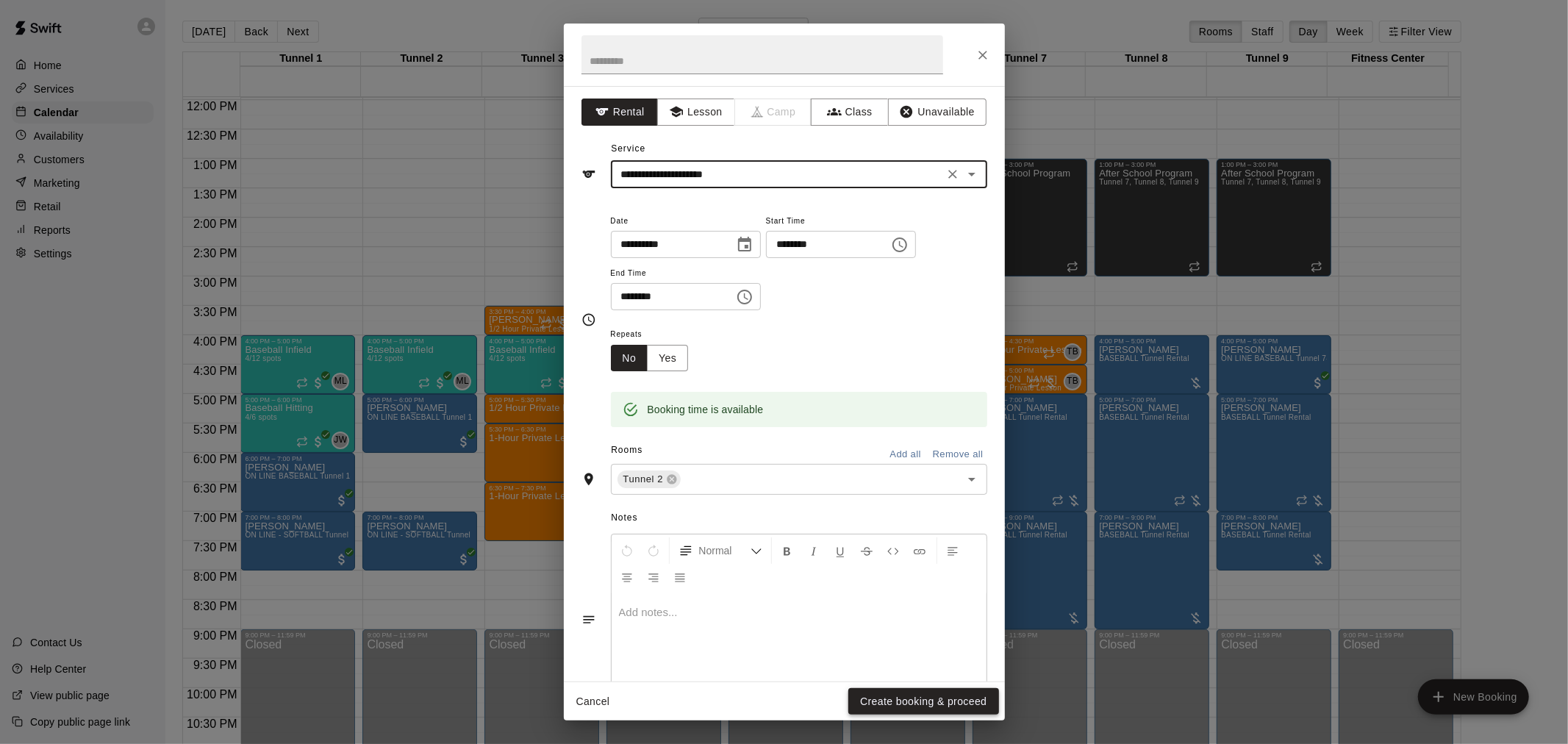
click at [891, 699] on button "Create booking & proceed" at bounding box center [923, 701] width 150 height 27
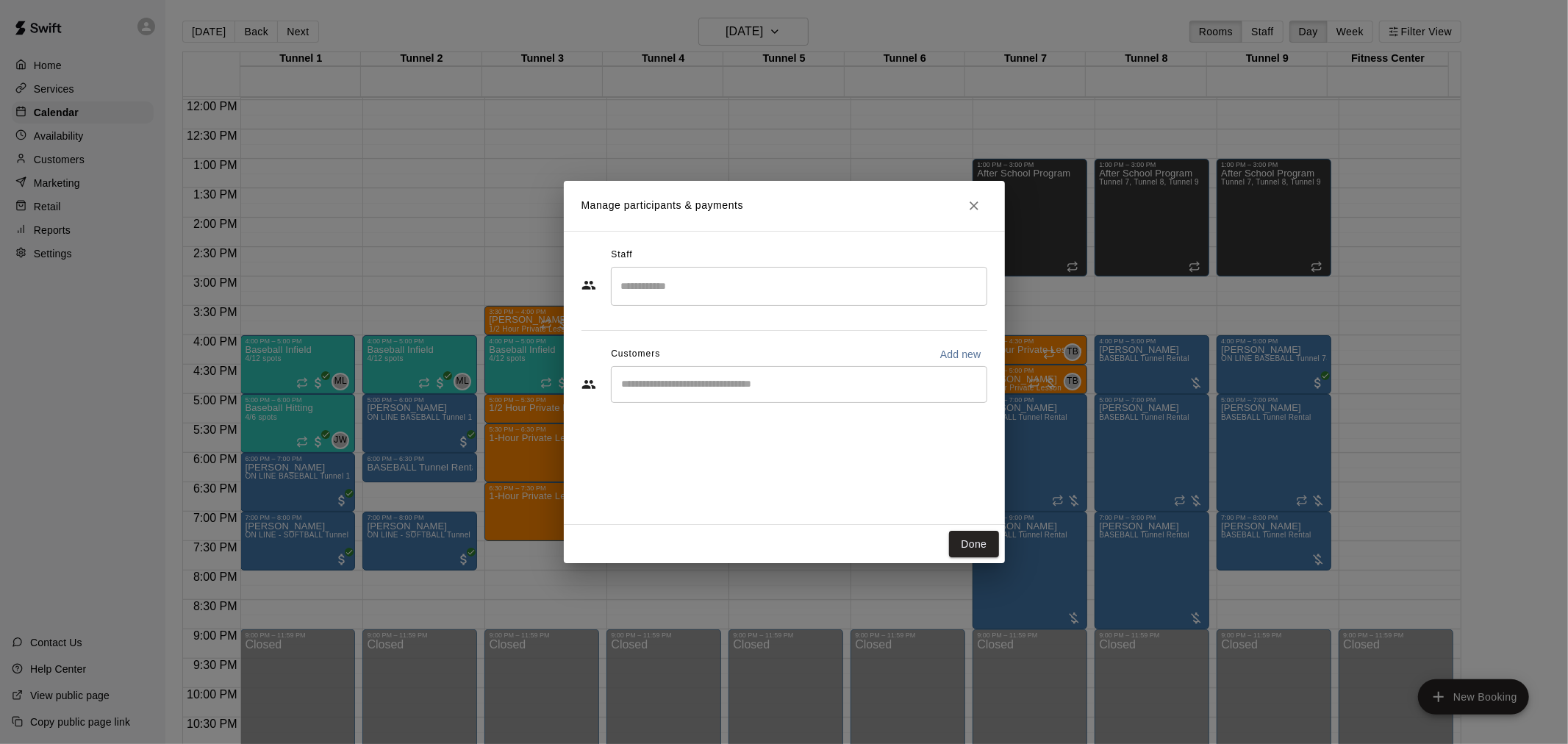
click at [726, 392] on div "​" at bounding box center [800, 384] width 377 height 37
type input "***"
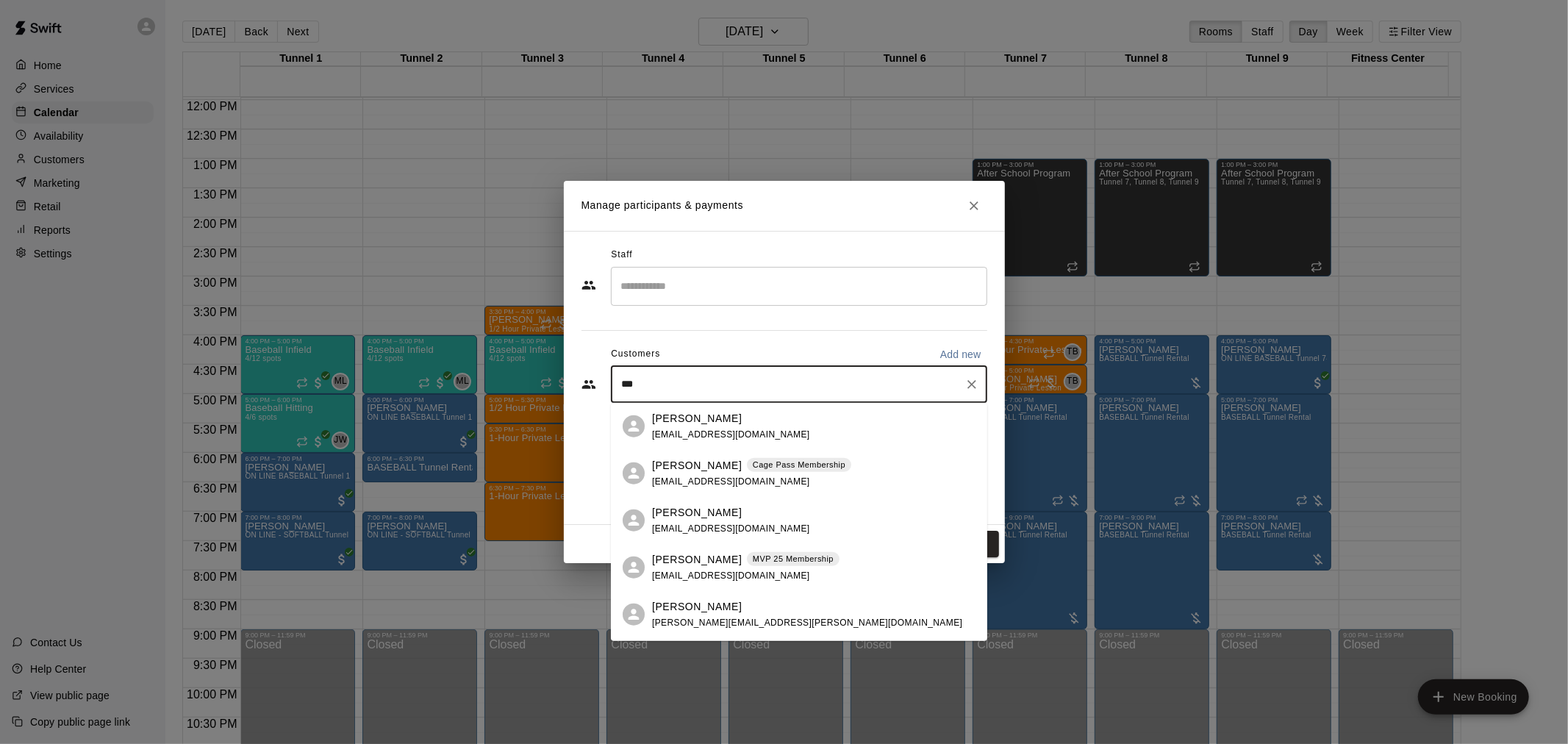
click at [767, 470] on p "Cage Pass Membership" at bounding box center [799, 465] width 92 height 12
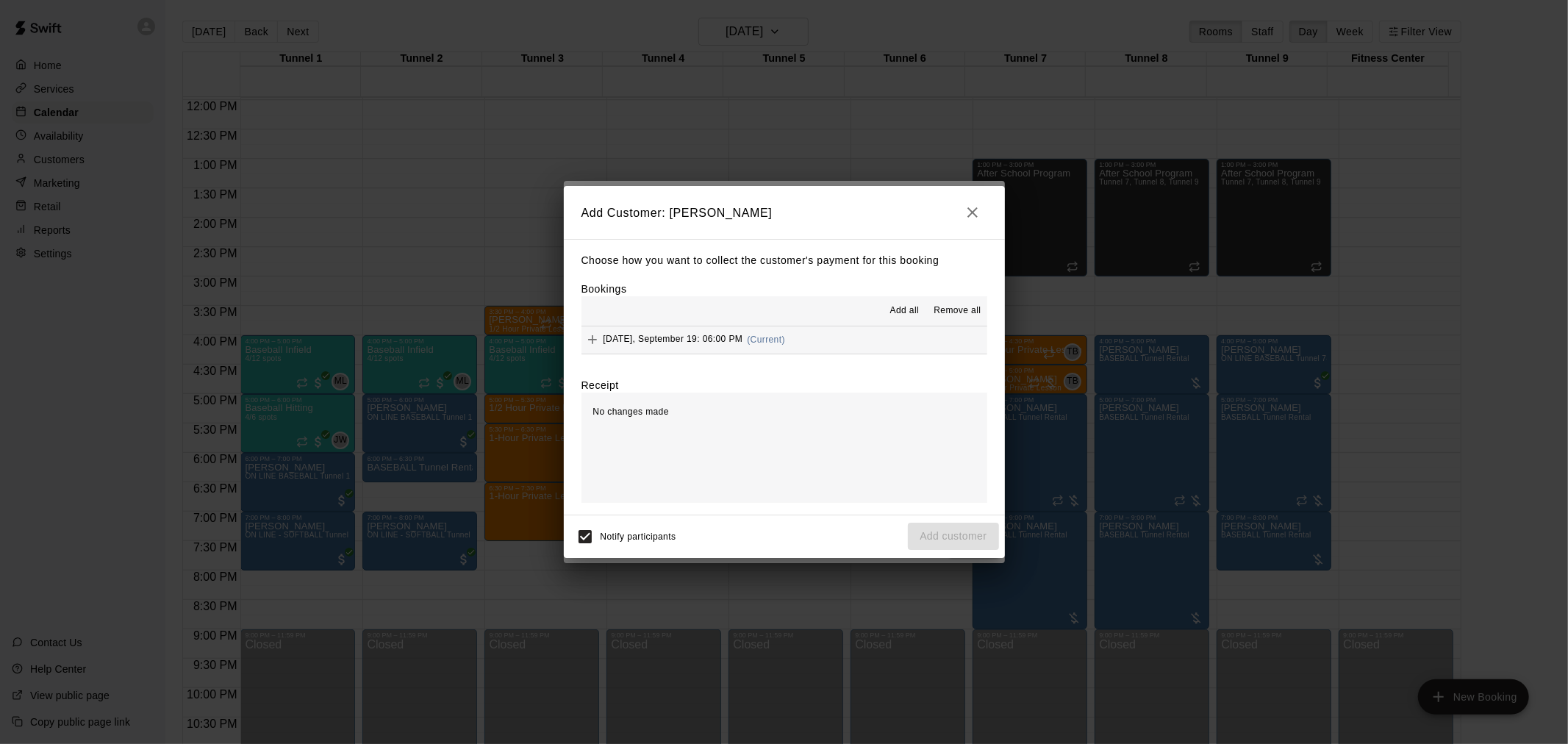
click at [711, 333] on div "[DATE], September 19: 06:00 PM (Current)" at bounding box center [683, 339] width 204 height 22
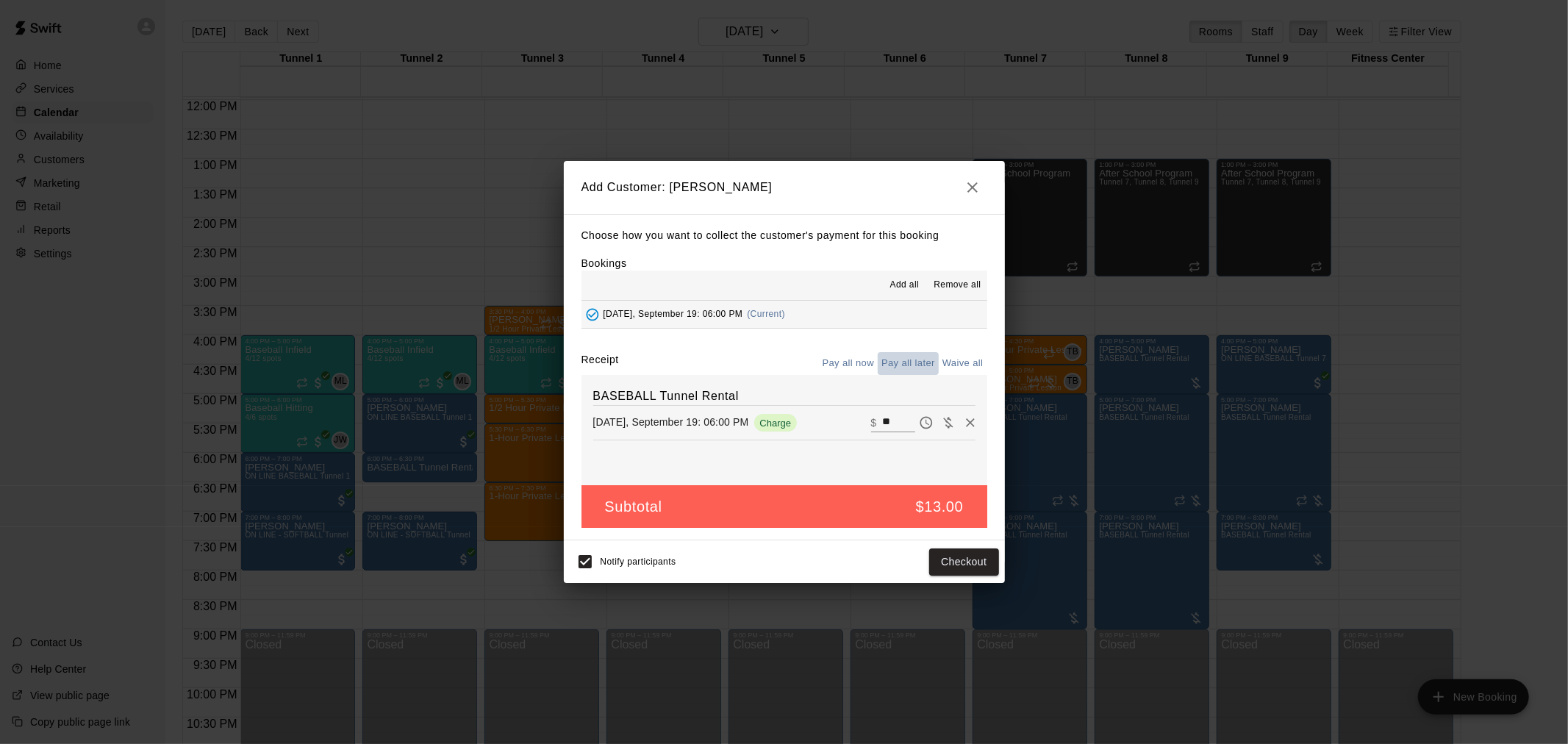
click at [920, 357] on button "Pay all later" at bounding box center [908, 364] width 61 height 23
click at [859, 368] on button "Pay all now" at bounding box center [848, 364] width 59 height 23
click at [948, 548] on div "Notify participants Checkout" at bounding box center [784, 561] width 429 height 31
click at [958, 560] on button "Checkout" at bounding box center [964, 561] width 69 height 27
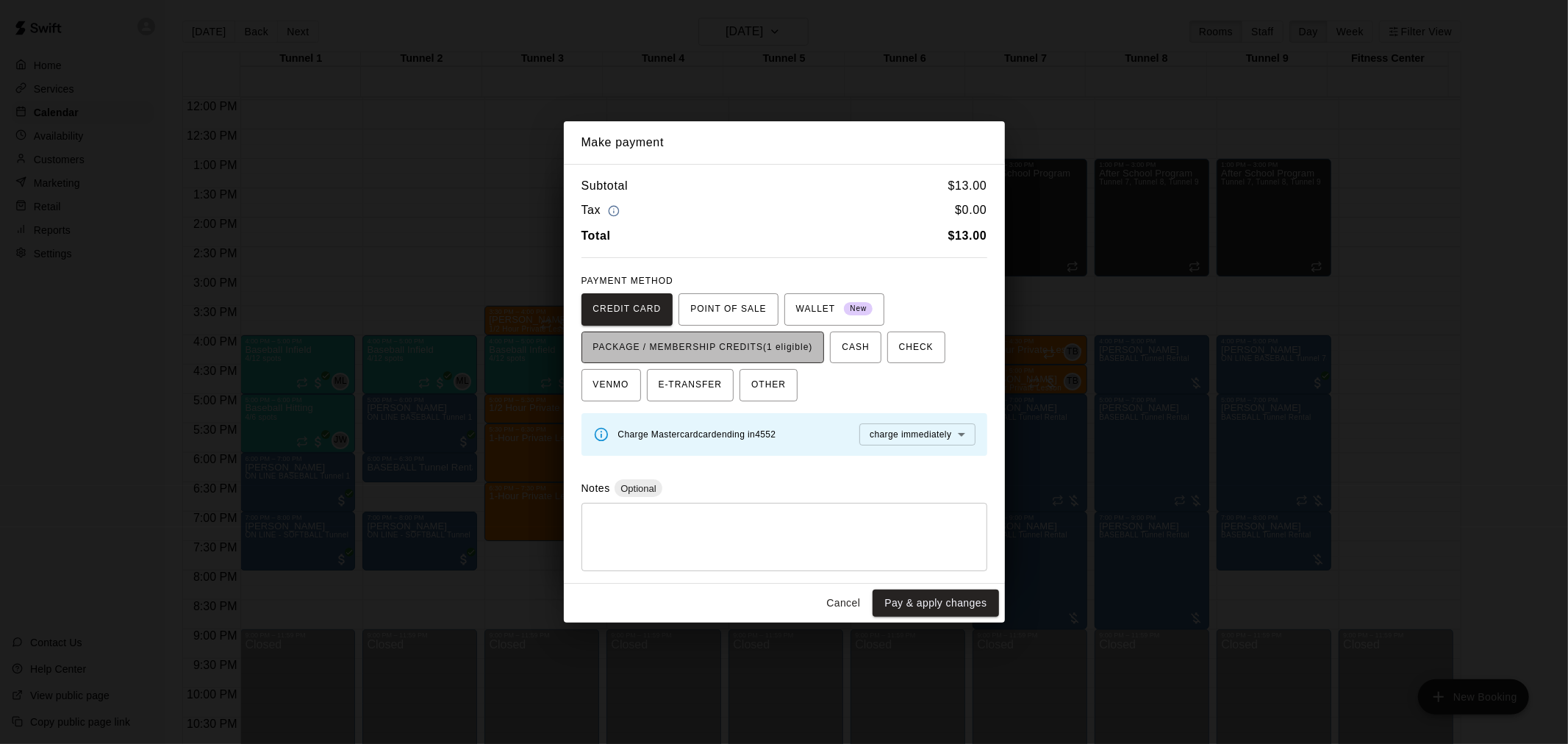
click at [737, 355] on span "PACKAGE / MEMBERSHIP CREDITS (1 eligible)" at bounding box center [704, 347] width 220 height 24
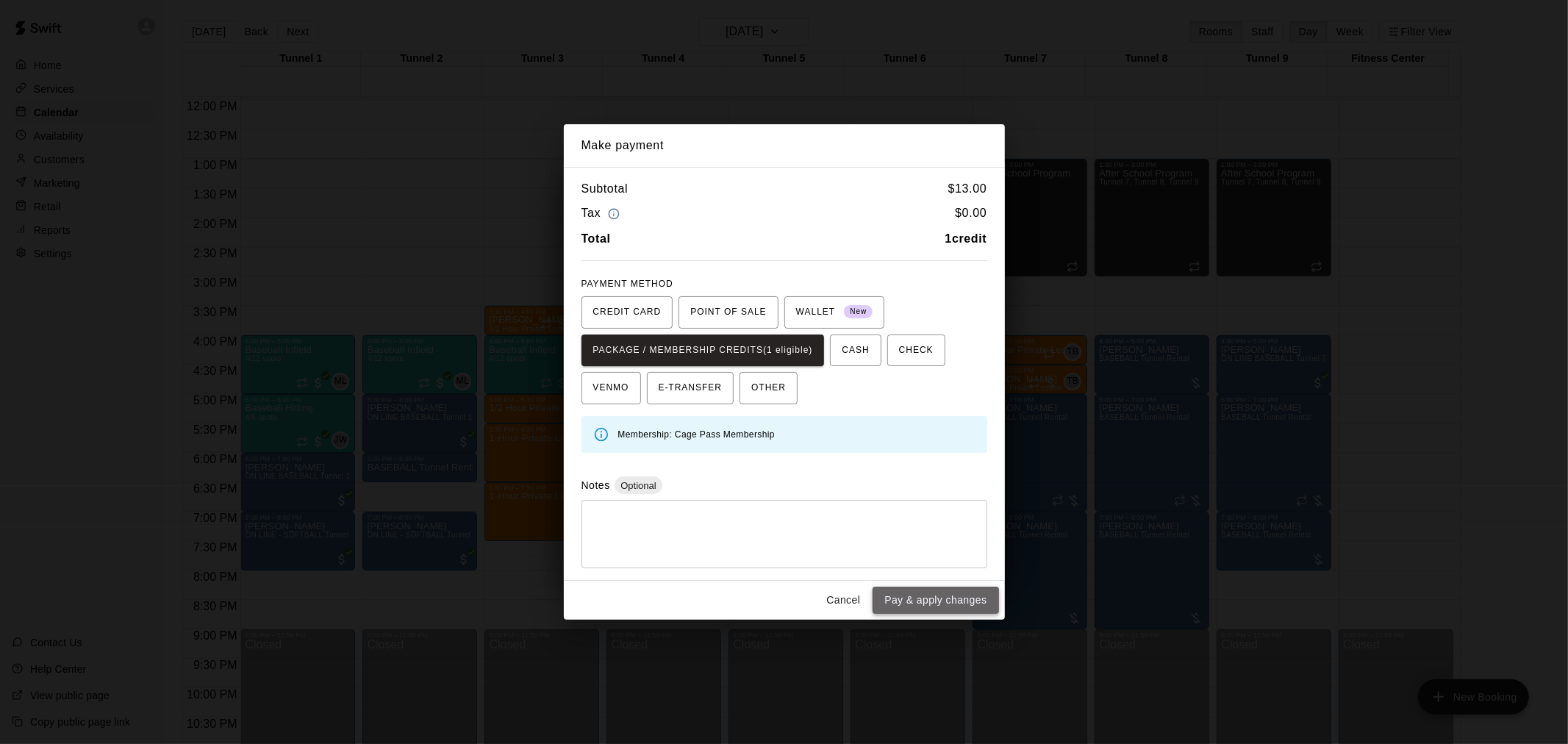
click at [897, 595] on button "Pay & apply changes" at bounding box center [935, 600] width 125 height 27
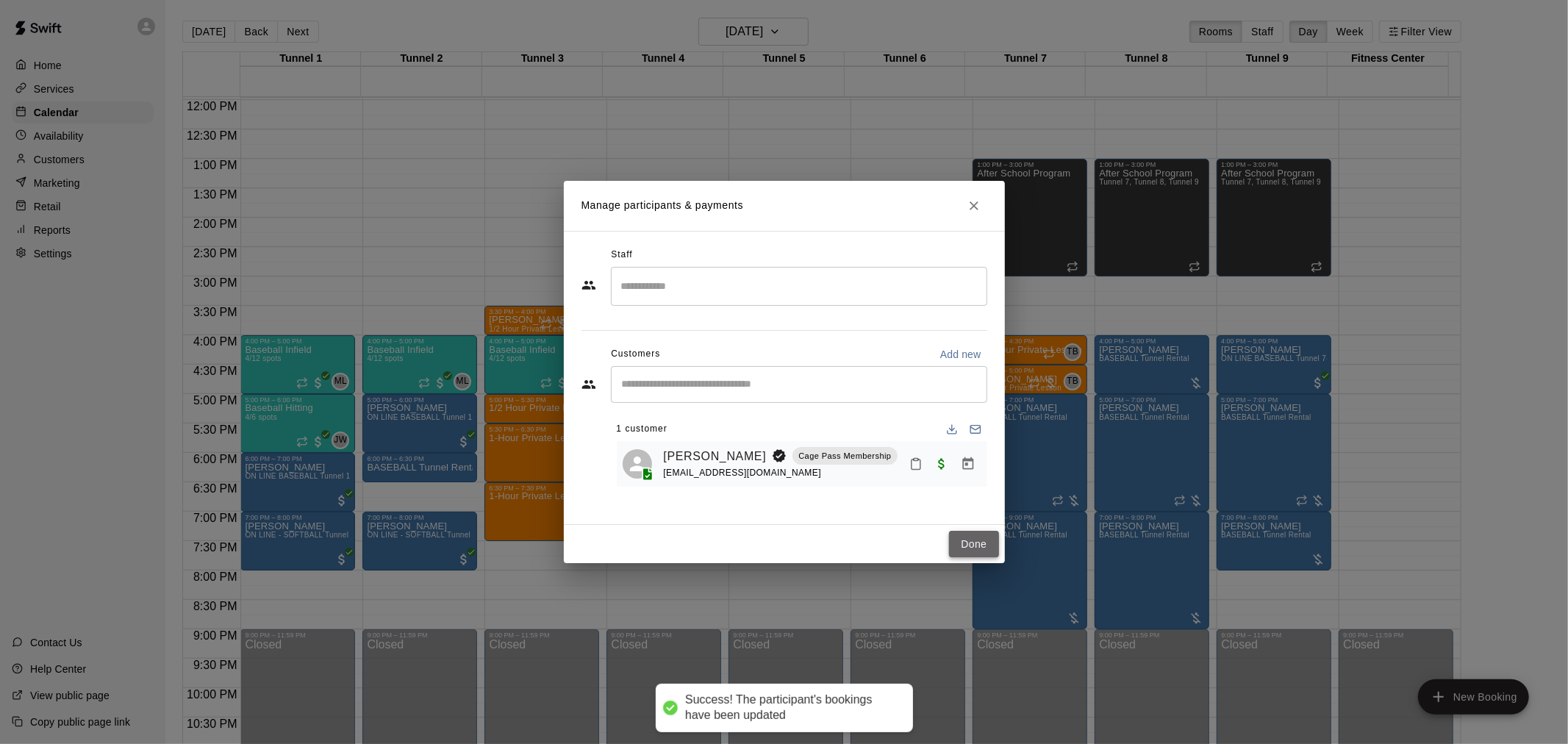
click at [987, 538] on button "Done" at bounding box center [974, 543] width 49 height 27
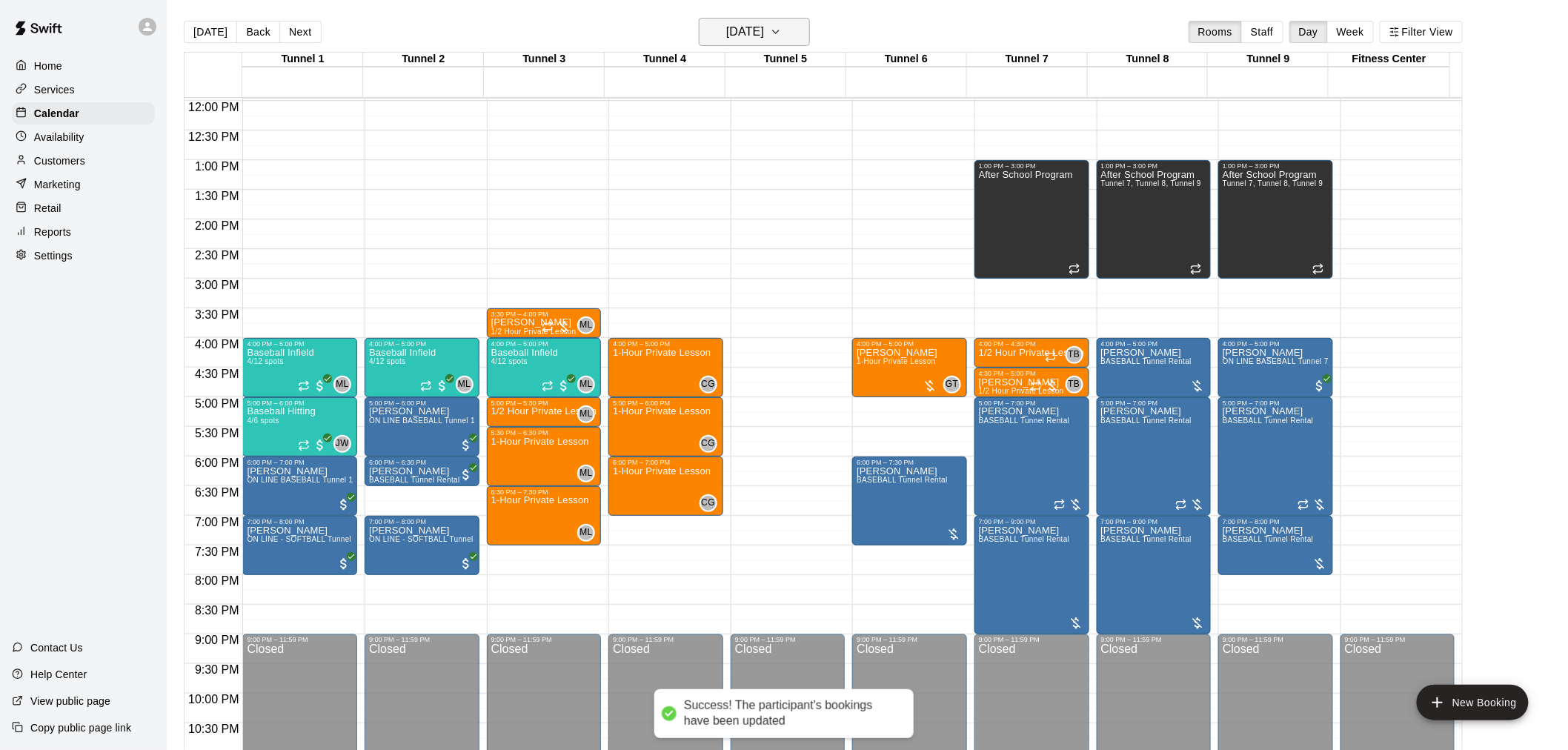
click at [760, 39] on h6 "[DATE]" at bounding box center [745, 32] width 38 height 21
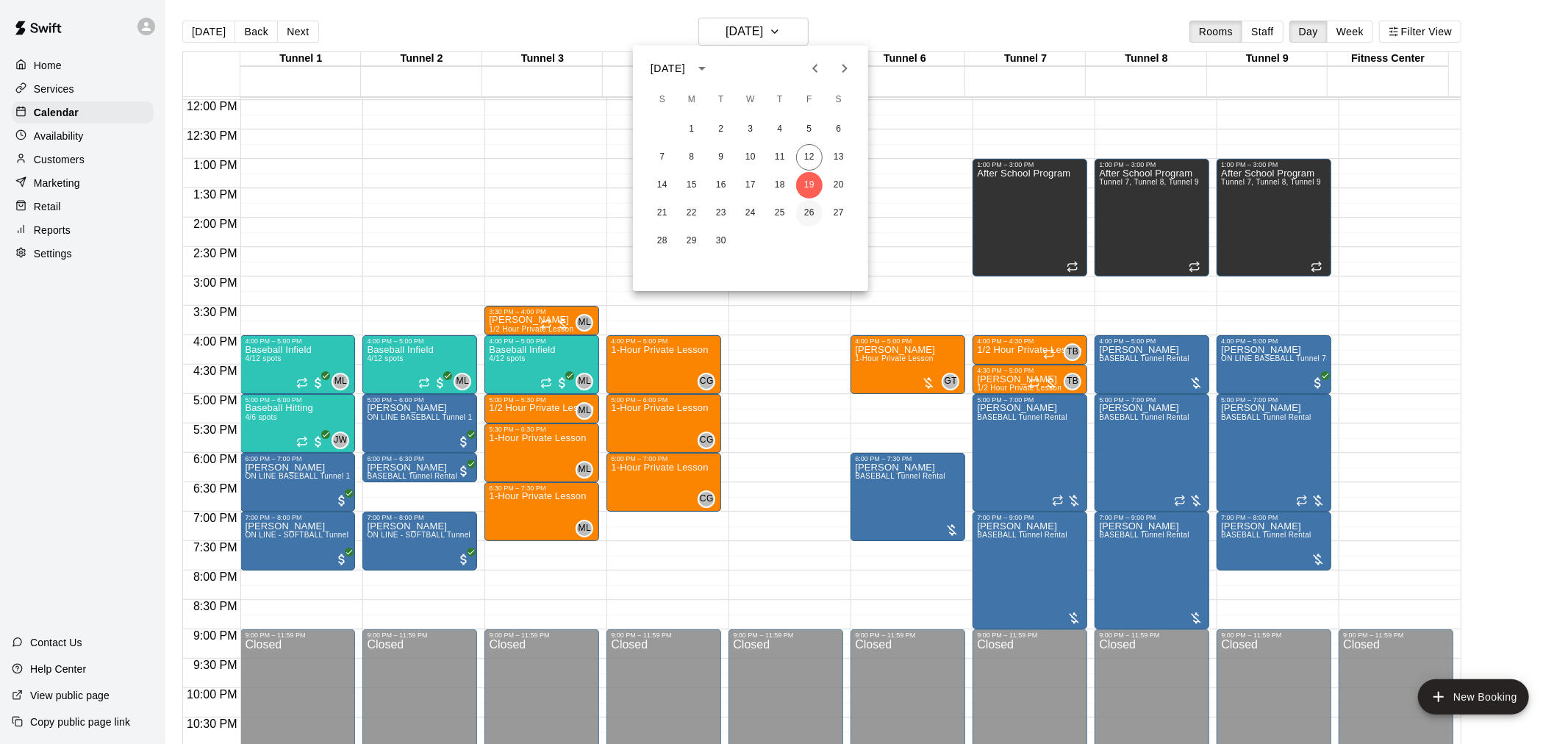
click at [811, 203] on button "26" at bounding box center [809, 213] width 26 height 26
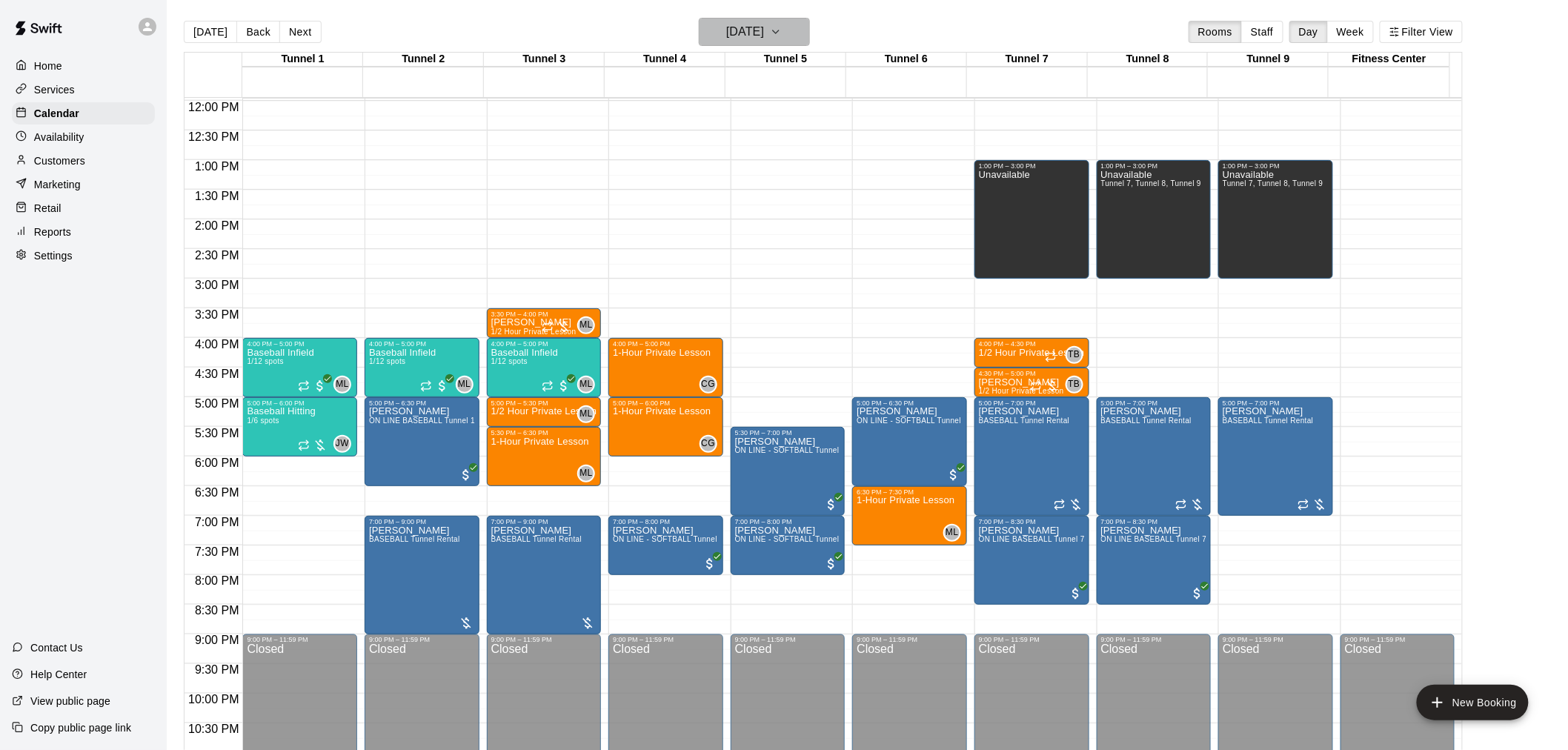
click at [764, 40] on h6 "[DATE]" at bounding box center [745, 32] width 38 height 21
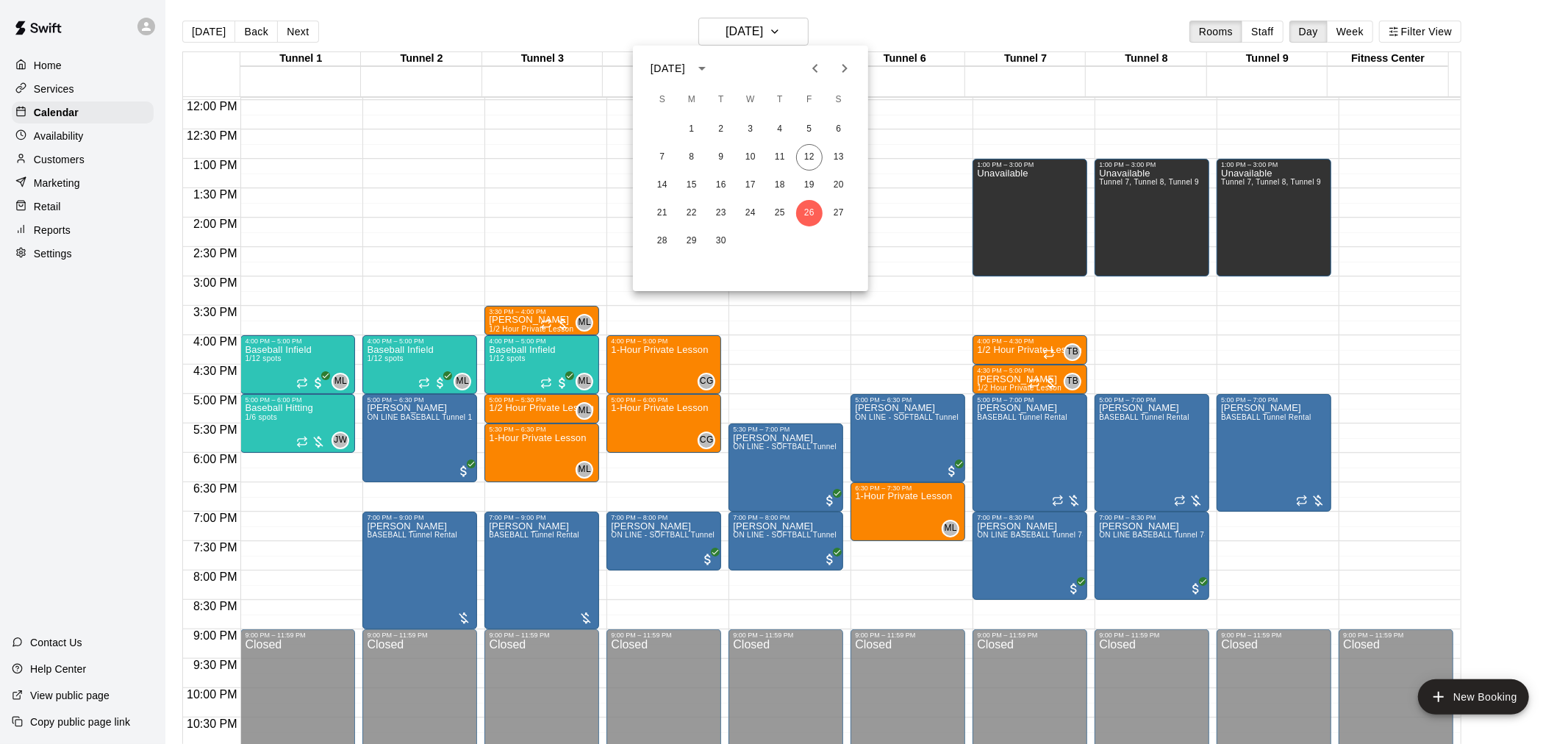
click at [771, 9] on div at bounding box center [784, 372] width 1568 height 744
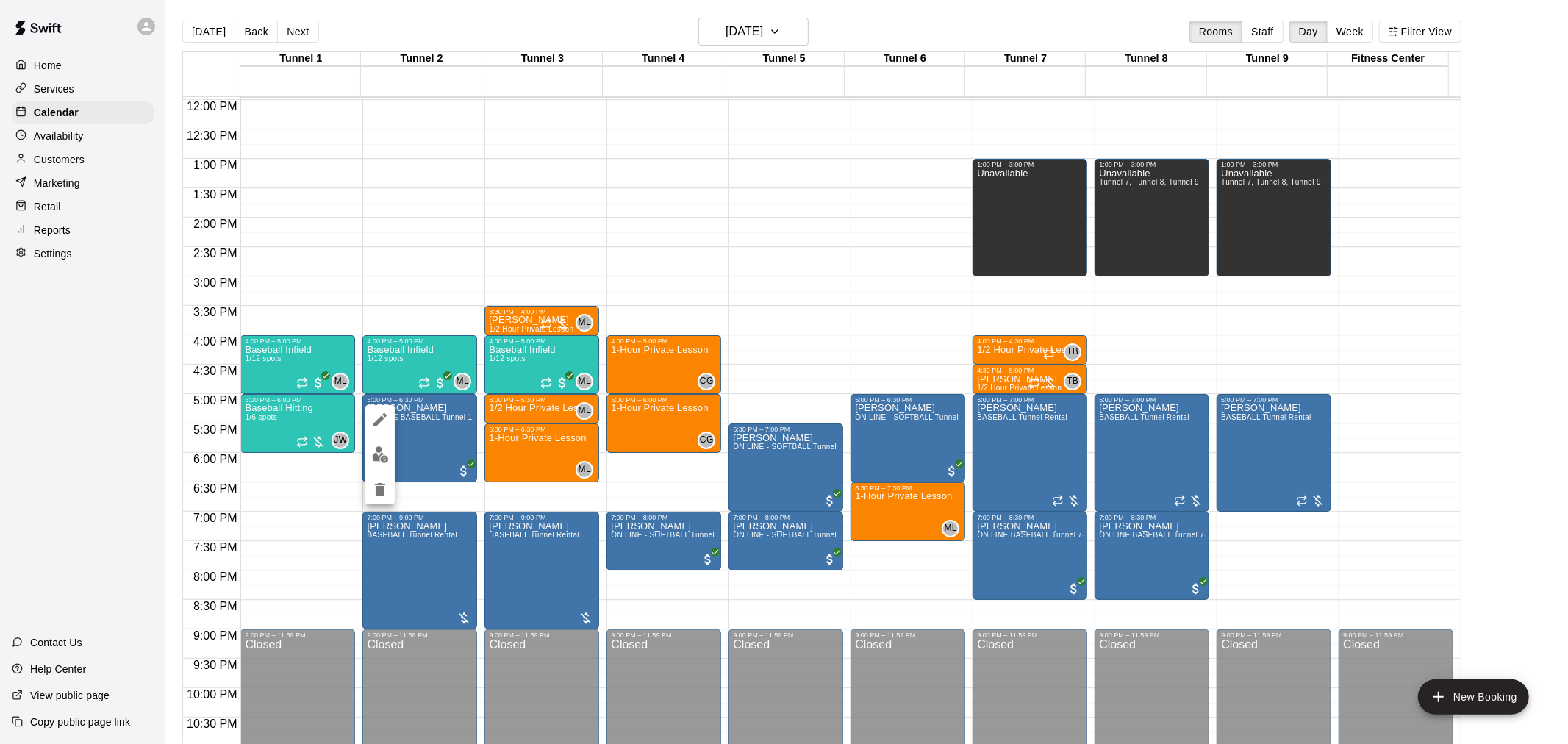
click at [375, 457] on img "edit" at bounding box center [381, 454] width 17 height 17
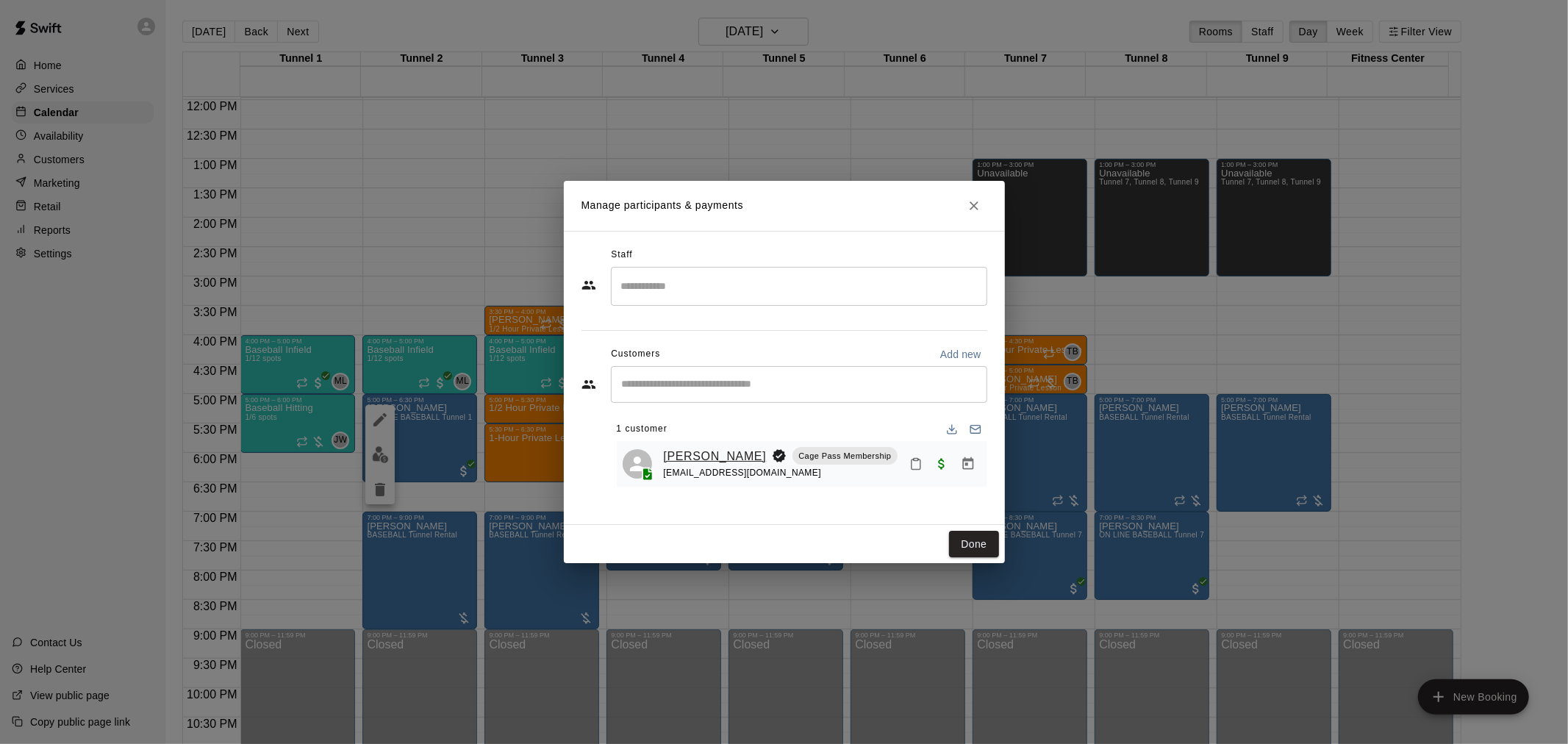
click at [697, 460] on link "[PERSON_NAME]" at bounding box center [715, 456] width 103 height 19
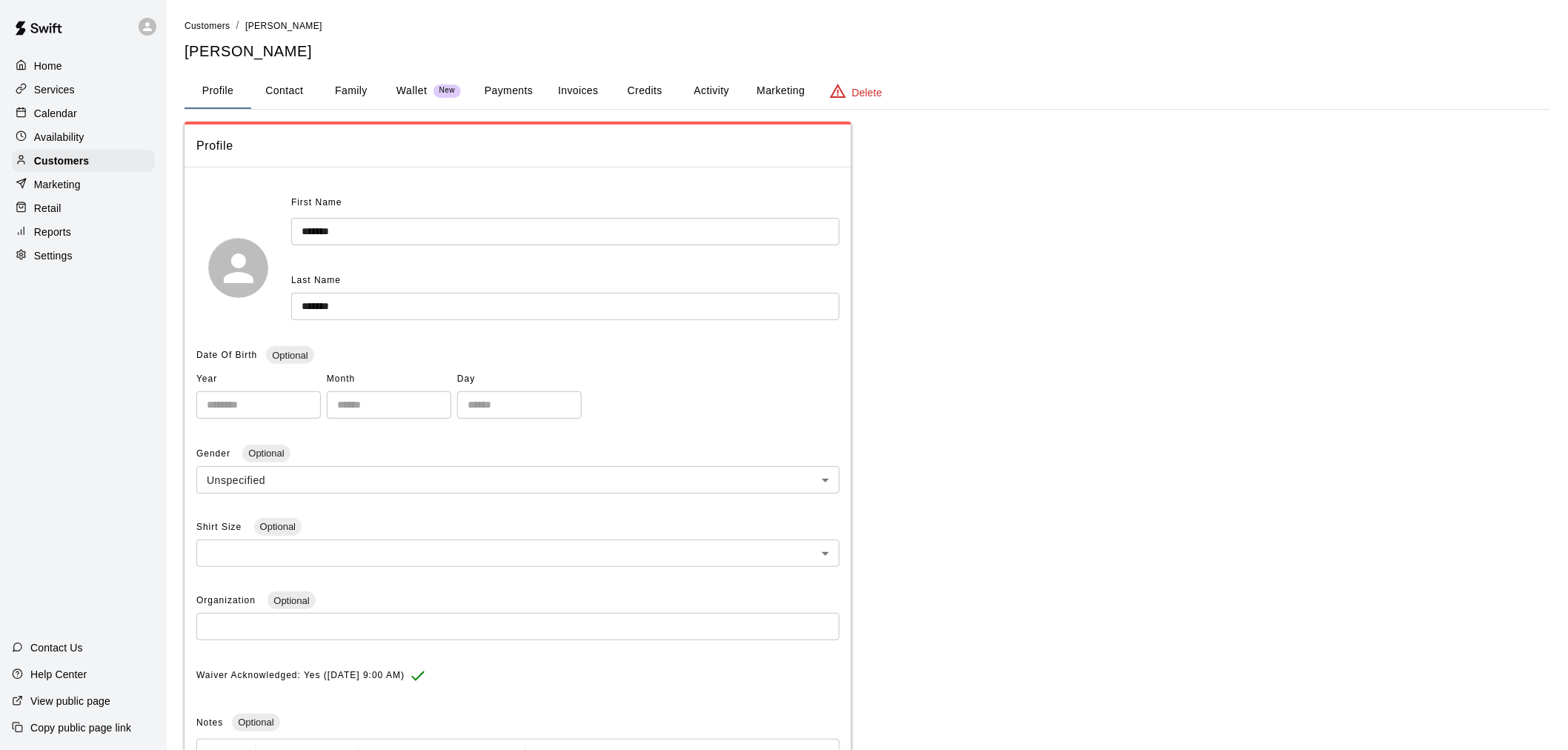
click at [716, 89] on button "Activity" at bounding box center [712, 91] width 67 height 36
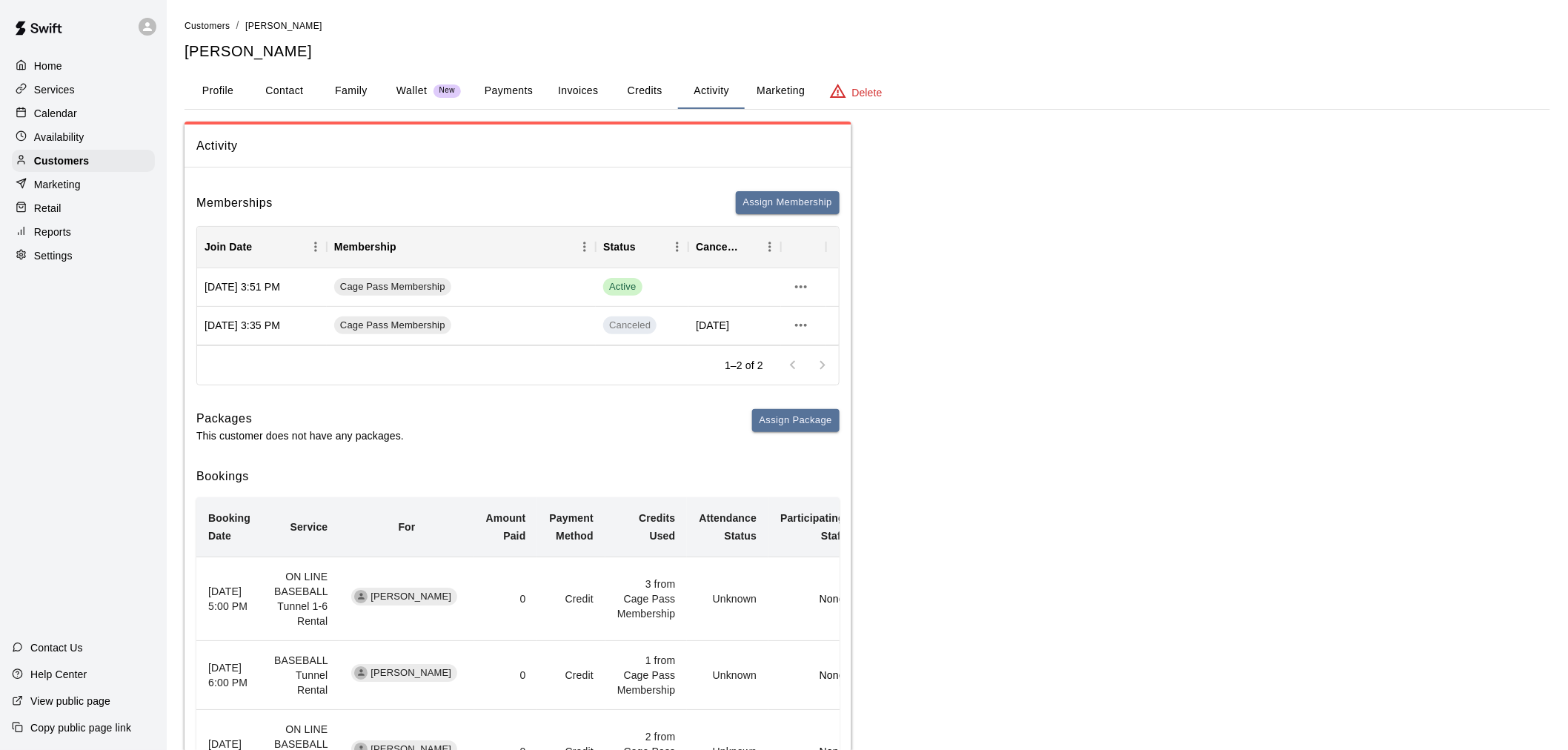
click at [632, 84] on button "Credits" at bounding box center [645, 91] width 67 height 36
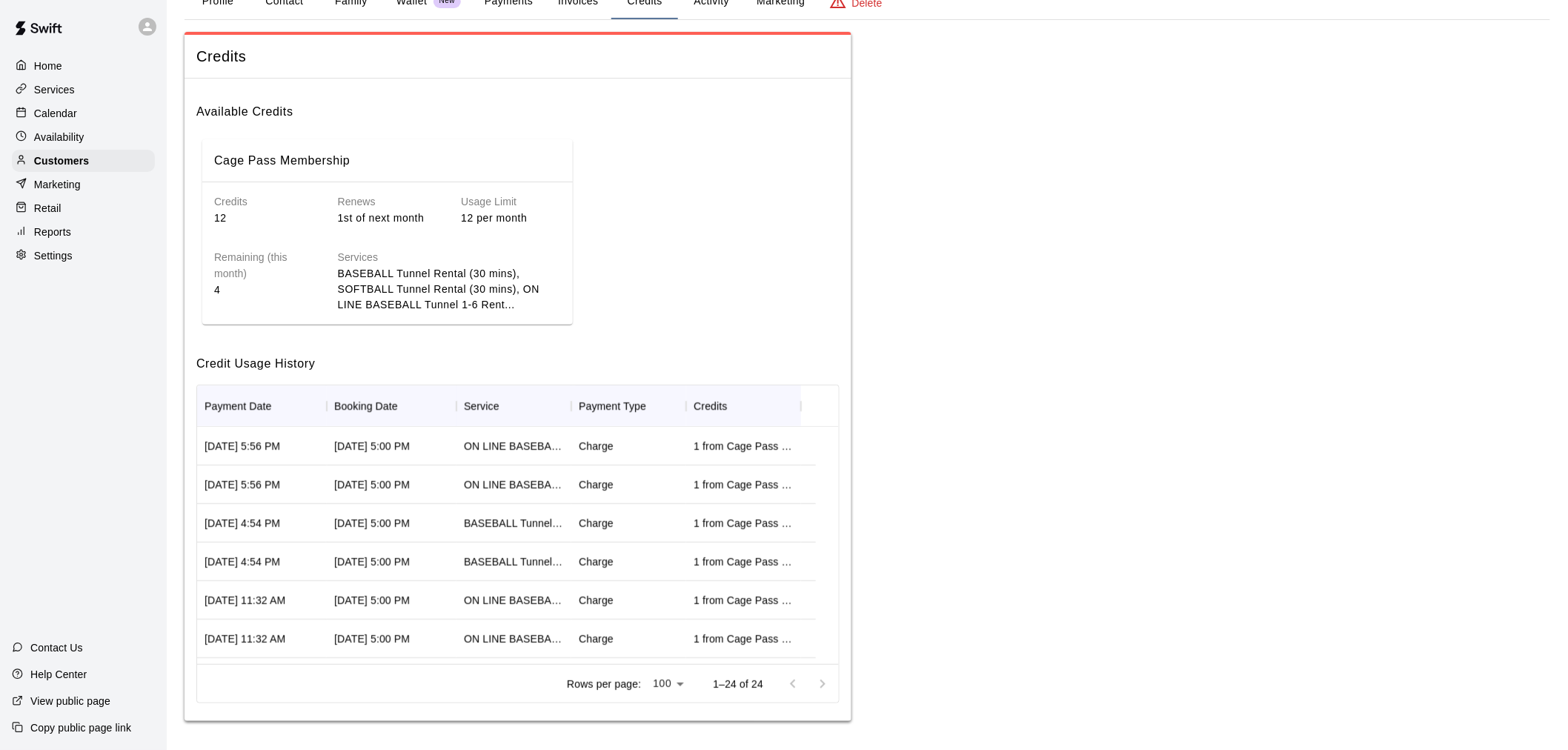
scroll to position [164, 0]
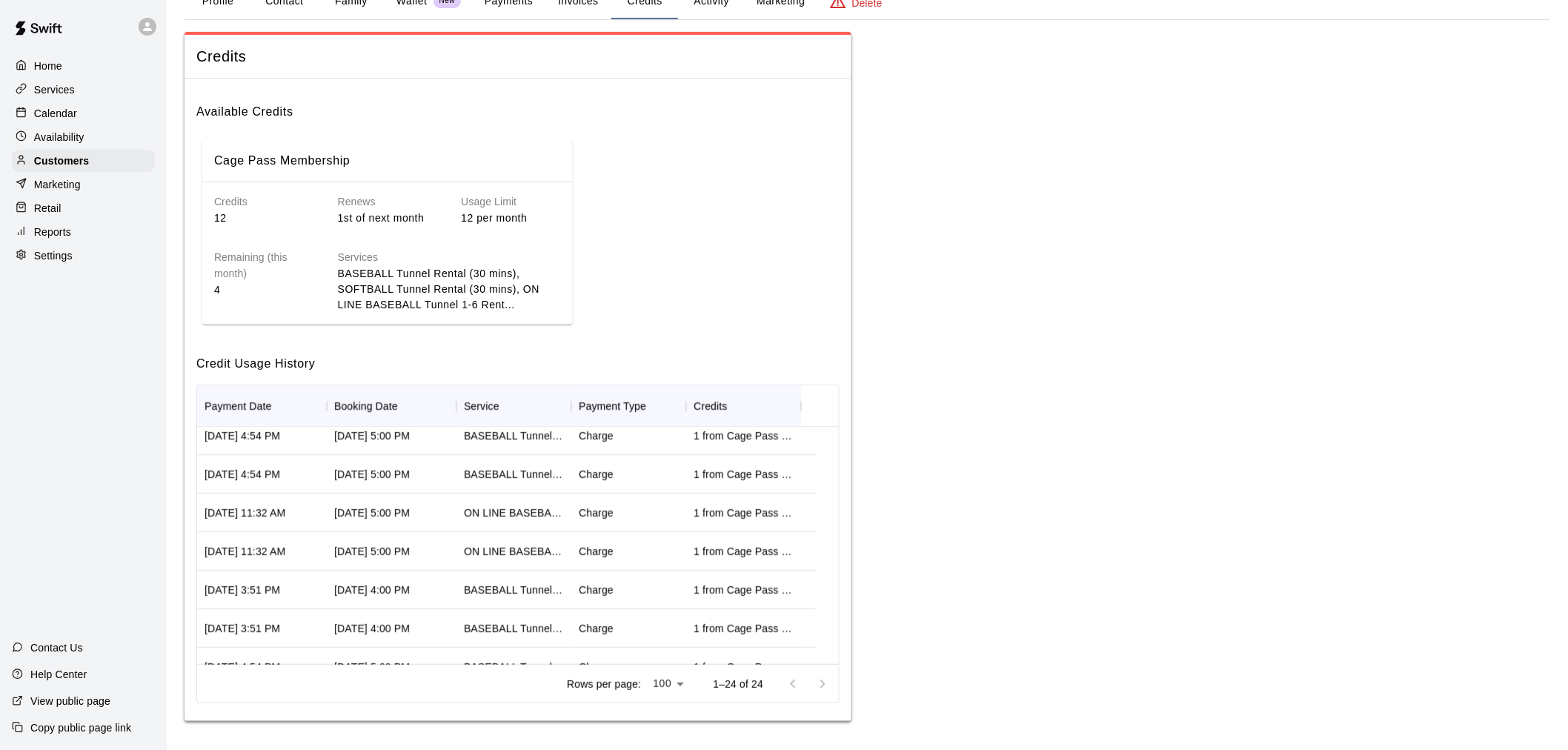
click at [109, 117] on div "Calendar" at bounding box center [83, 113] width 143 height 22
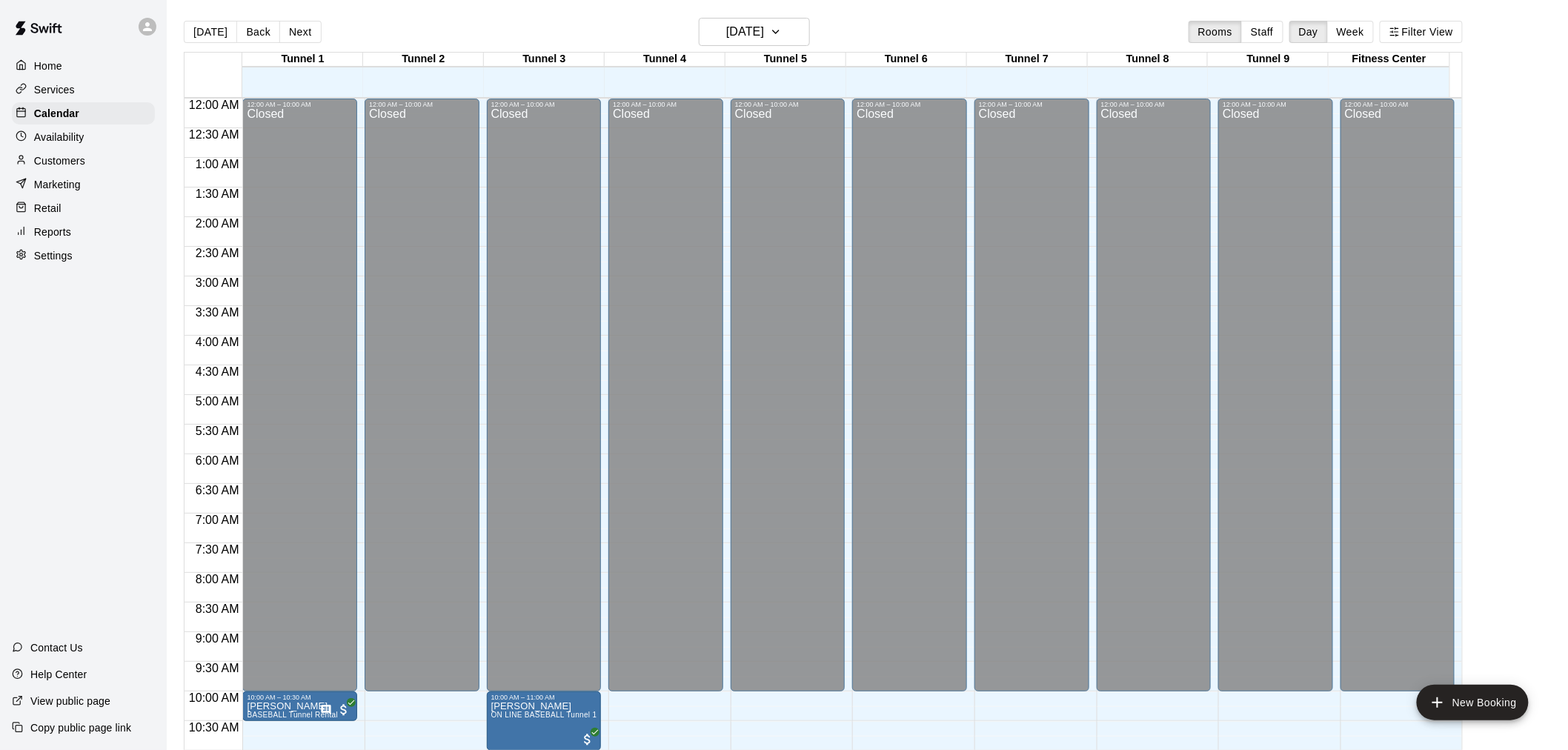
scroll to position [709, 0]
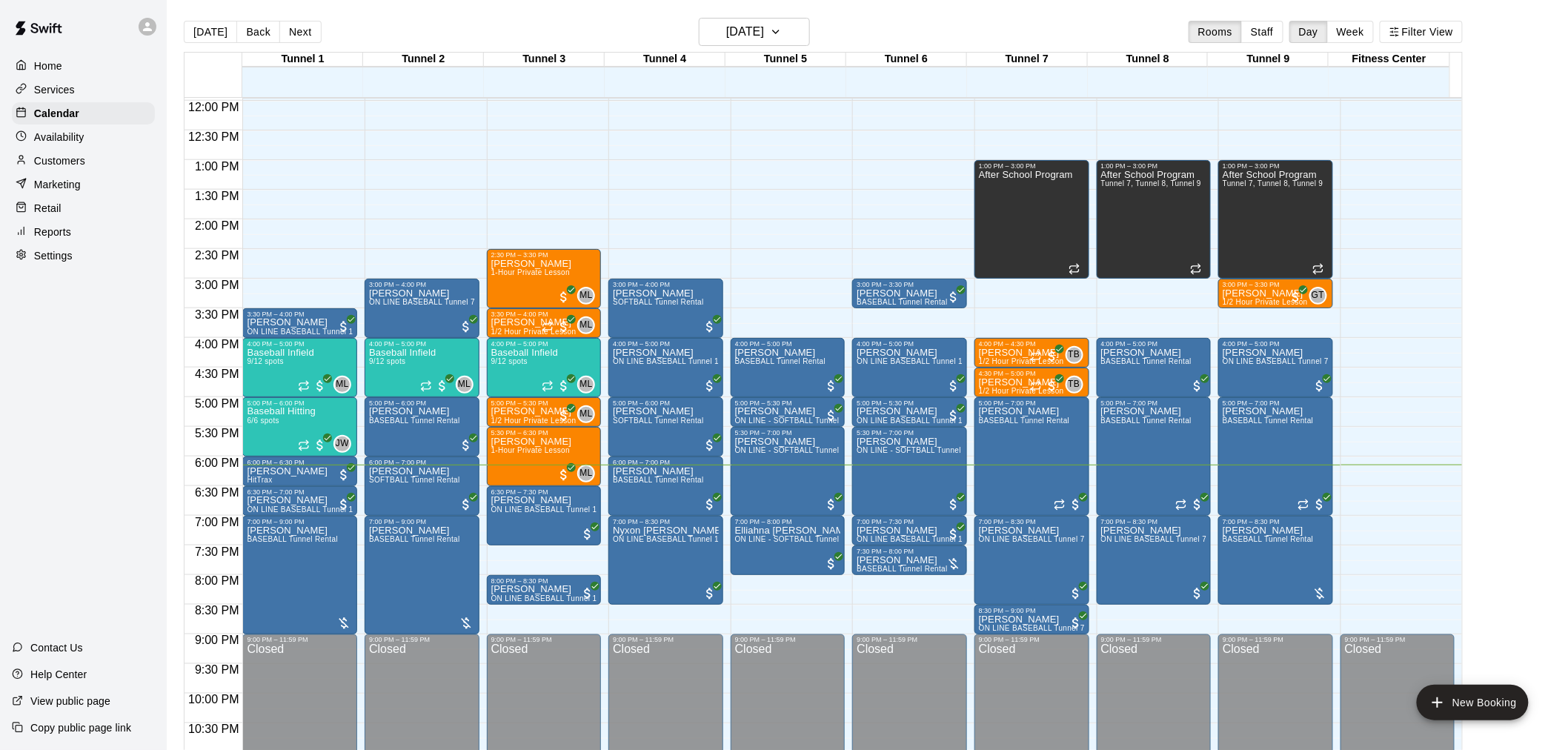
click at [774, 47] on div "[DATE] Back [DATE][DATE] Rooms Staff Day Week Filter View" at bounding box center [823, 35] width 1279 height 34
click at [764, 27] on h6 "[DATE]" at bounding box center [745, 32] width 38 height 21
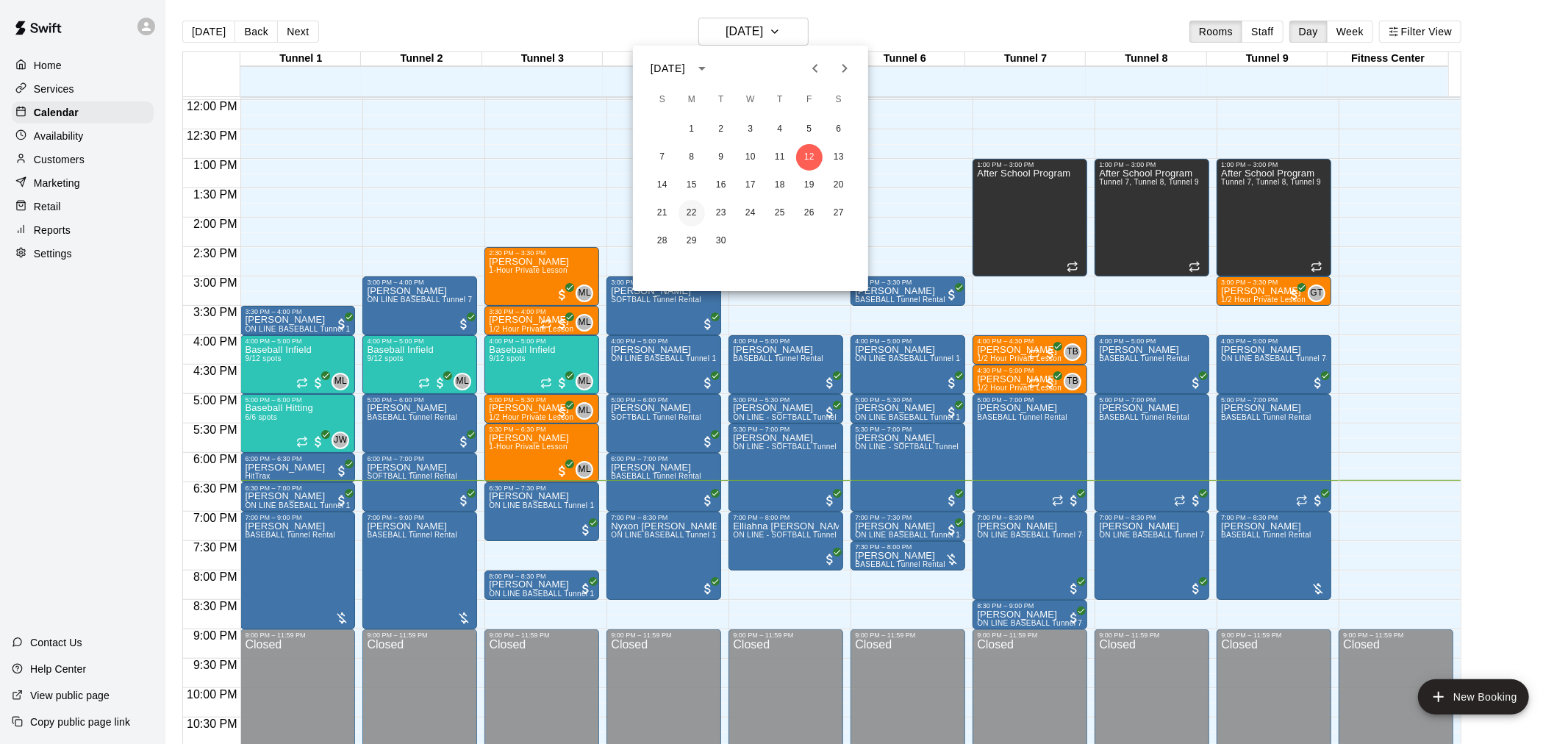
click at [693, 208] on button "22" at bounding box center [691, 213] width 26 height 26
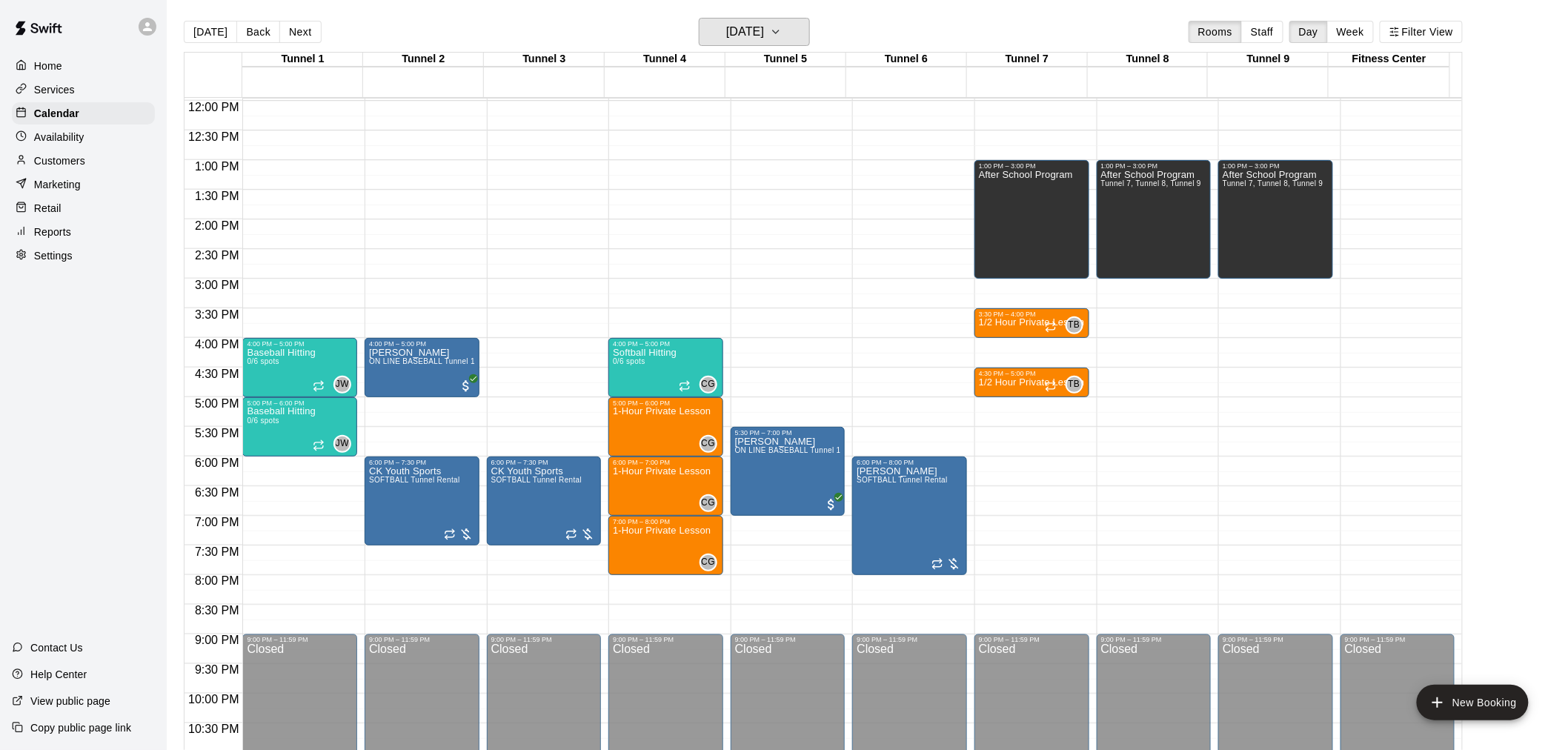
scroll to position [545, 0]
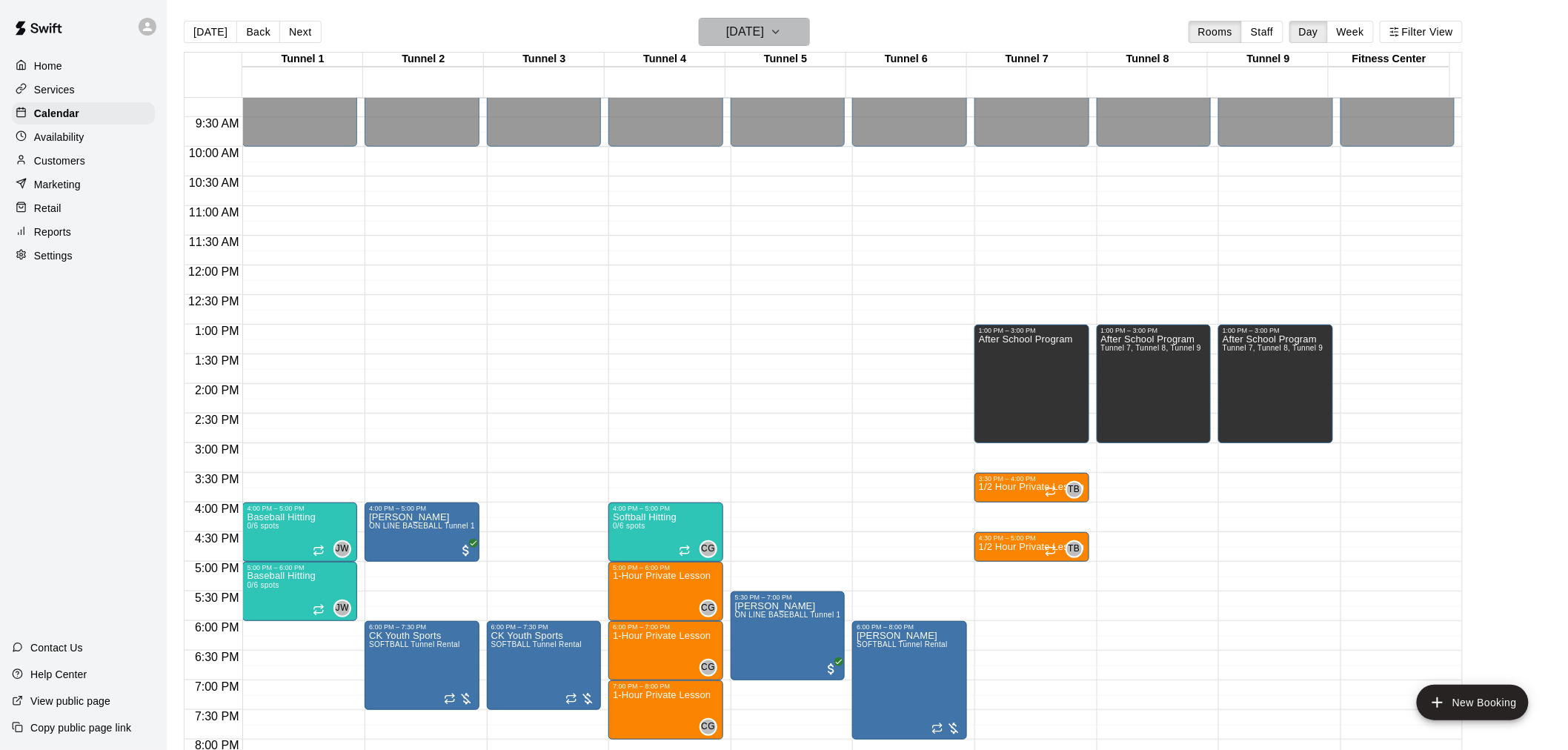
click at [764, 34] on h6 "[DATE]" at bounding box center [745, 32] width 38 height 21
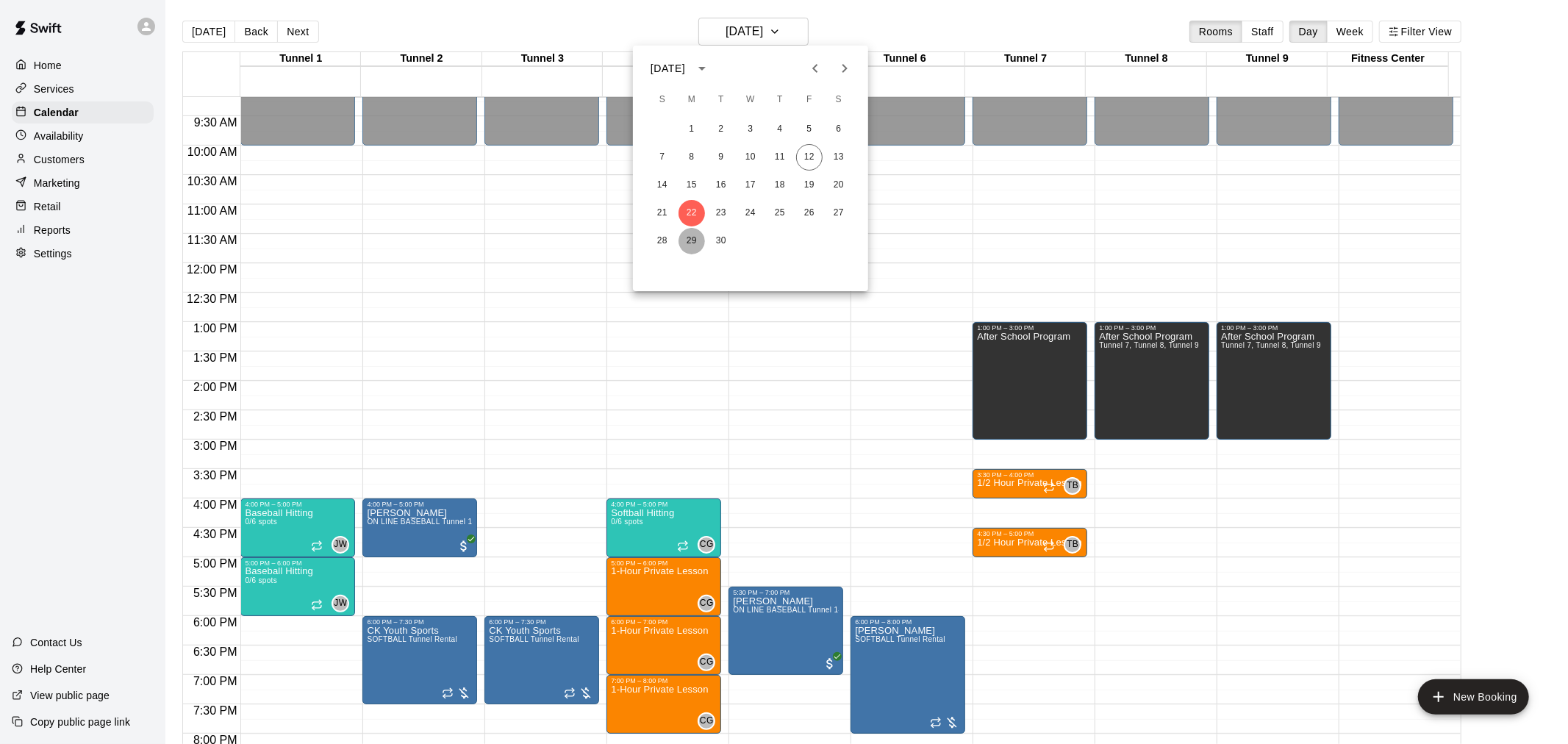
click at [688, 234] on button "29" at bounding box center [691, 241] width 26 height 26
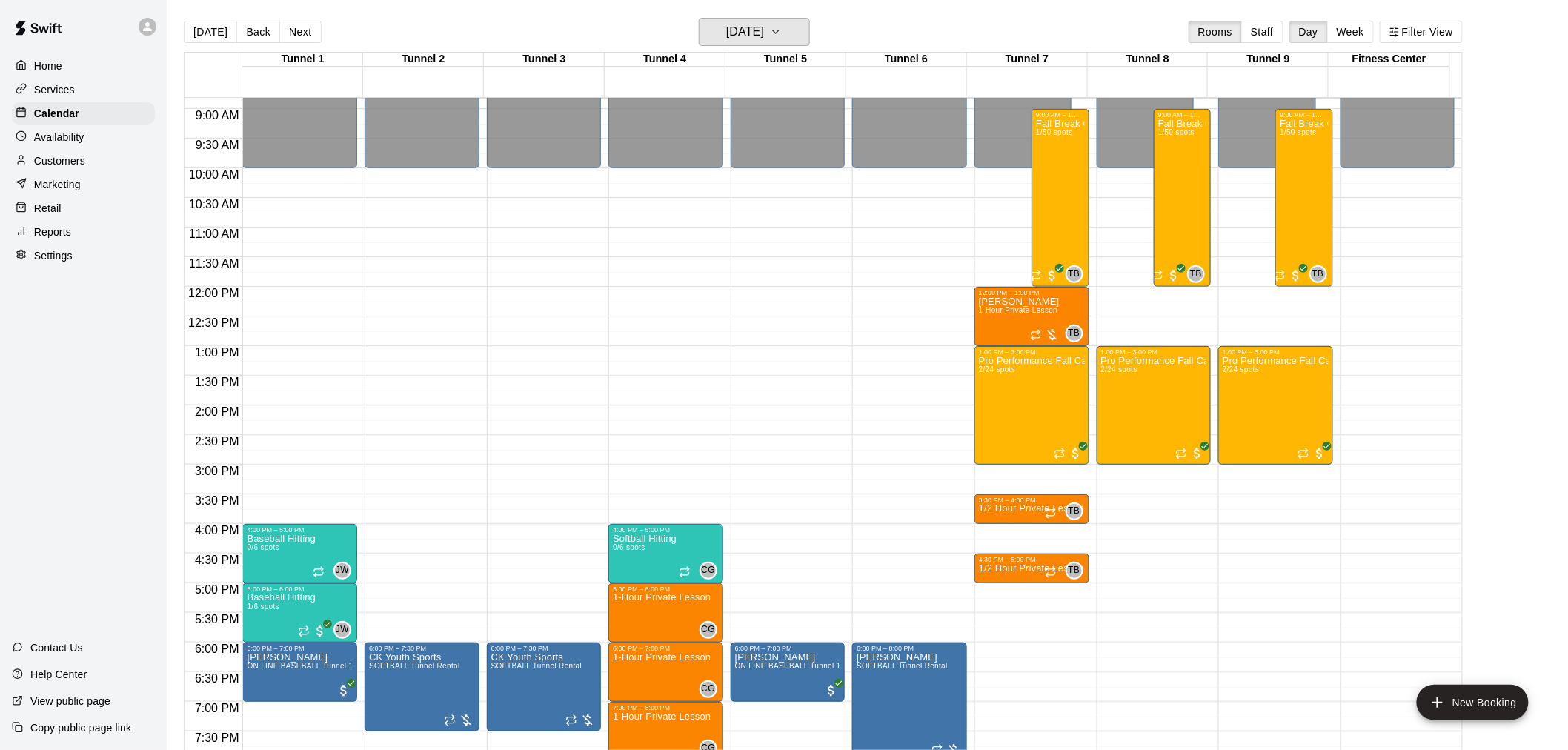
scroll to position [463, 0]
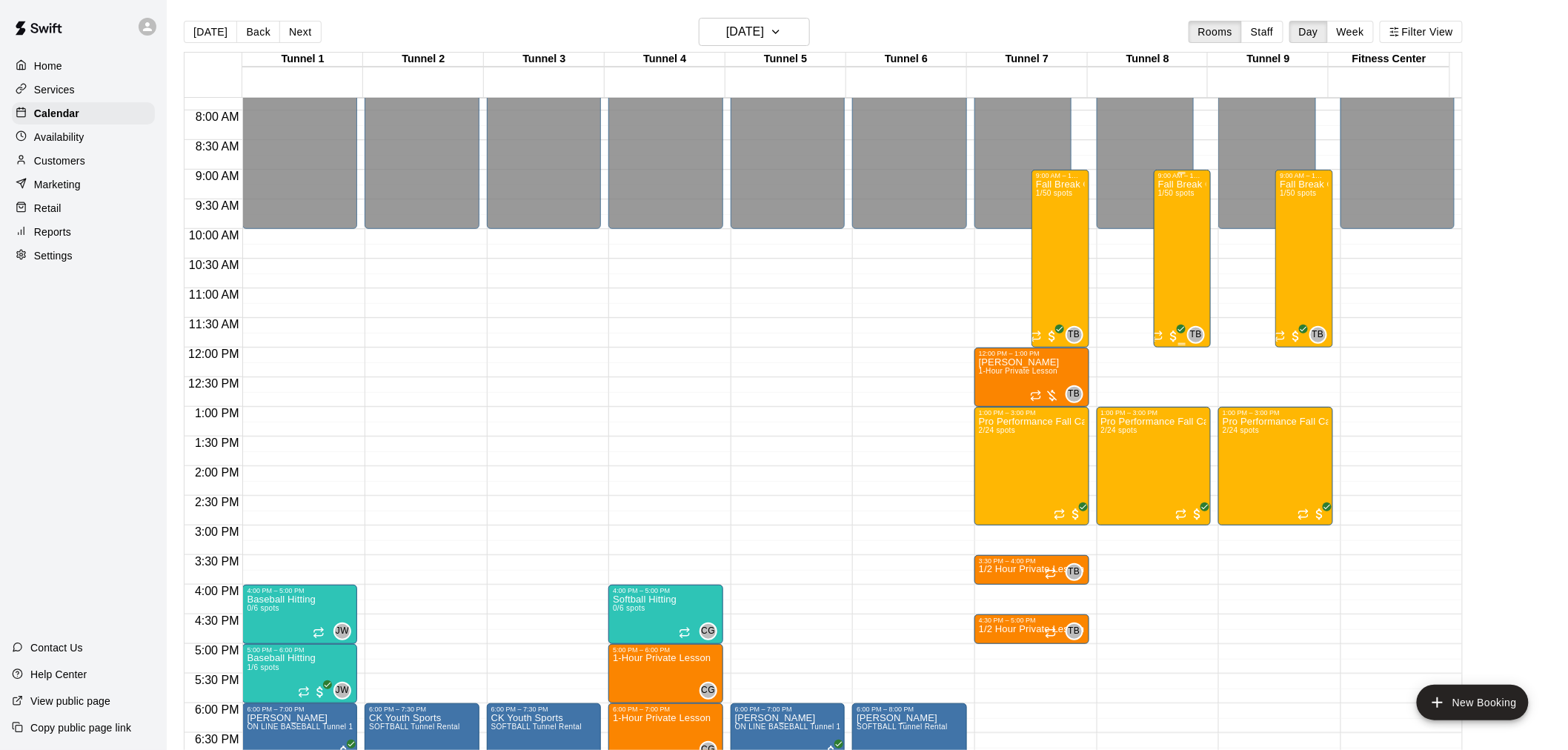
click at [1194, 276] on div "Fall Break Camp 2025 1/50 spots" at bounding box center [1182, 554] width 48 height 750
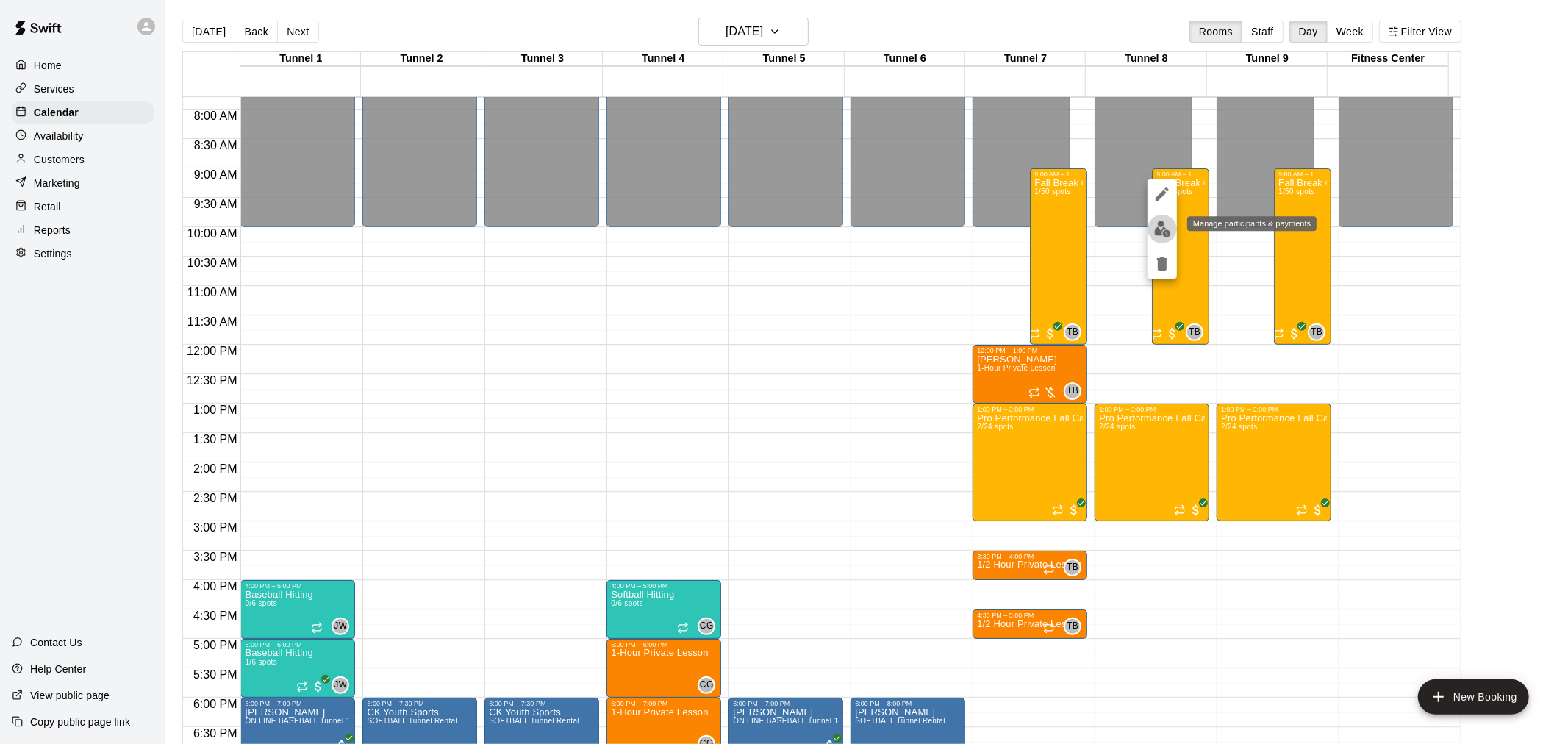
click at [1162, 232] on img "edit" at bounding box center [1163, 229] width 17 height 17
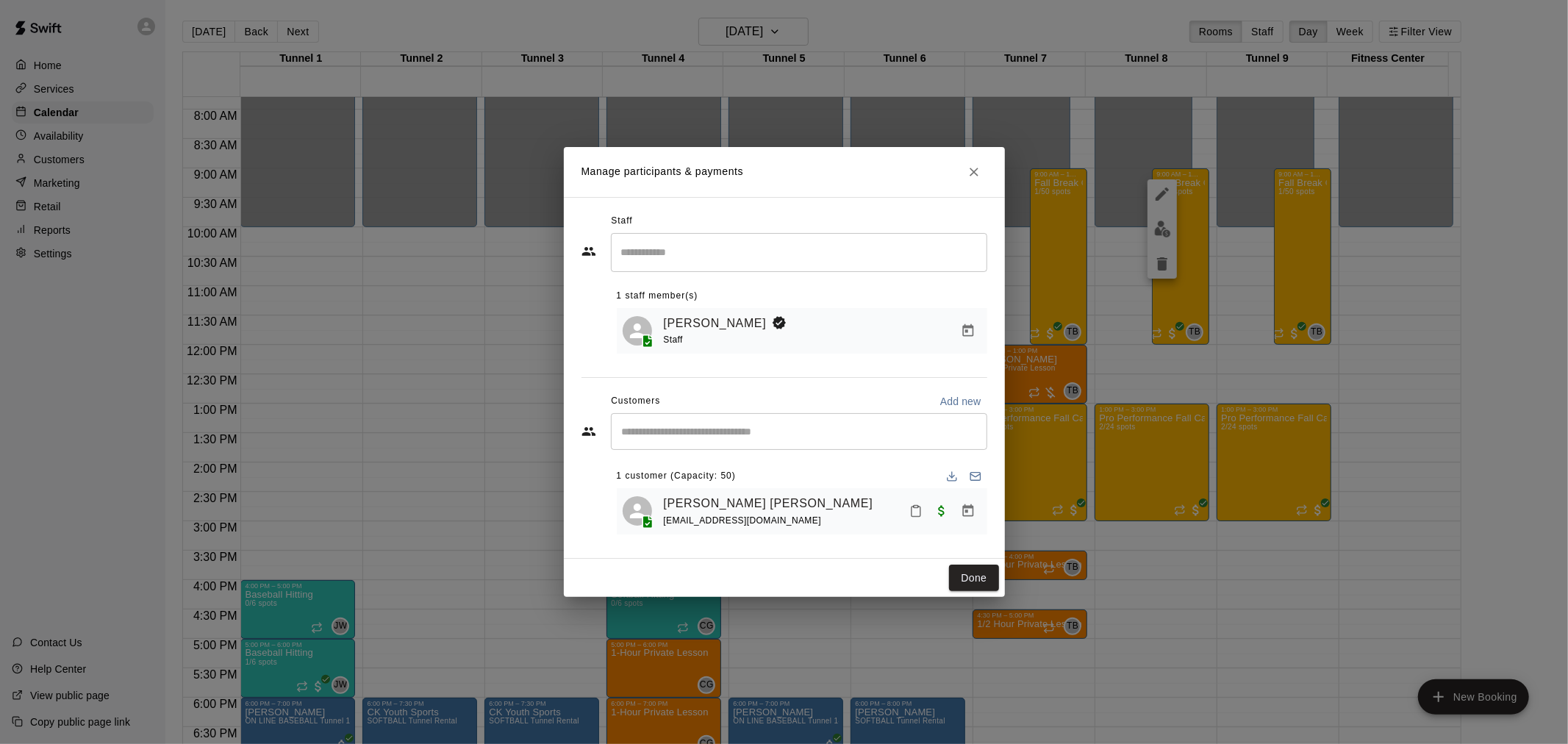
click at [974, 178] on button "Close" at bounding box center [974, 172] width 26 height 26
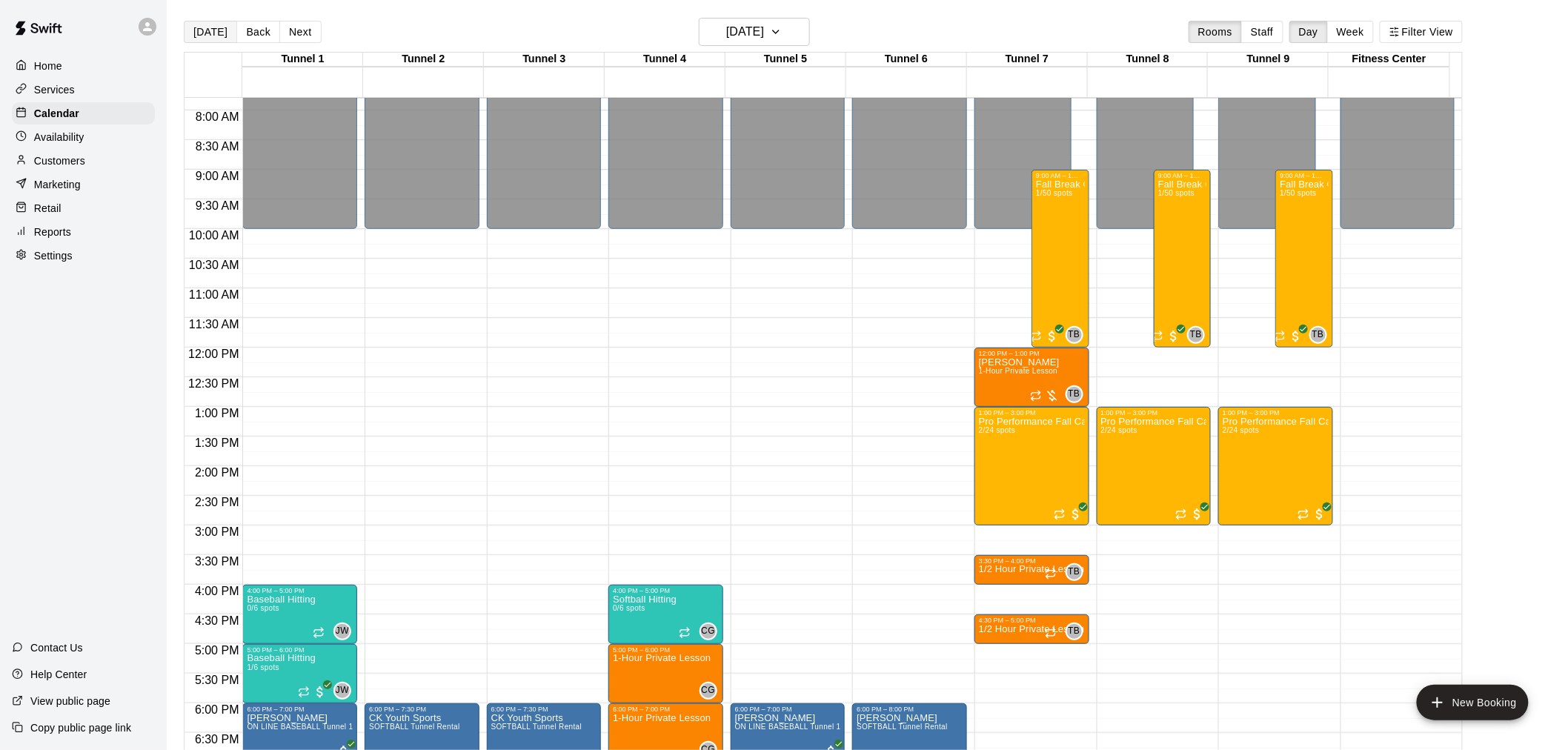
click at [223, 27] on button "[DATE]" at bounding box center [210, 32] width 53 height 22
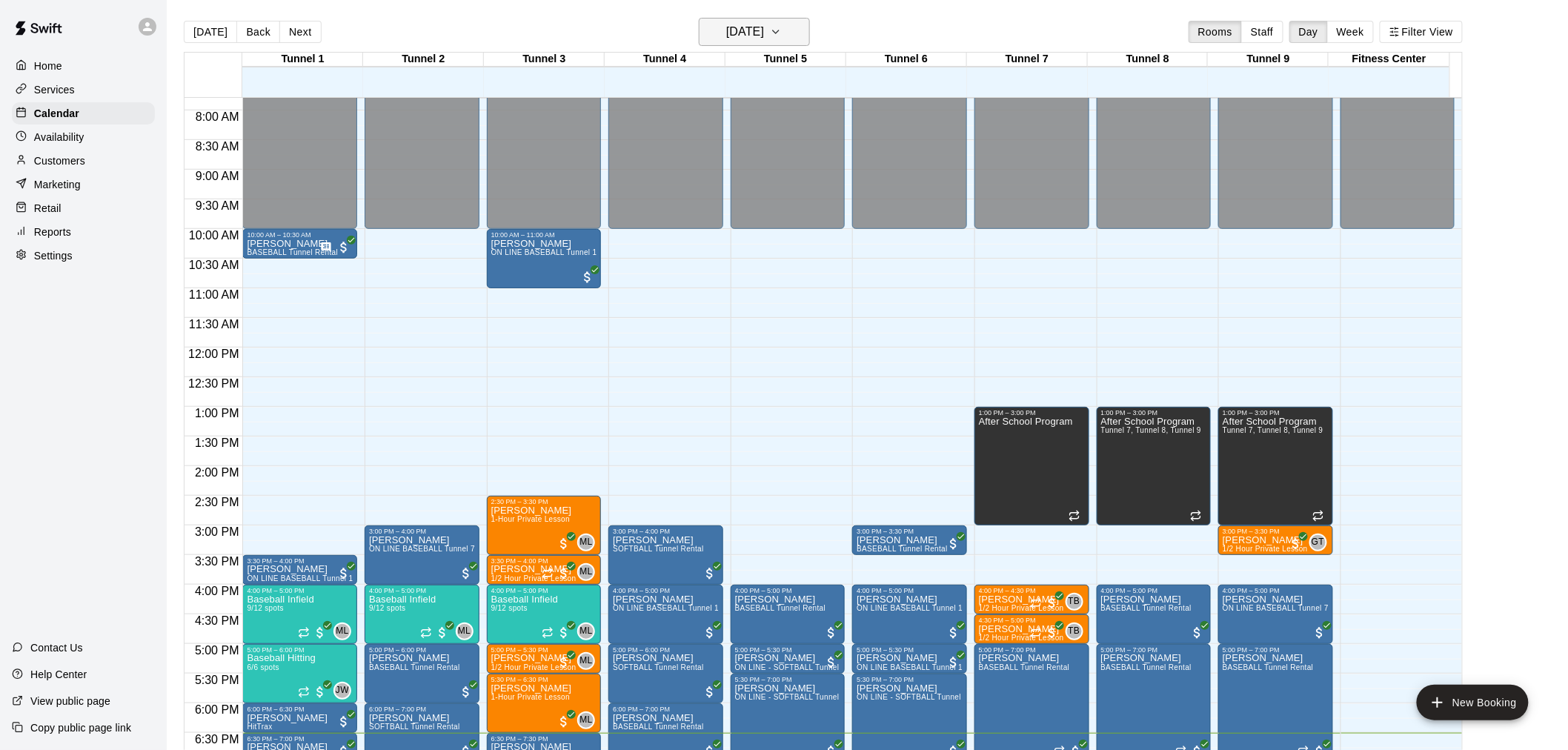
click at [758, 38] on h6 "[DATE]" at bounding box center [745, 32] width 38 height 21
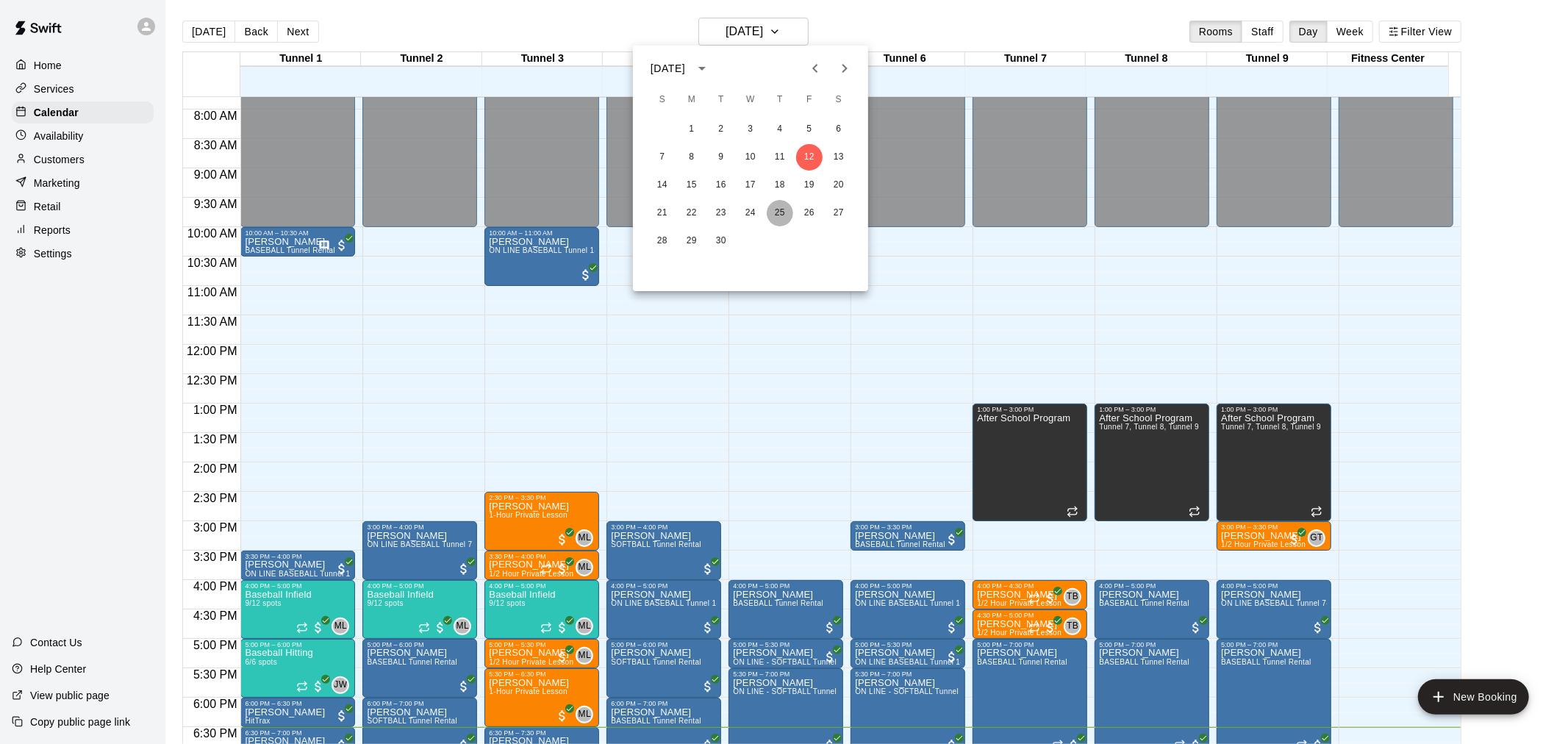
click at [787, 207] on button "25" at bounding box center [780, 213] width 26 height 26
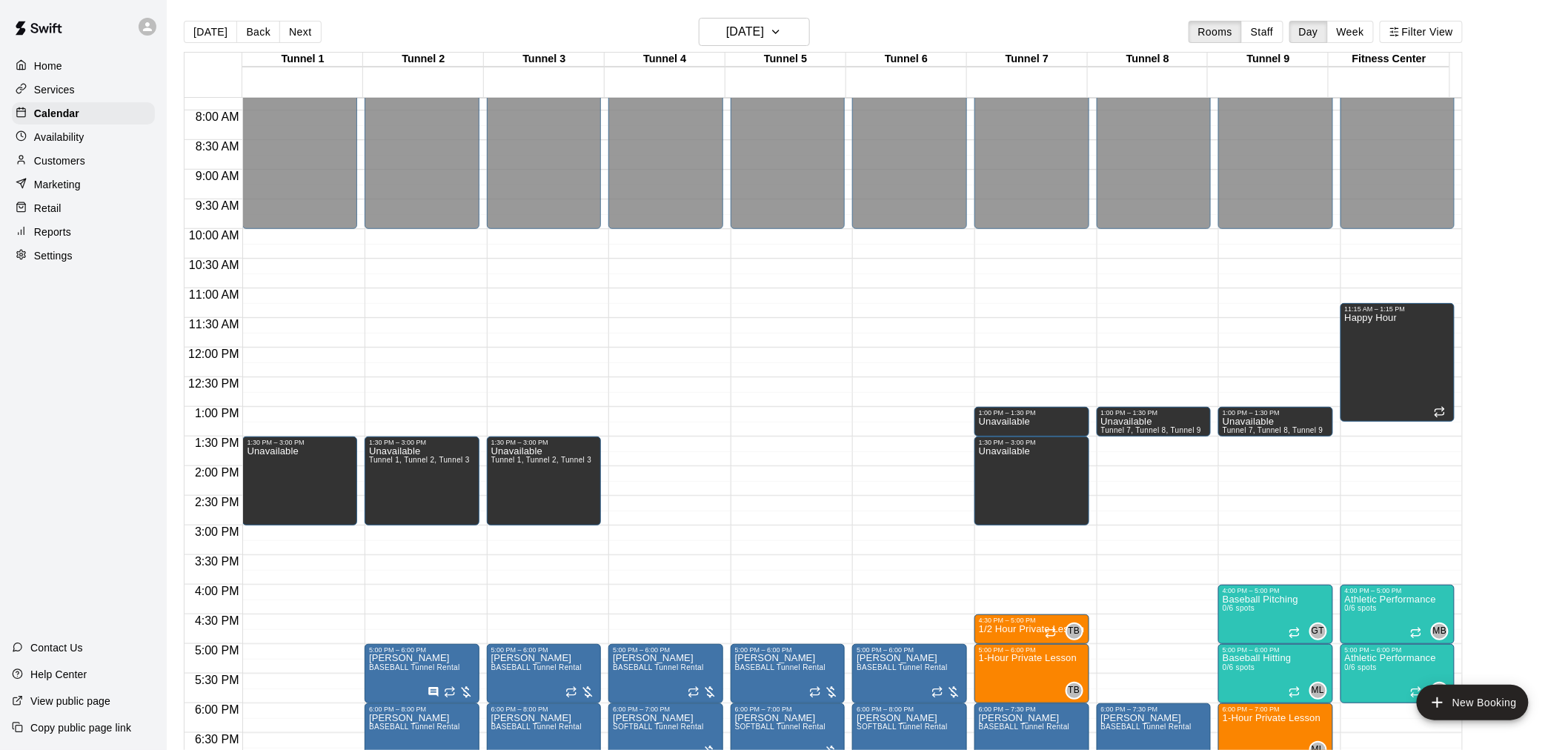
click at [204, 26] on button "[DATE]" at bounding box center [210, 32] width 53 height 22
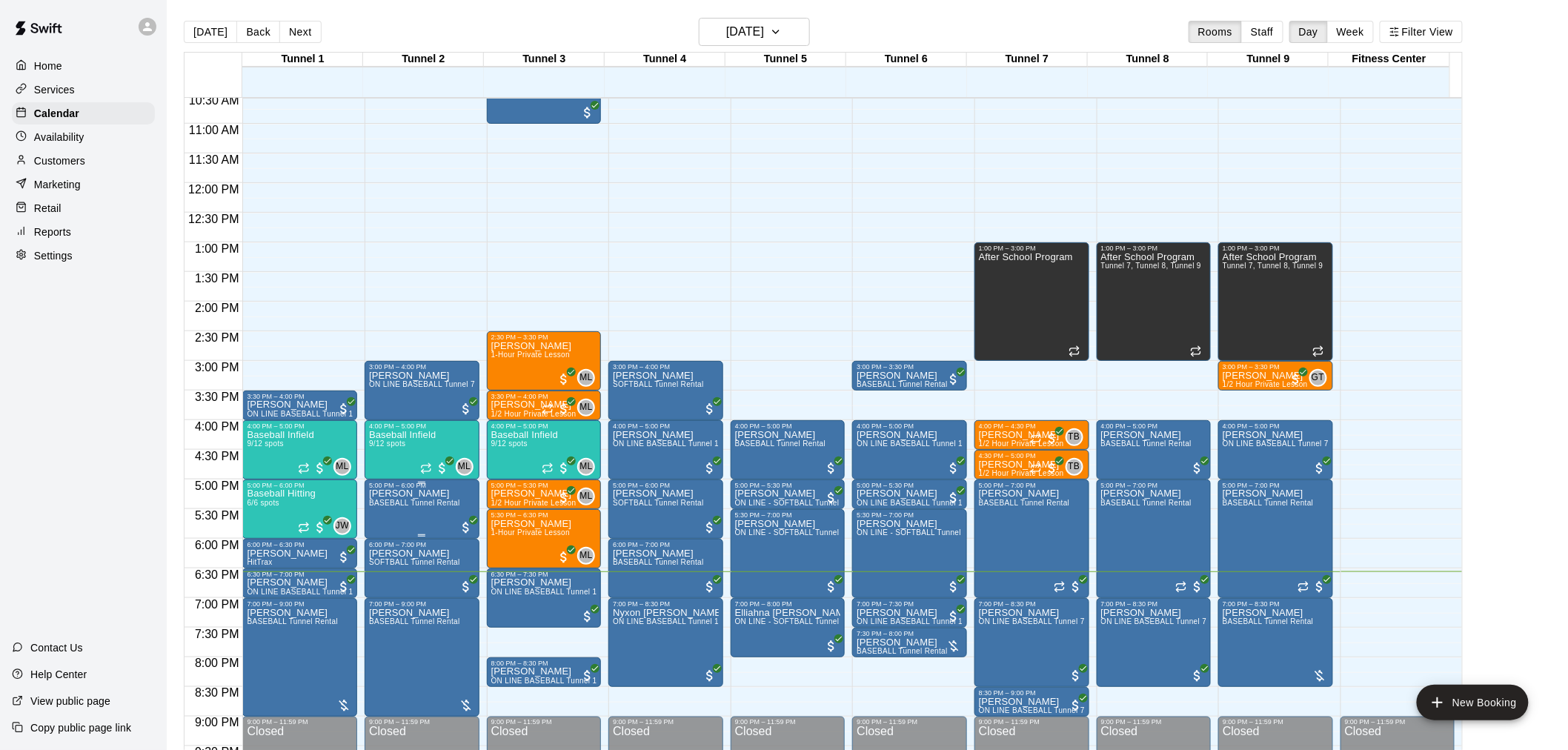
scroll to position [709, 0]
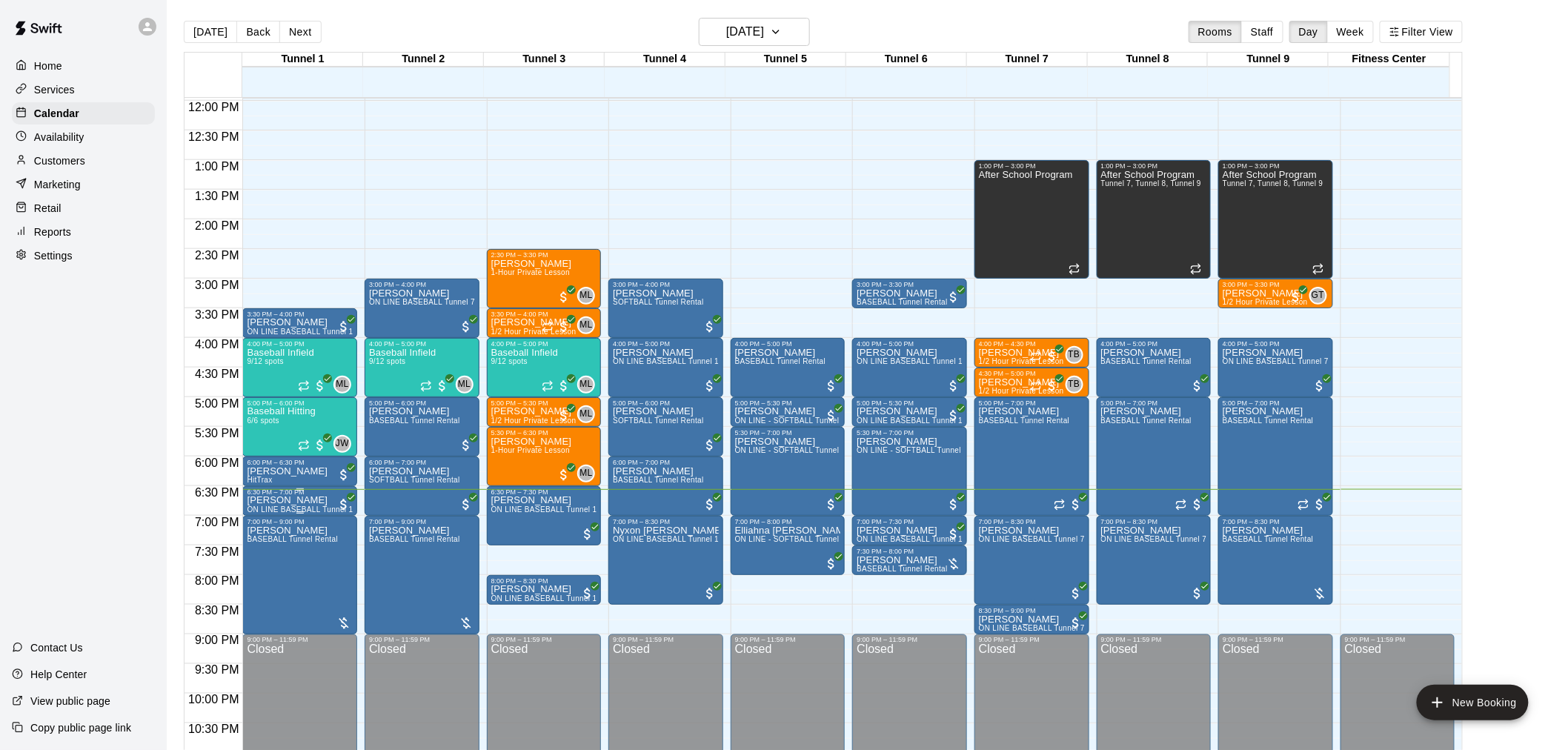
click at [267, 508] on span "ON LINE BASEBALL Tunnel 1-6 Rental" at bounding box center [315, 509] width 139 height 9
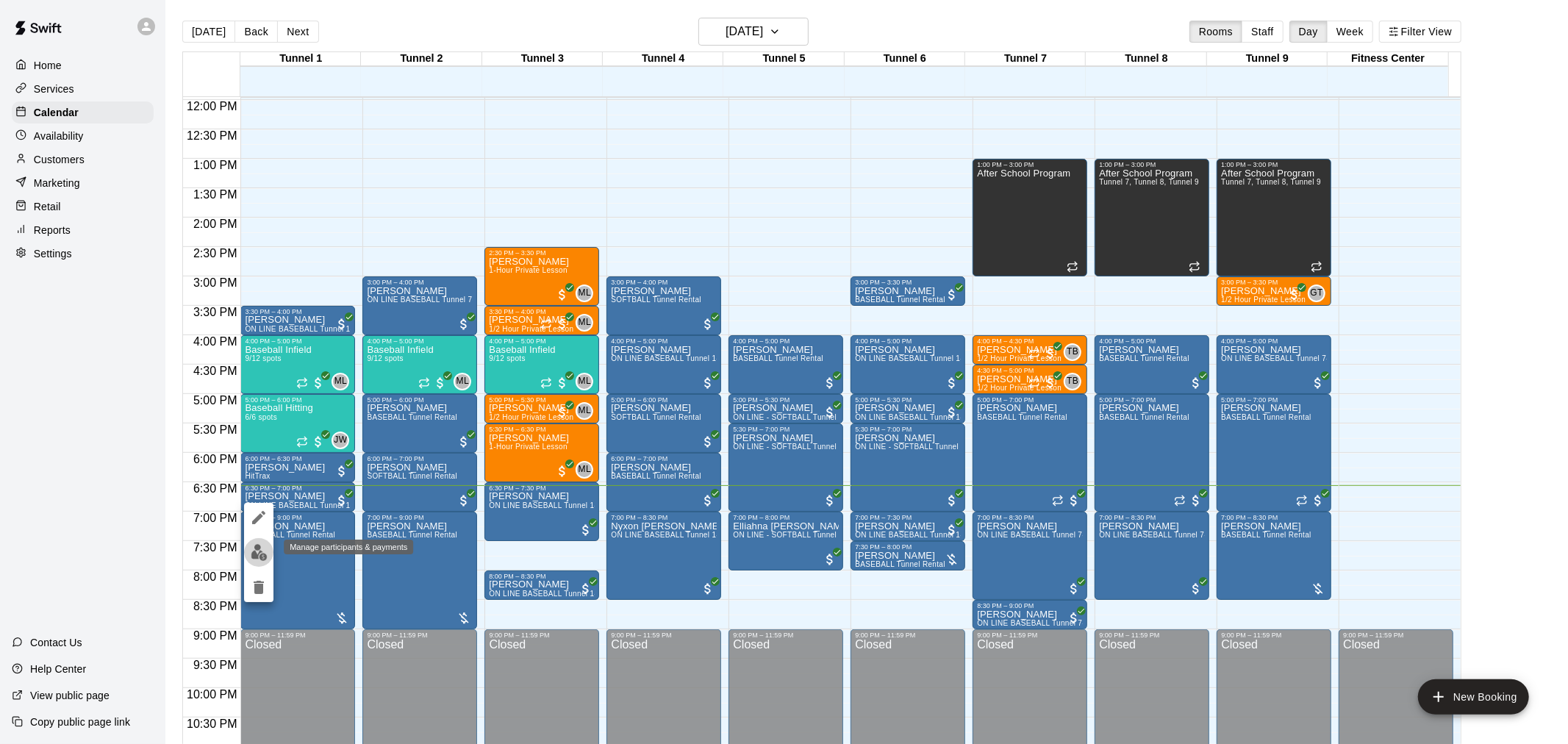
click at [267, 541] on button "edit" at bounding box center [258, 552] width 29 height 28
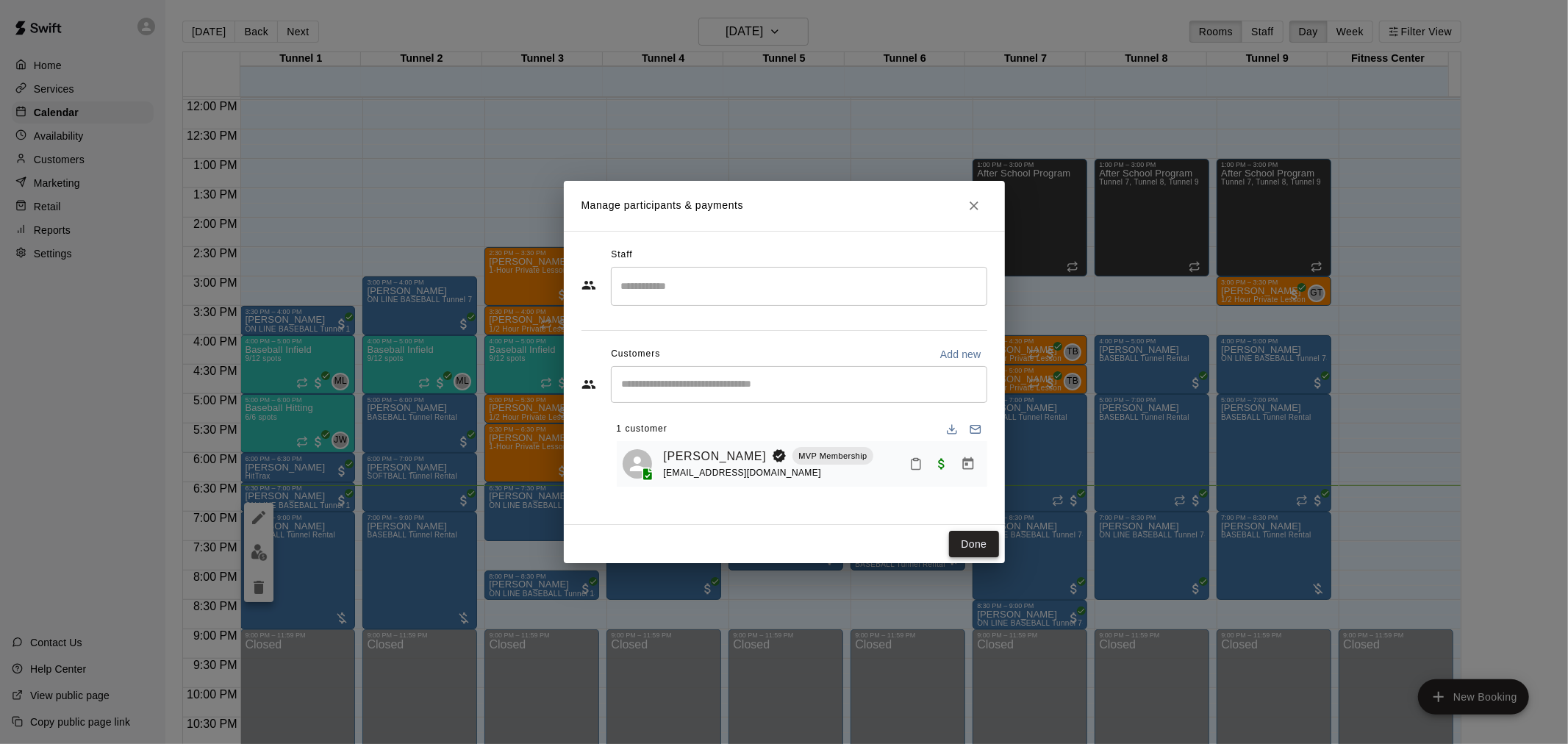
click at [954, 534] on button "Done" at bounding box center [974, 543] width 49 height 27
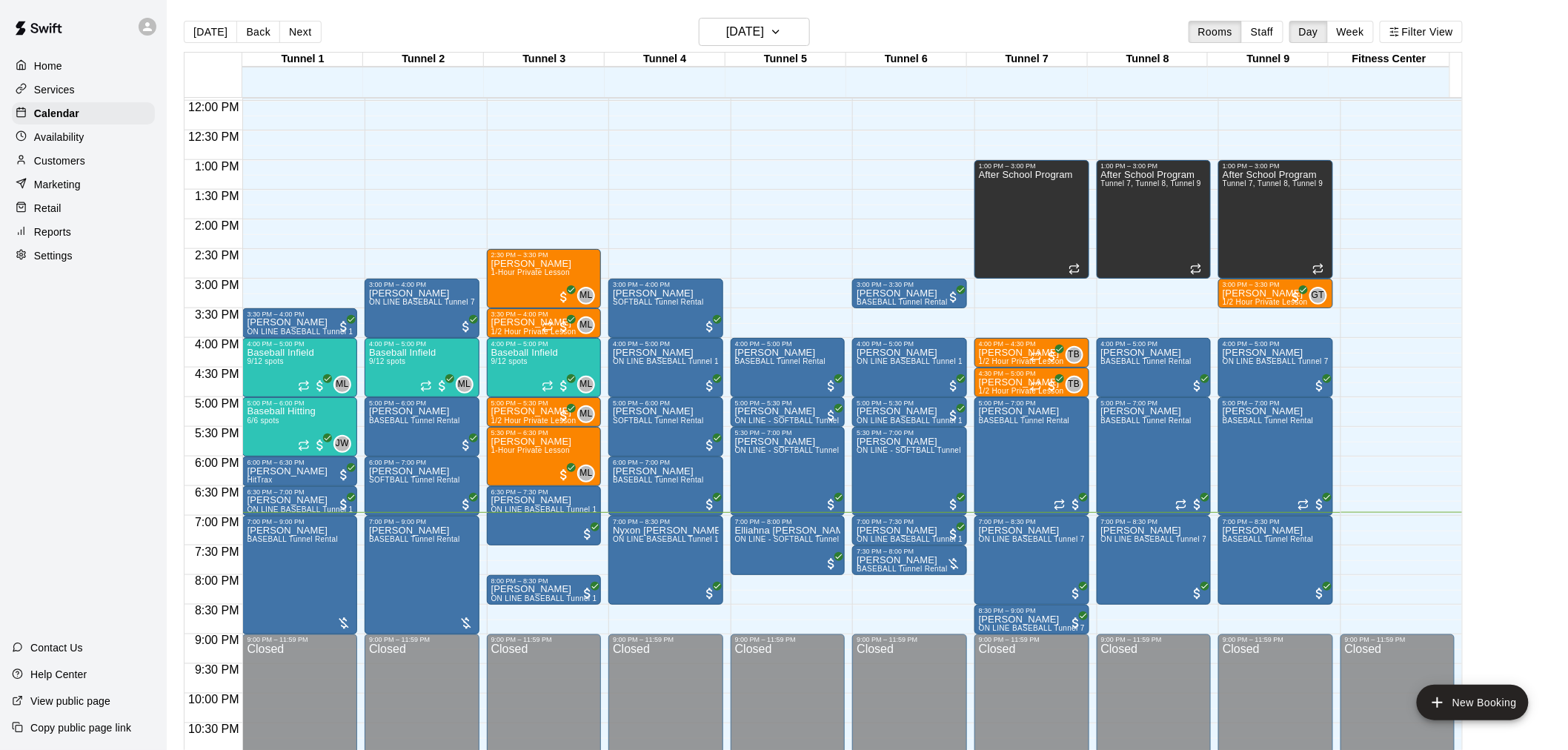
click at [65, 163] on p "Customers" at bounding box center [60, 160] width 51 height 15
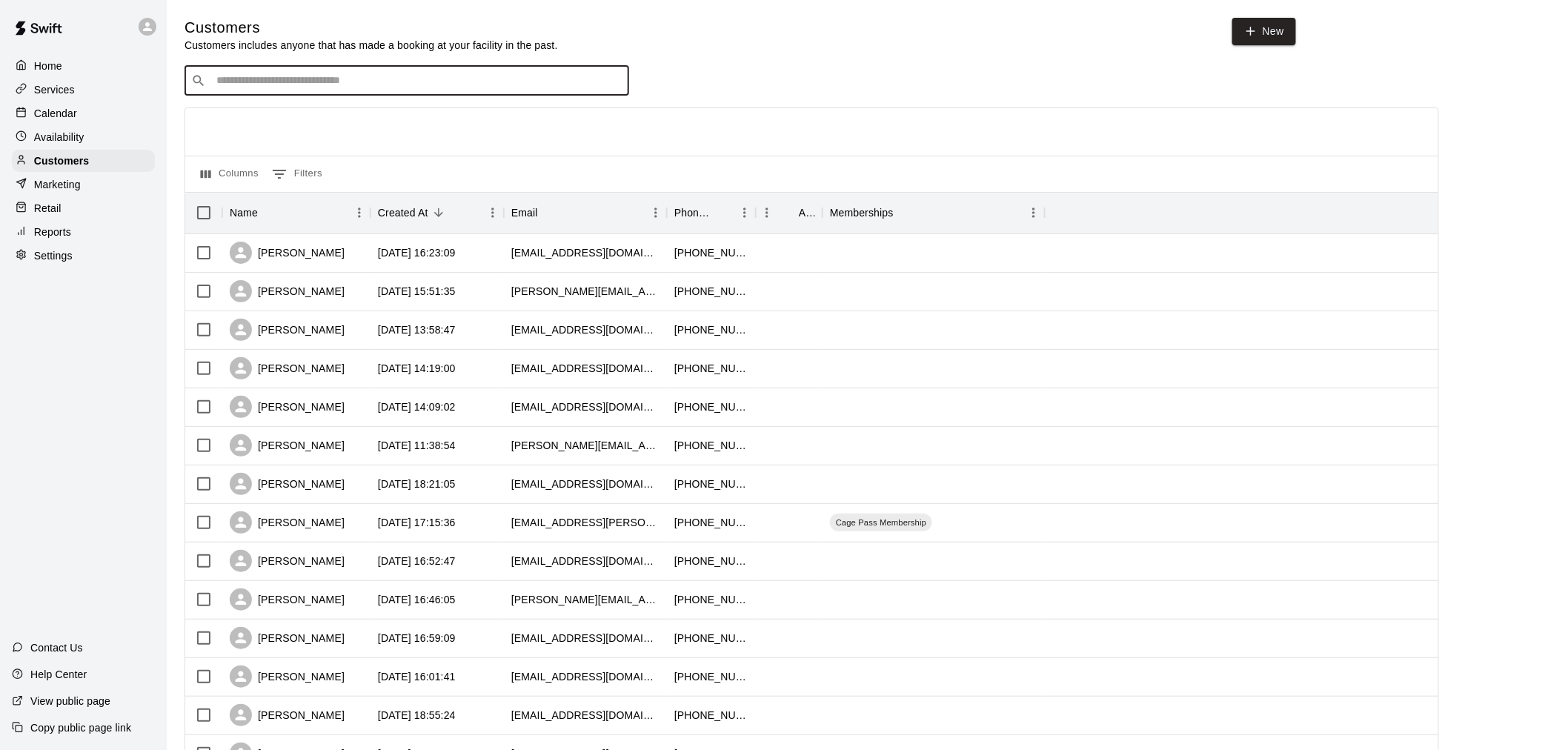
click at [312, 77] on input "Search customers by name or email" at bounding box center [417, 81] width 411 height 15
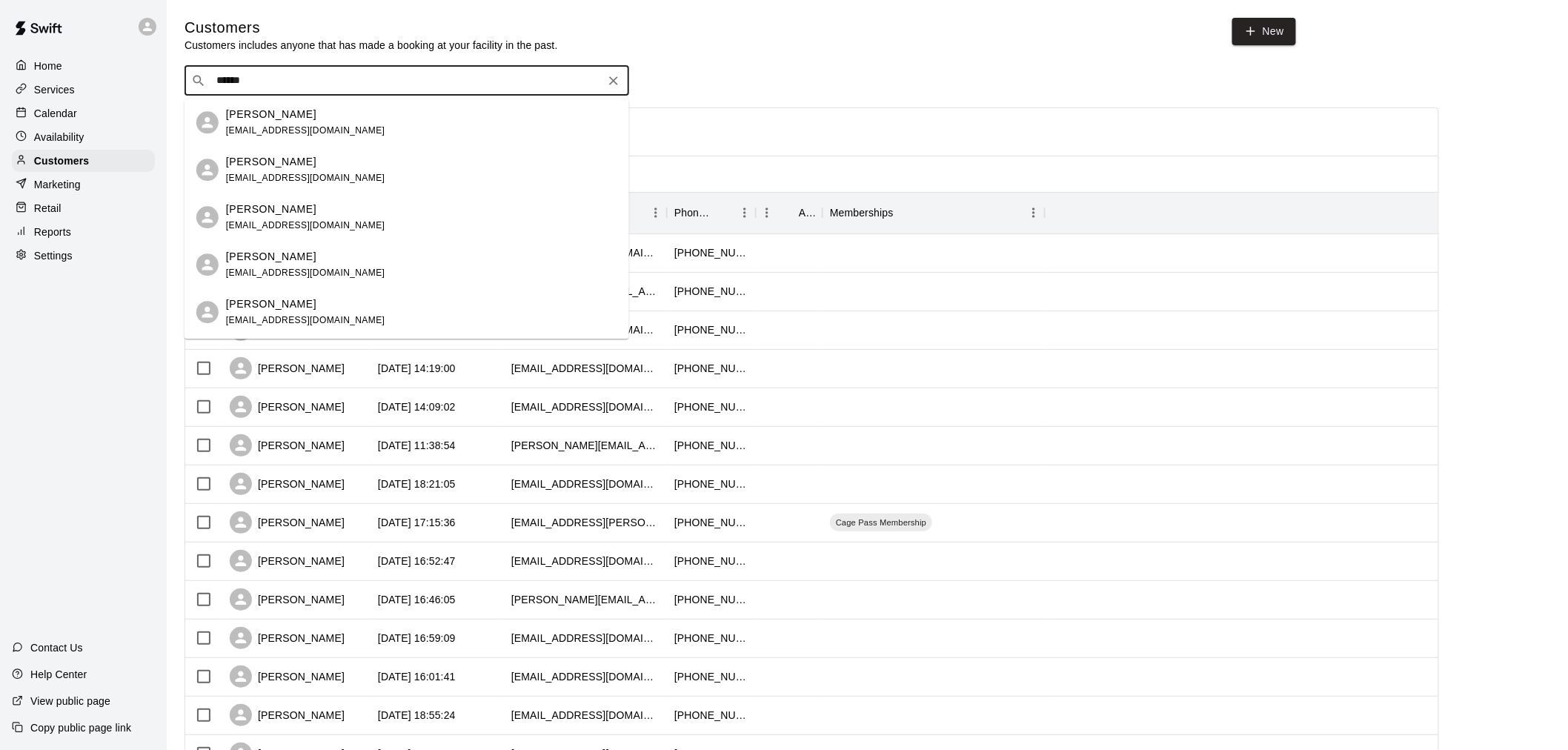
click at [215, 82] on input "******" at bounding box center [405, 81] width 388 height 15
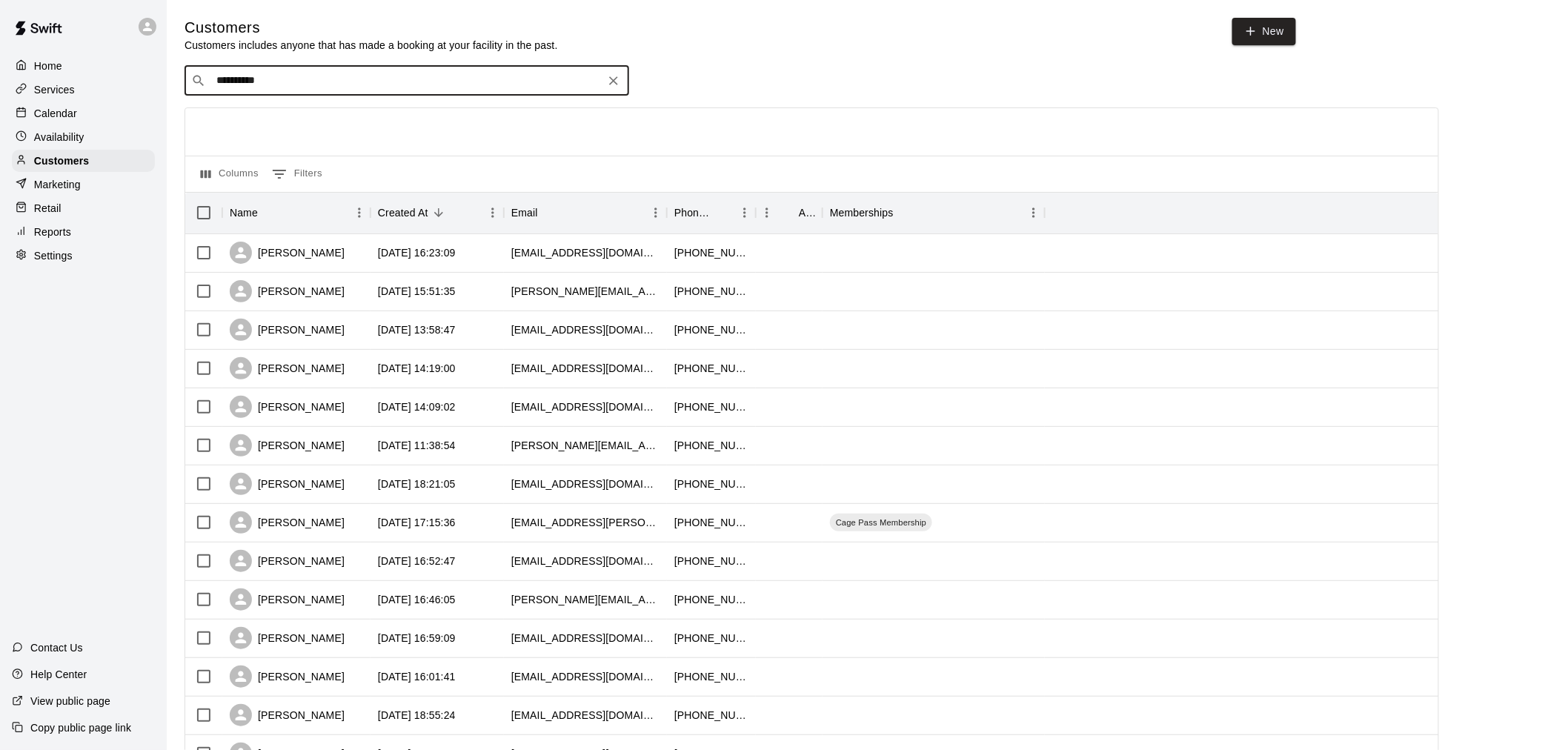
type input "**********"
click at [278, 109] on p "[PERSON_NAME]" at bounding box center [271, 115] width 91 height 15
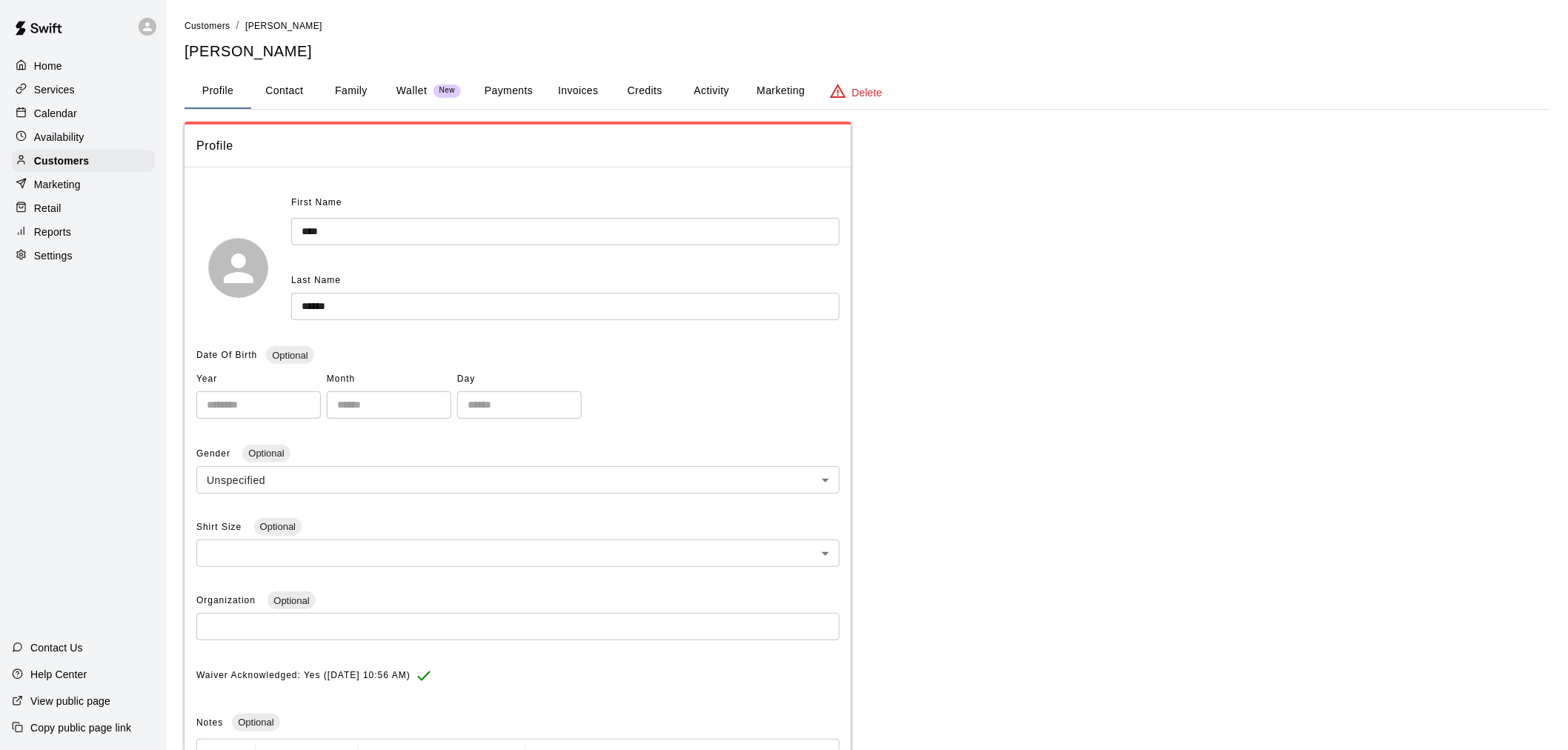
click at [519, 88] on button "Payments" at bounding box center [508, 91] width 72 height 36
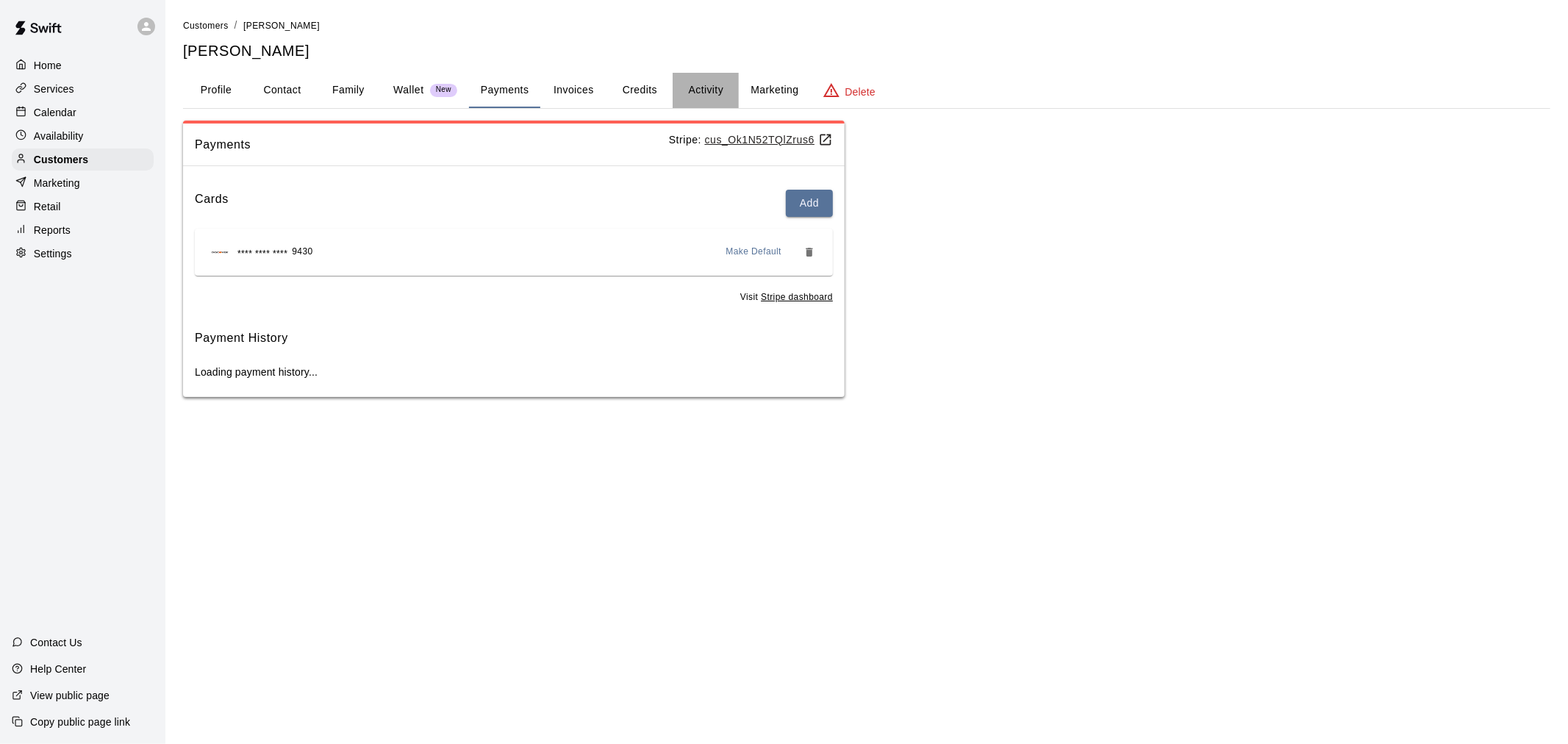
click at [695, 81] on button "Activity" at bounding box center [706, 91] width 66 height 35
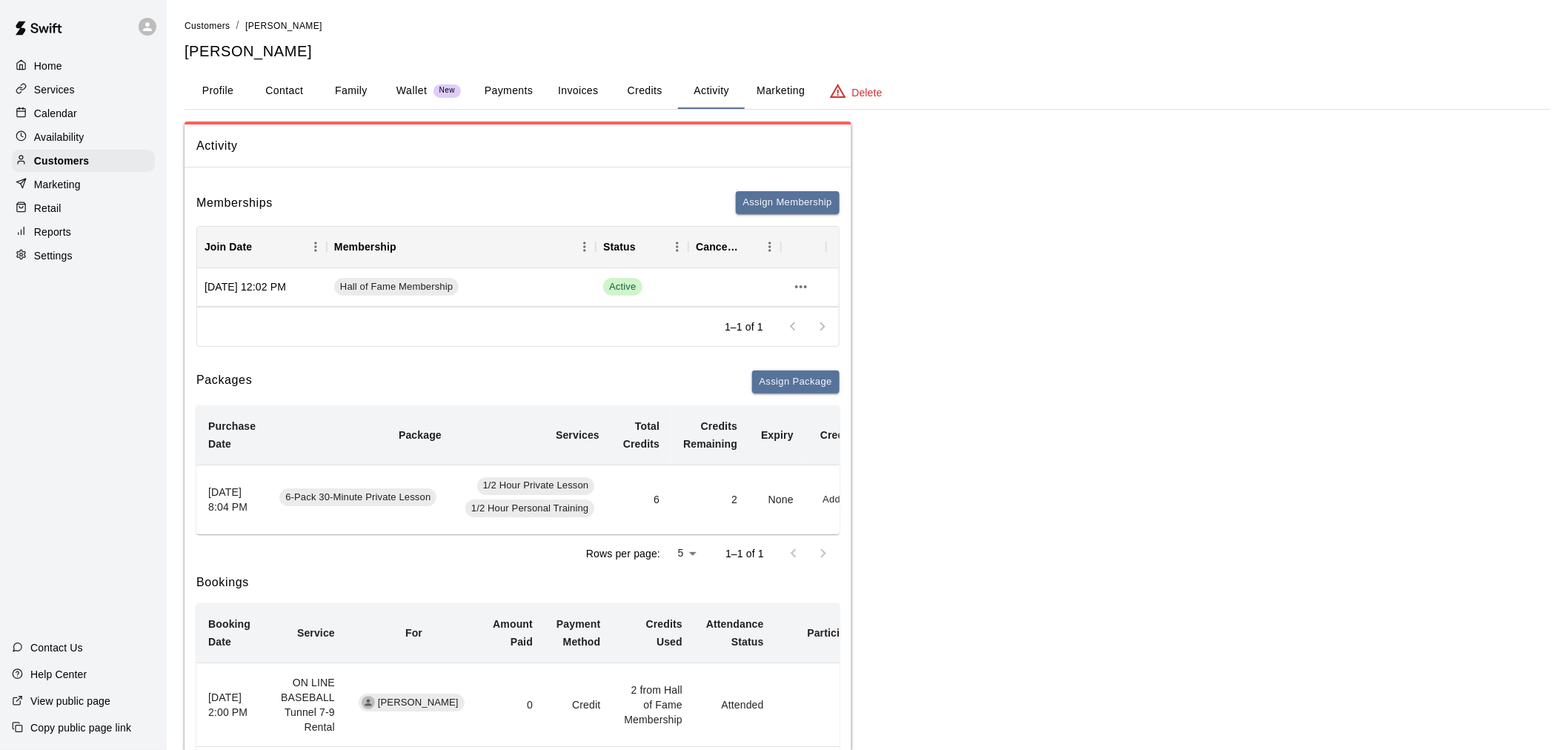
click at [84, 113] on div "Calendar" at bounding box center [83, 113] width 143 height 22
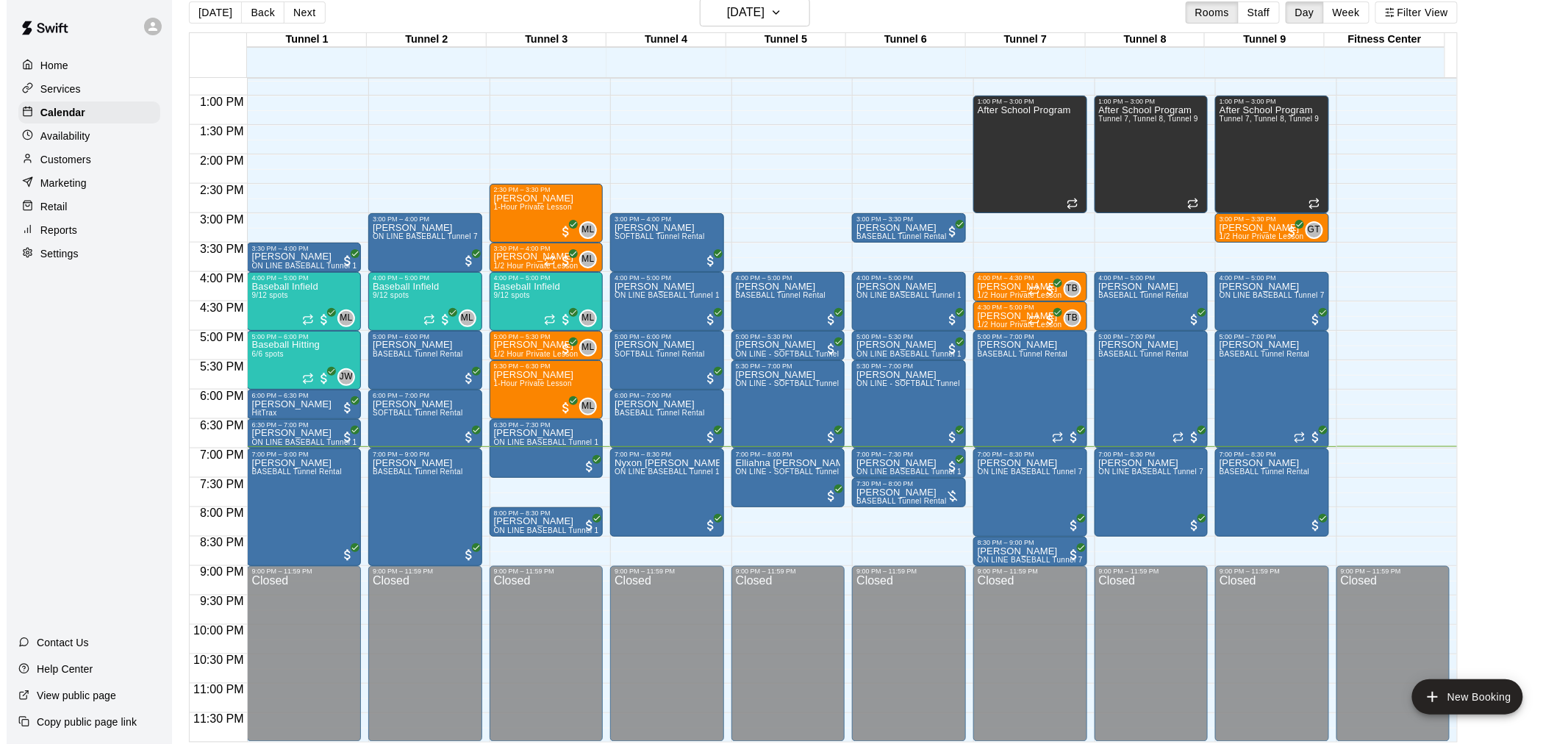
scroll to position [24, 0]
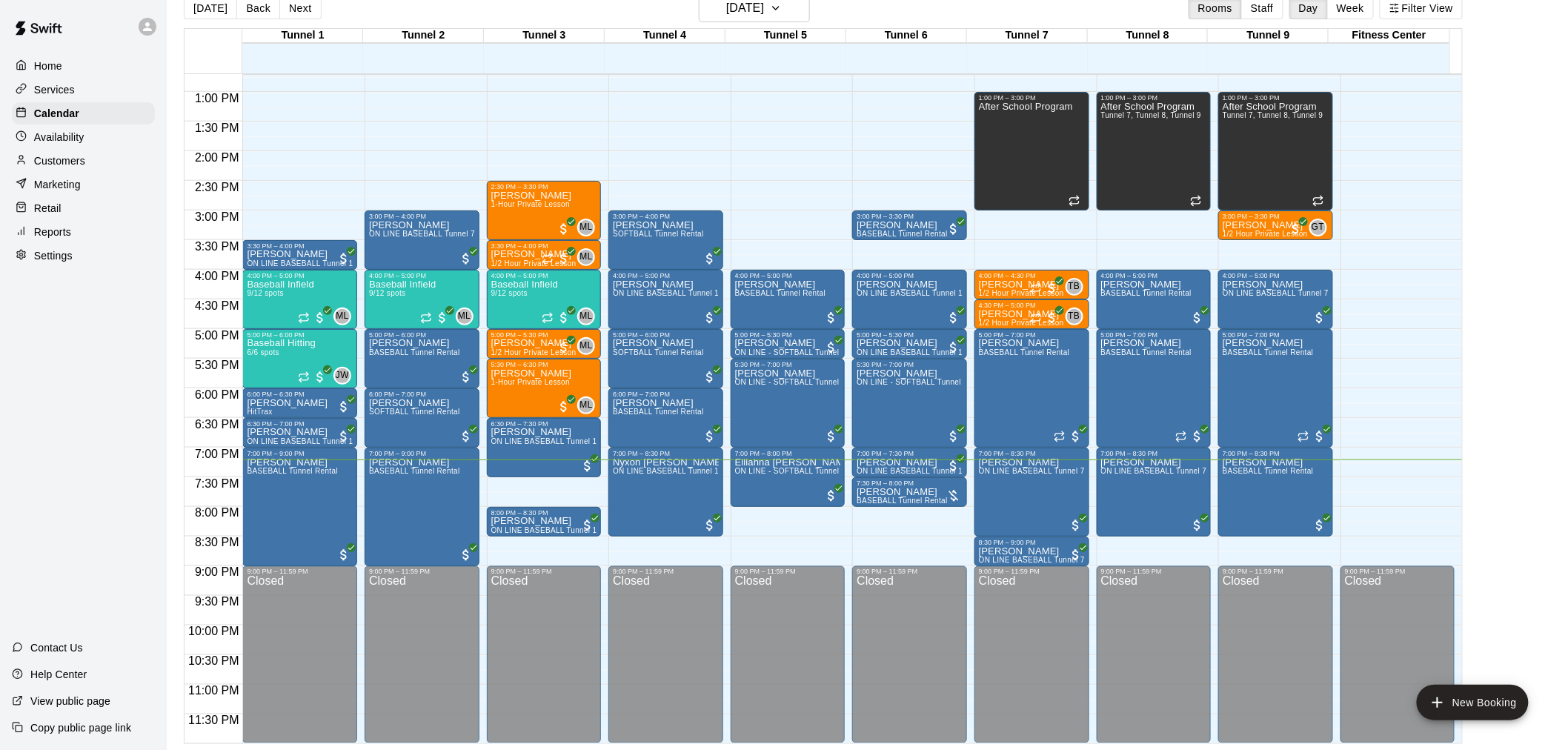
click at [632, 556] on div "12:00 AM – 10:00 AM Closed 3:00 PM – 4:00 PM [PERSON_NAME] SOFTBALL Tunnel Rent…" at bounding box center [666, 33] width 115 height 1423
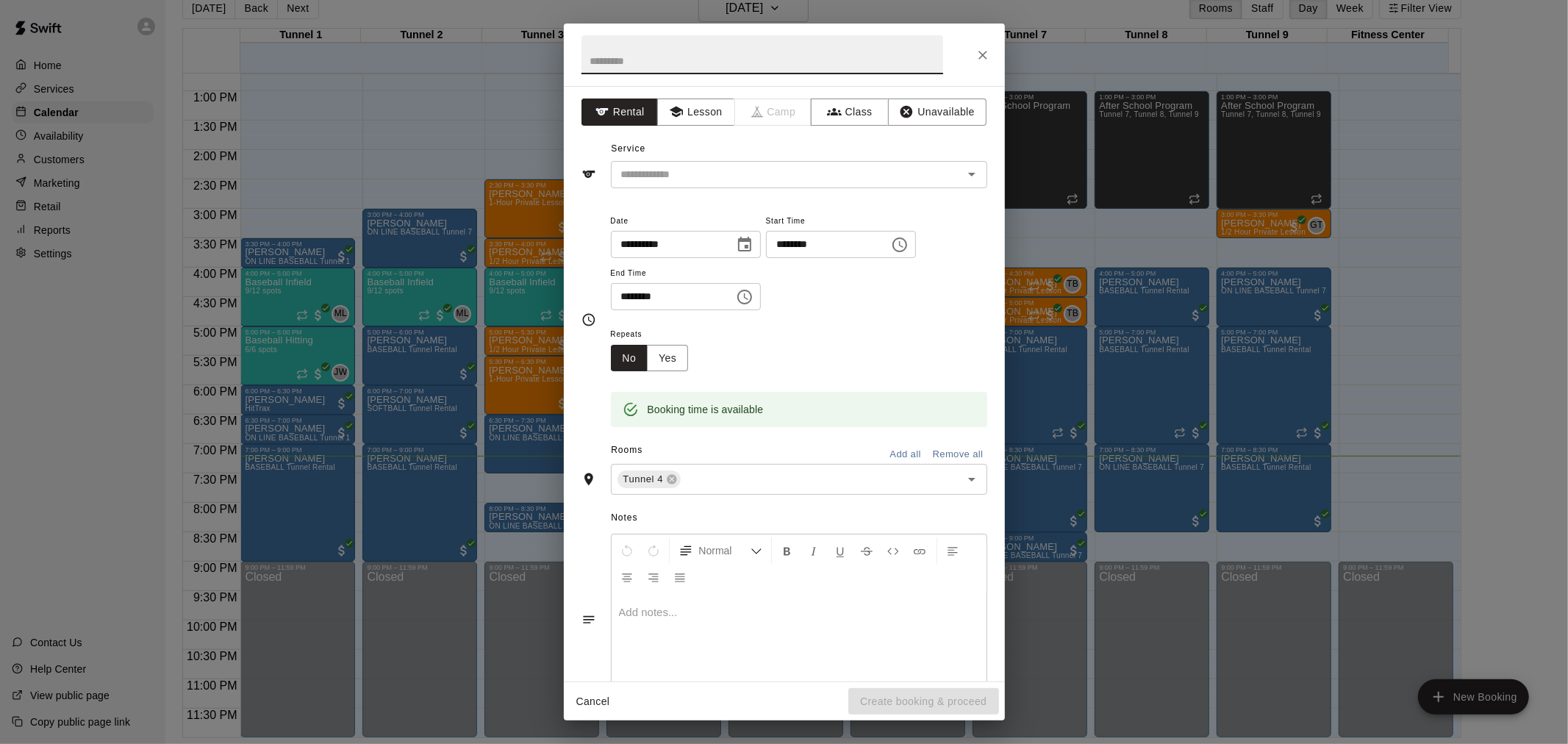
click at [980, 62] on button "Close" at bounding box center [983, 55] width 26 height 26
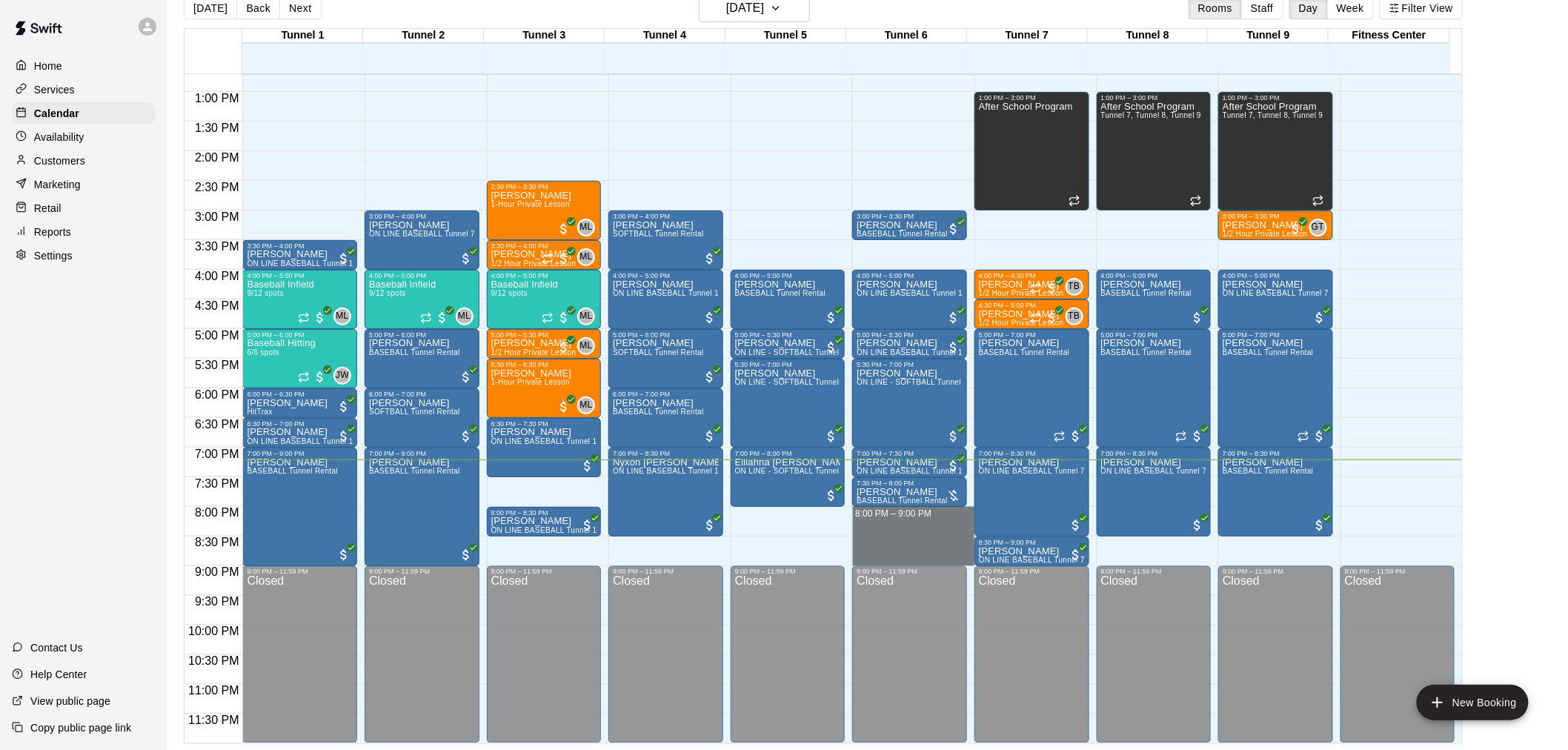
drag, startPoint x: 889, startPoint y: 514, endPoint x: 897, endPoint y: 561, distance: 47.7
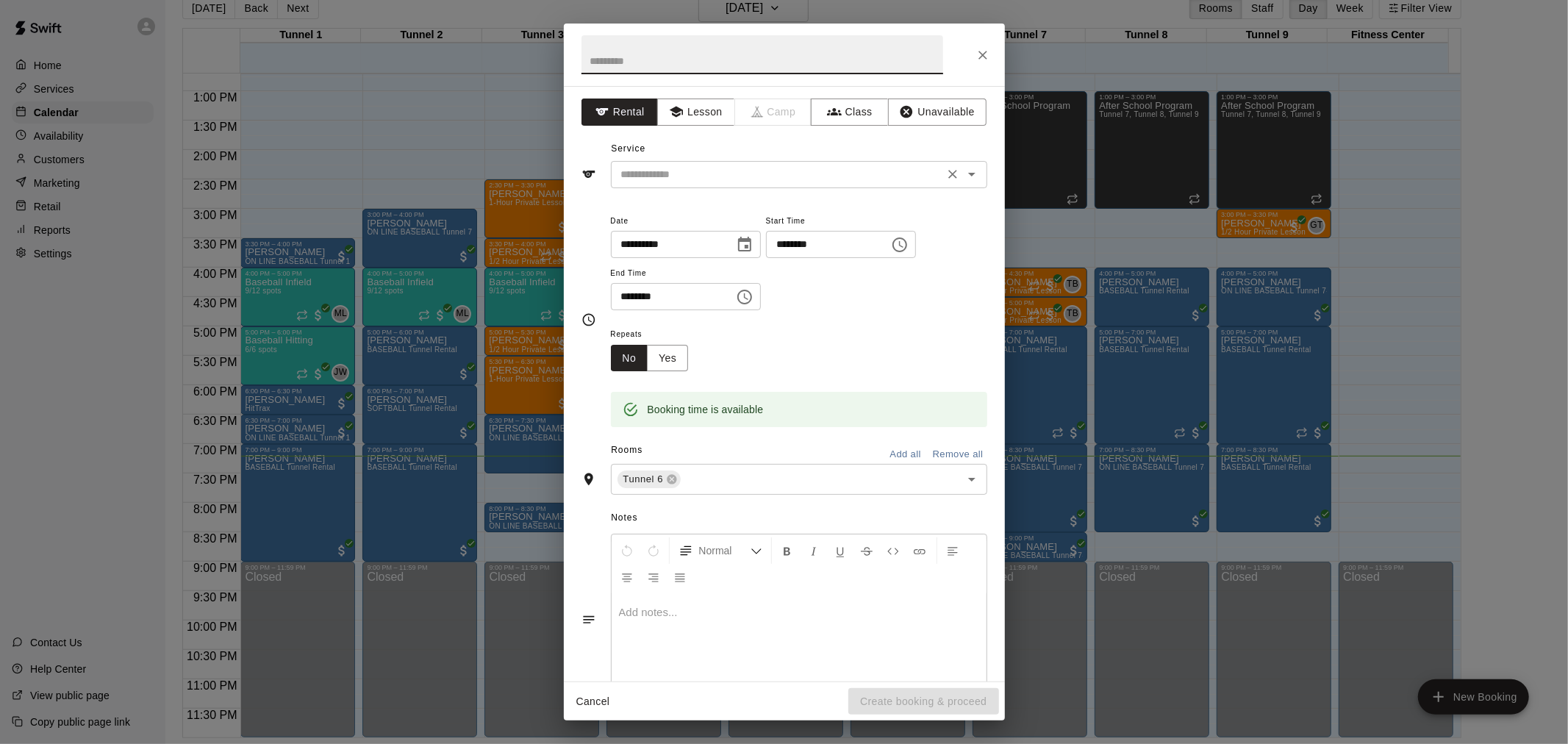
click at [735, 161] on div "​" at bounding box center [800, 174] width 377 height 27
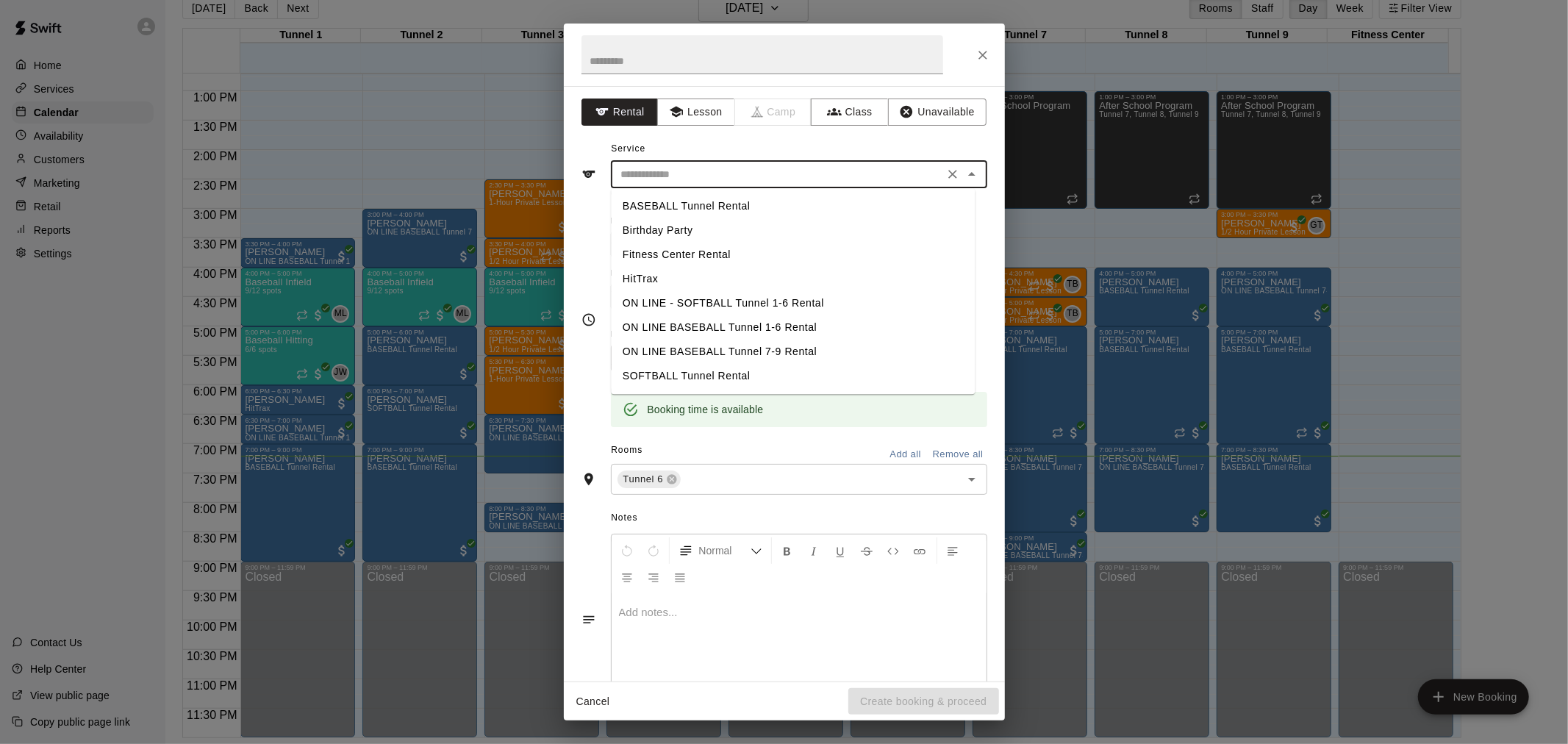
click at [691, 373] on li "SOFTBALL Tunnel Rental" at bounding box center [793, 376] width 364 height 25
type input "**********"
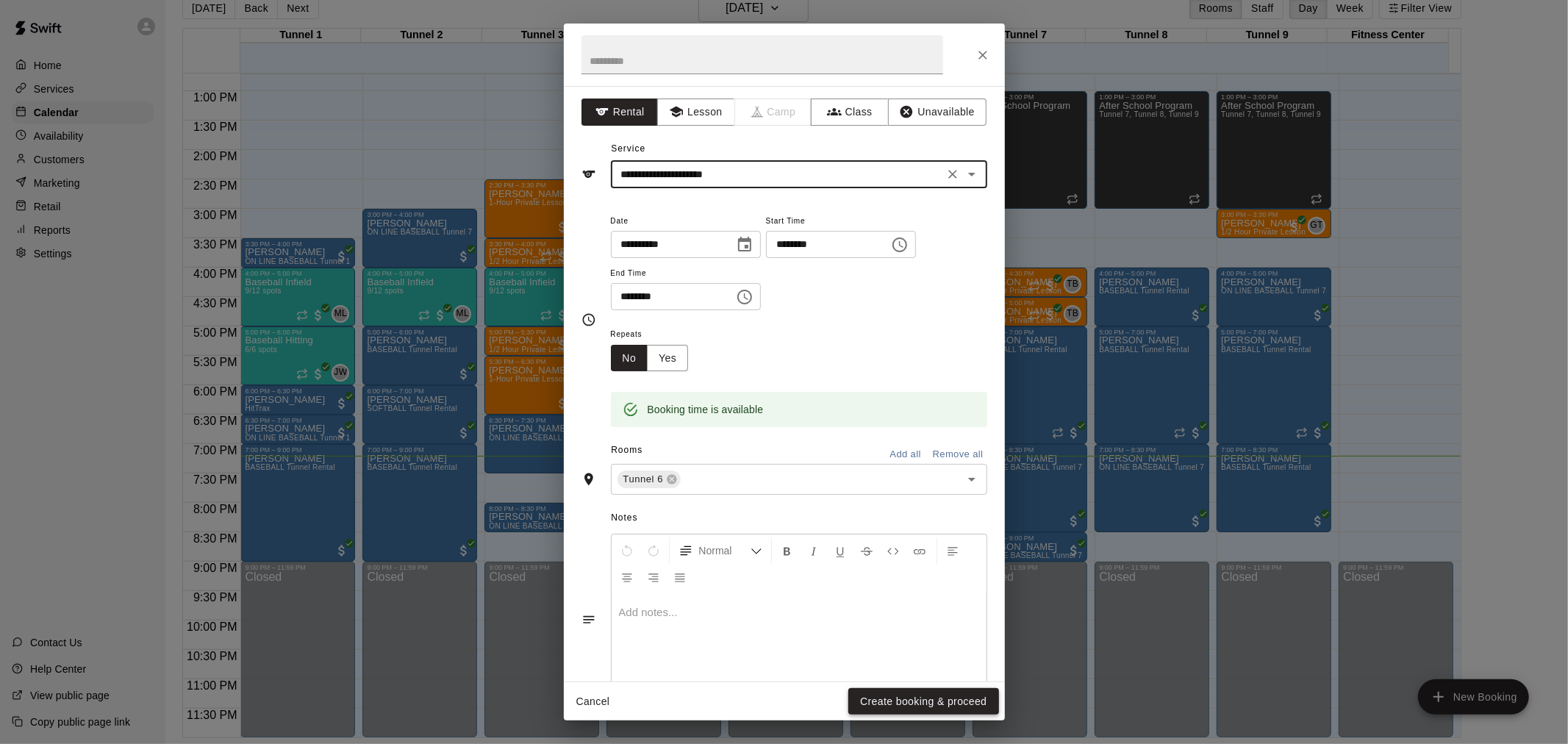
click at [909, 710] on button "Create booking & proceed" at bounding box center [923, 701] width 150 height 27
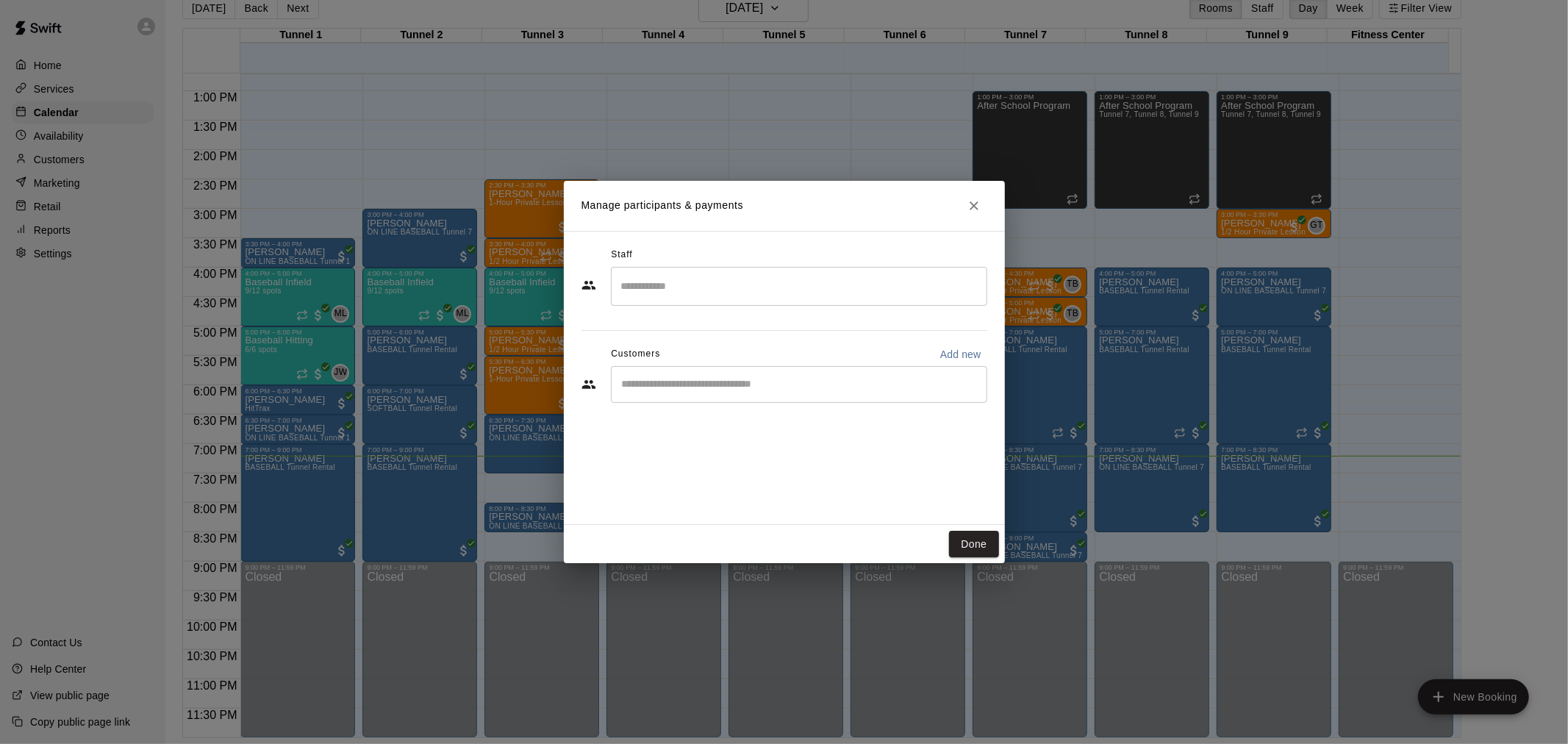
click at [967, 357] on p "Add new" at bounding box center [961, 354] width 42 height 15
select select "**"
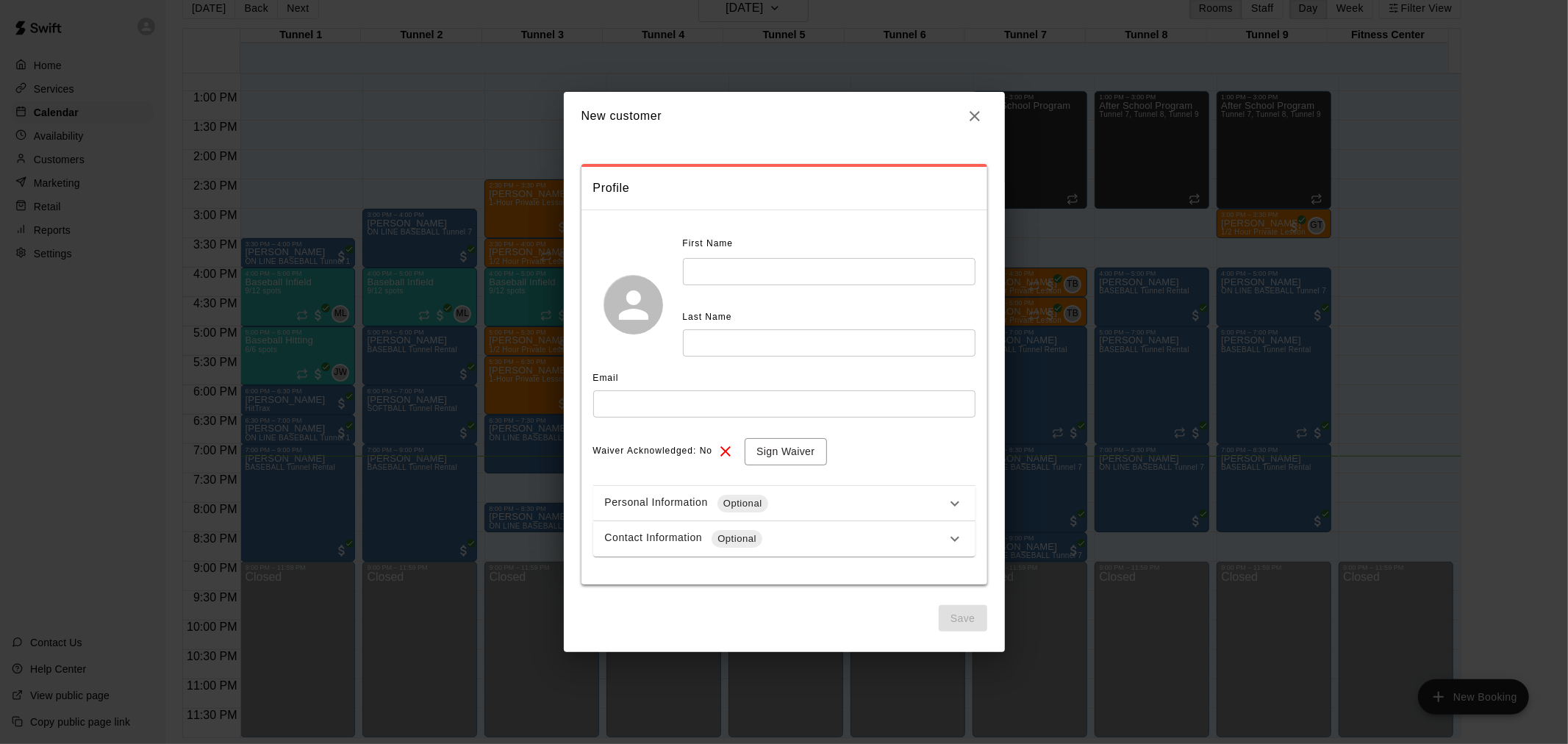
click at [891, 268] on input "text" at bounding box center [829, 271] width 293 height 27
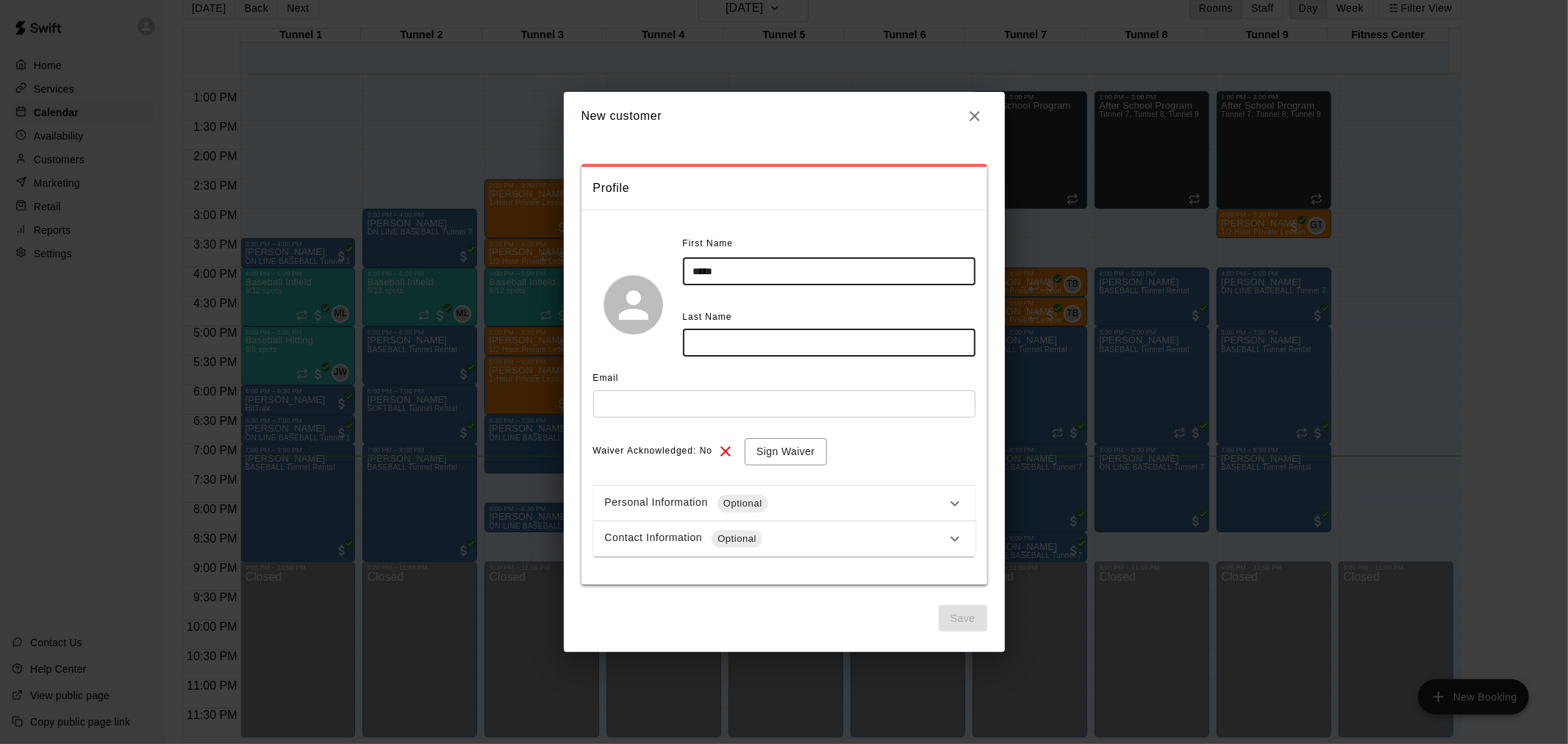
type input "*****"
type input "***"
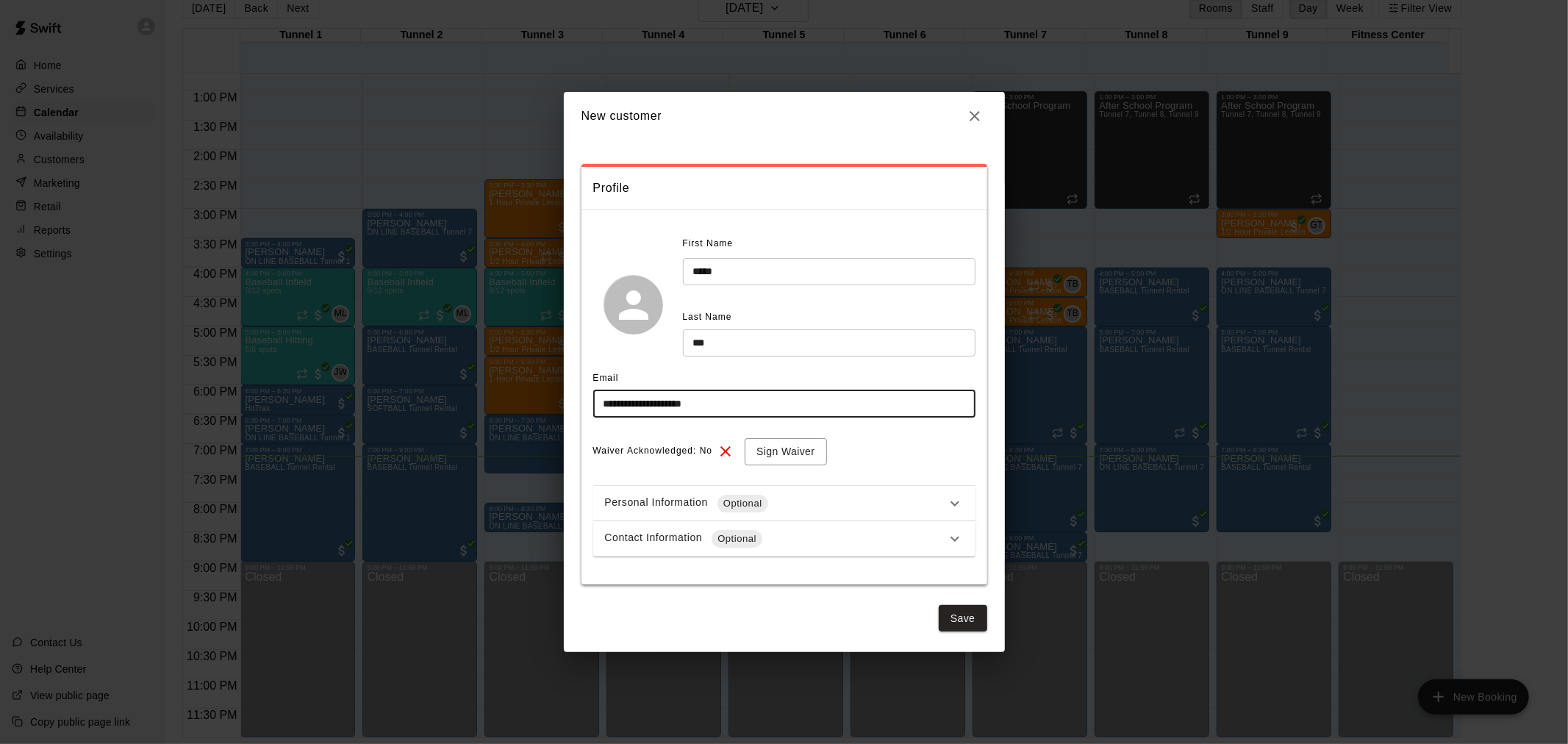
type input "**********"
click at [723, 533] on span "Optional" at bounding box center [737, 538] width 51 height 15
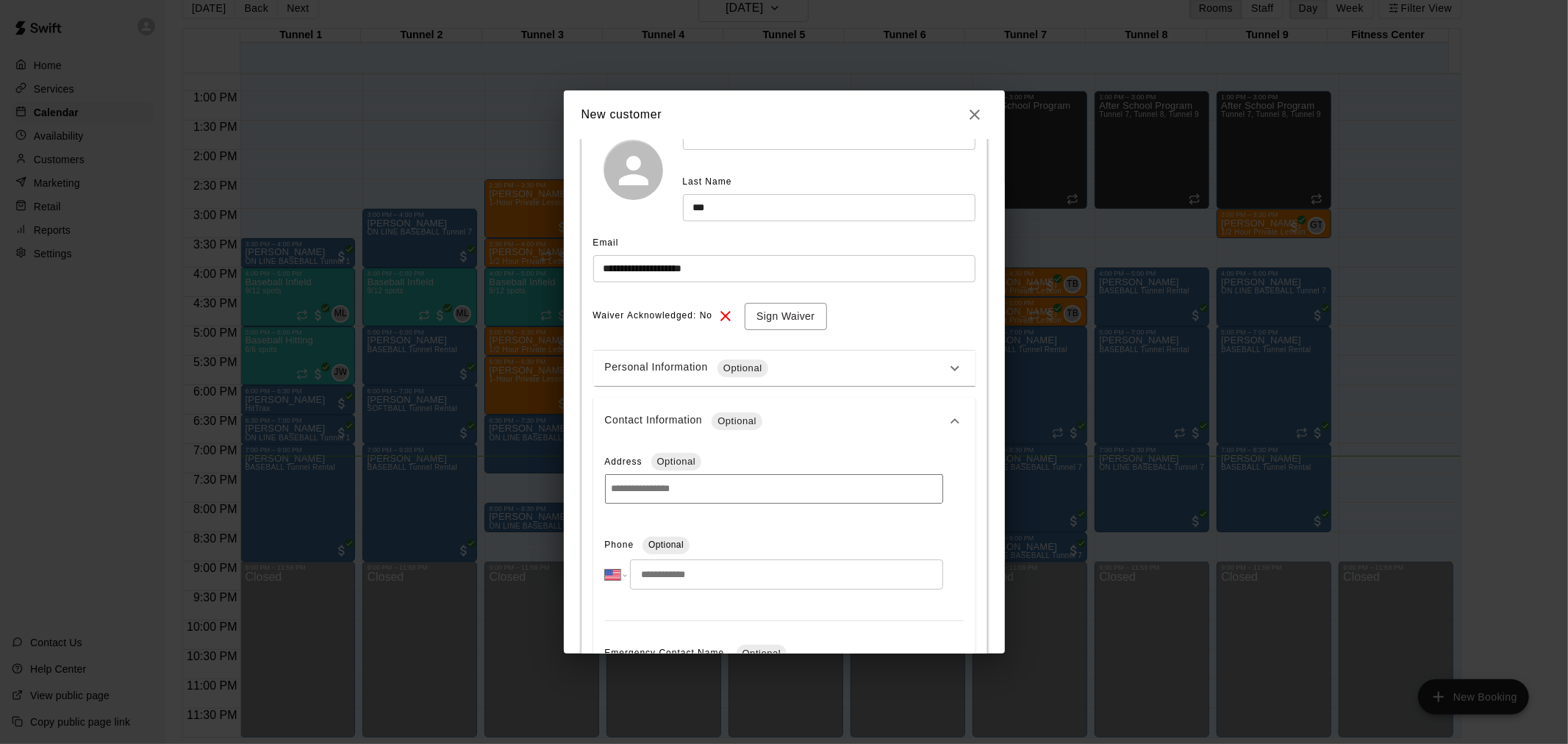
scroll to position [81, 0]
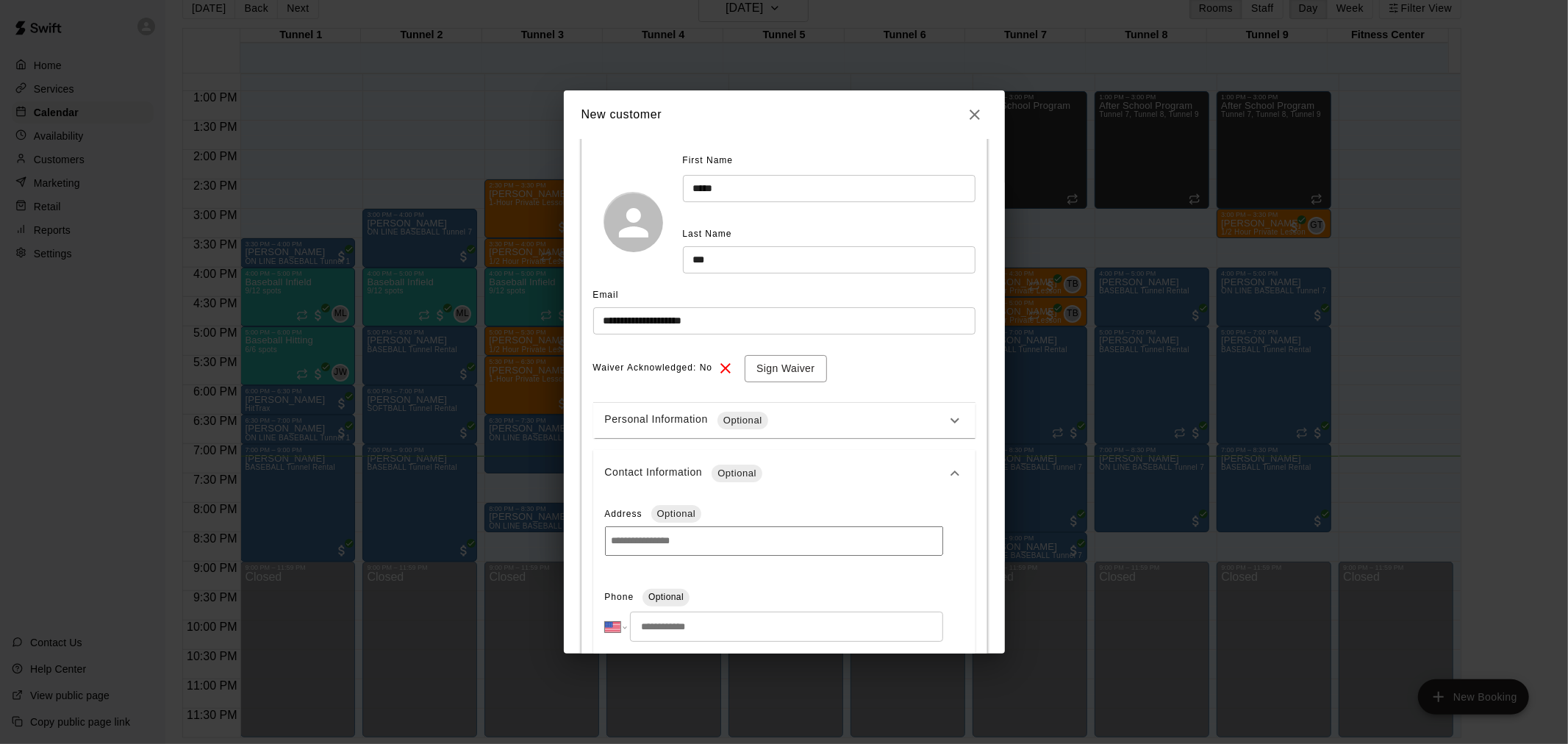
click at [724, 613] on input "tel" at bounding box center [786, 626] width 312 height 30
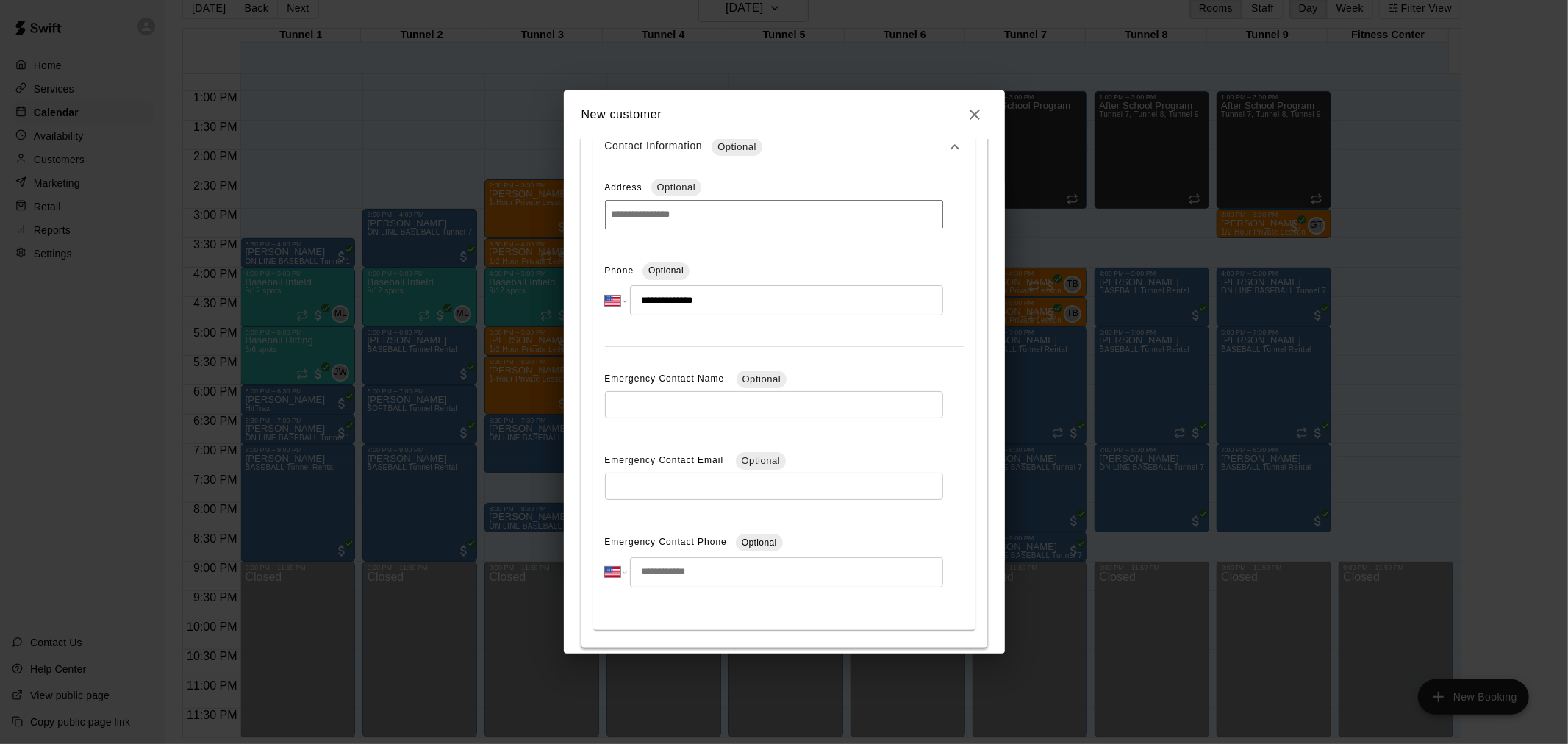
scroll to position [472, 0]
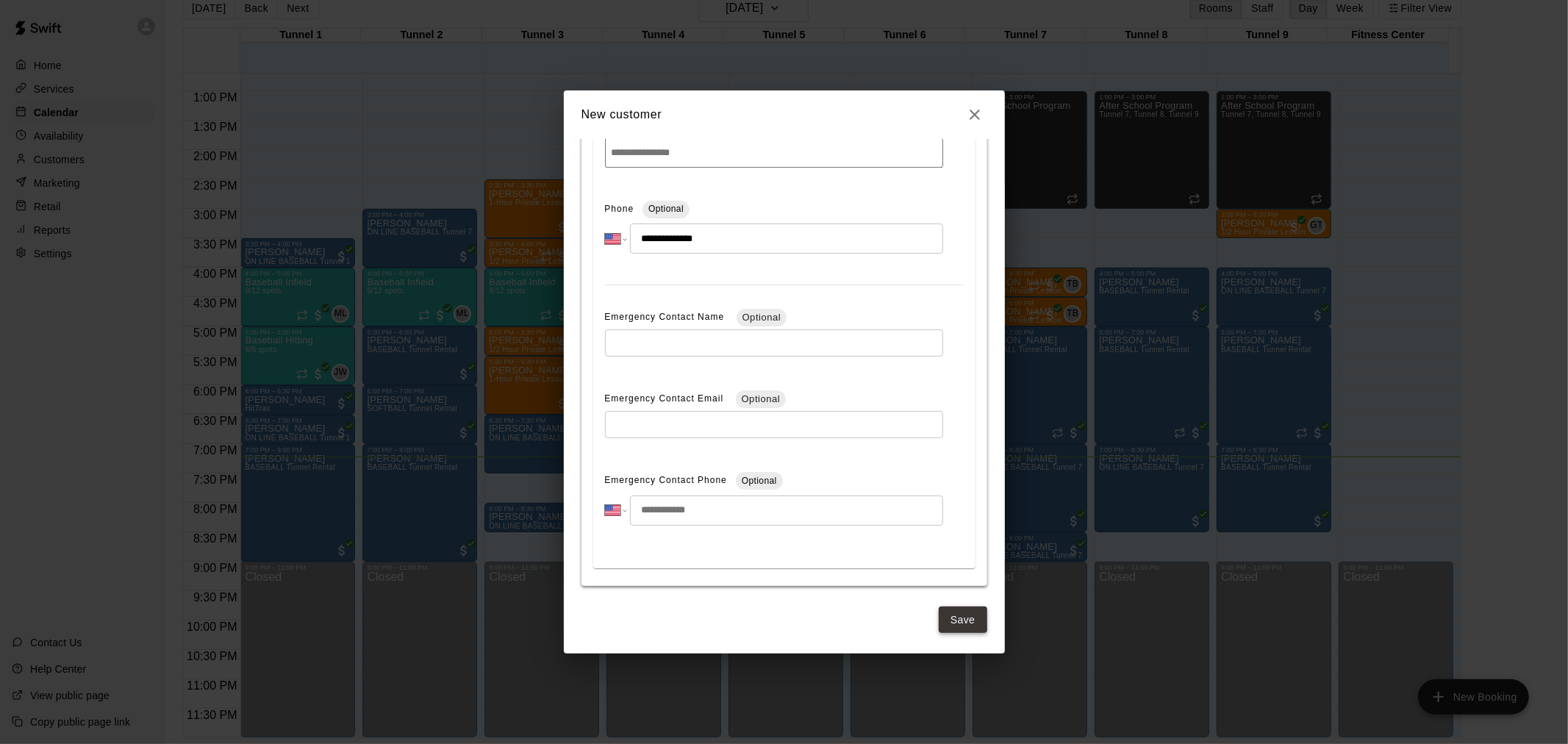
type input "**********"
click at [953, 622] on button "Save" at bounding box center [963, 619] width 48 height 27
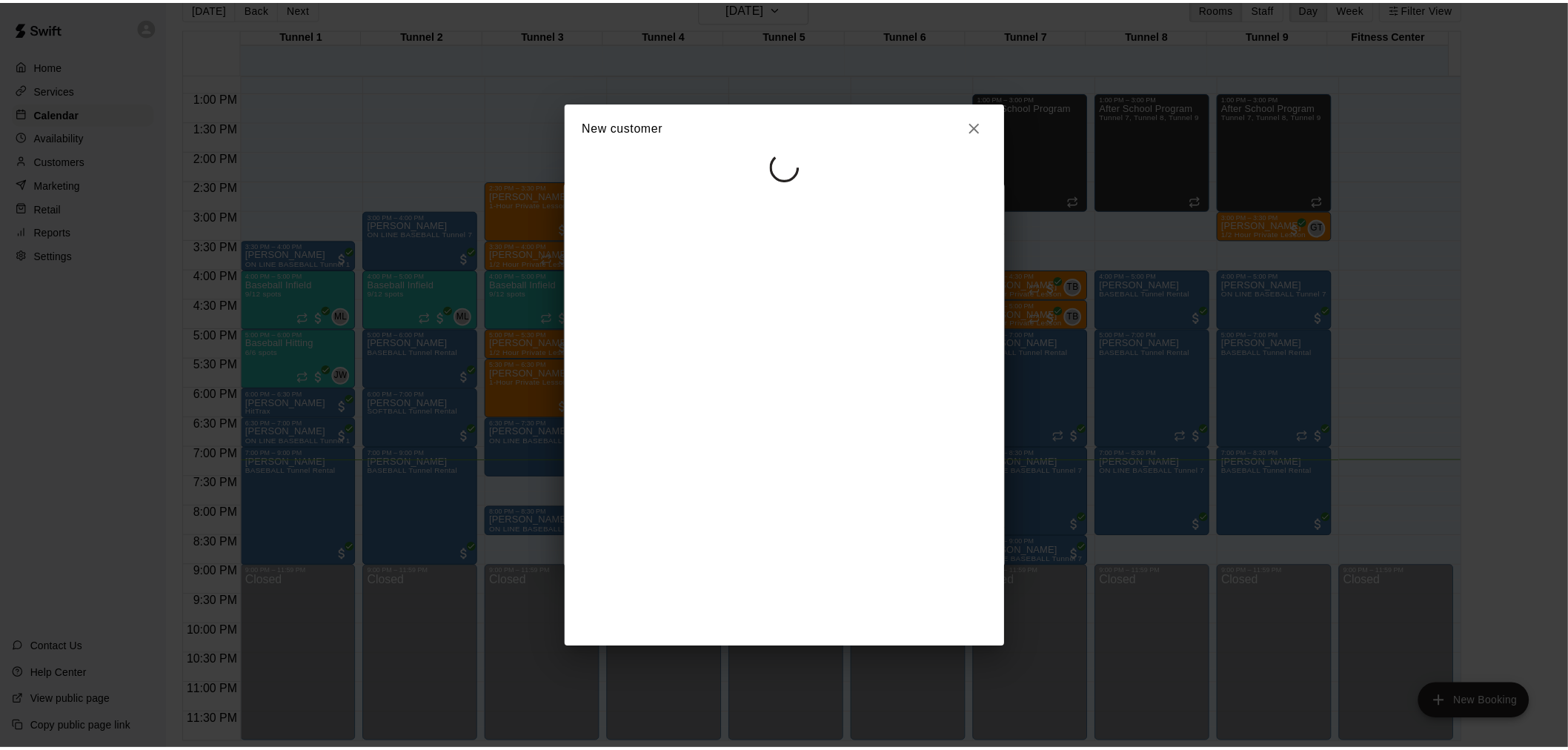
scroll to position [0, 0]
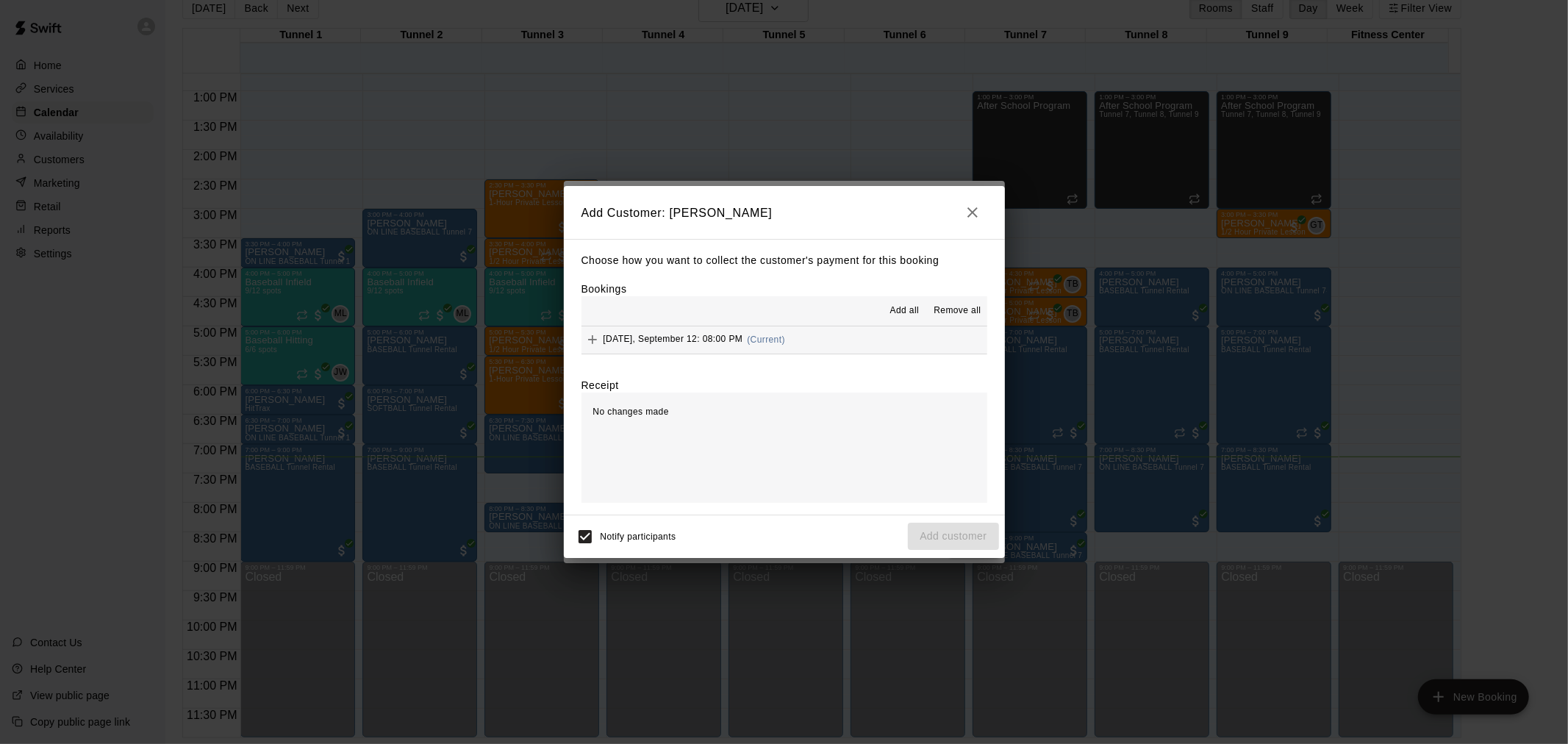
click at [798, 347] on button "[DATE], September 12: 08:00 PM (Current)" at bounding box center [784, 339] width 406 height 27
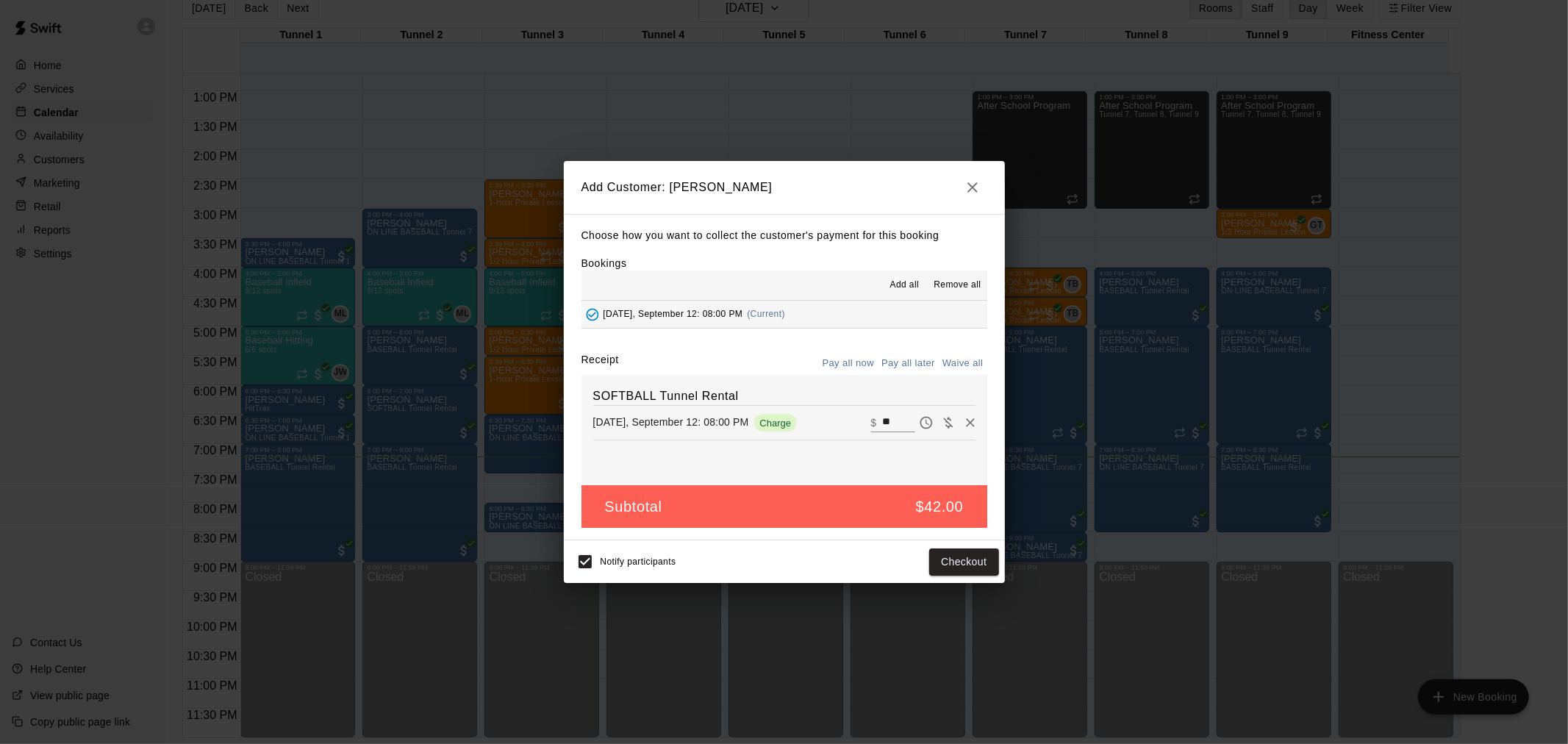
click at [917, 368] on button "Pay all later" at bounding box center [908, 364] width 61 height 23
click at [943, 567] on button "Add customer" at bounding box center [954, 561] width 91 height 27
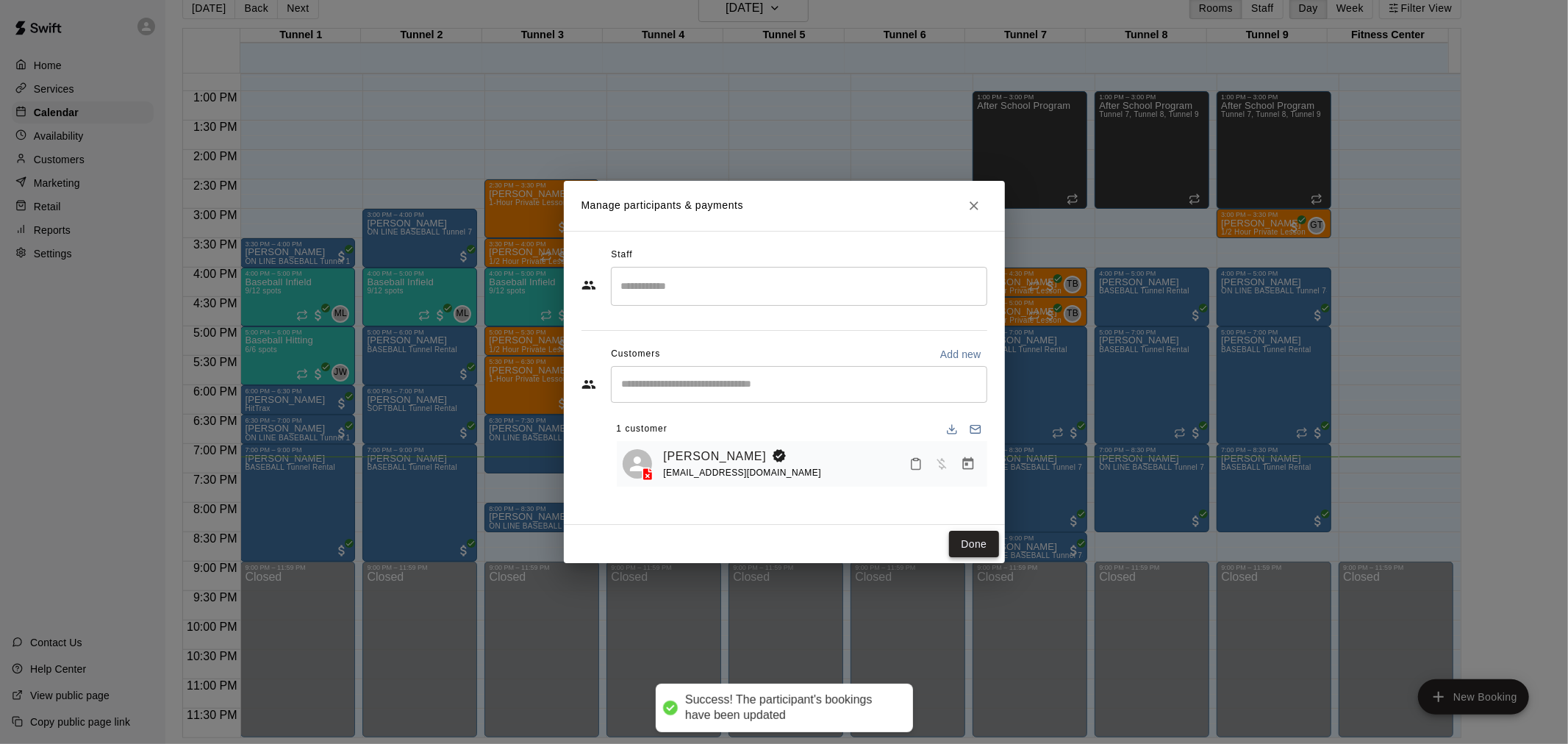
click at [954, 539] on button "Done" at bounding box center [974, 543] width 49 height 27
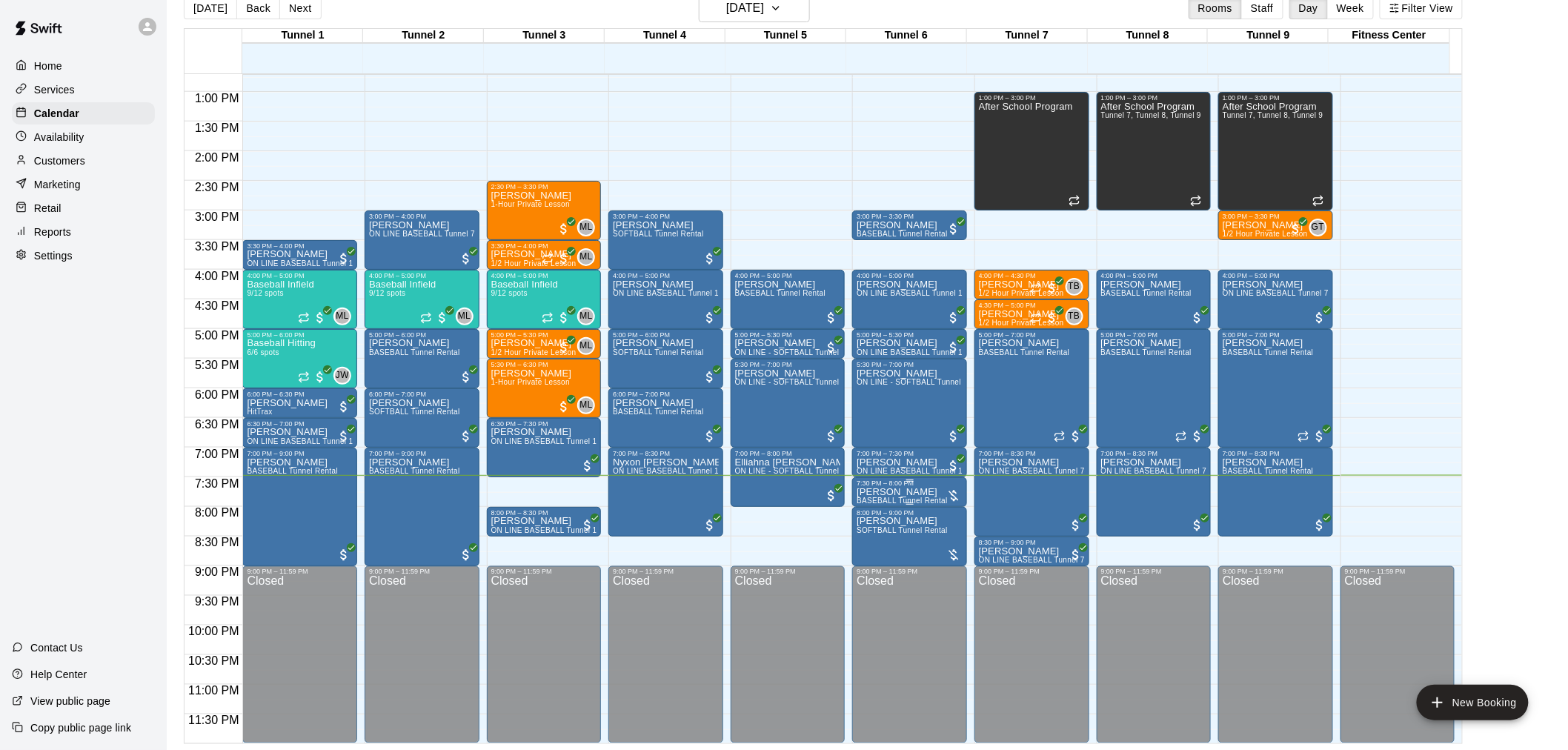
click at [905, 492] on p "[PERSON_NAME]" at bounding box center [902, 492] width 91 height 0
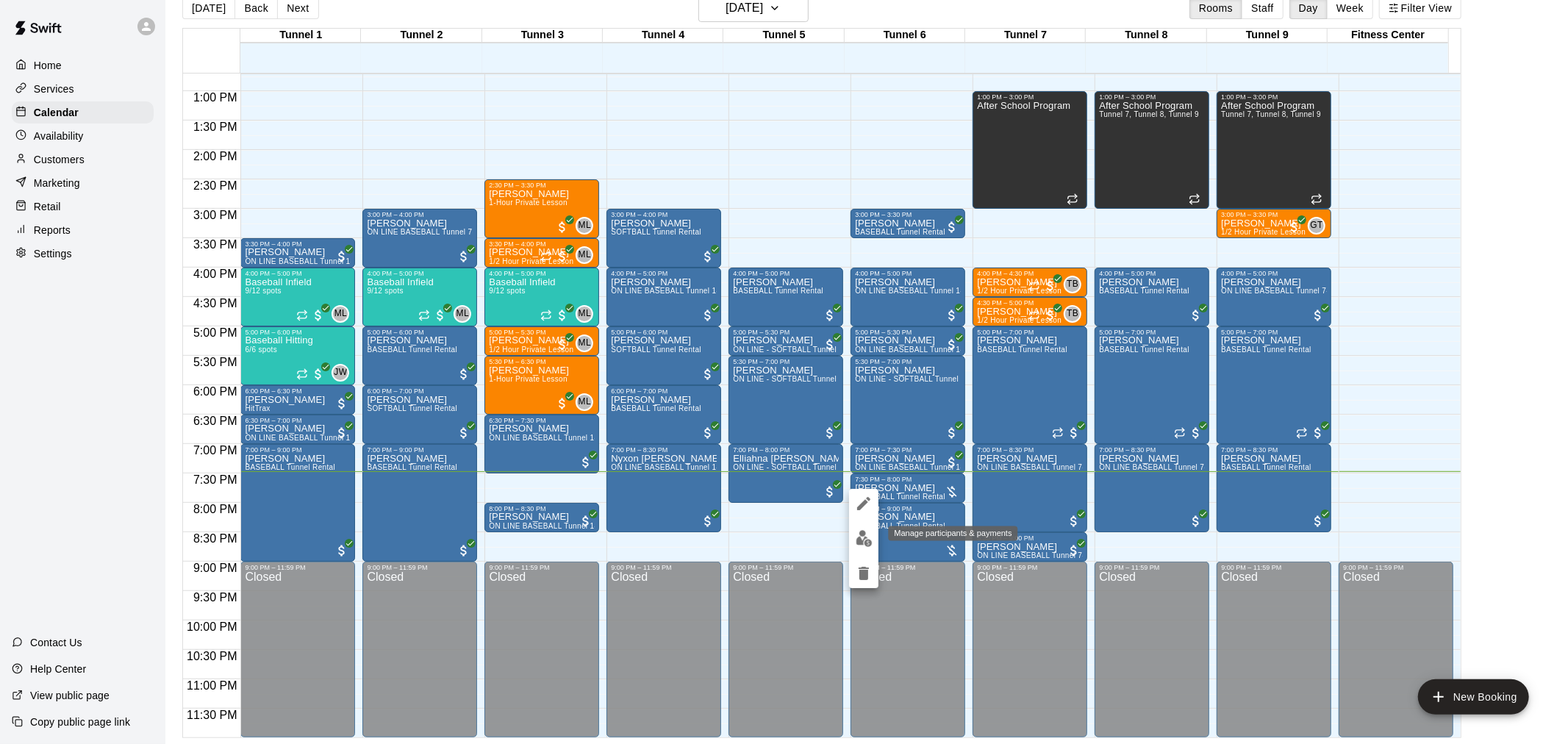
click at [863, 543] on img "edit" at bounding box center [864, 538] width 17 height 17
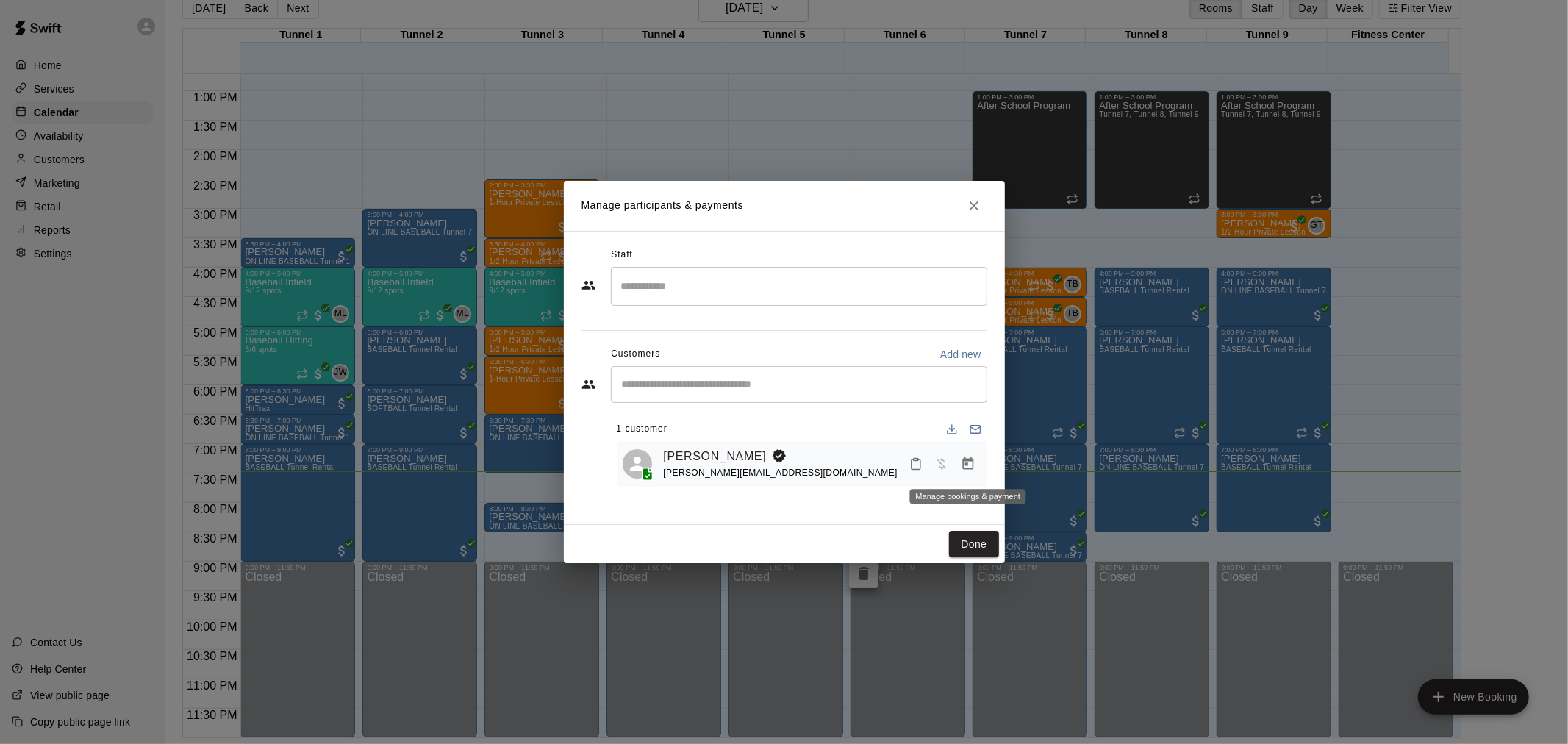
click at [969, 460] on icon "Manage bookings & payment" at bounding box center [968, 463] width 11 height 12
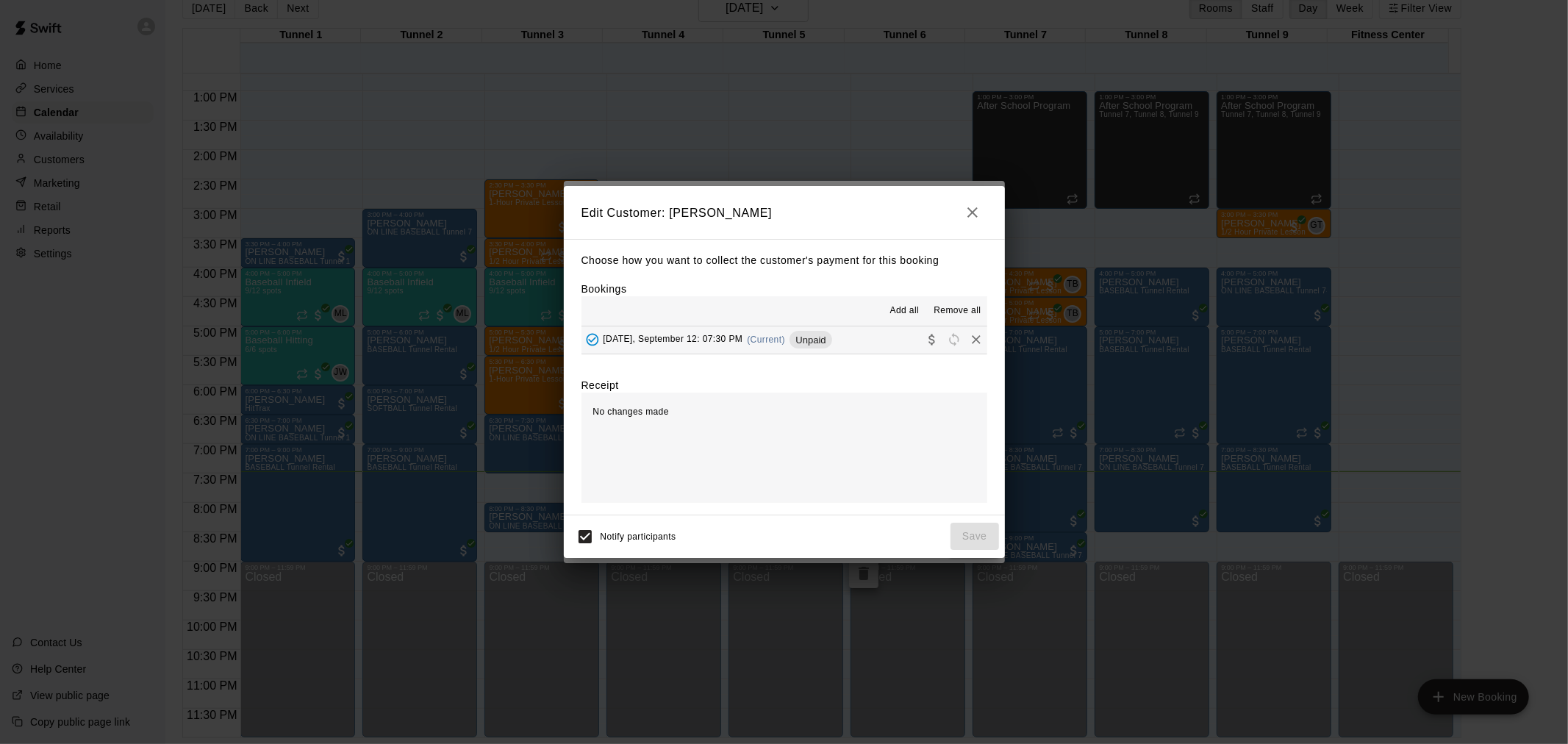
click at [965, 211] on icon "button" at bounding box center [972, 212] width 18 height 18
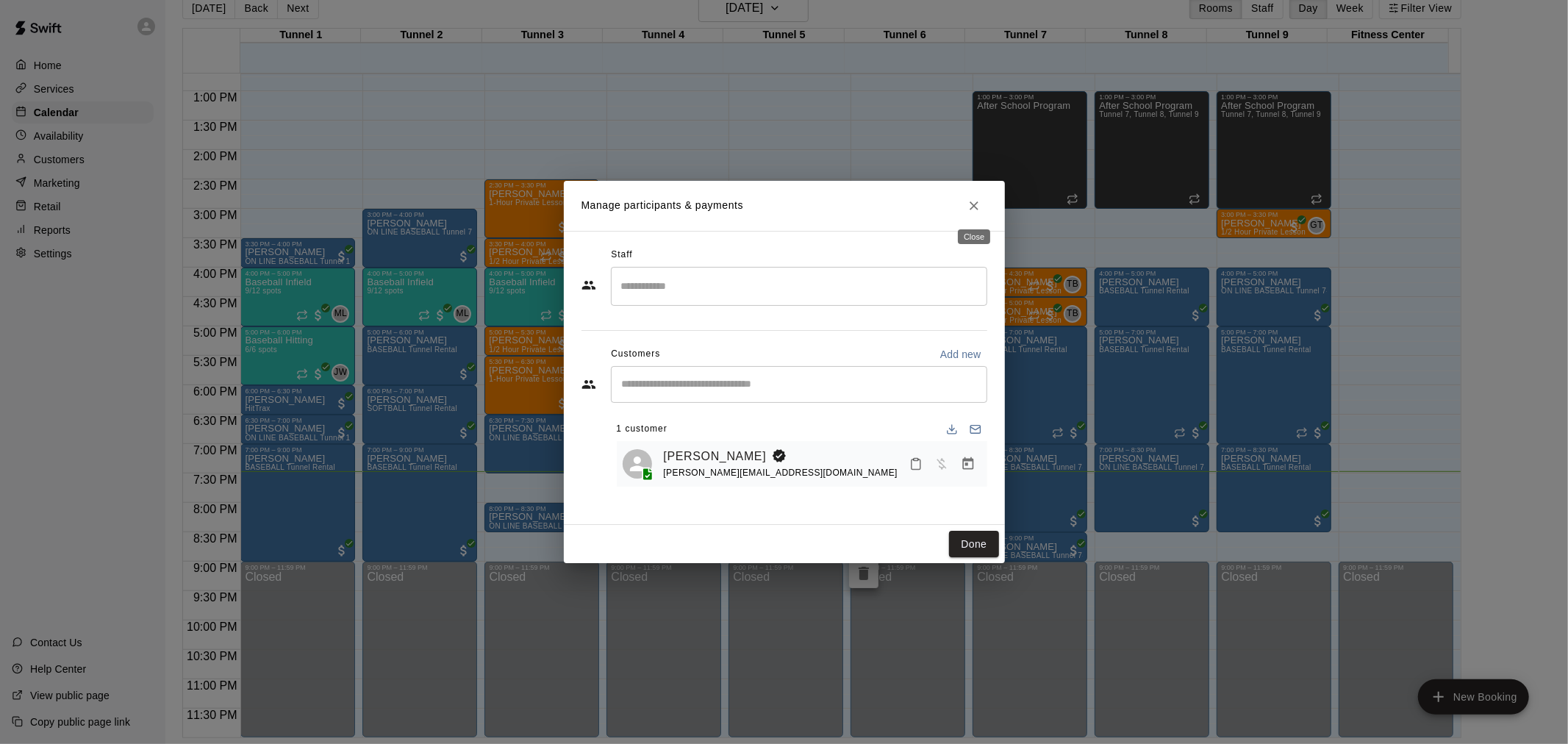
click at [981, 211] on button "Close" at bounding box center [974, 205] width 26 height 26
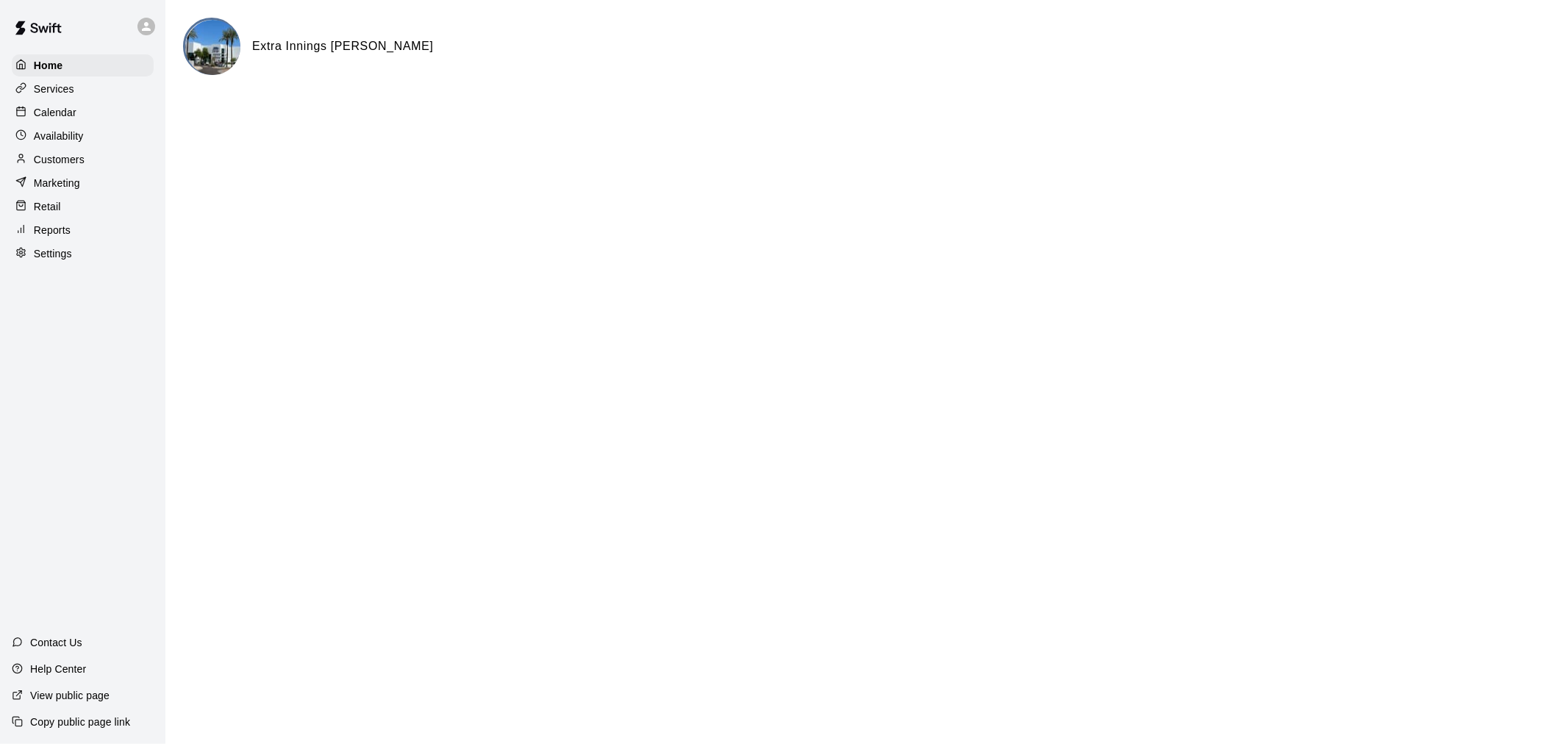
click at [64, 108] on p "Calendar" at bounding box center [55, 112] width 42 height 15
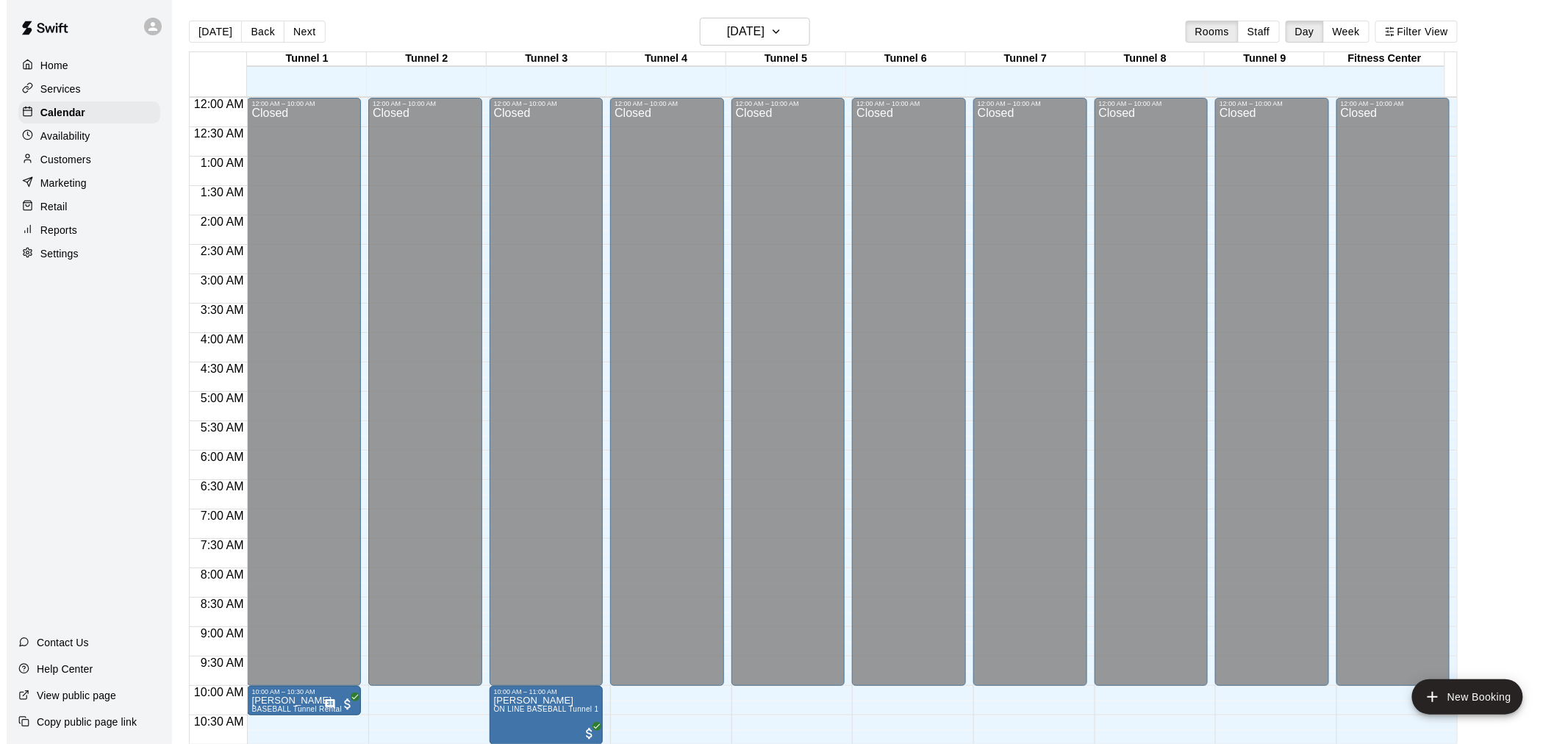
scroll to position [703, 0]
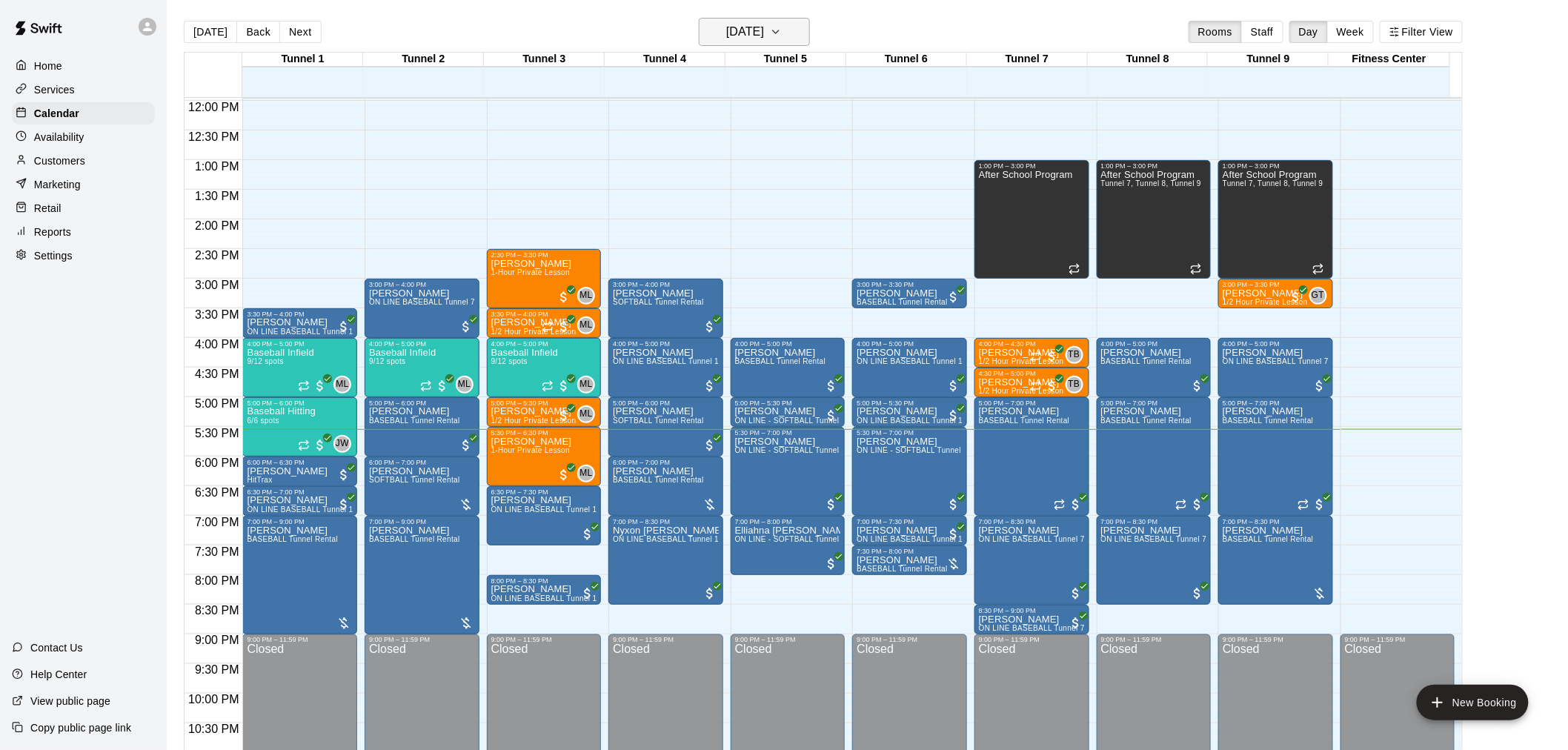
drag, startPoint x: 746, startPoint y: 55, endPoint x: 732, endPoint y: 45, distance: 17.2
click at [745, 55] on div "Tunnel 5" at bounding box center [786, 60] width 121 height 14
click at [730, 43] on button "[DATE]" at bounding box center [754, 32] width 111 height 28
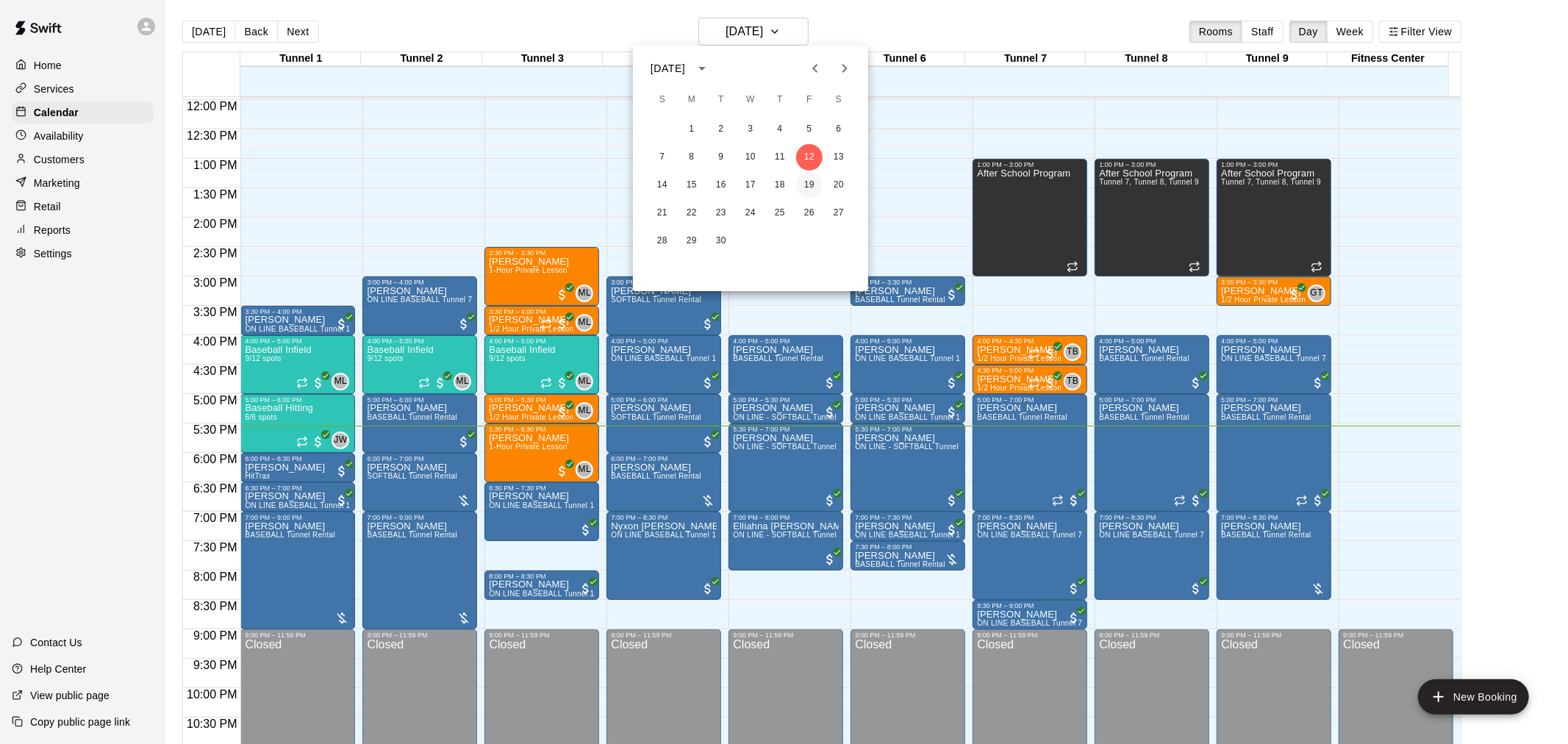
click at [821, 187] on button "19" at bounding box center [809, 185] width 26 height 26
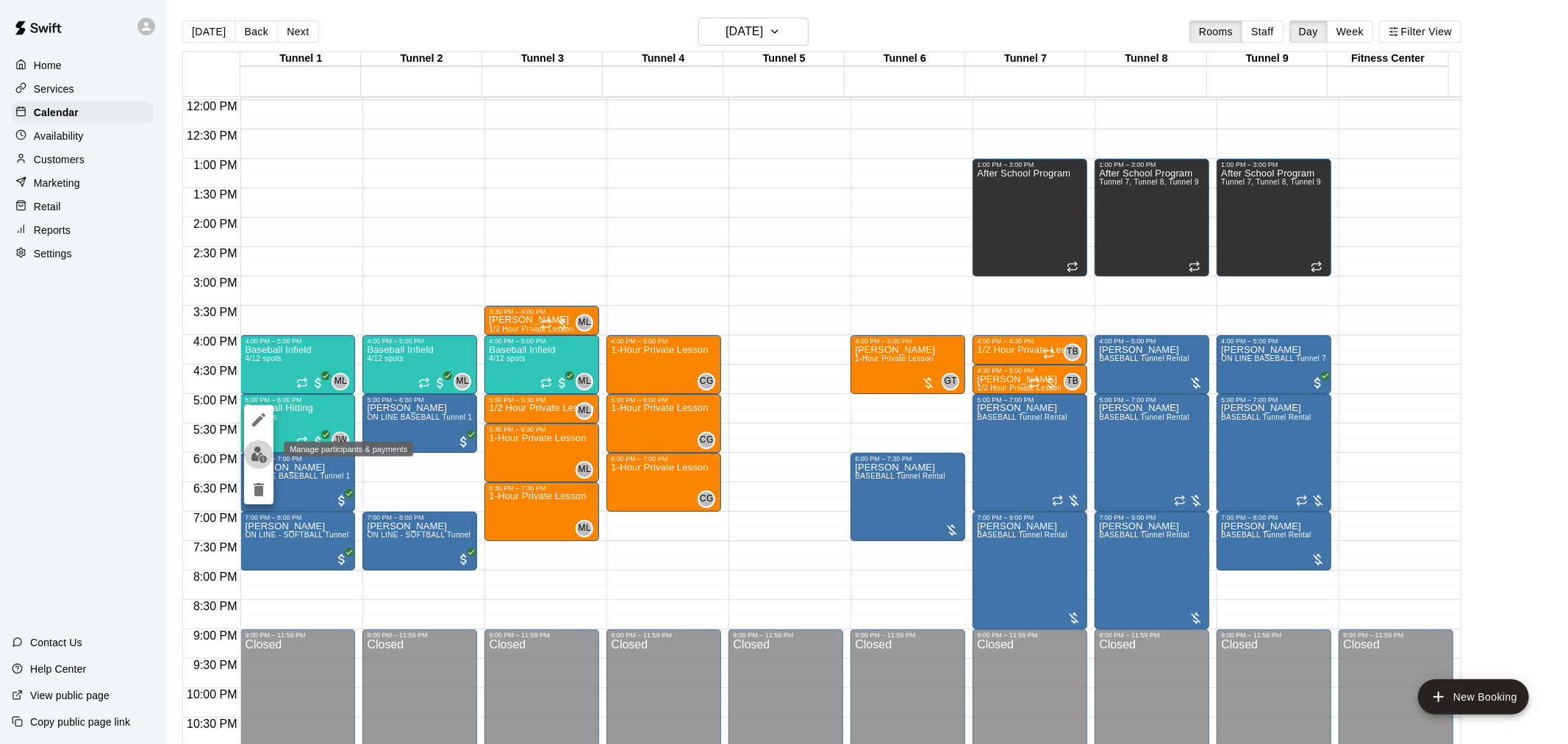
click at [255, 451] on img "edit" at bounding box center [259, 454] width 17 height 17
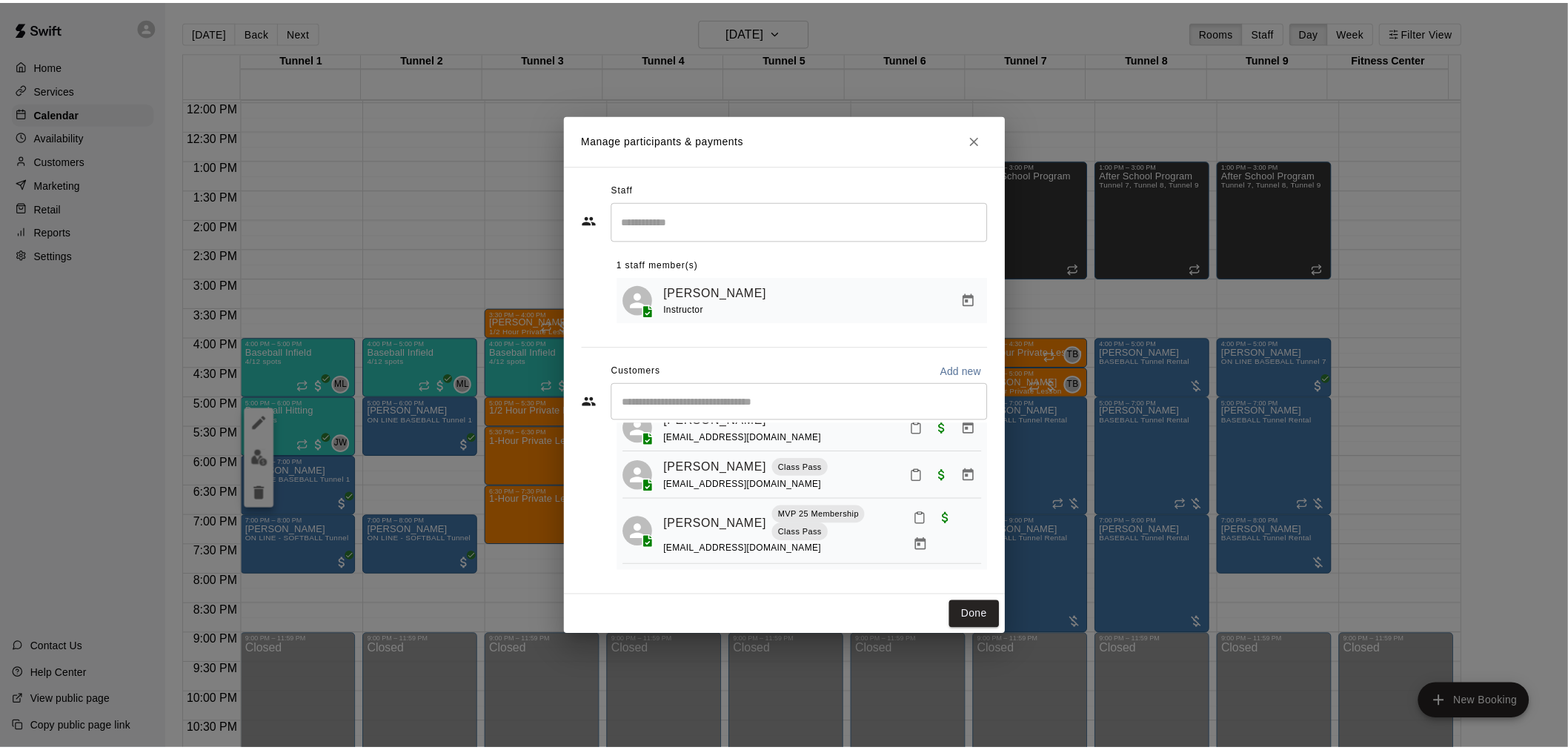
scroll to position [111, 0]
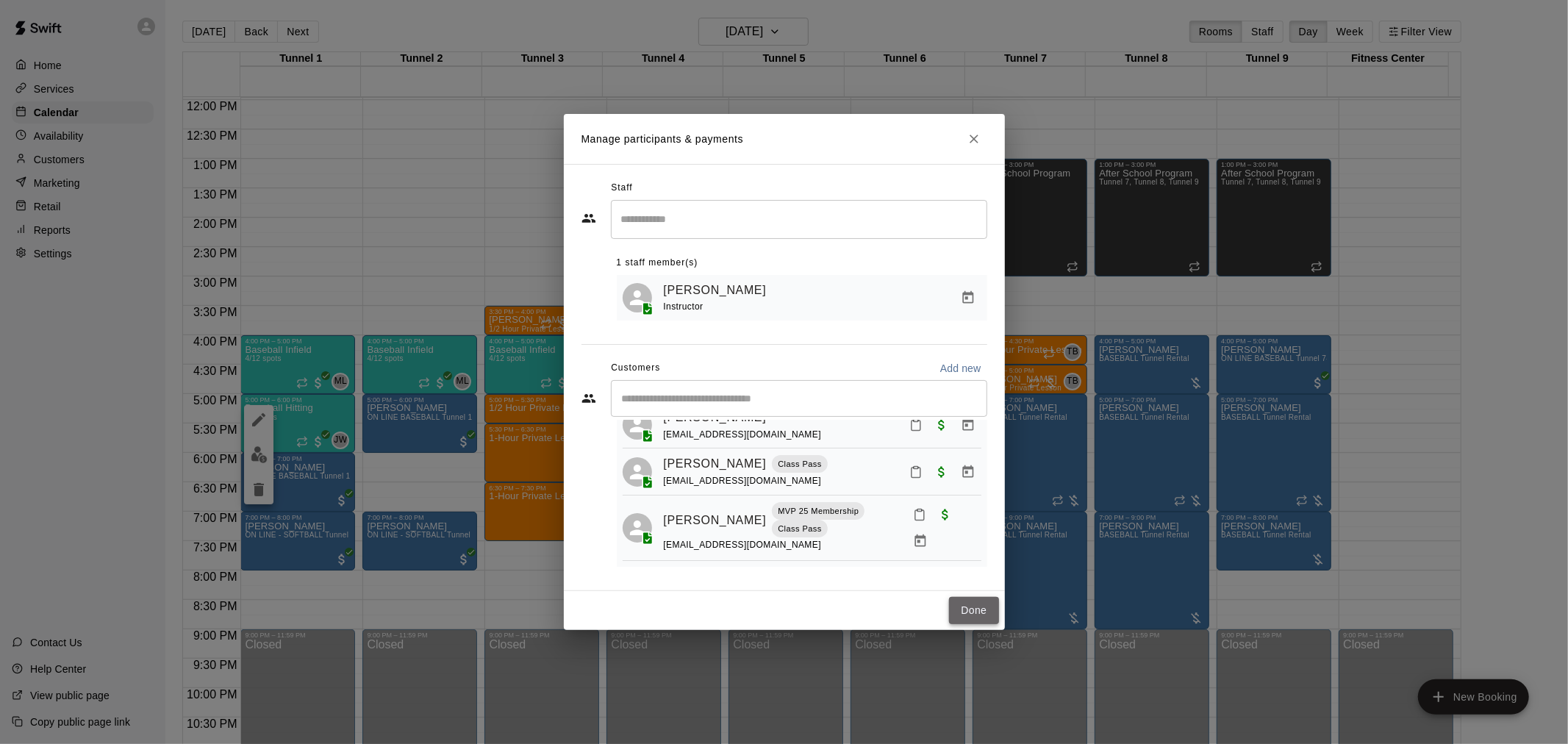
click at [968, 612] on button "Done" at bounding box center [974, 609] width 49 height 27
